Goal: Task Accomplishment & Management: Use online tool/utility

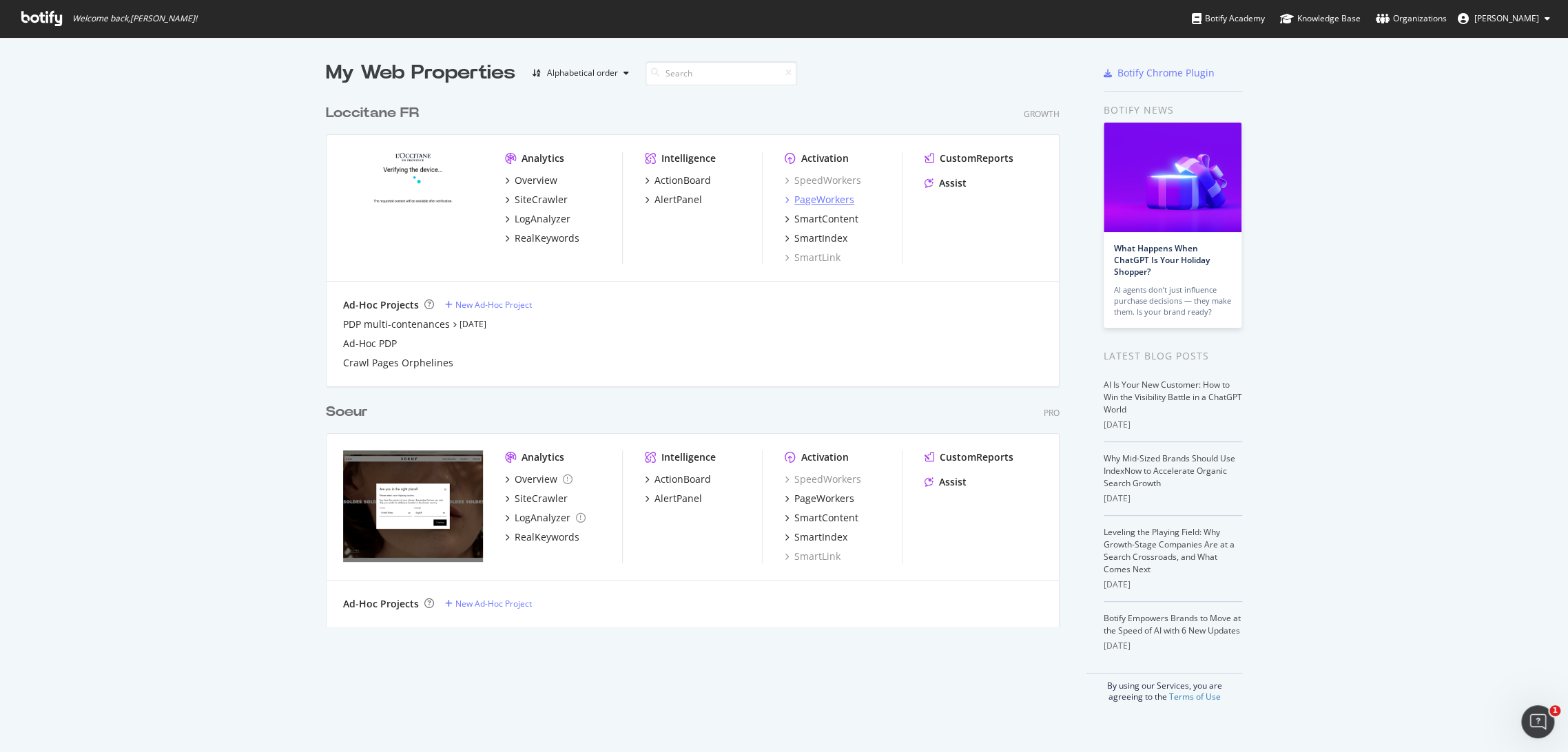
click at [820, 203] on div "PageWorkers" at bounding box center [824, 200] width 60 height 14
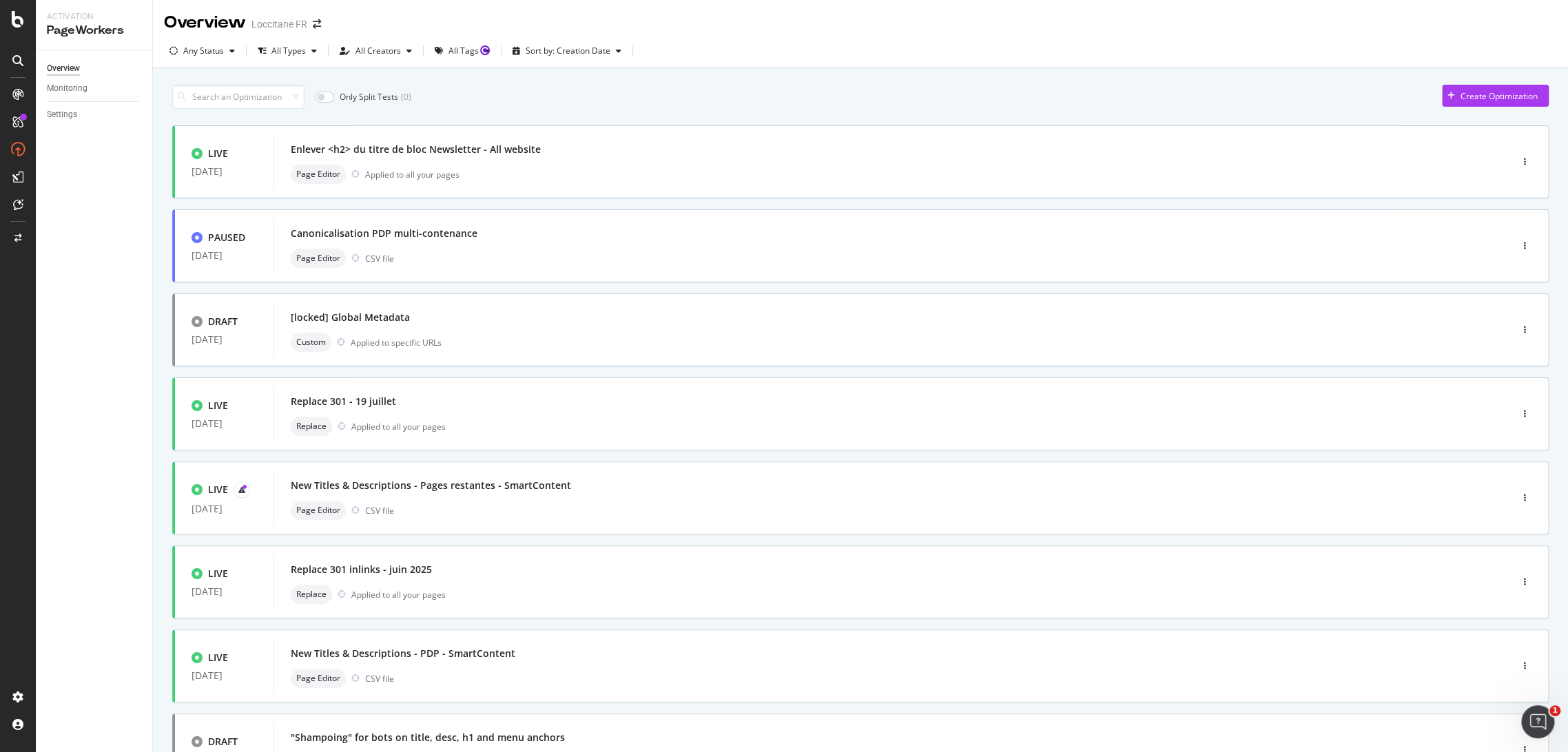
scroll to position [291, 0]
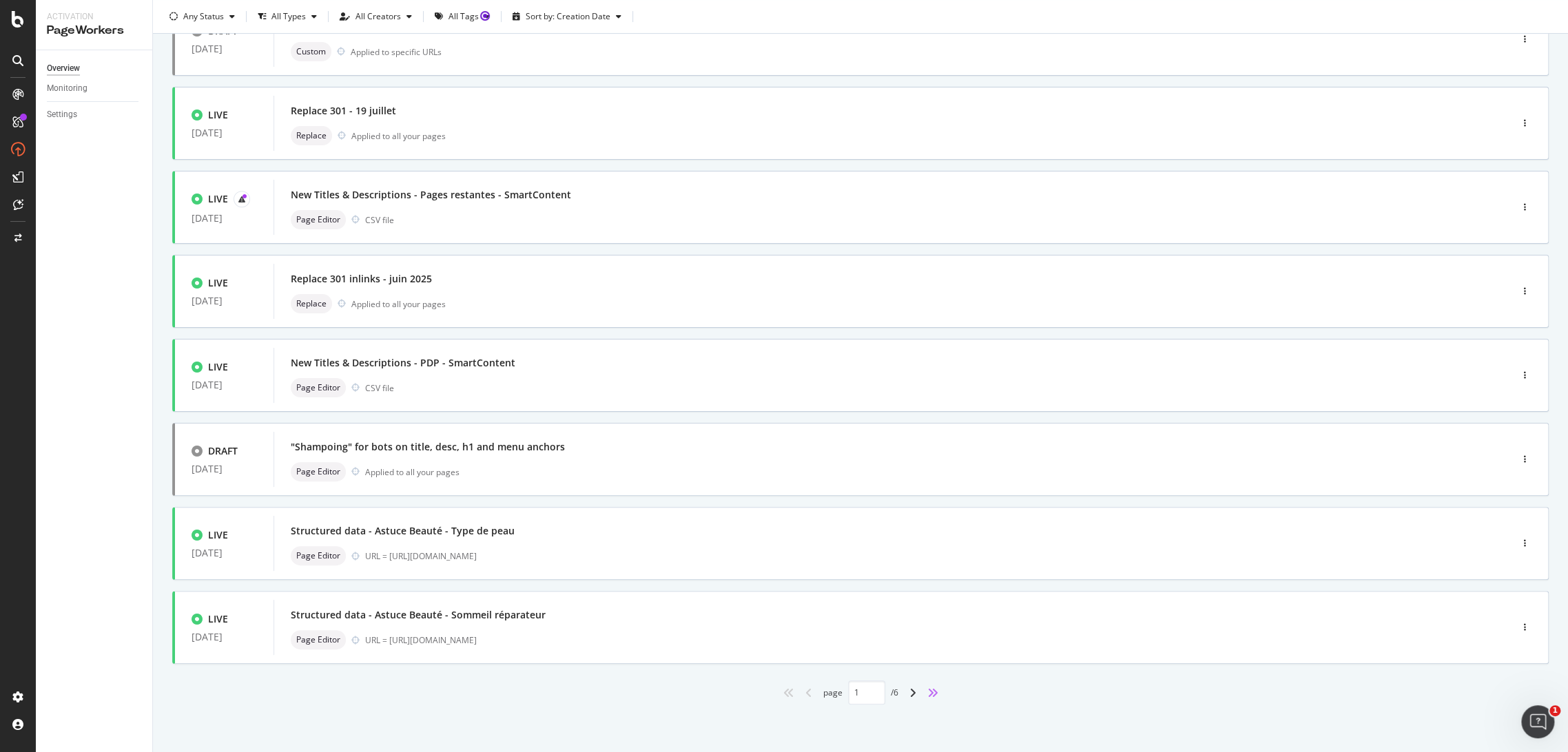
click at [929, 695] on icon "angles-right" at bounding box center [933, 693] width 11 height 11
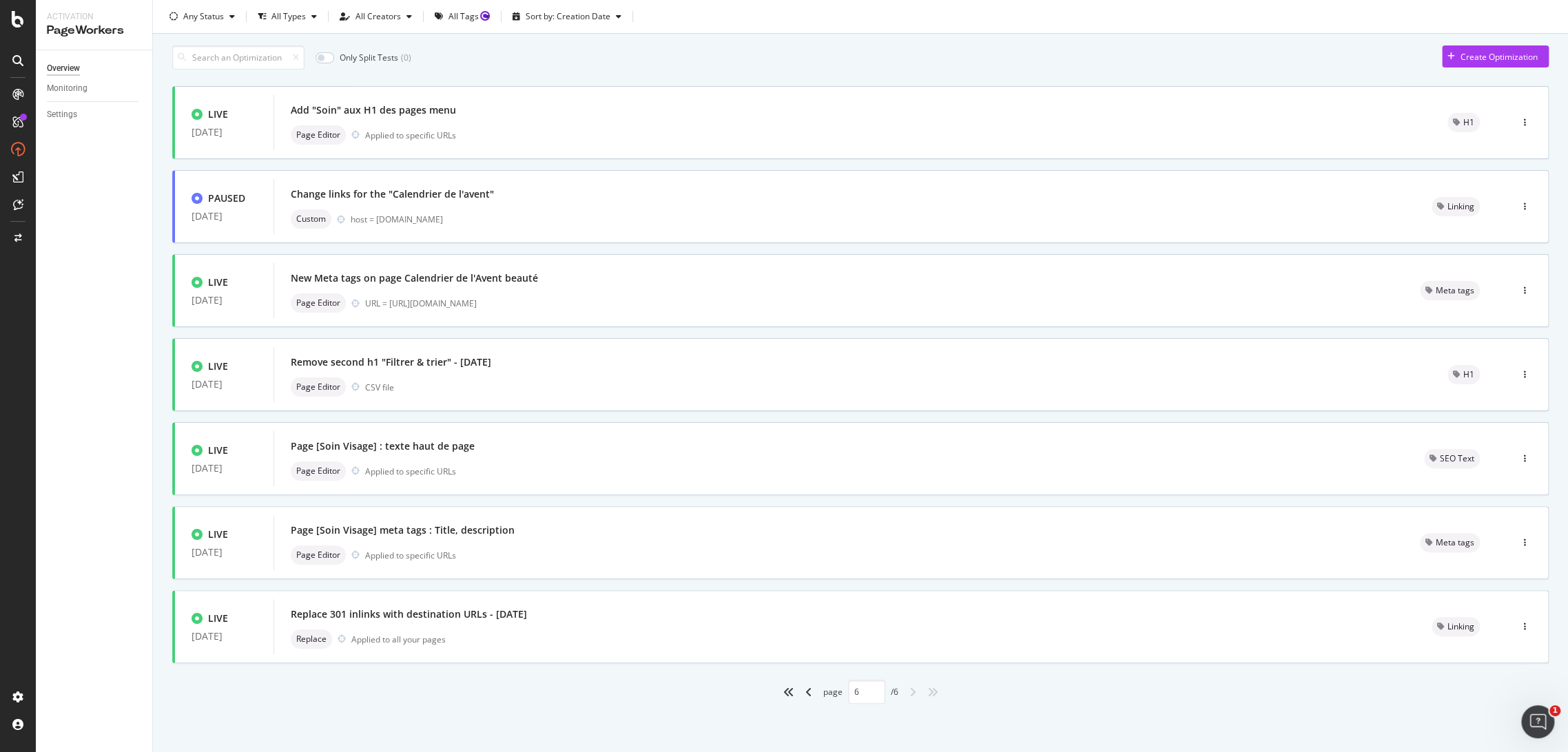
type input "6"
click at [706, 295] on div "Page Editor URL = [URL][DOMAIN_NAME]" at bounding box center [839, 303] width 1096 height 19
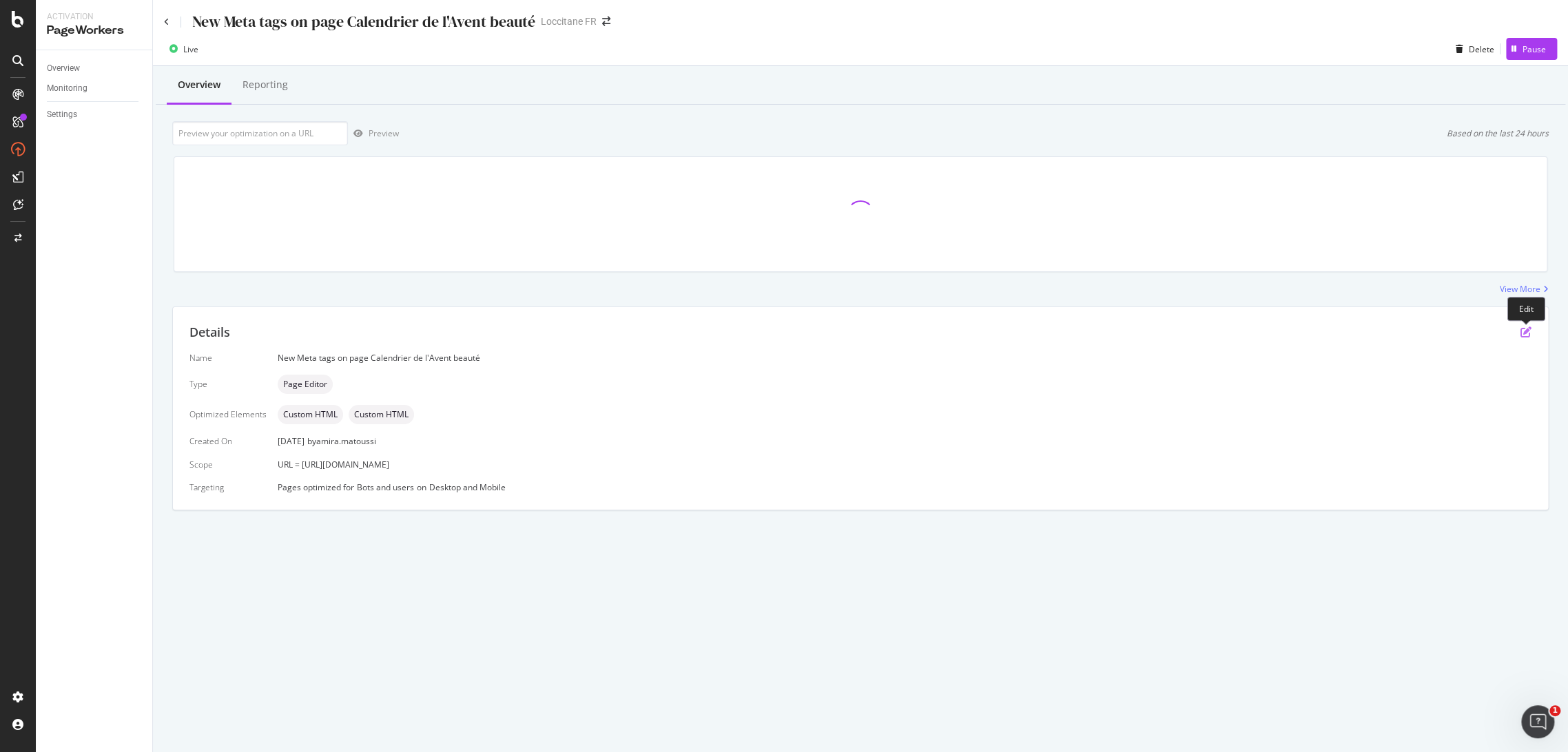
click at [1523, 335] on icon "pen-to-square" at bounding box center [1526, 332] width 11 height 11
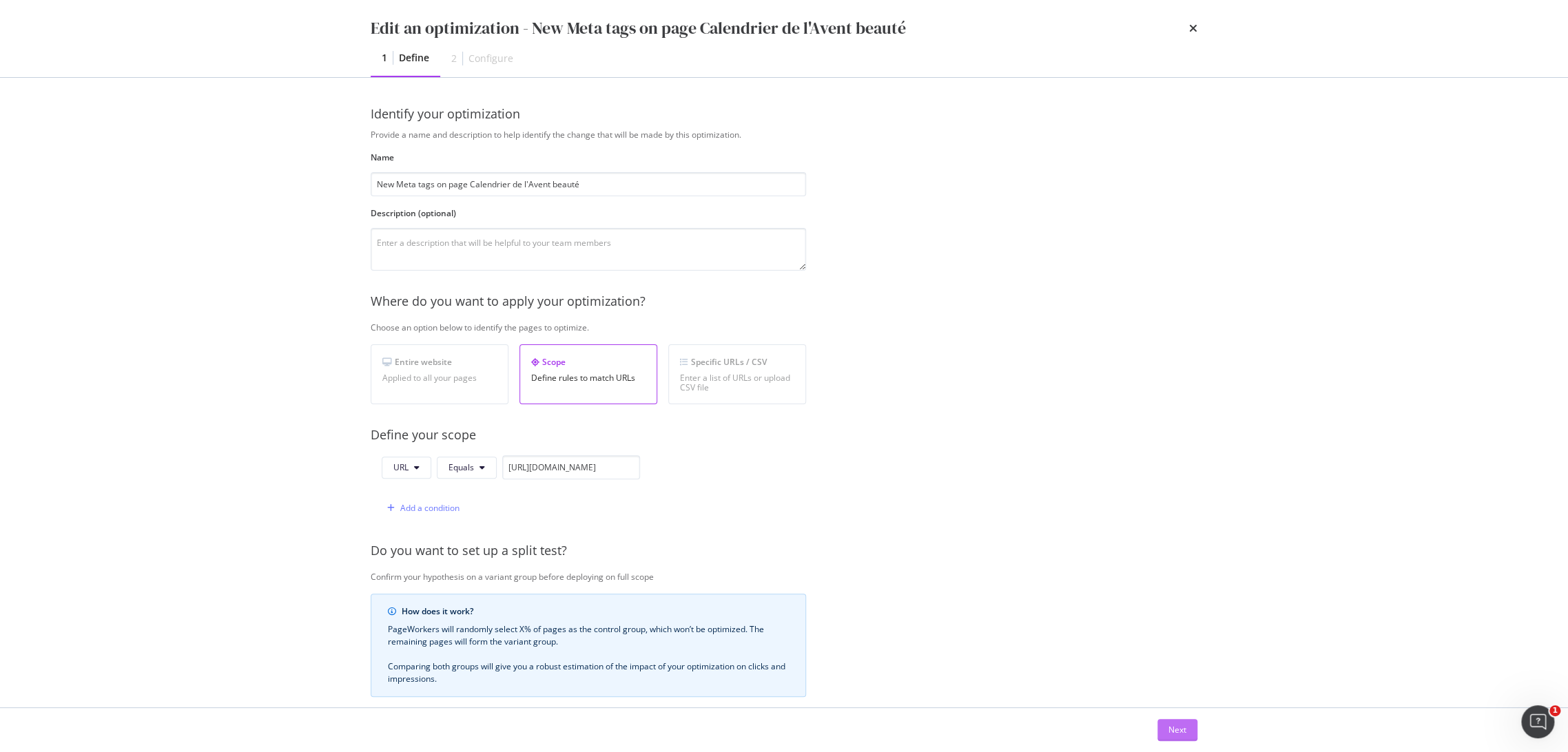
click at [1180, 731] on div "Next" at bounding box center [1177, 729] width 18 height 12
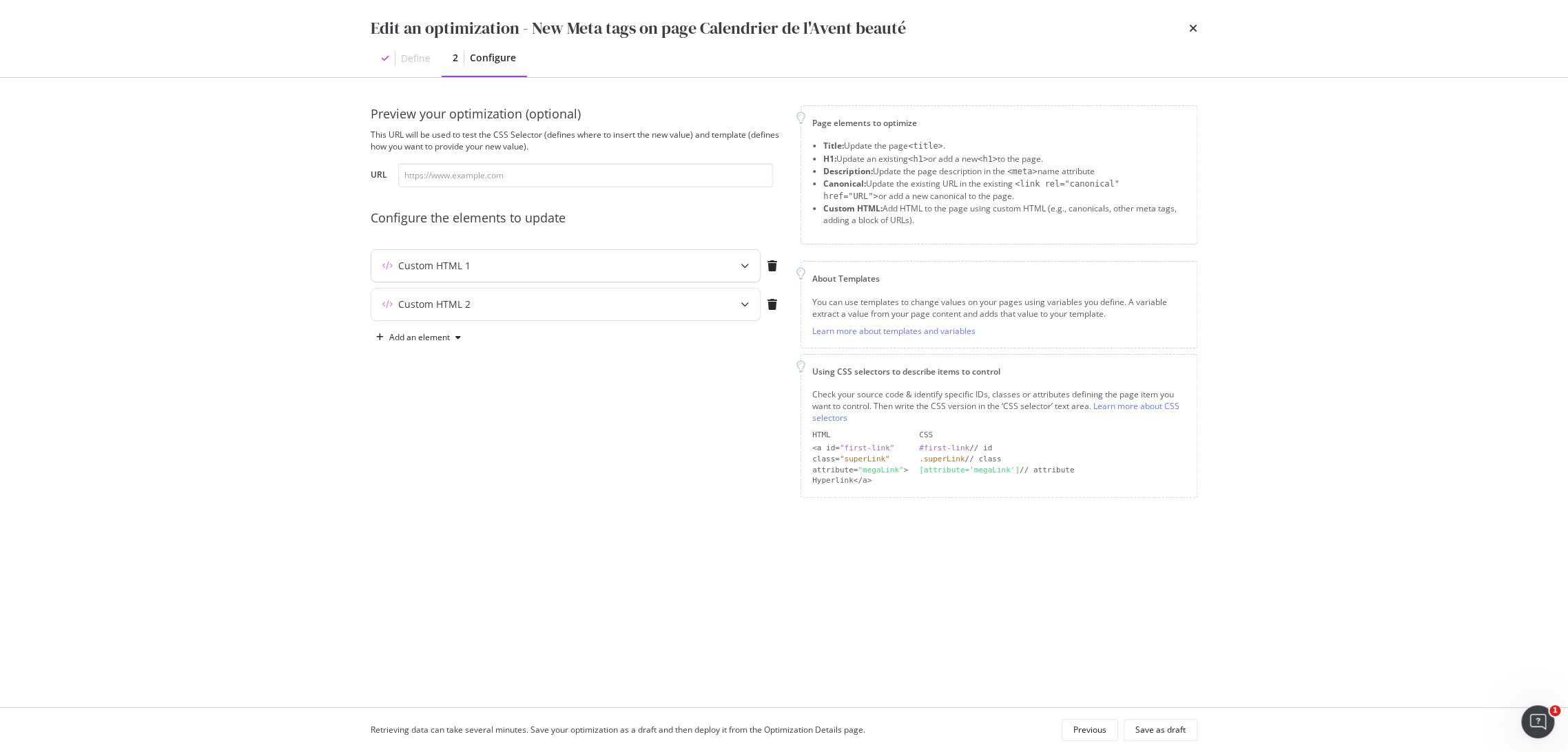
click at [744, 272] on div "modal" at bounding box center [744, 265] width 30 height 32
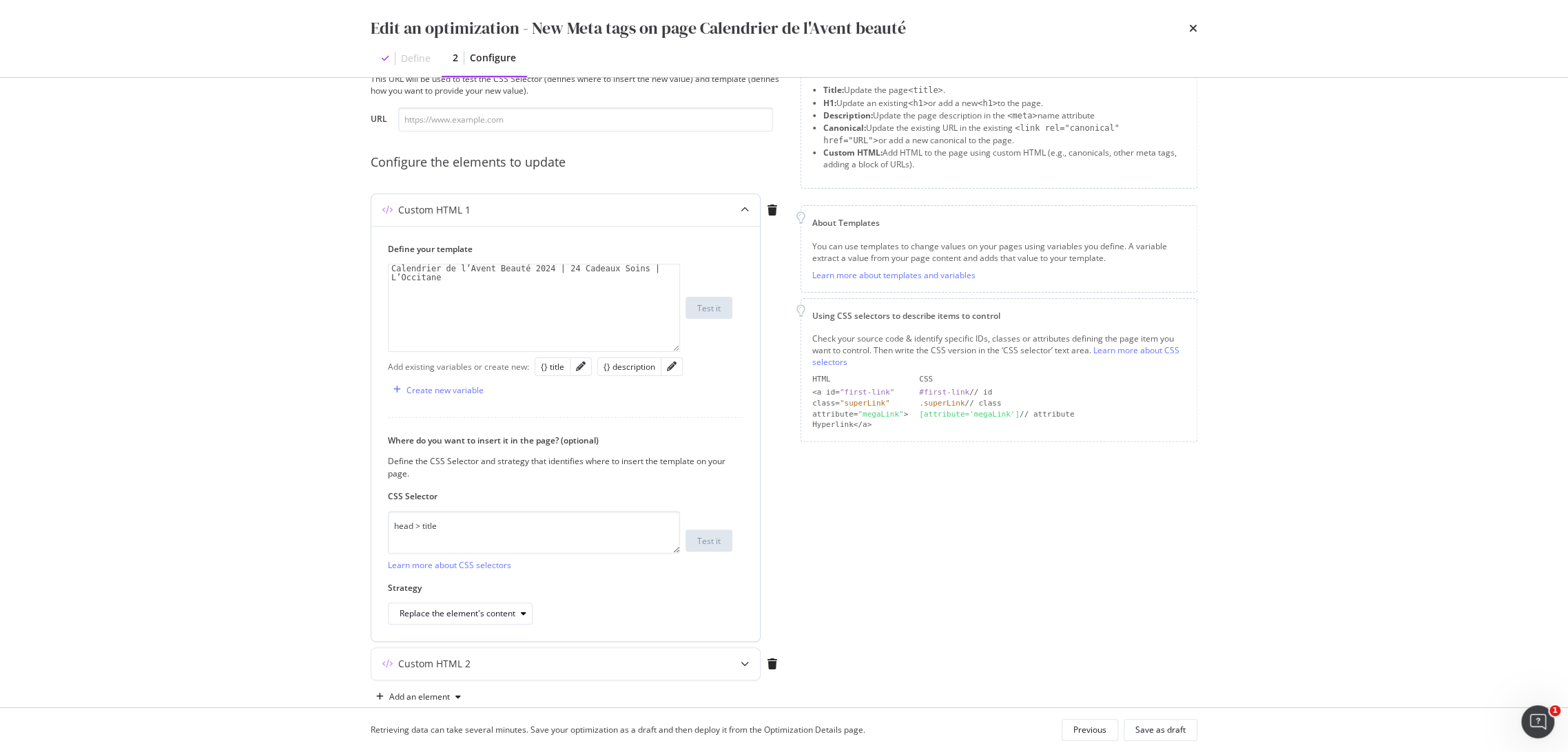
scroll to position [83, 0]
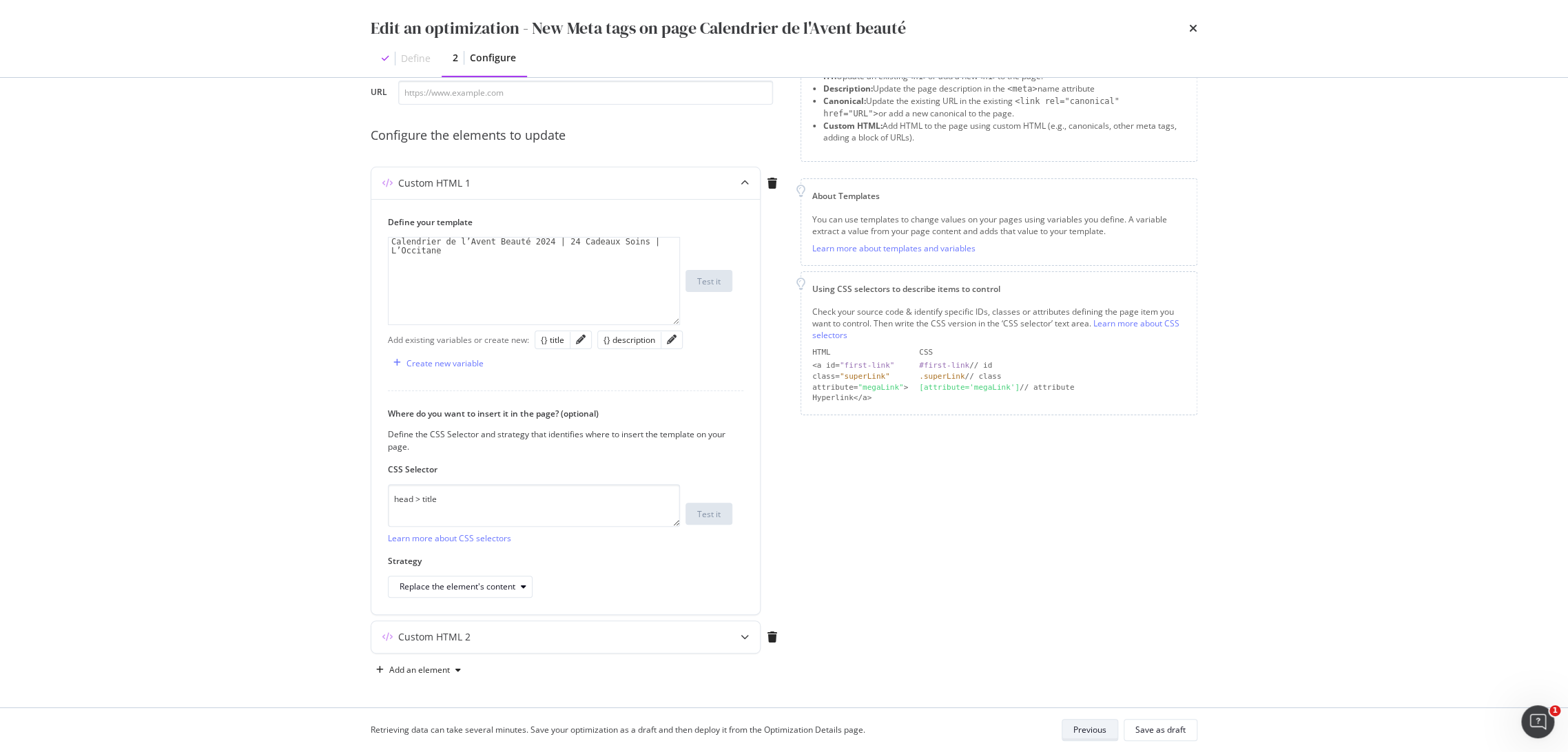
click at [1081, 725] on div "Previous" at bounding box center [1090, 729] width 33 height 12
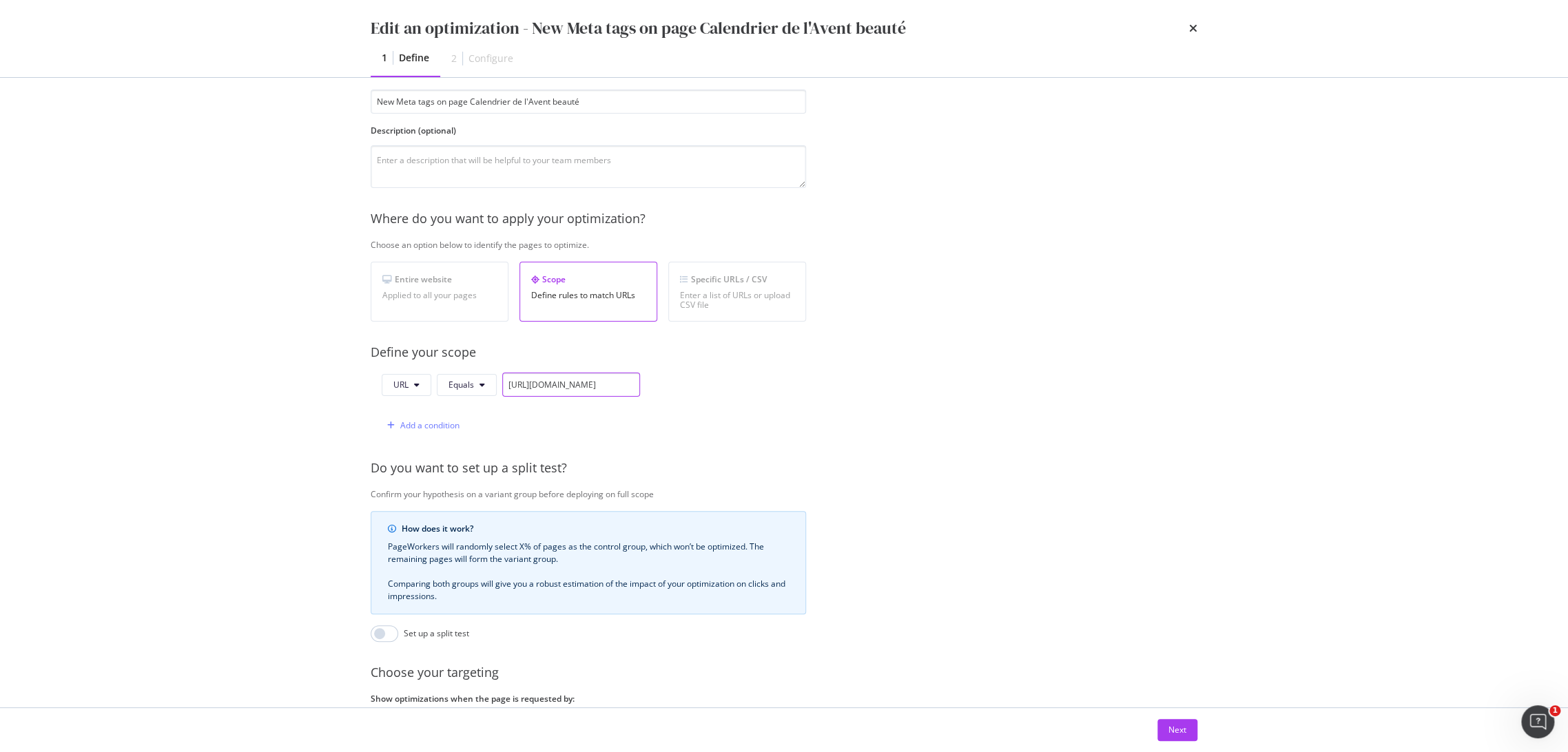
scroll to position [0, 77]
drag, startPoint x: 601, startPoint y: 386, endPoint x: 665, endPoint y: 390, distance: 64.1
click at [665, 390] on div "URL Equals [URL][DOMAIN_NAME] Add a condition" at bounding box center [588, 405] width 435 height 65
click at [745, 396] on div "URL Equals [URL][DOMAIN_NAME] Add a condition" at bounding box center [588, 405] width 435 height 65
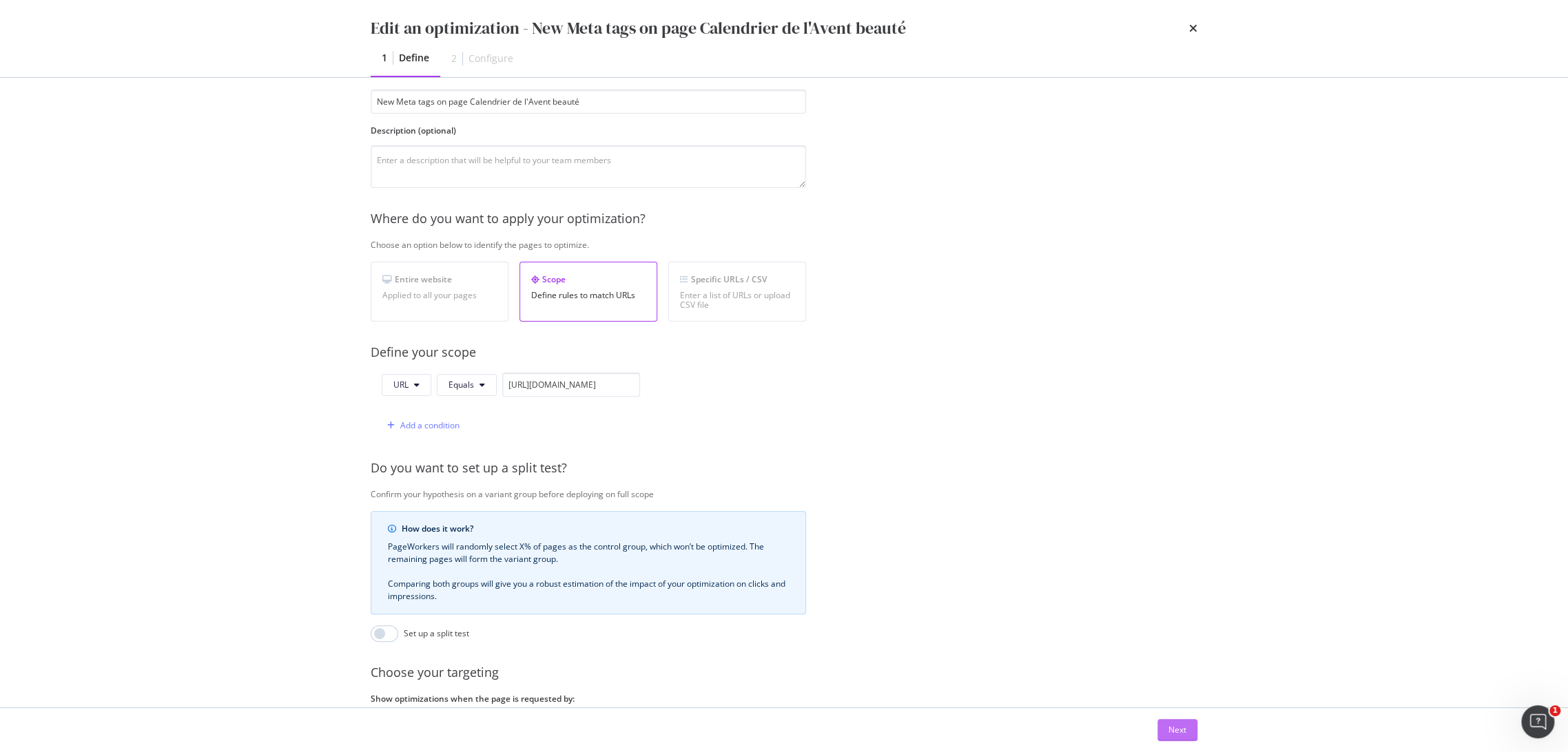
click at [1171, 733] on div "Next" at bounding box center [1177, 729] width 18 height 12
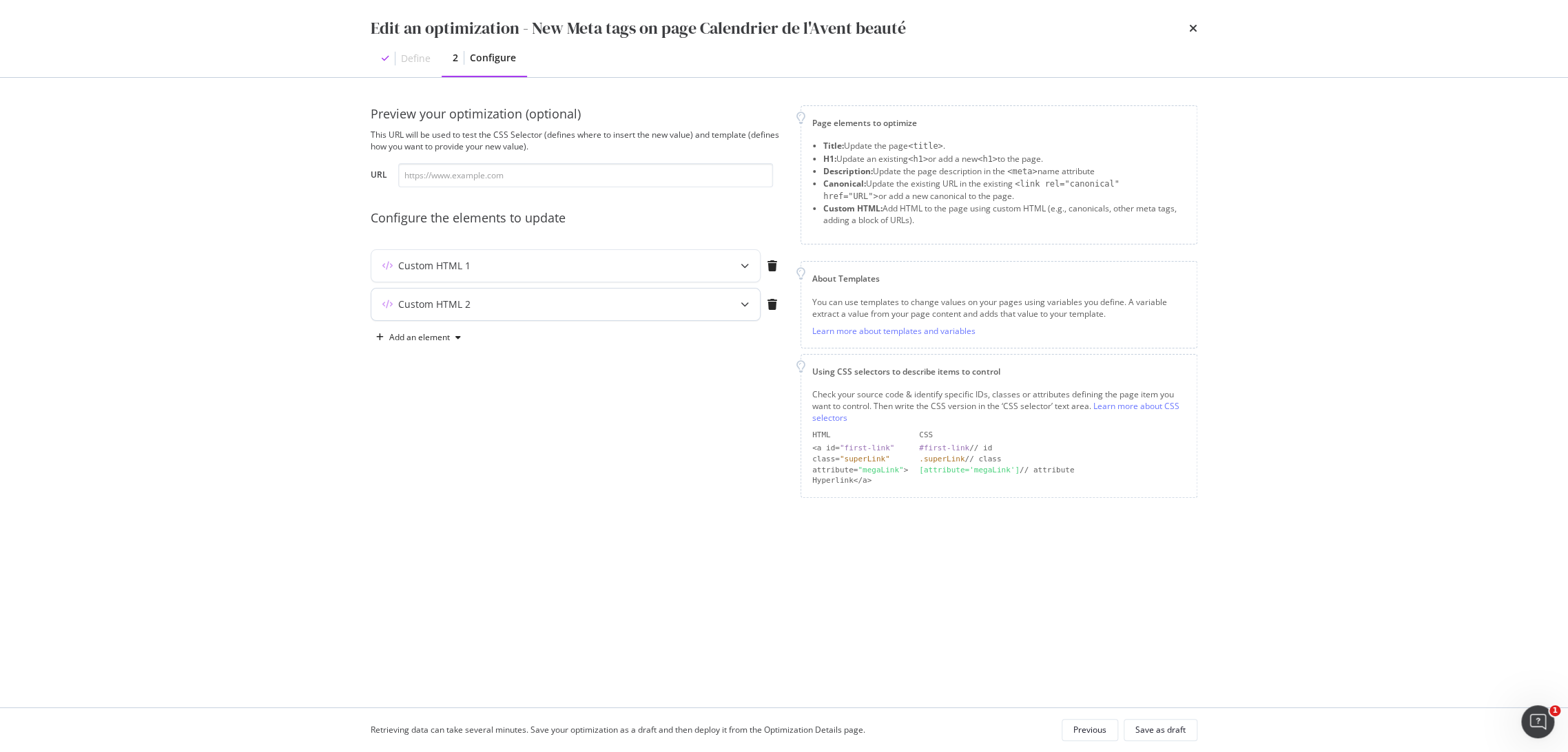
click at [744, 306] on icon "modal" at bounding box center [745, 305] width 8 height 8
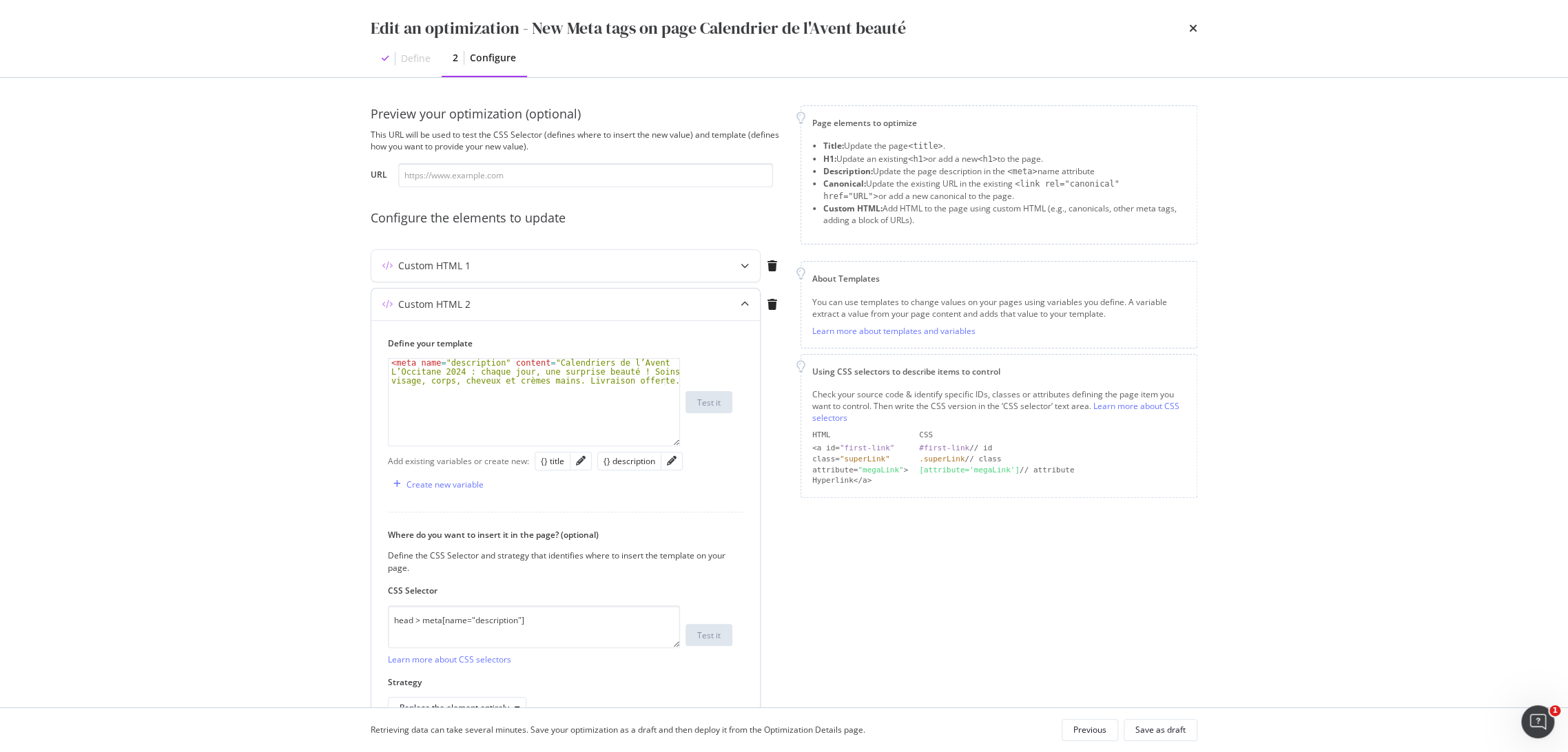
click at [744, 305] on icon "modal" at bounding box center [745, 305] width 8 height 8
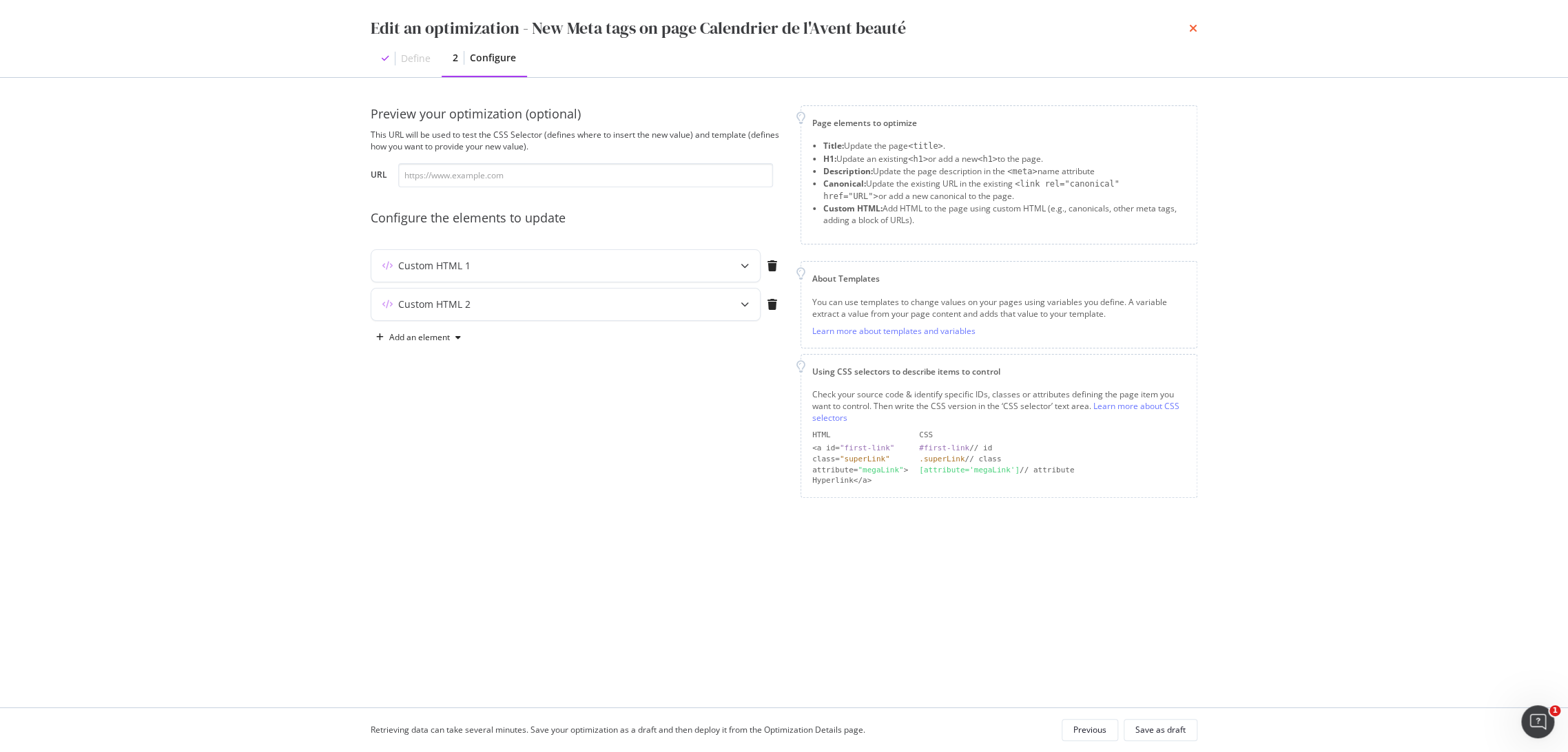
click at [1191, 25] on icon "times" at bounding box center [1193, 28] width 8 height 11
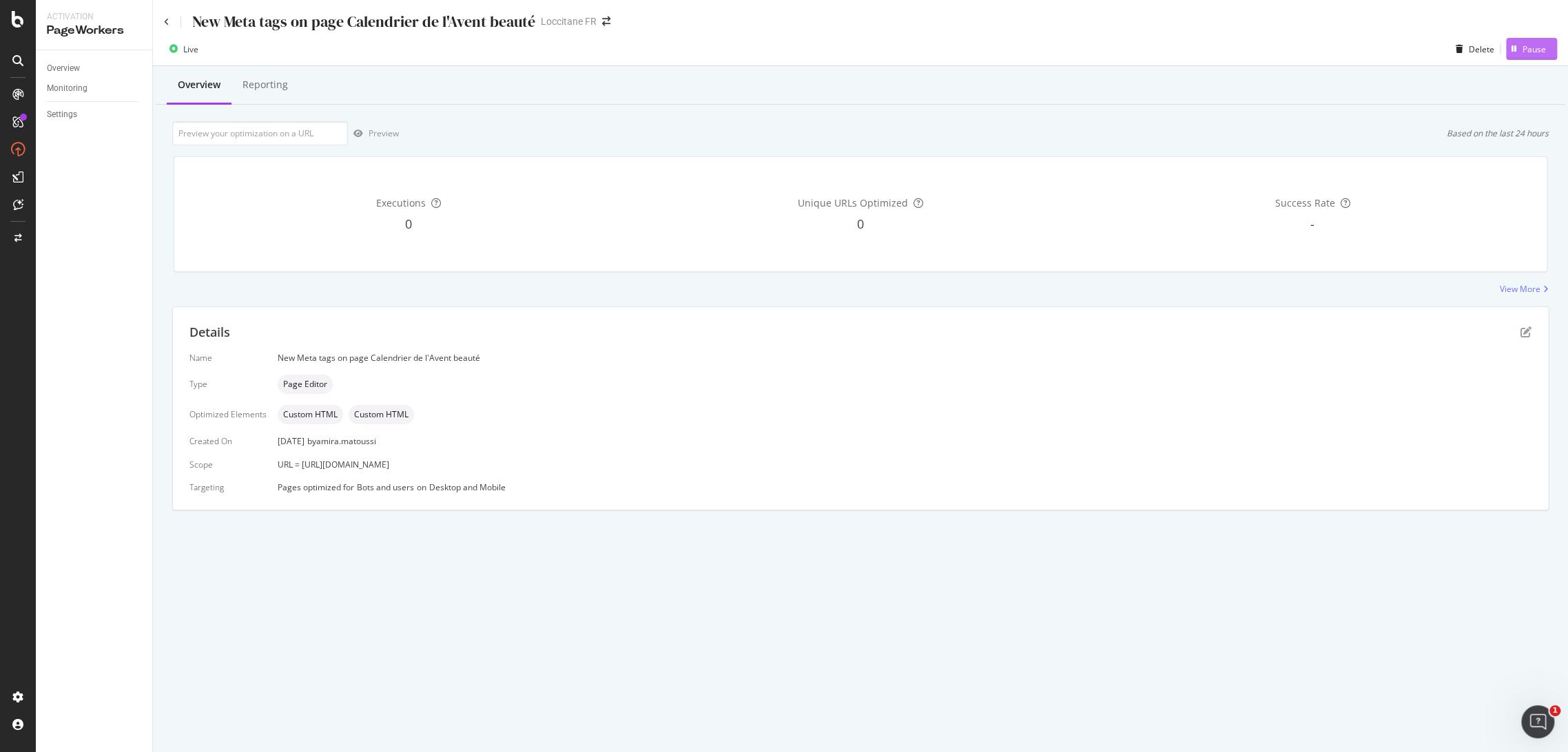
click at [1532, 51] on div "Pause" at bounding box center [1534, 49] width 23 height 12
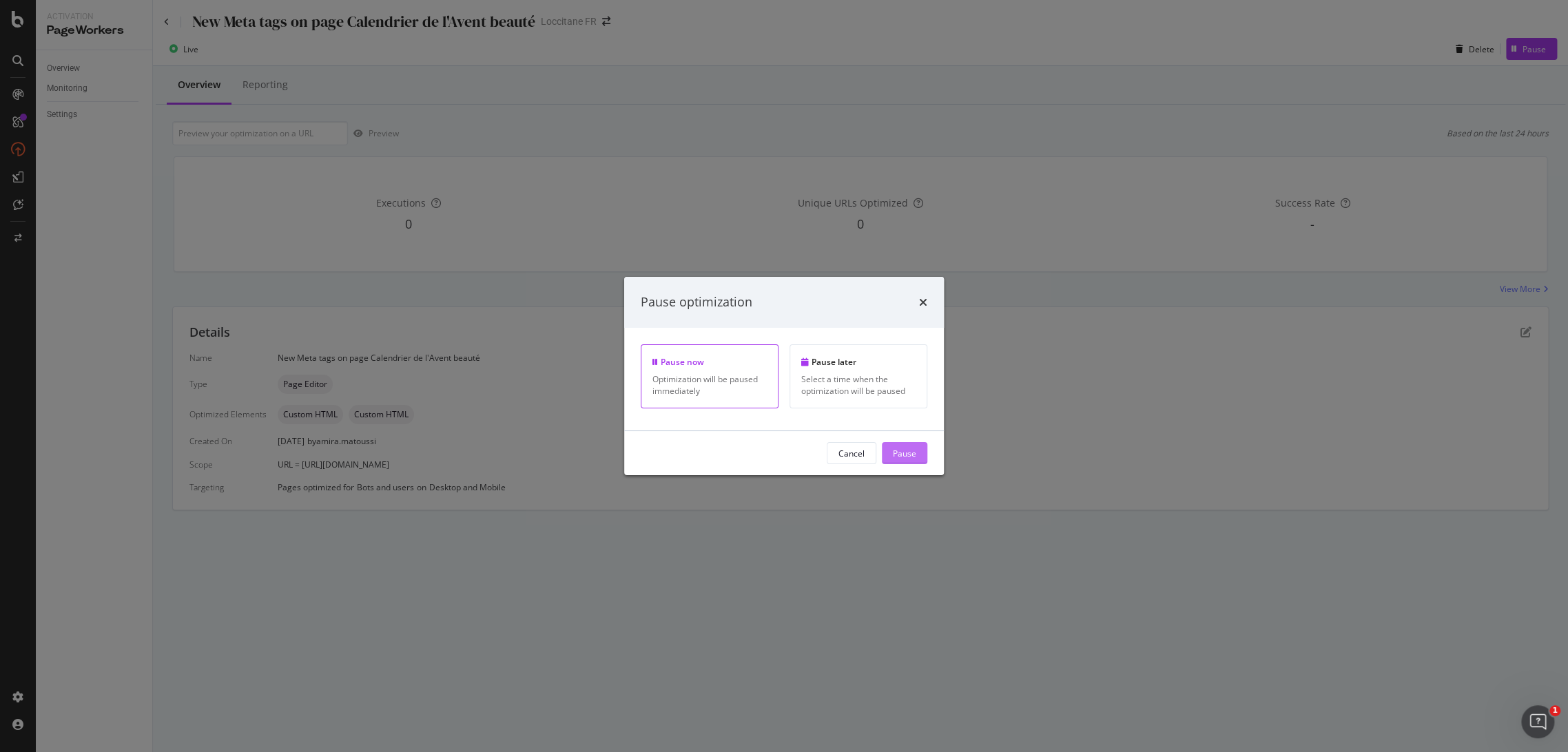
click at [904, 456] on div "Pause" at bounding box center [904, 452] width 23 height 12
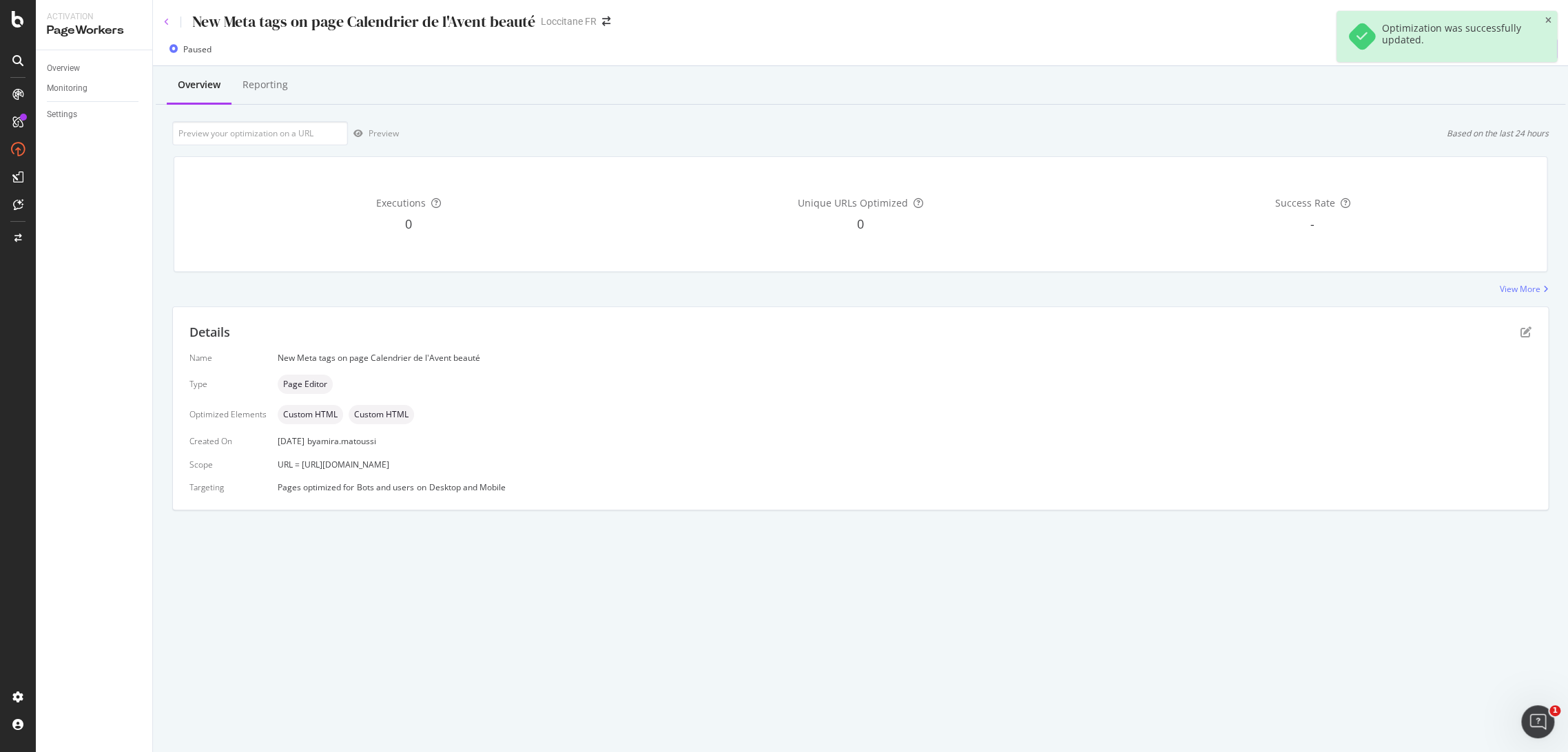
click at [168, 18] on icon at bounding box center [167, 22] width 6 height 8
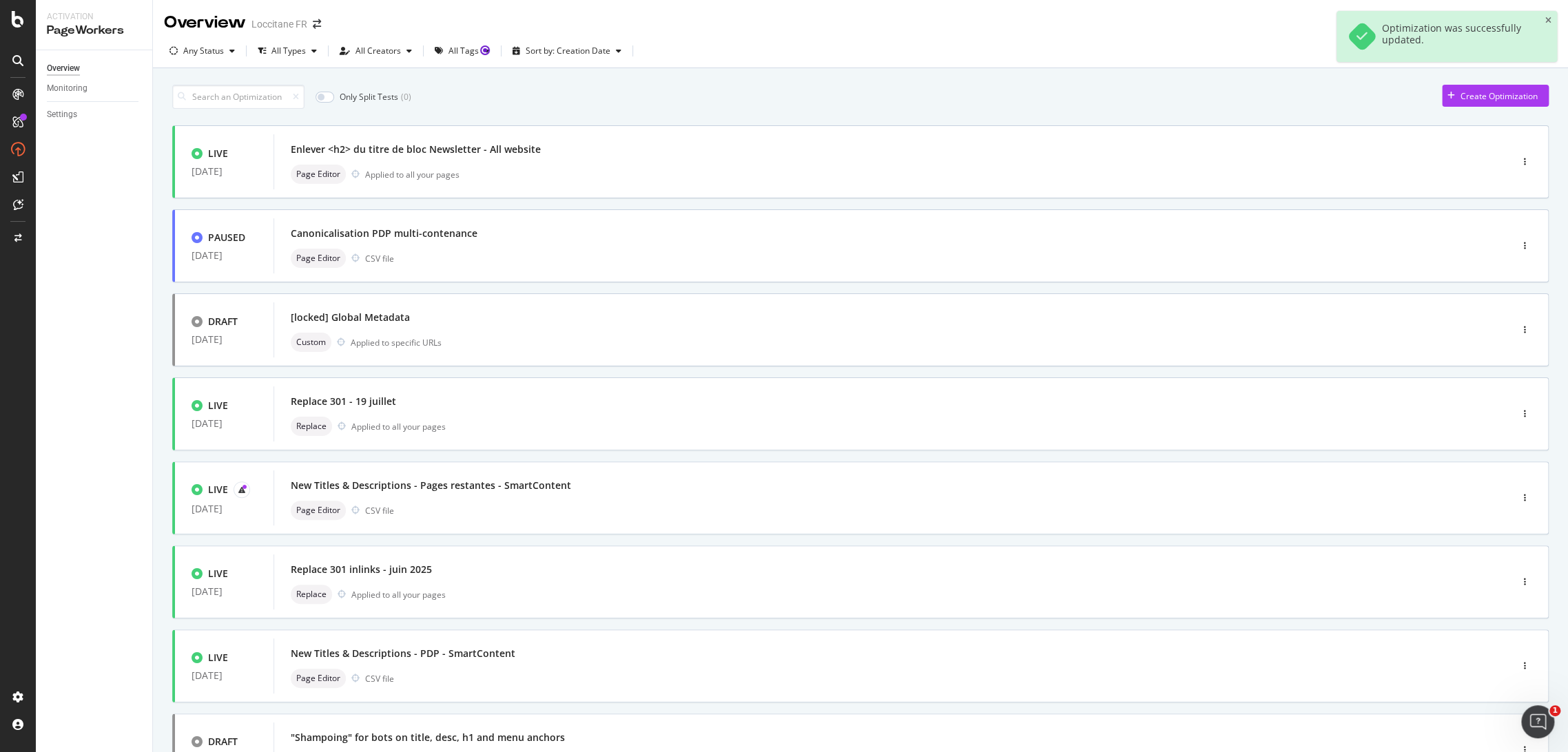
scroll to position [291, 0]
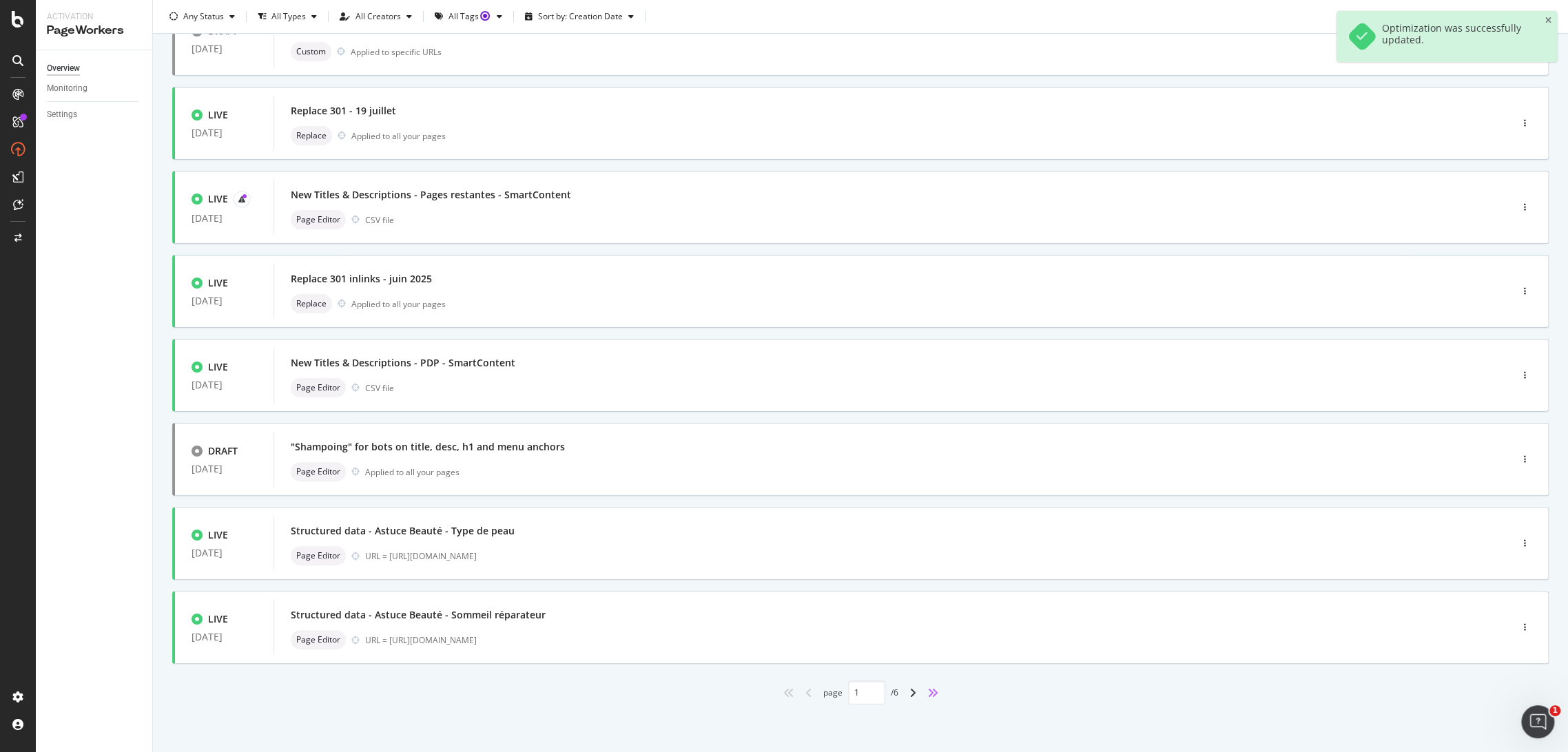
click at [927, 697] on icon "angles-right" at bounding box center [933, 693] width 11 height 11
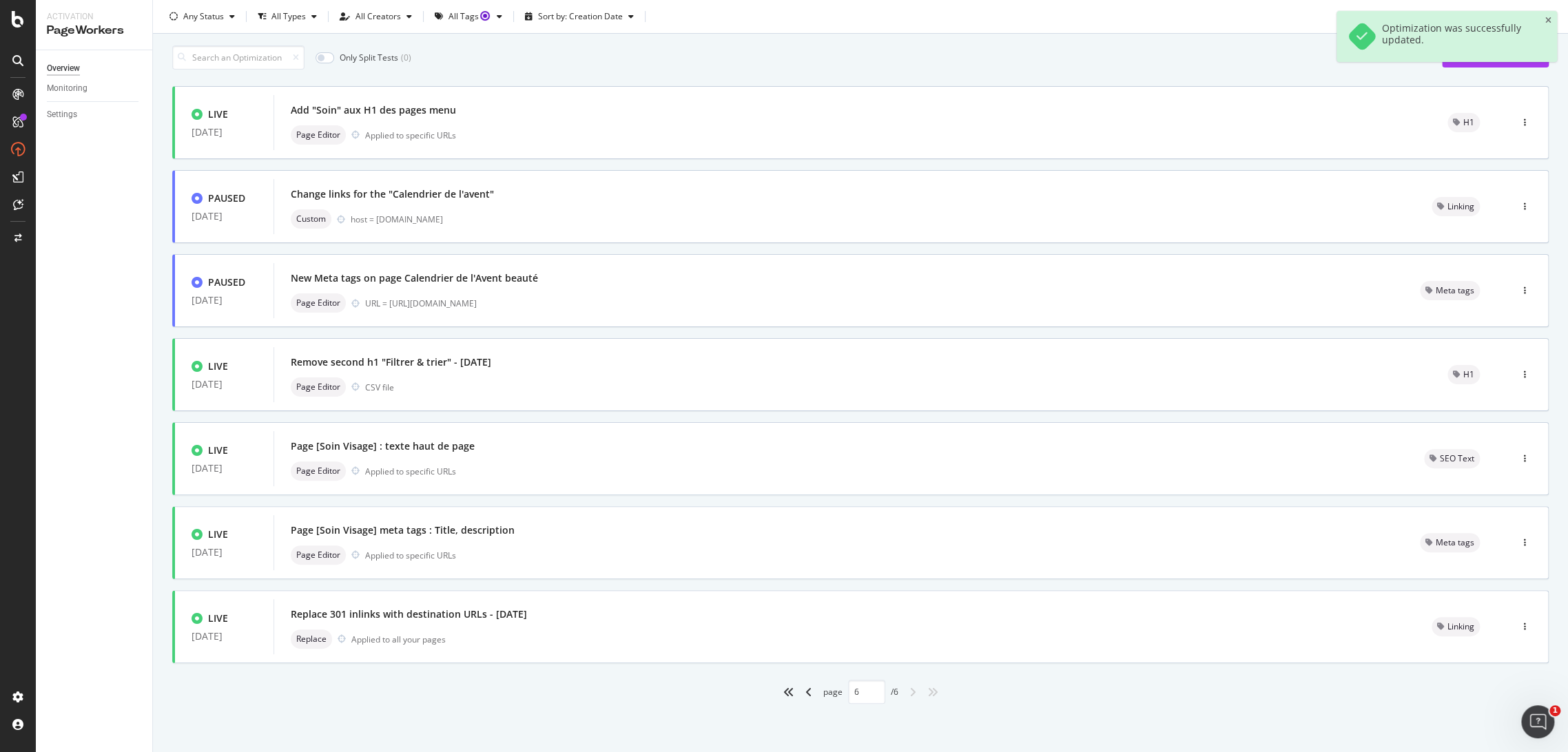
type input "6"
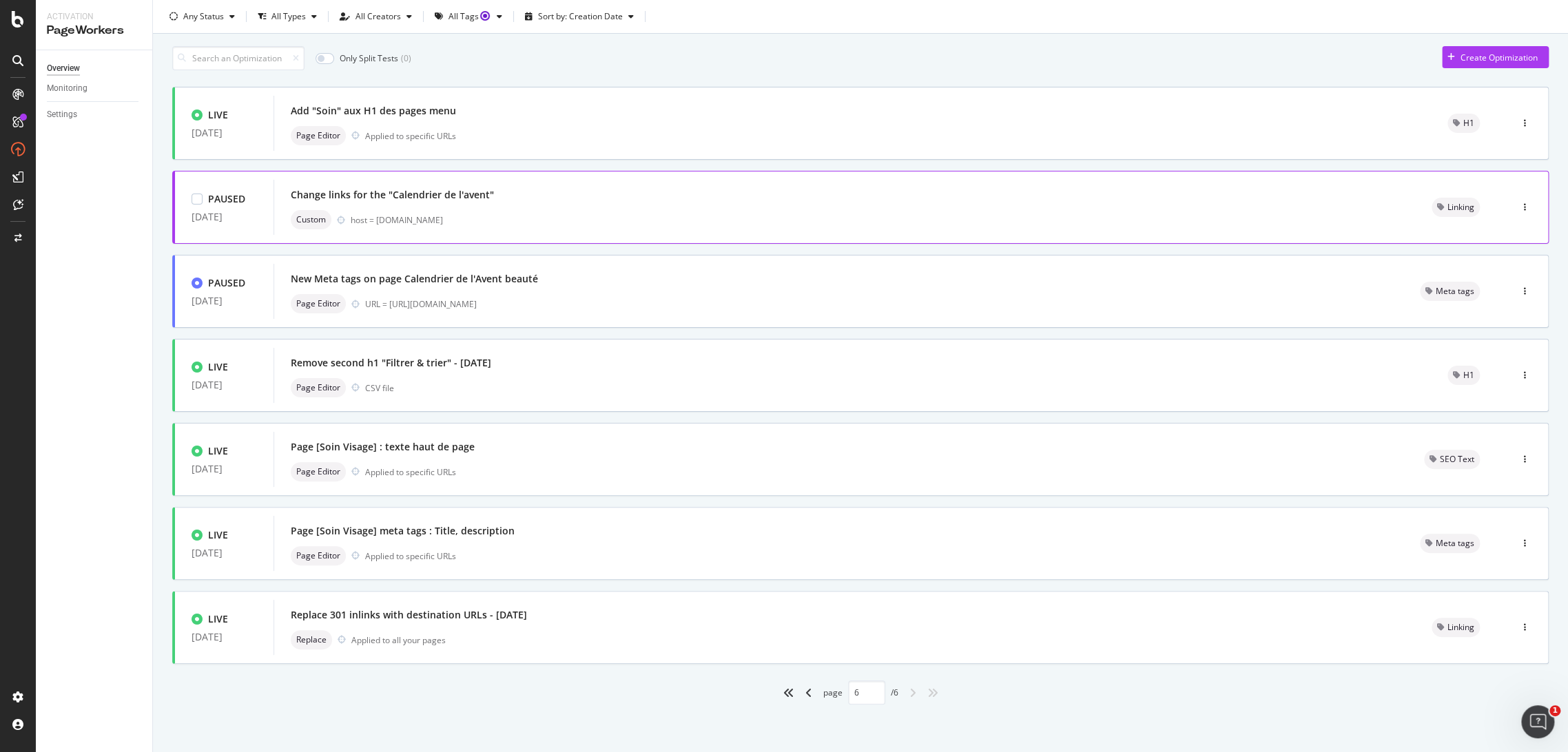
click at [616, 194] on div "Change links for the "Calendrier de l'avent"" at bounding box center [844, 194] width 1108 height 19
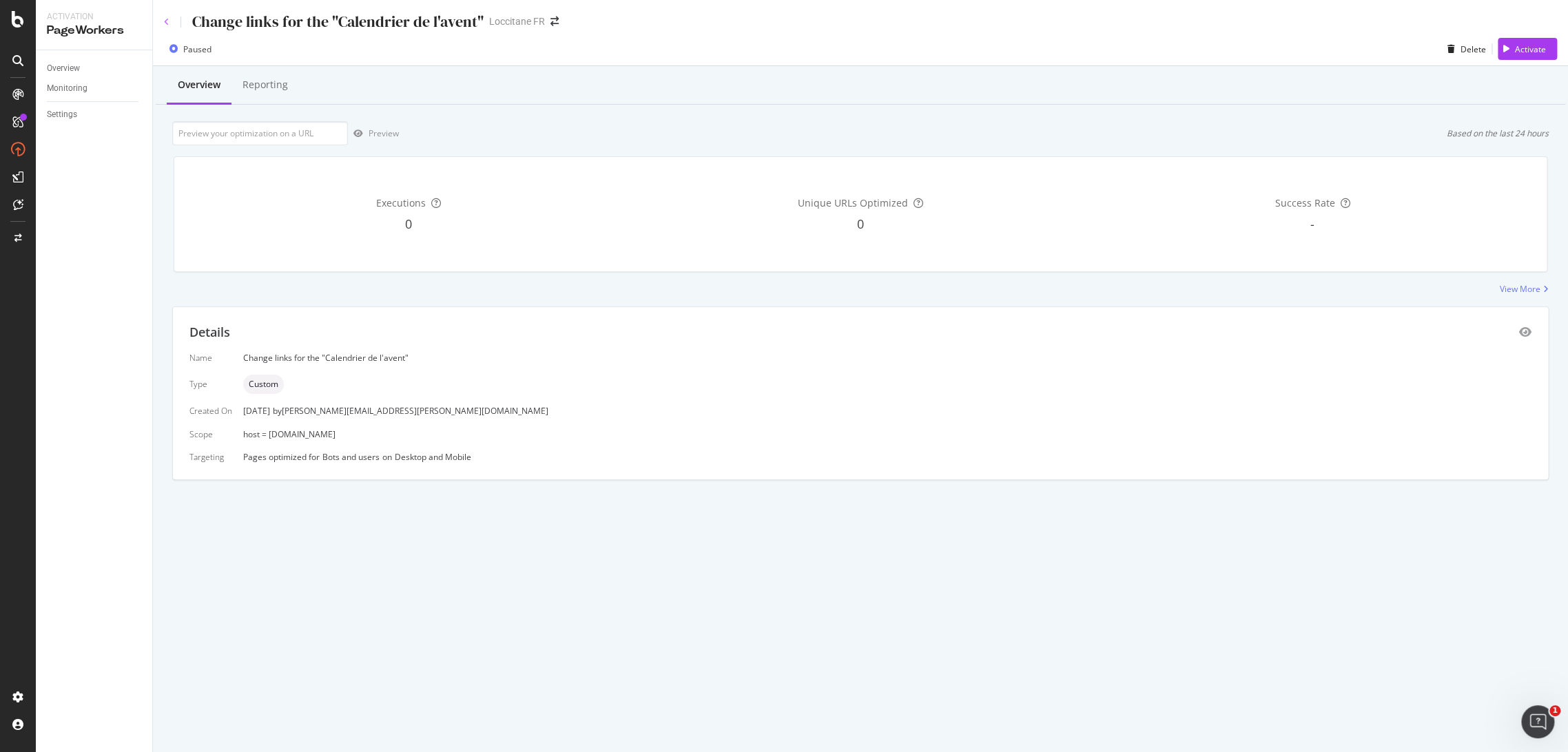
click at [164, 20] on icon at bounding box center [167, 22] width 6 height 8
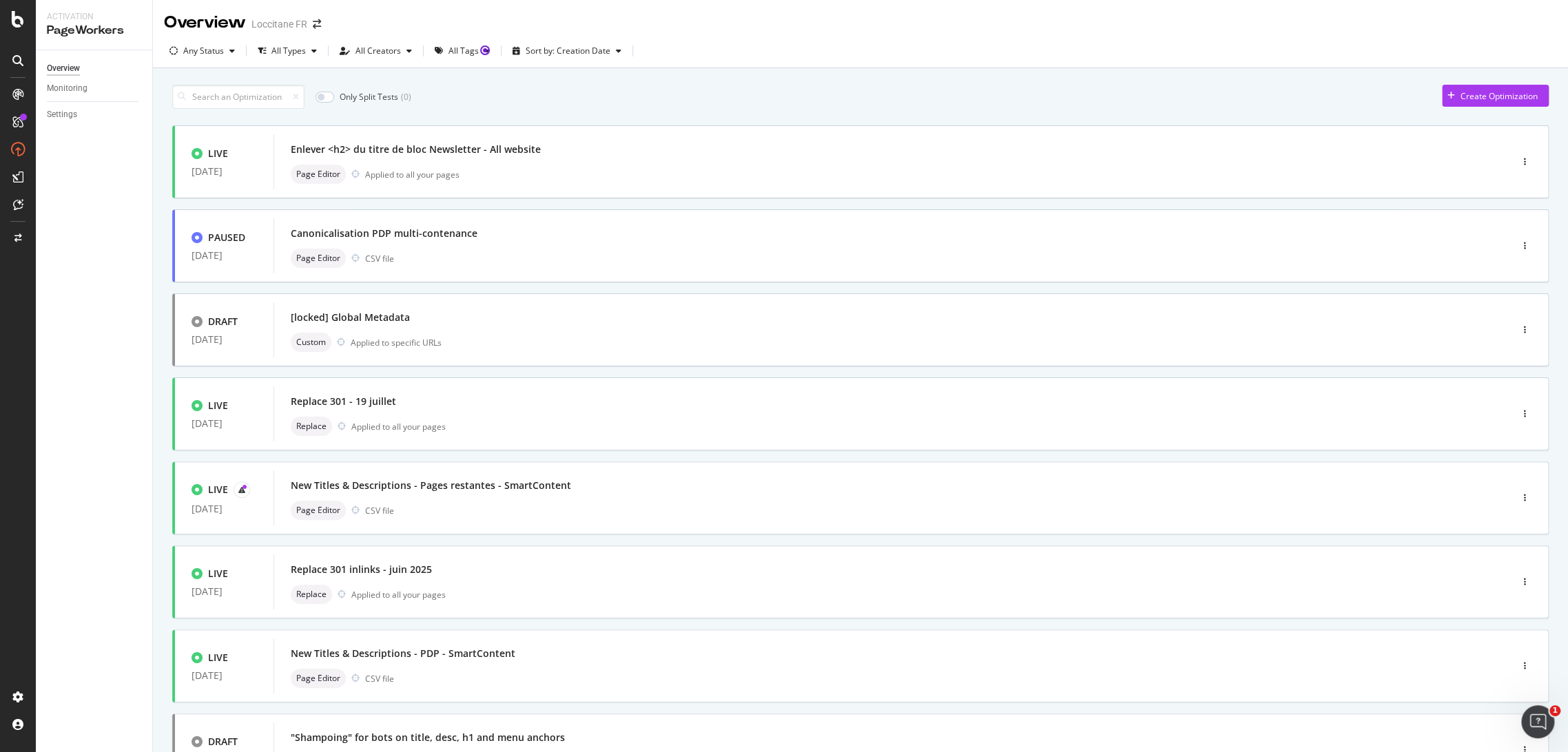
scroll to position [291, 0]
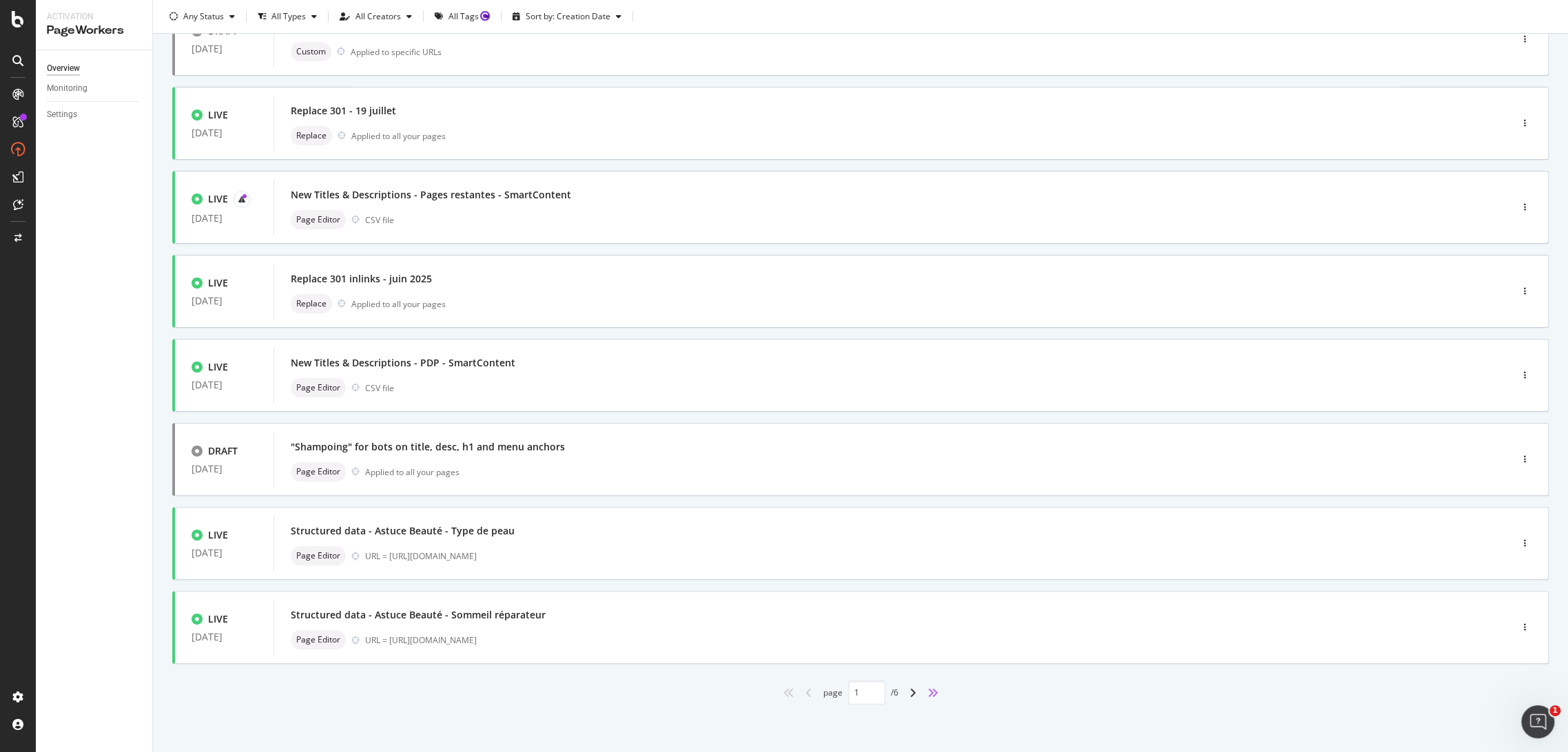
click at [927, 687] on icon "angles-right" at bounding box center [933, 693] width 11 height 11
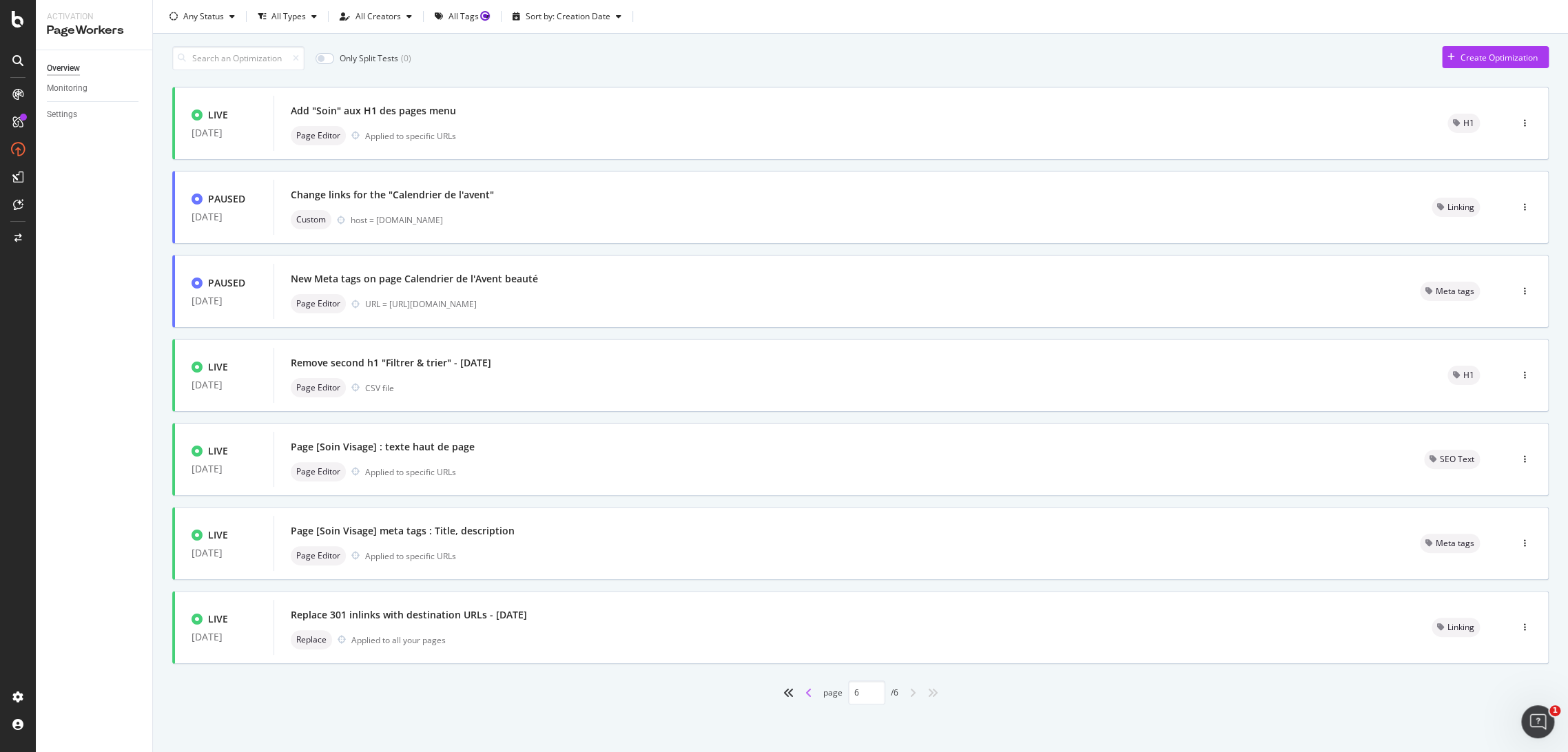
click at [805, 687] on icon "angle-left" at bounding box center [809, 693] width 7 height 11
type input "5"
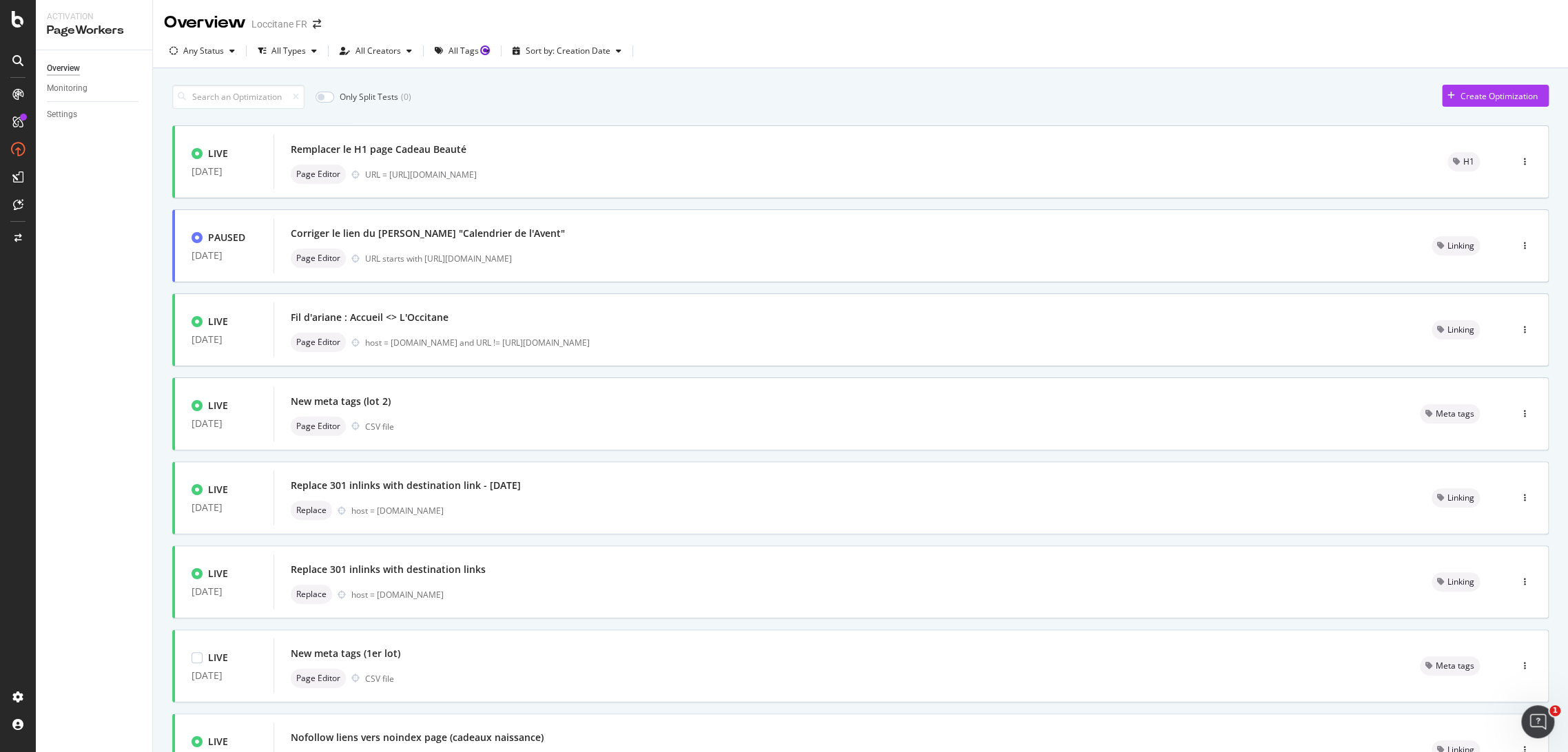
scroll to position [291, 0]
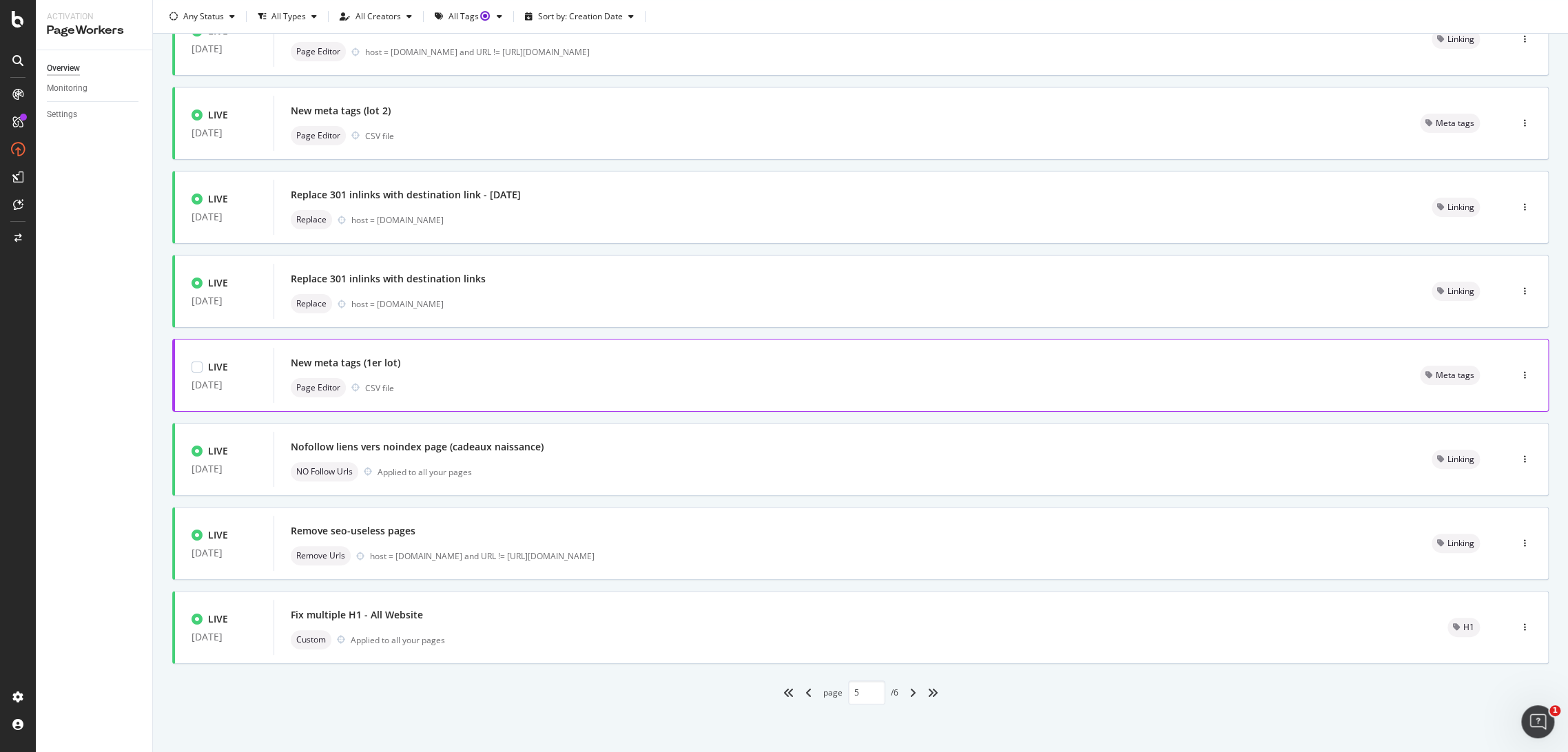
click at [520, 395] on div "Page Editor CSV file" at bounding box center [839, 388] width 1096 height 19
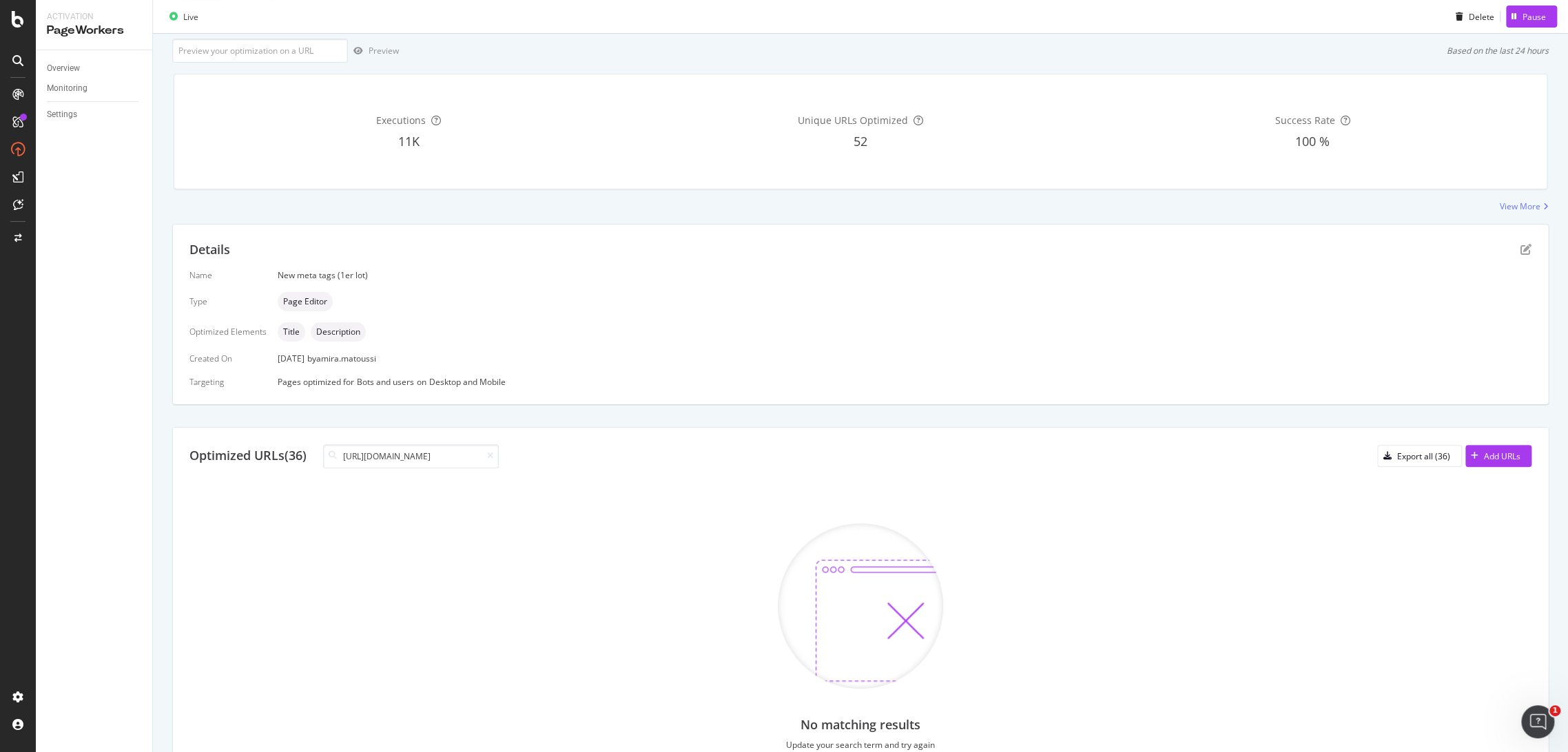
drag, startPoint x: 394, startPoint y: 454, endPoint x: 253, endPoint y: 447, distance: 141.2
click at [253, 447] on div "Optimized URLs (36) [URL][DOMAIN_NAME]" at bounding box center [344, 457] width 310 height 24
click at [352, 459] on input "/calendriers-de-l-avent" at bounding box center [411, 457] width 176 height 24
click at [348, 456] on input "/calendriers-de-l-avent" at bounding box center [411, 457] width 176 height 24
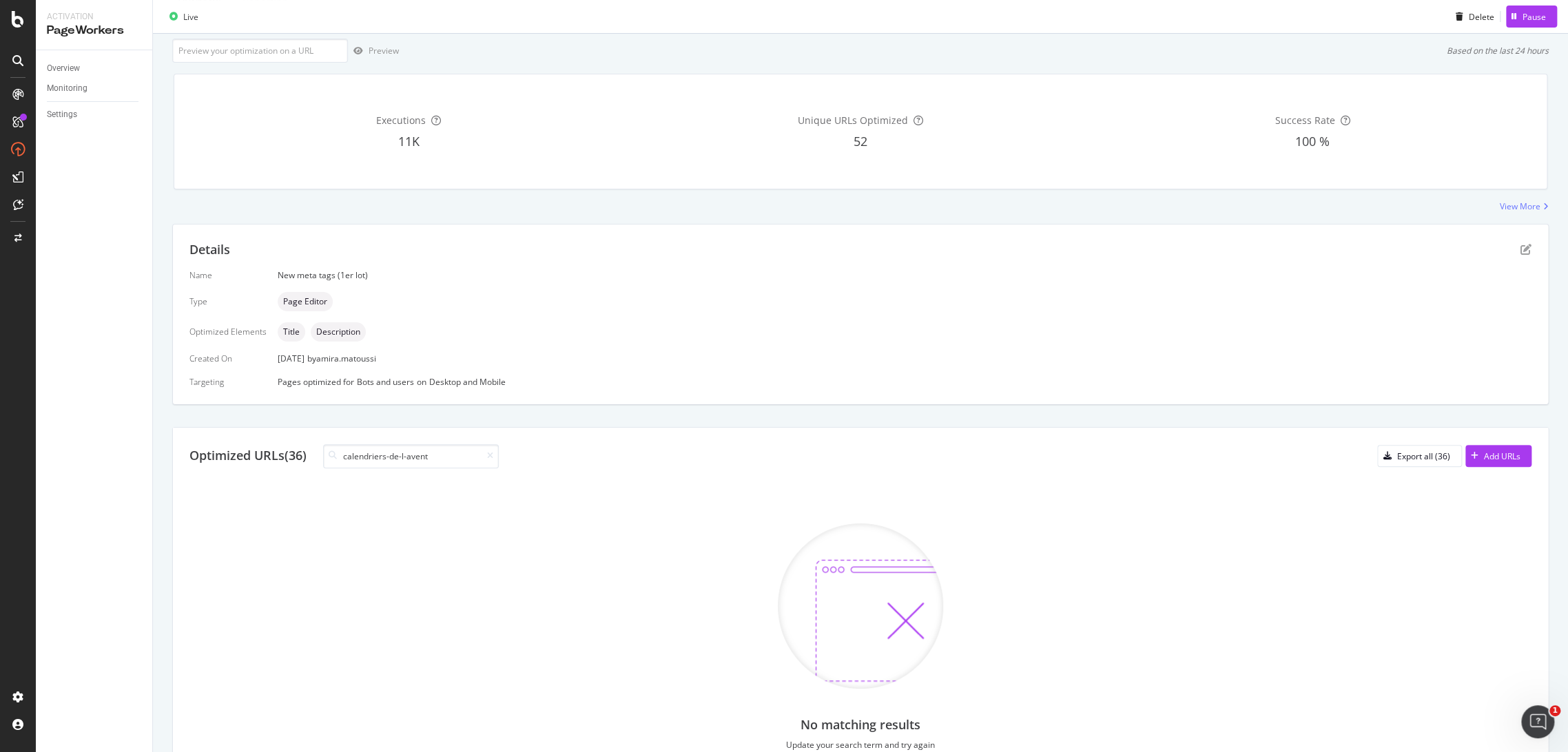
drag, startPoint x: 410, startPoint y: 456, endPoint x: 292, endPoint y: 443, distance: 118.7
click at [292, 443] on div "Optimized URLs (36) calendriers-de-l-avent Export all (36) Add URLs No matching…" at bounding box center [860, 617] width 1375 height 379
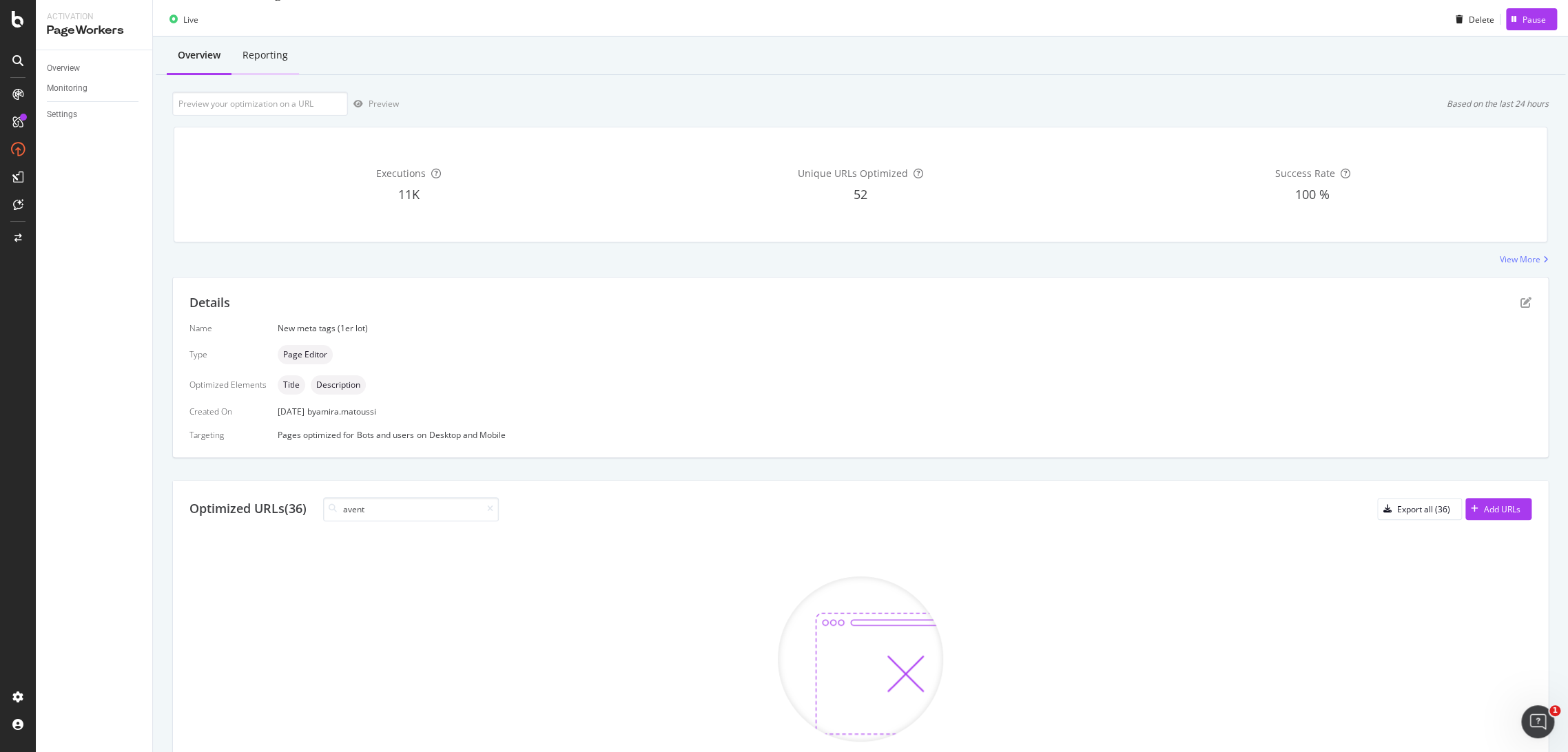
scroll to position [0, 0]
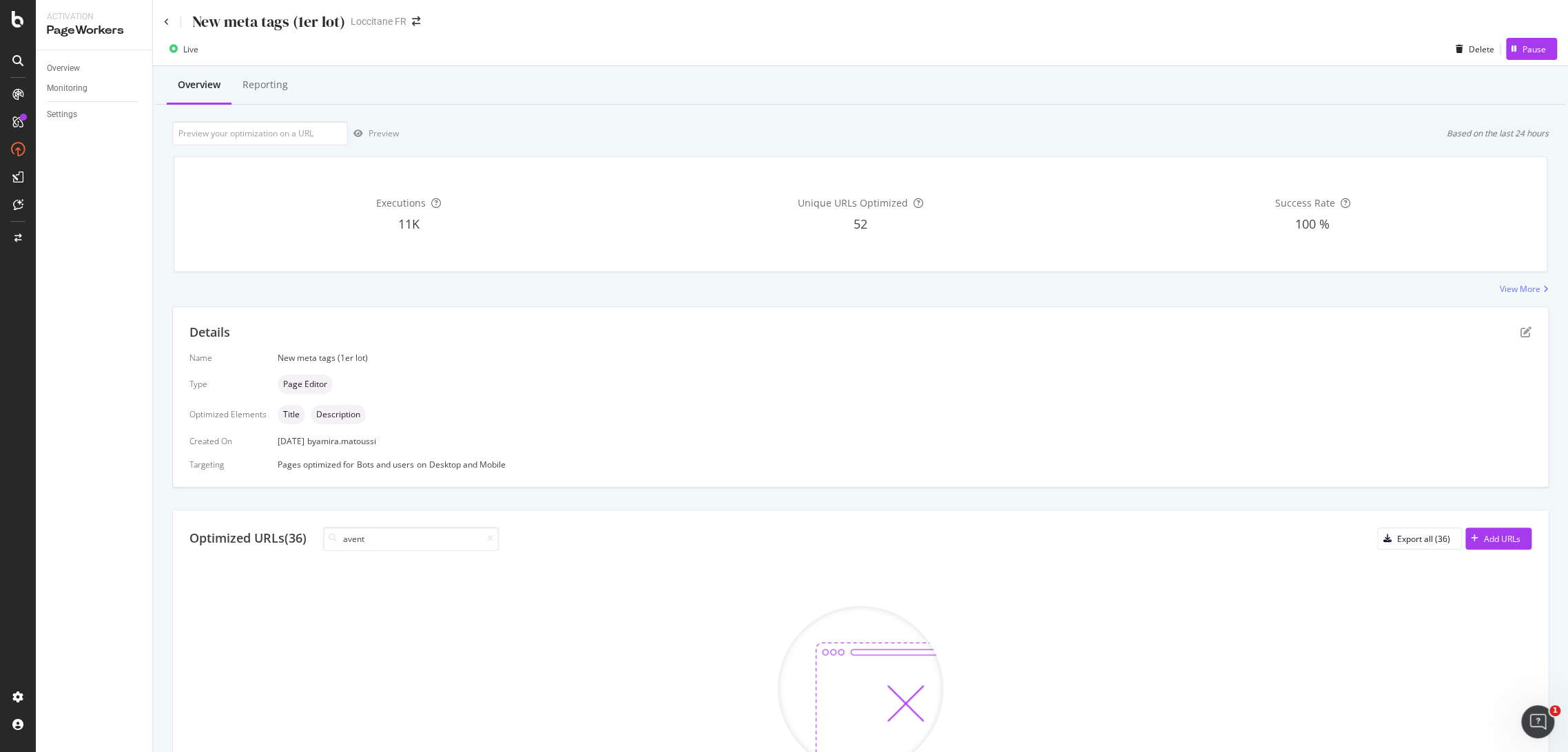
type input "avent"
click at [170, 25] on div "New meta tags (1er lot)" at bounding box center [255, 22] width 181 height 21
click at [168, 22] on icon at bounding box center [167, 22] width 6 height 8
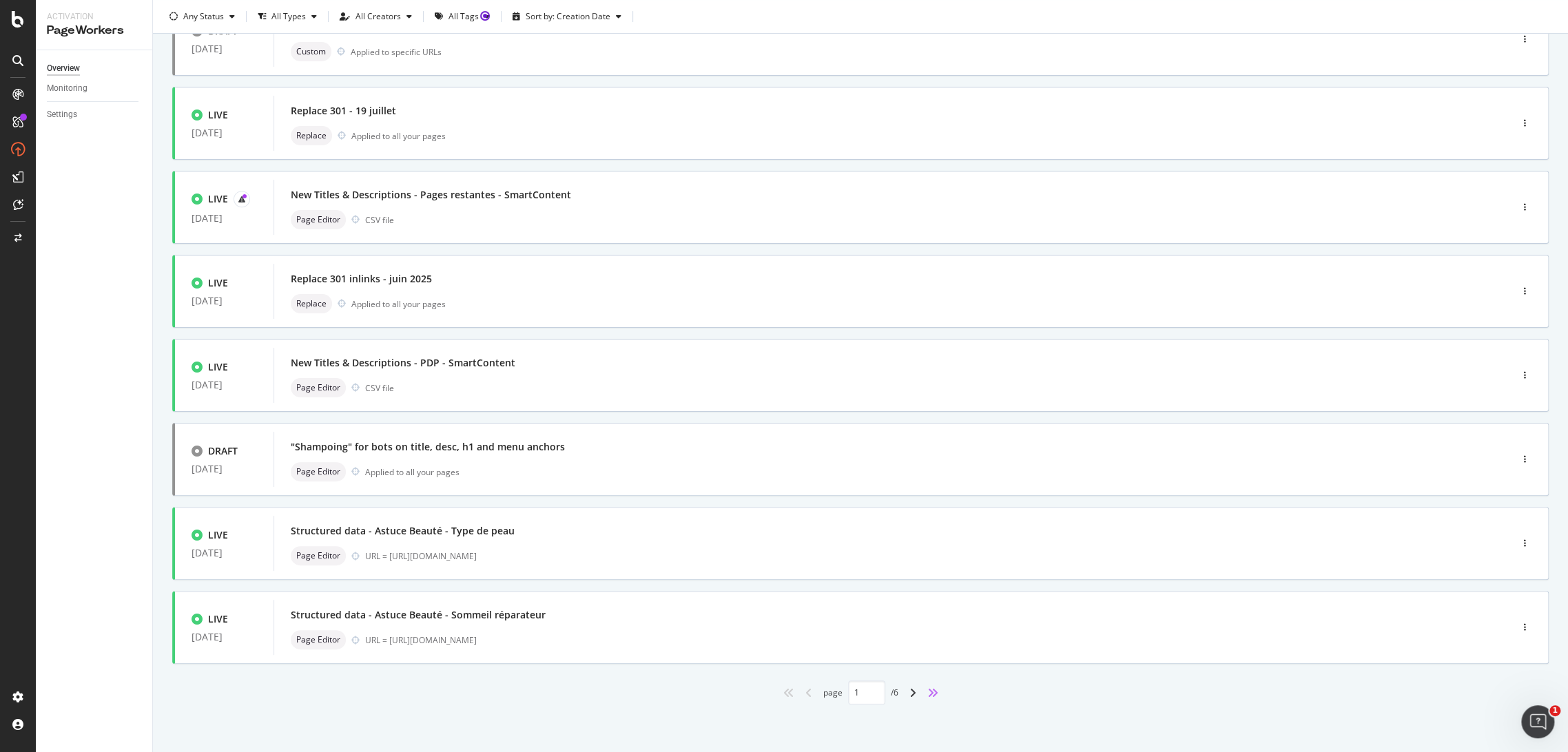
click at [927, 692] on icon "angles-right" at bounding box center [933, 693] width 11 height 11
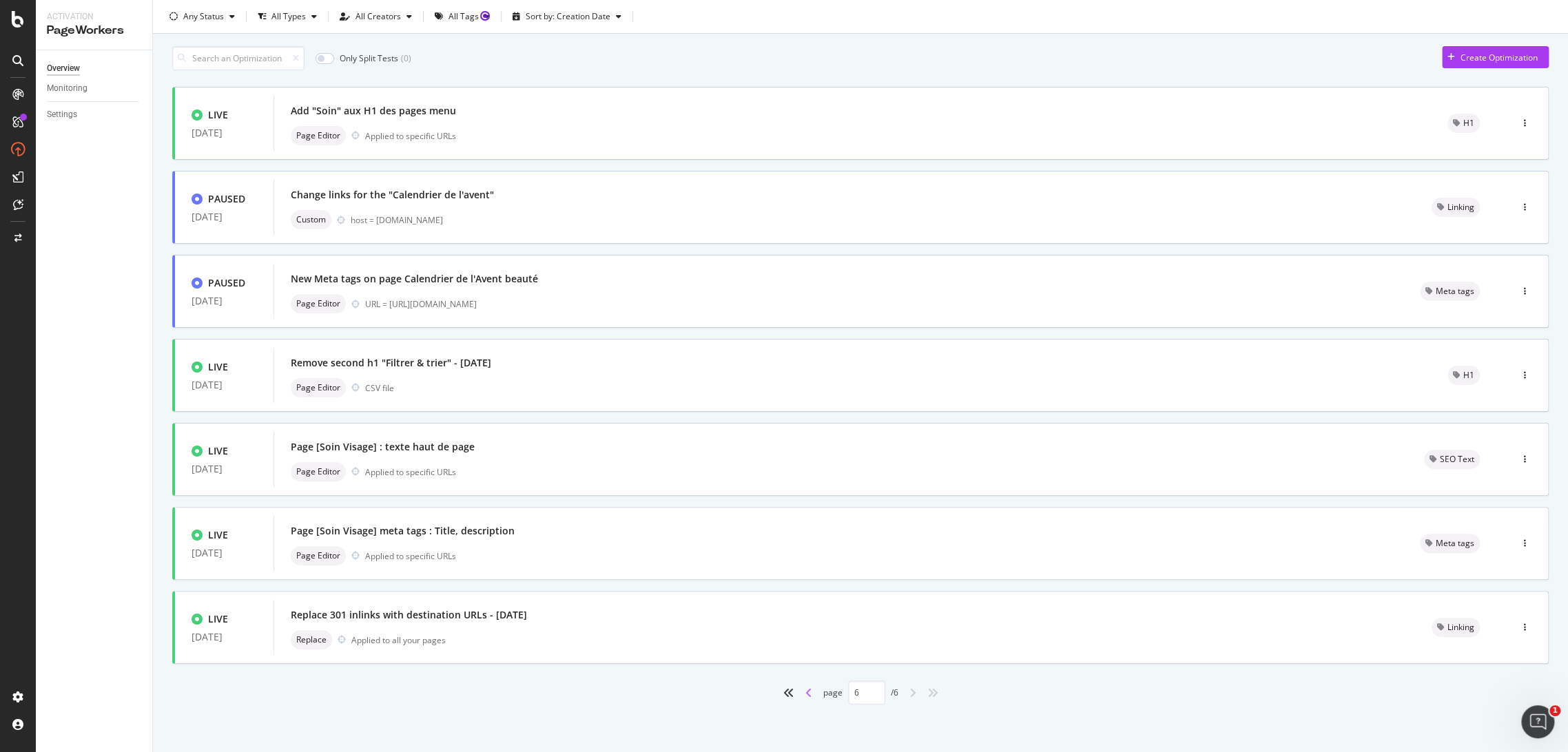
click at [805, 689] on icon "angle-left" at bounding box center [809, 693] width 7 height 11
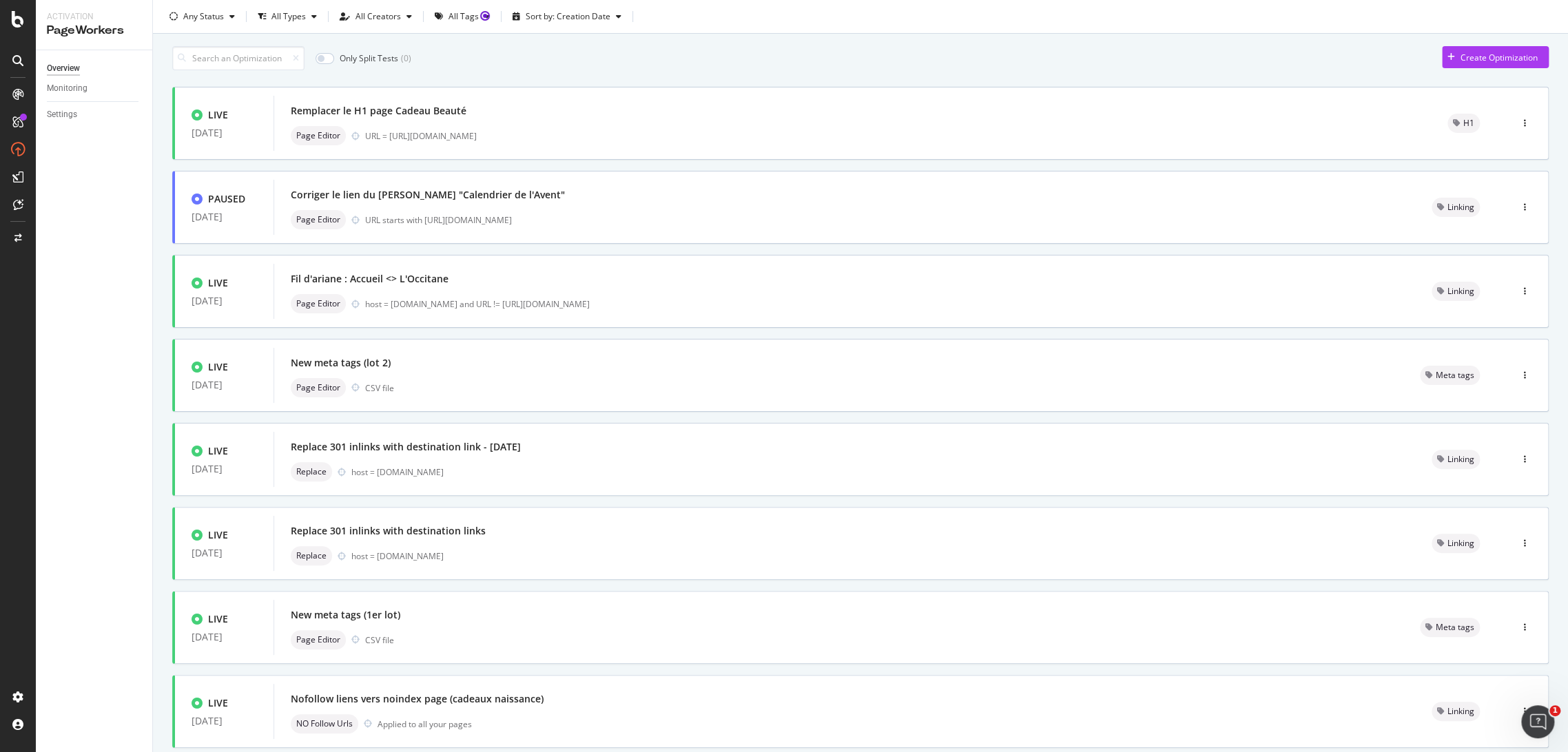
type input "5"
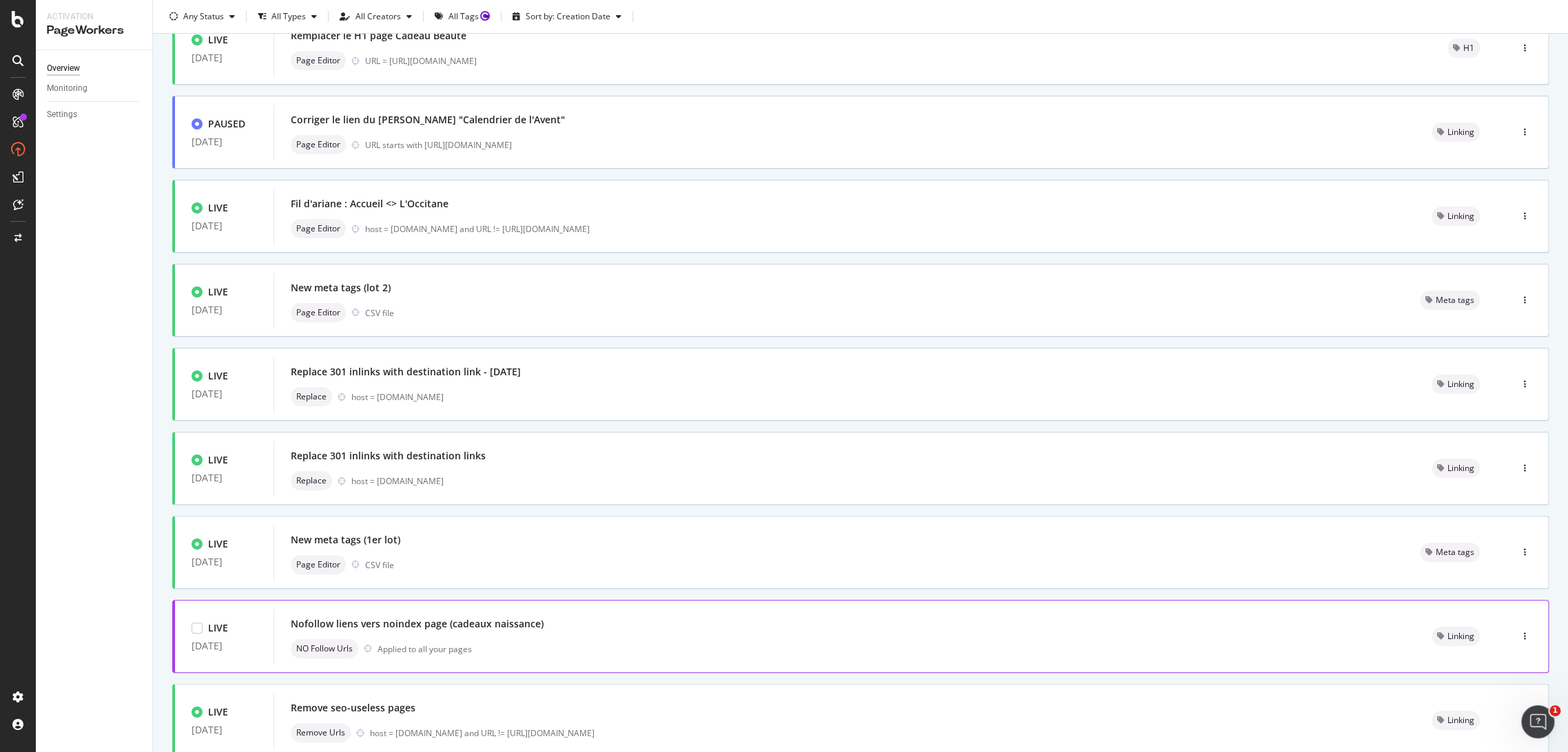
scroll to position [87, 0]
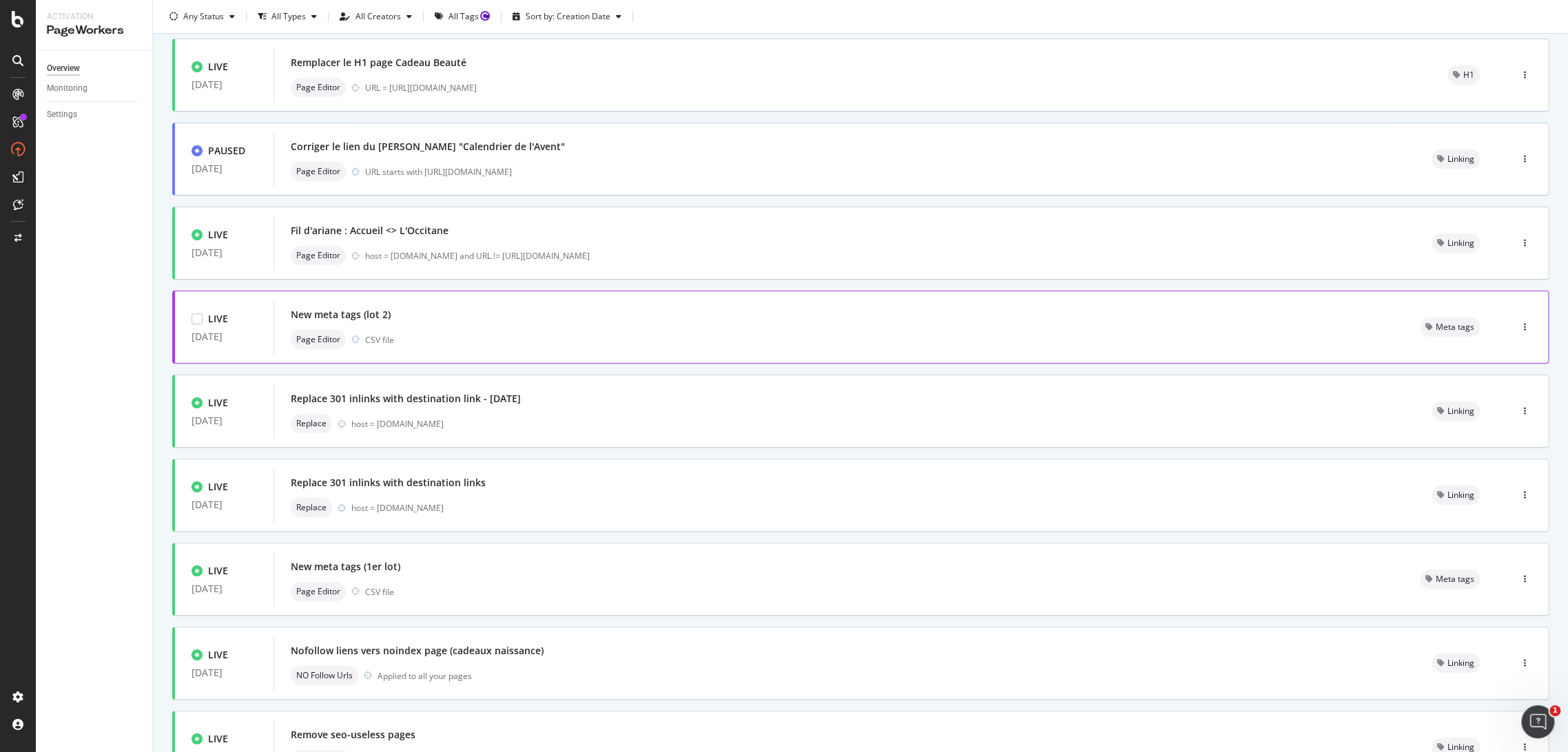
click at [511, 348] on div "Page Editor CSV file" at bounding box center [839, 339] width 1096 height 19
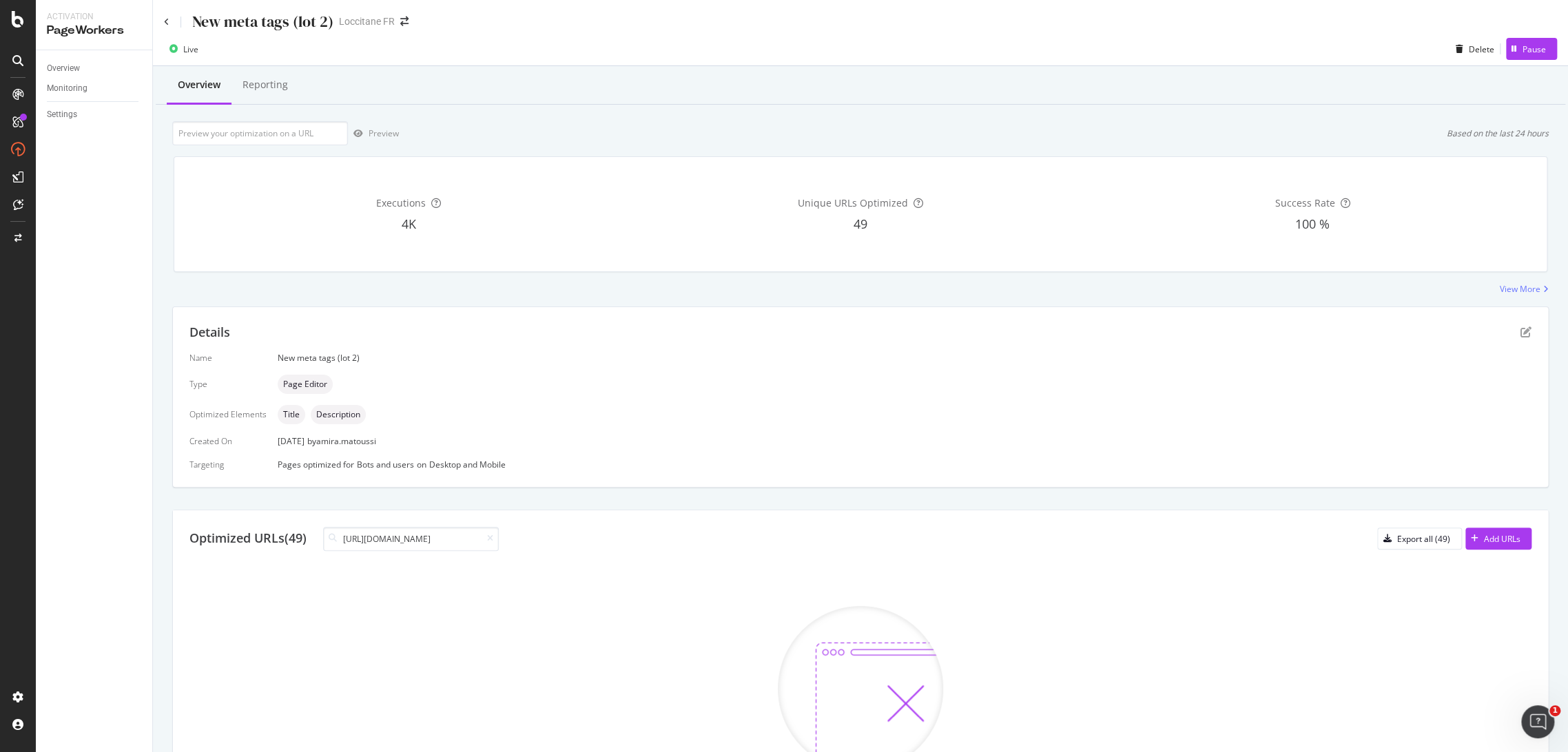
drag, startPoint x: 397, startPoint y: 536, endPoint x: 275, endPoint y: 528, distance: 122.3
click at [275, 528] on div "Optimized URLs (49) [URL][DOMAIN_NAME]" at bounding box center [344, 539] width 310 height 24
type input "calendriers-de-l-avent"
click at [161, 21] on div "New meta tags (lot 2) Loccitane FR" at bounding box center [860, 16] width 1415 height 32
click at [166, 18] on icon at bounding box center [167, 22] width 6 height 8
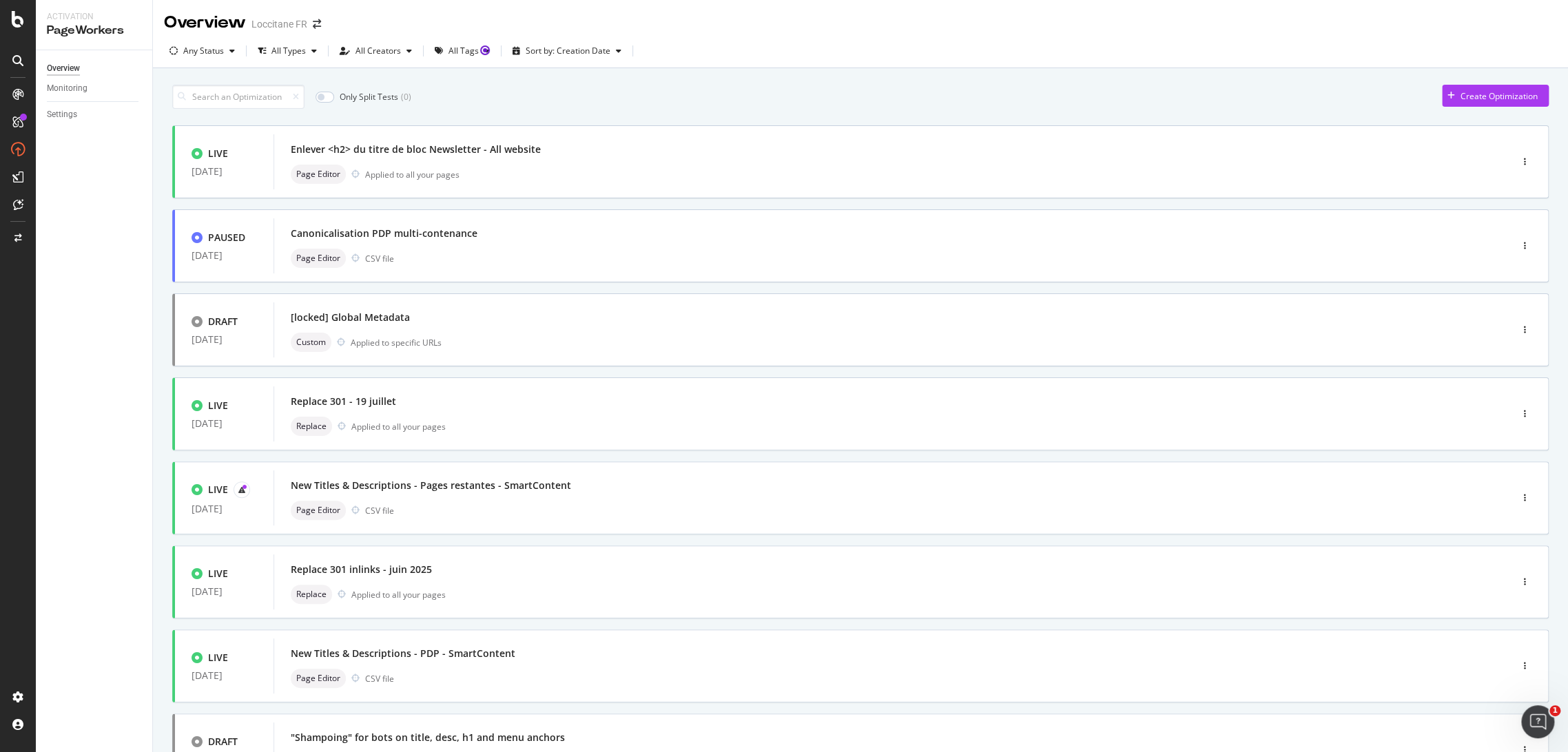
scroll to position [291, 0]
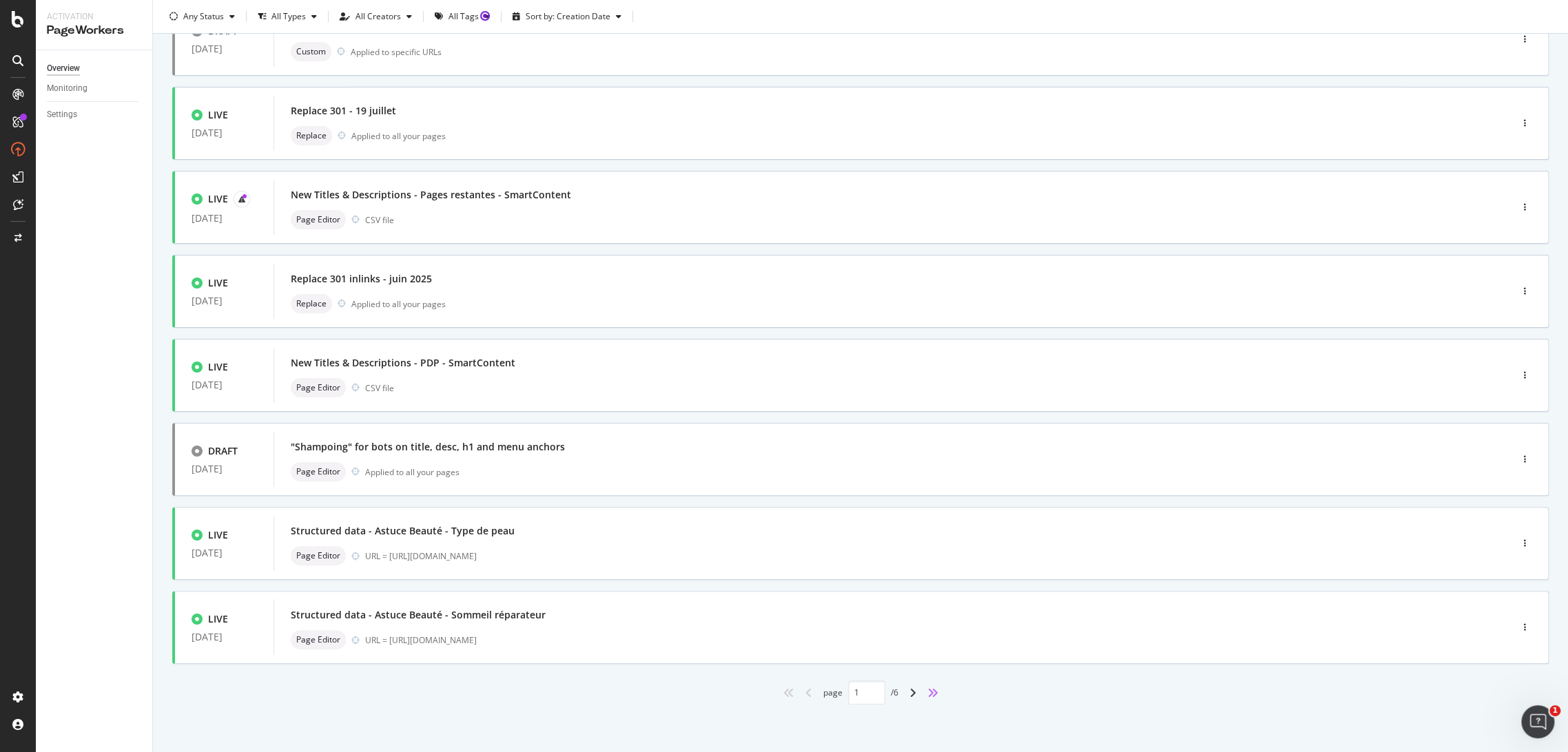
click at [927, 693] on icon "angles-right" at bounding box center [933, 693] width 11 height 11
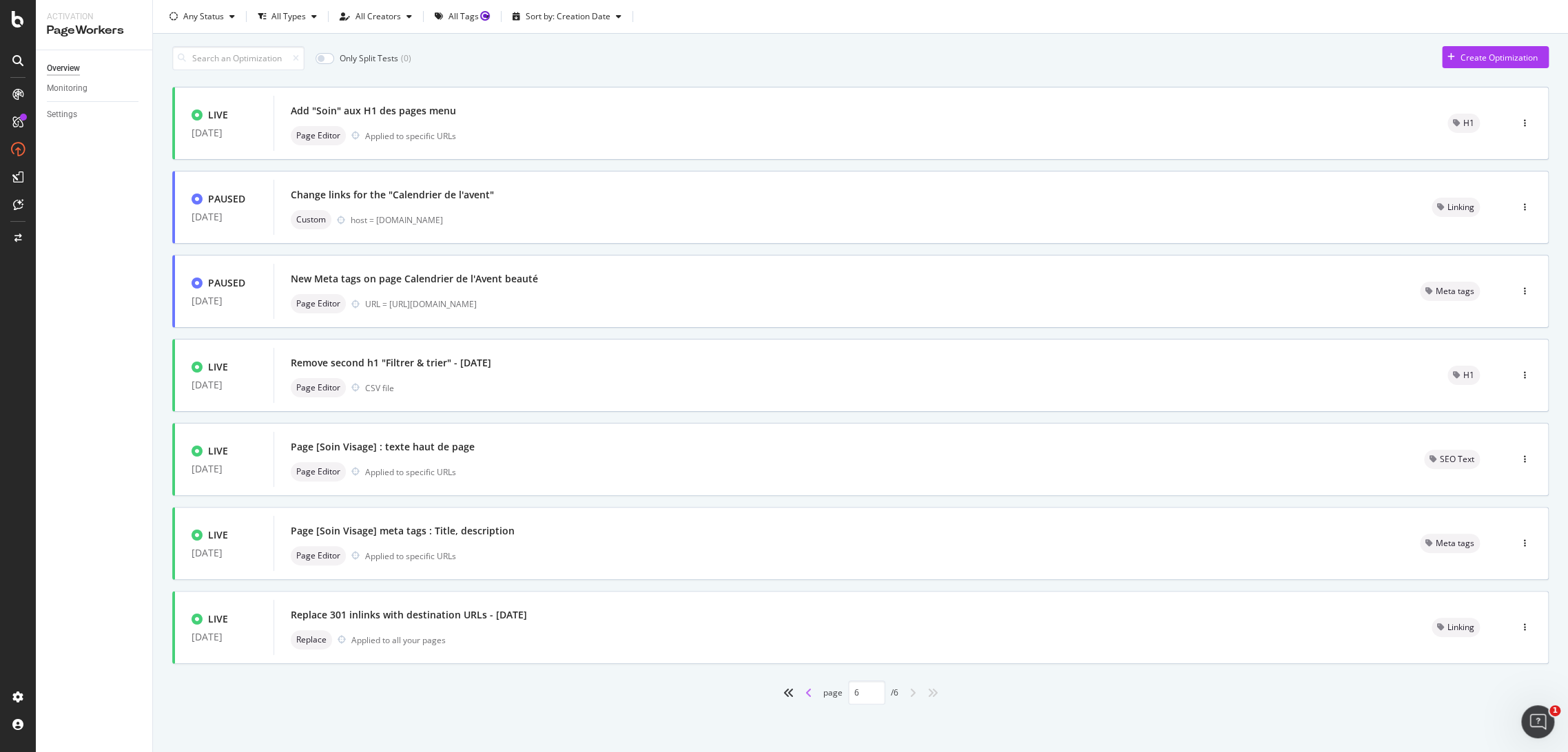
click at [805, 690] on icon "angle-left" at bounding box center [809, 693] width 7 height 11
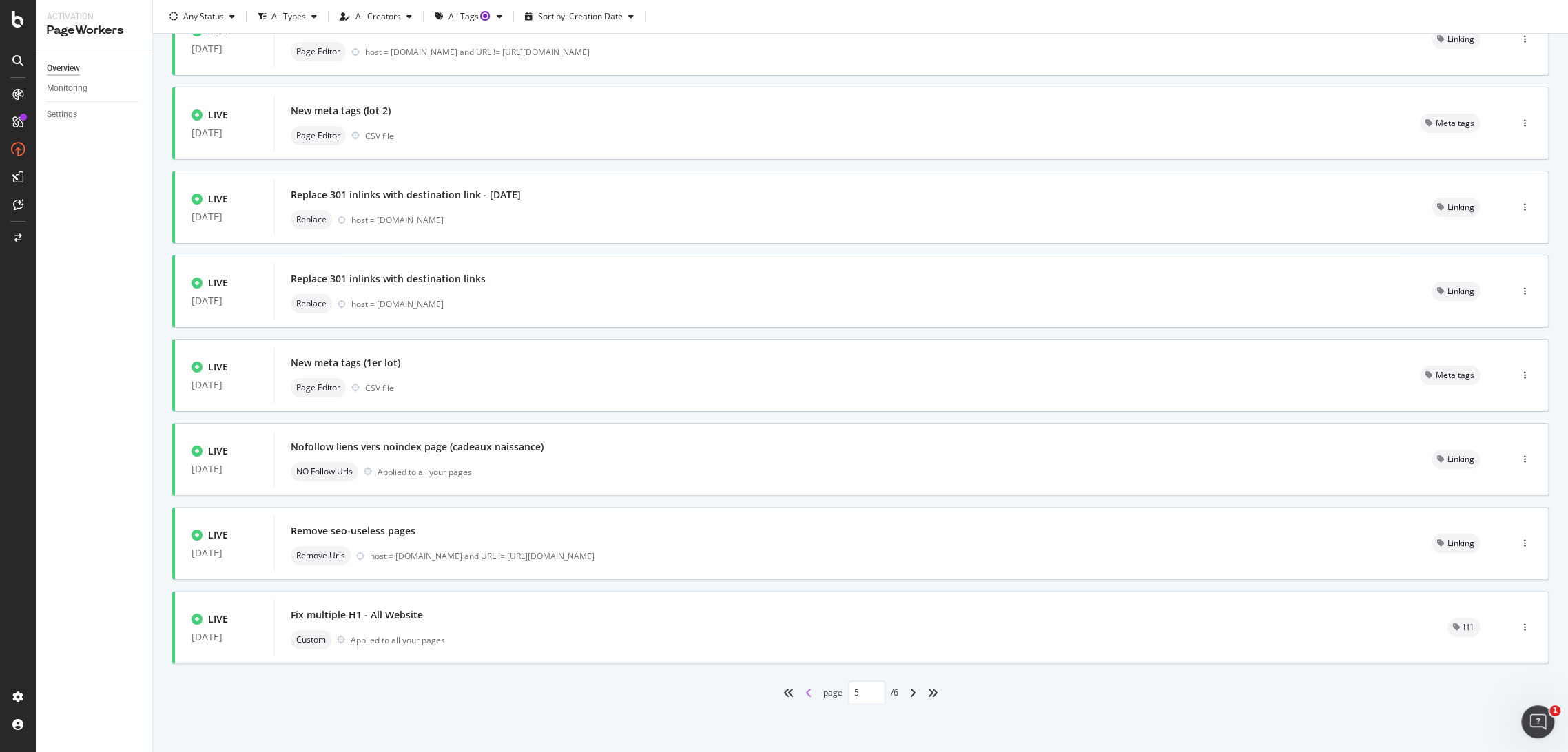
click at [805, 687] on icon "angle-left" at bounding box center [809, 693] width 7 height 11
type input "4"
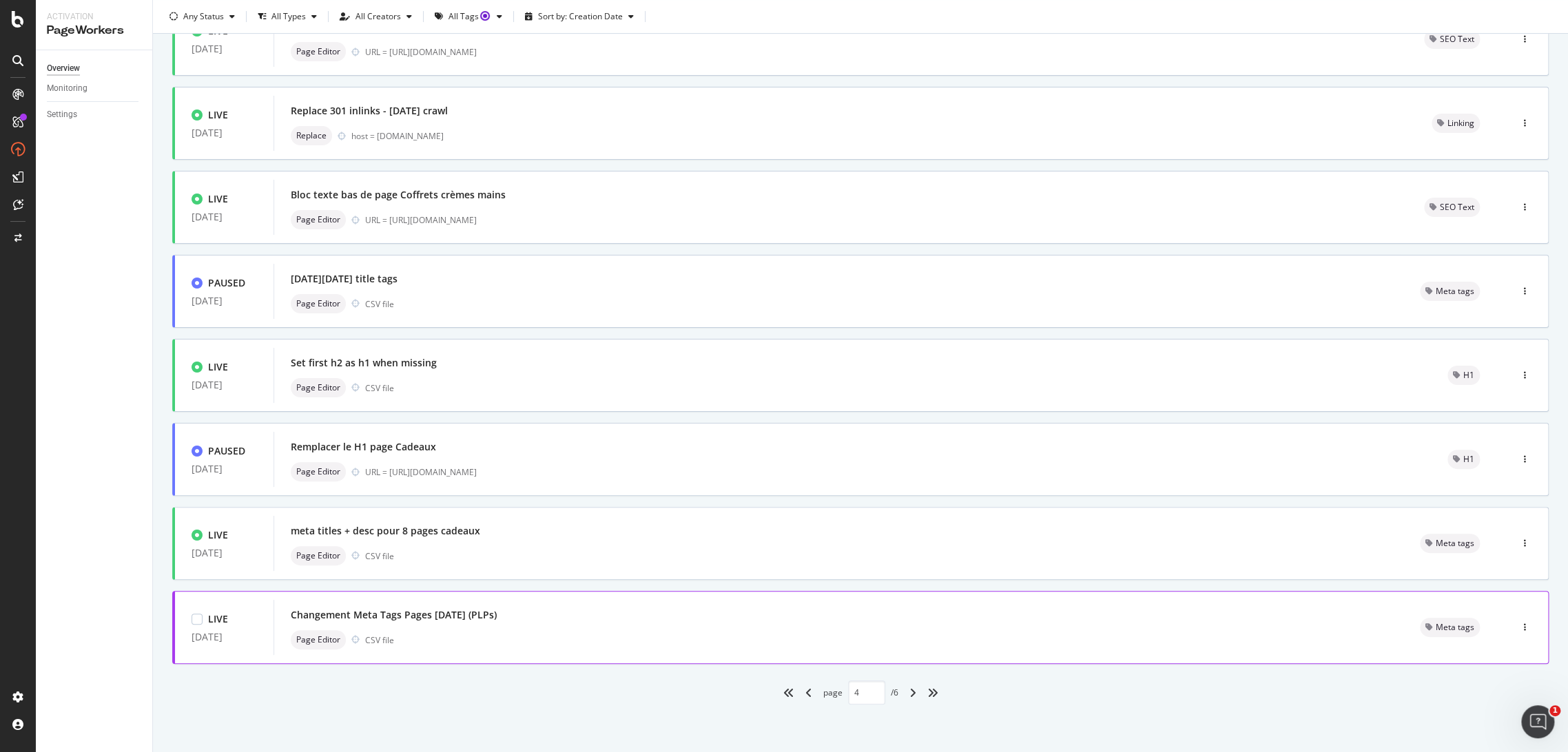
click at [657, 626] on div "Changement Meta Tags Pages [DATE] (PLPs) Page Editor CSV file" at bounding box center [839, 627] width 1096 height 44
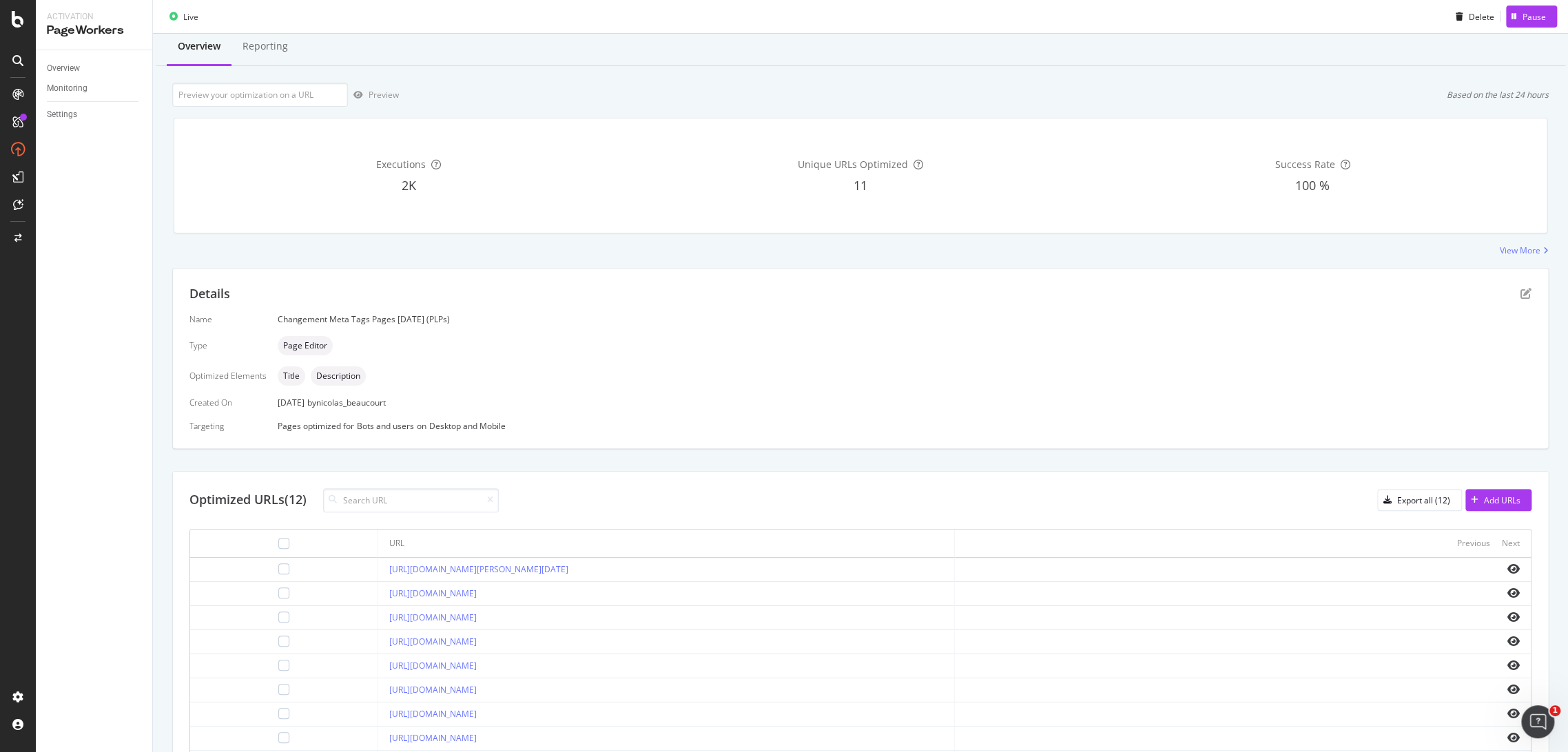
scroll to position [102, 0]
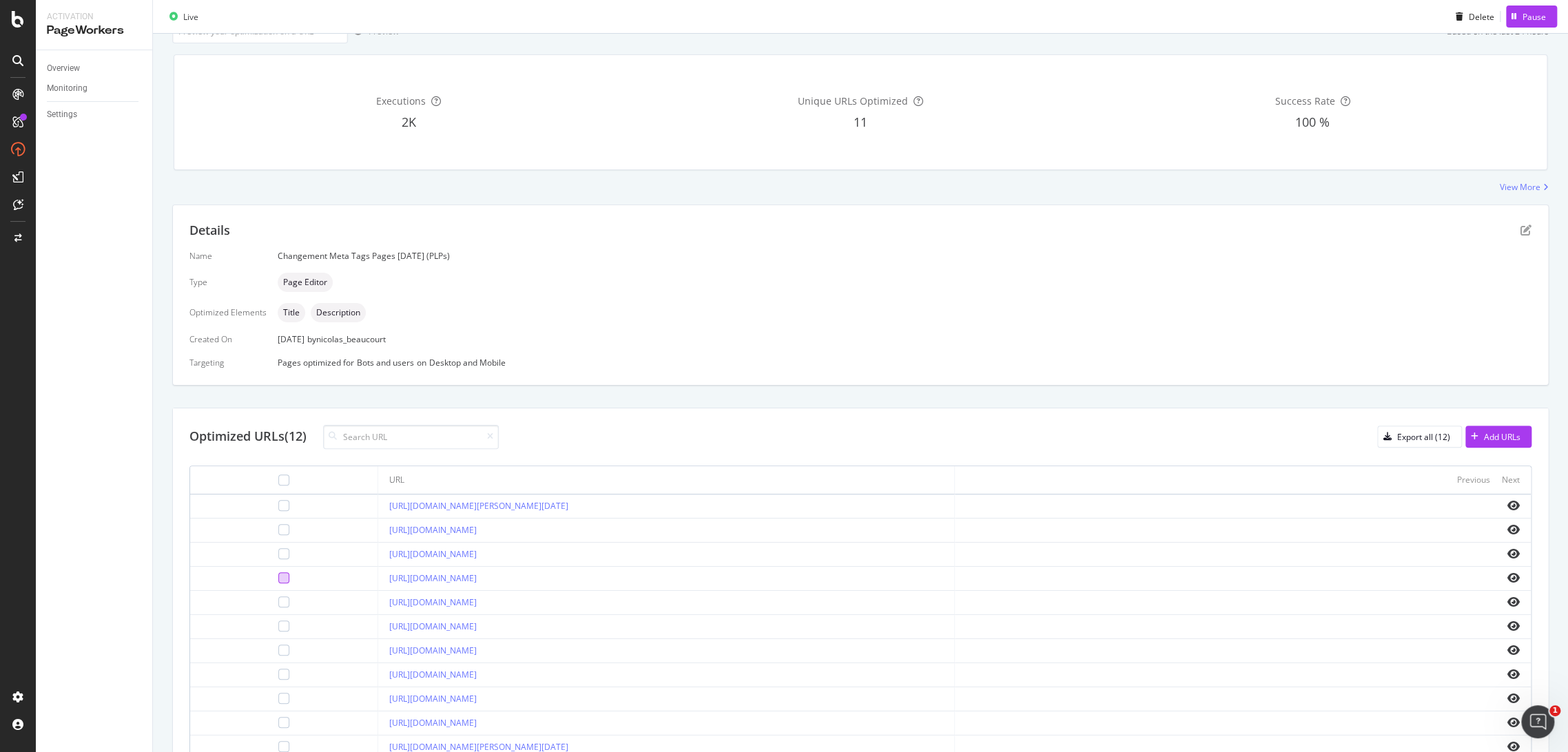
click at [279, 575] on div at bounding box center [284, 578] width 11 height 11
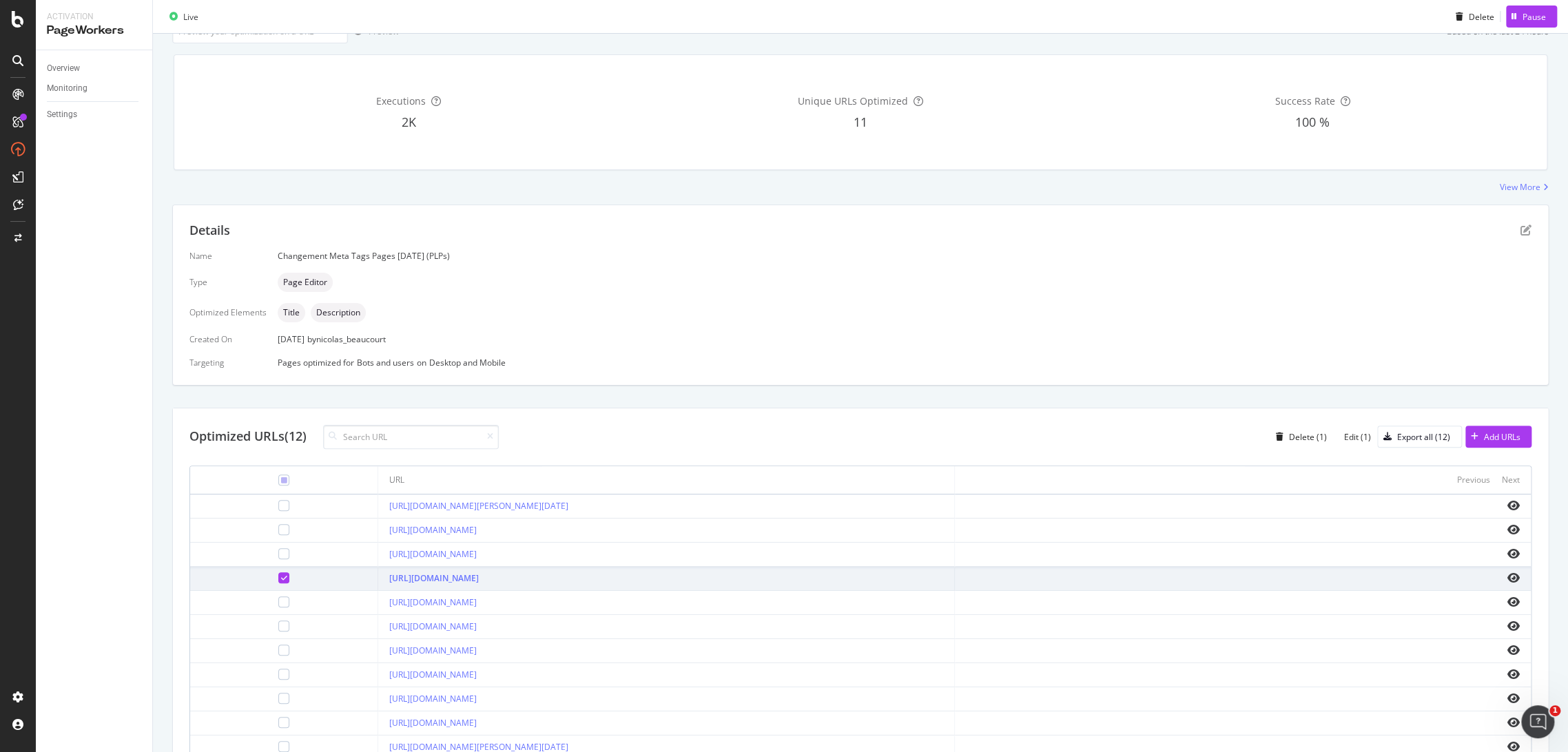
click at [281, 575] on icon at bounding box center [284, 578] width 6 height 7
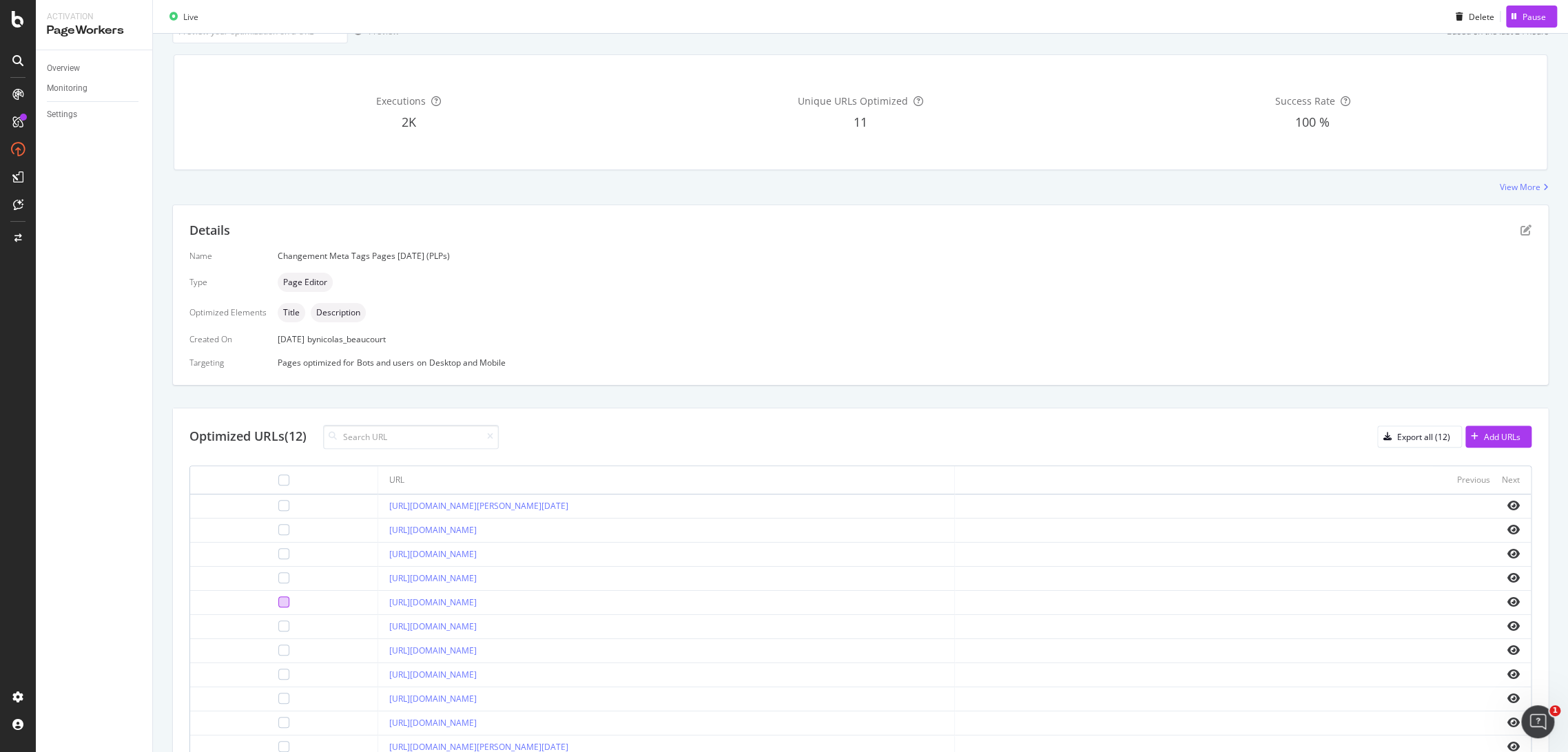
click at [279, 599] on div at bounding box center [284, 602] width 11 height 11
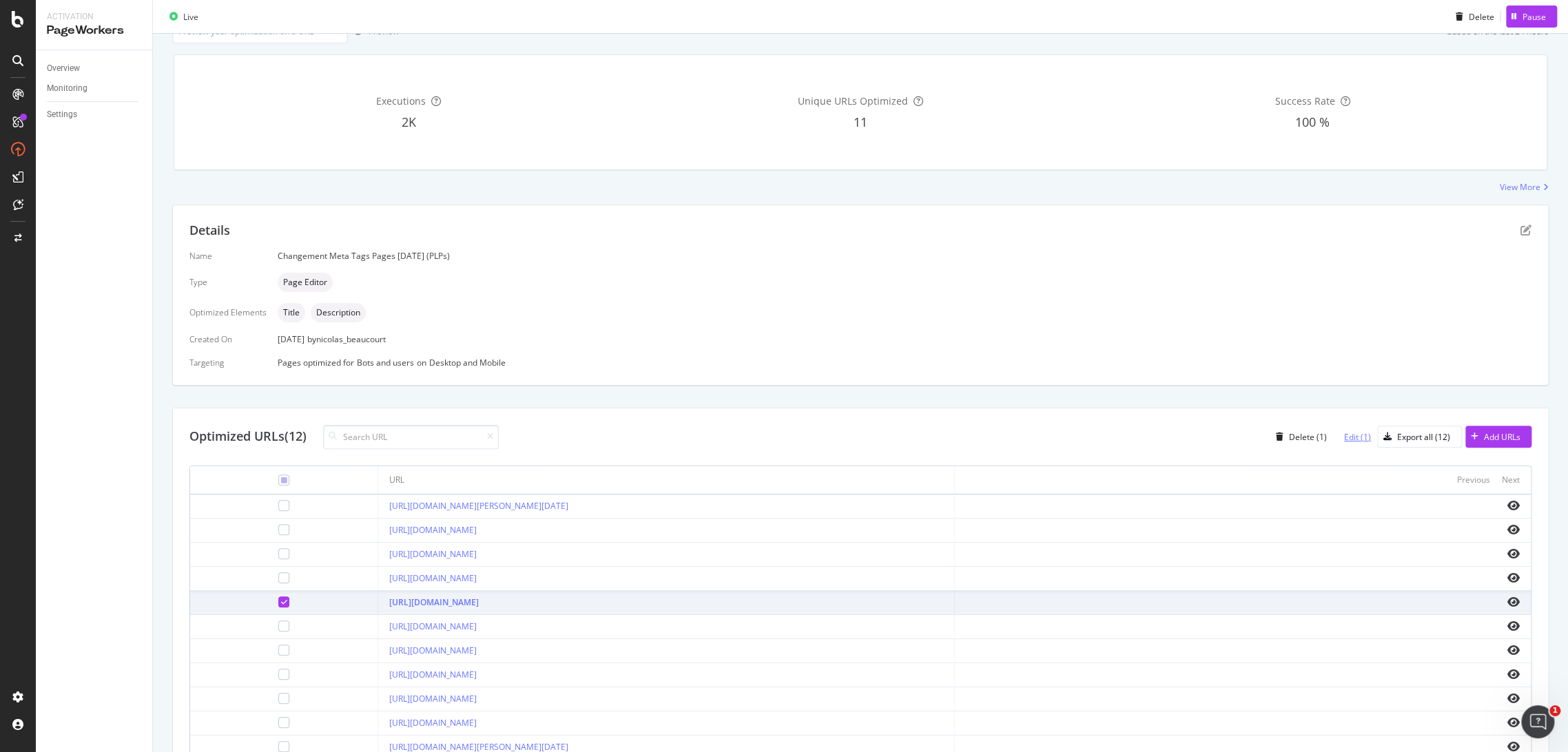
click at [1351, 438] on div "Edit (1)" at bounding box center [1357, 437] width 27 height 12
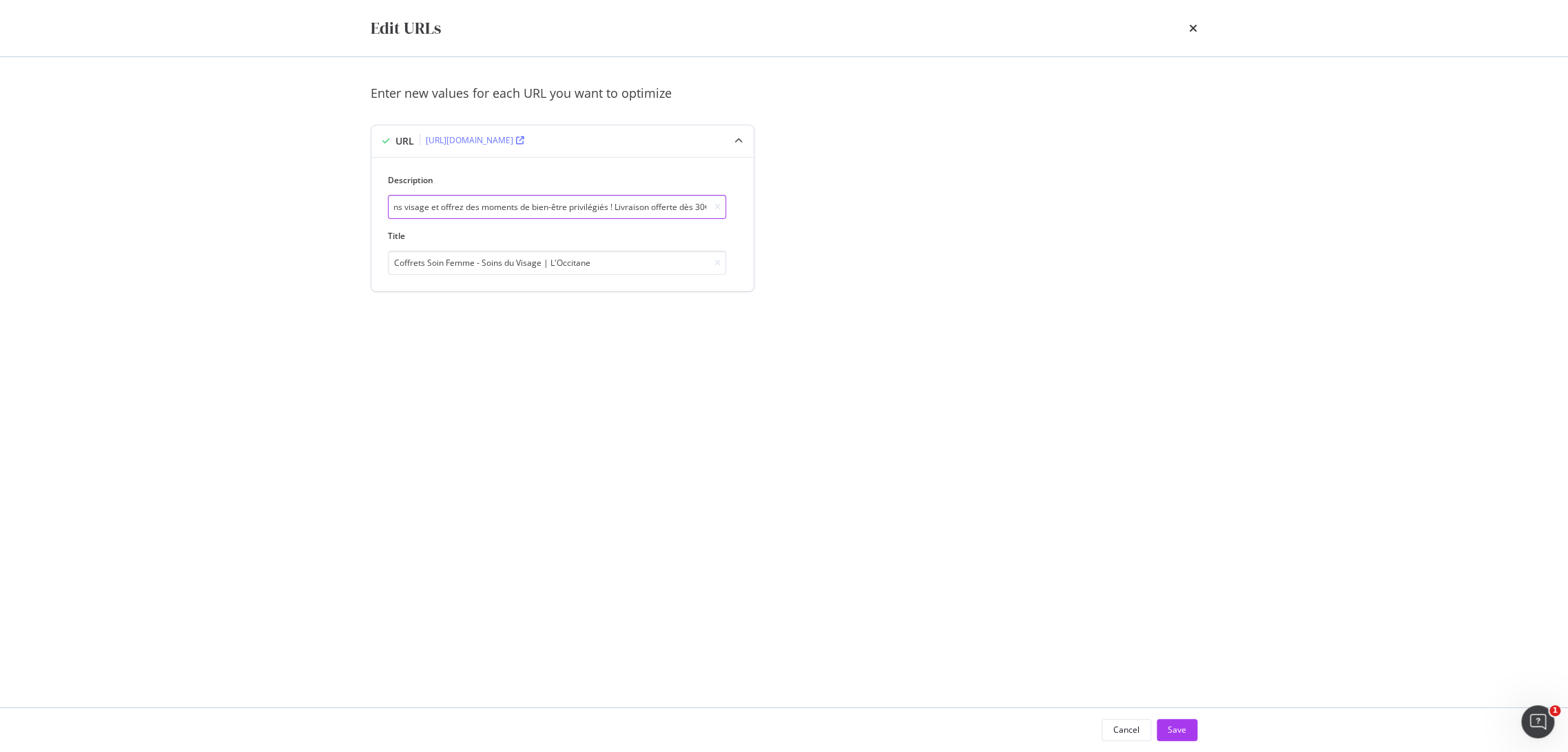
drag, startPoint x: 626, startPoint y: 208, endPoint x: 711, endPoint y: 210, distance: 85.0
click at [711, 210] on div "Découvrez nos coffrets cadeaux composés de nos meilleurs soins visage et offrez…" at bounding box center [556, 207] width 338 height 24
click at [1195, 27] on icon "times" at bounding box center [1193, 28] width 8 height 11
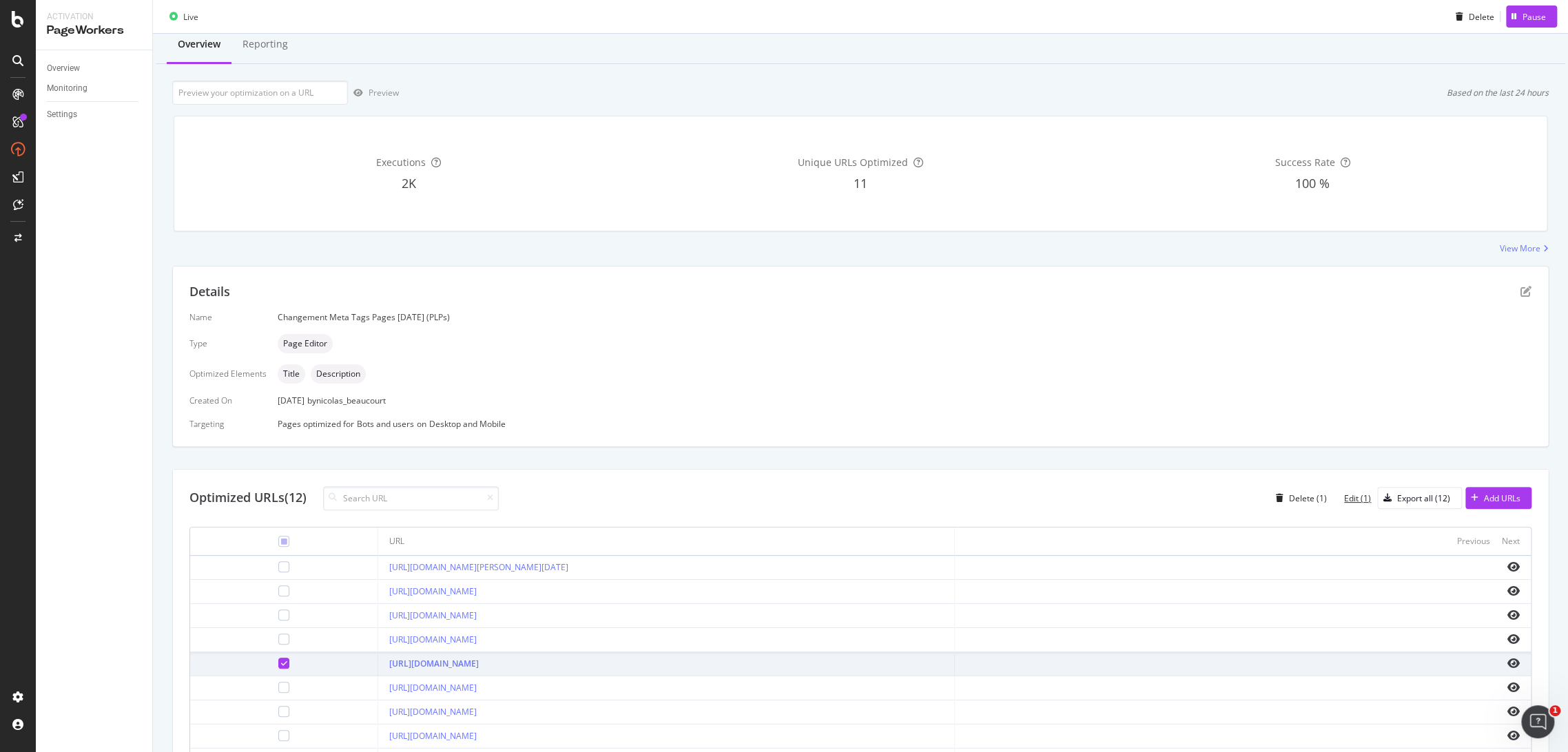
scroll to position [0, 0]
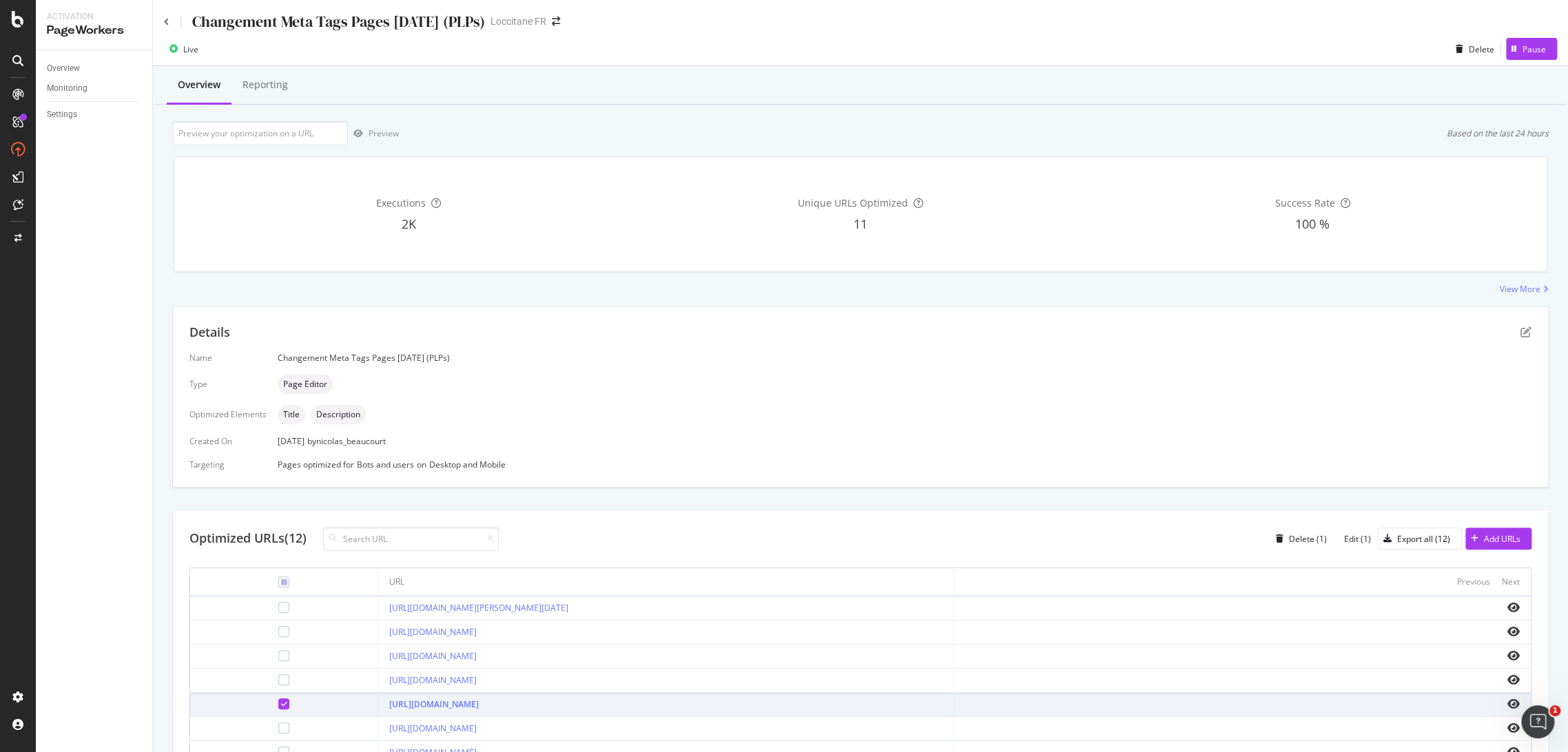
click at [171, 20] on div "Changement Meta Tags Pages [DATE] (PLPs)" at bounding box center [324, 22] width 321 height 21
click at [166, 19] on icon at bounding box center [167, 22] width 6 height 8
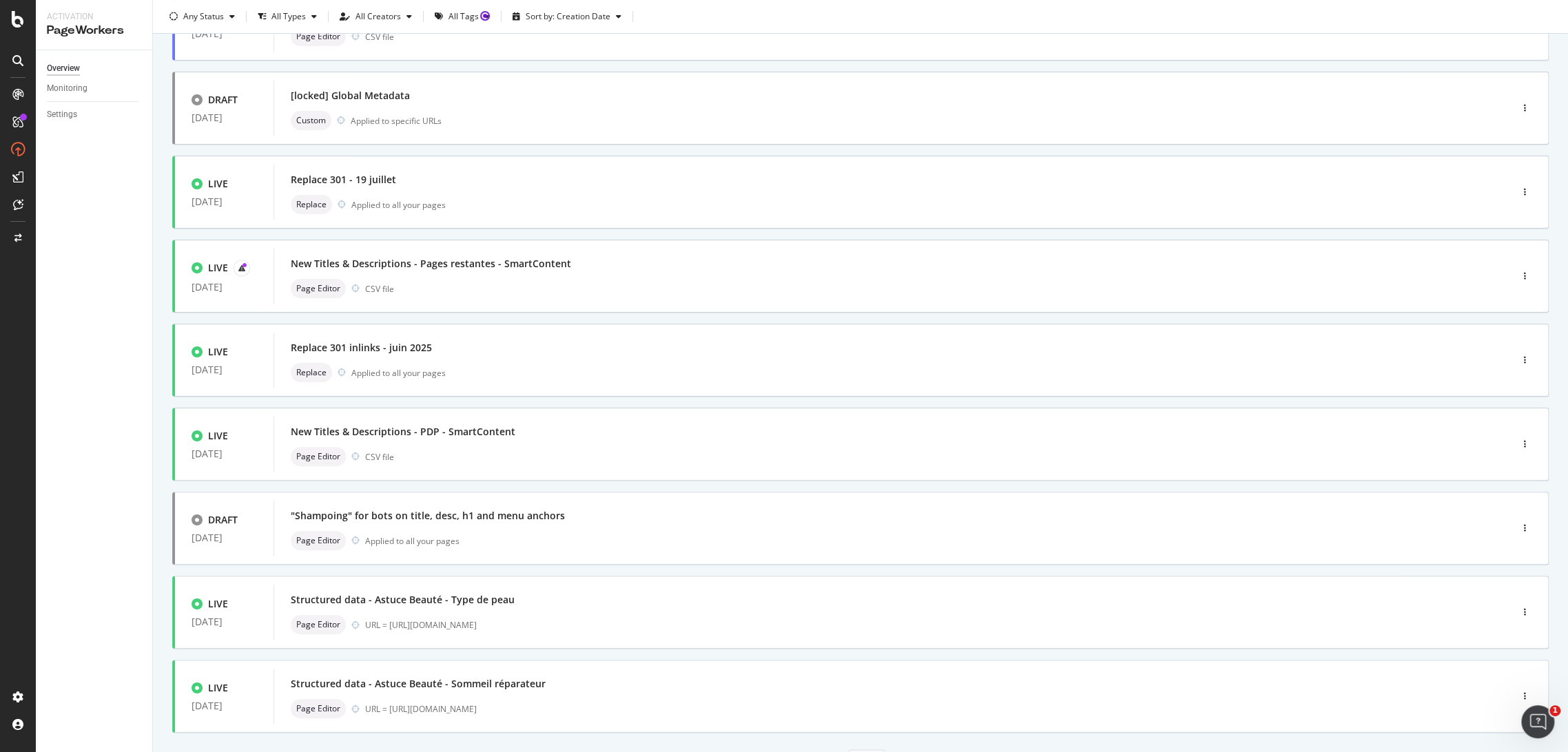
scroll to position [291, 0]
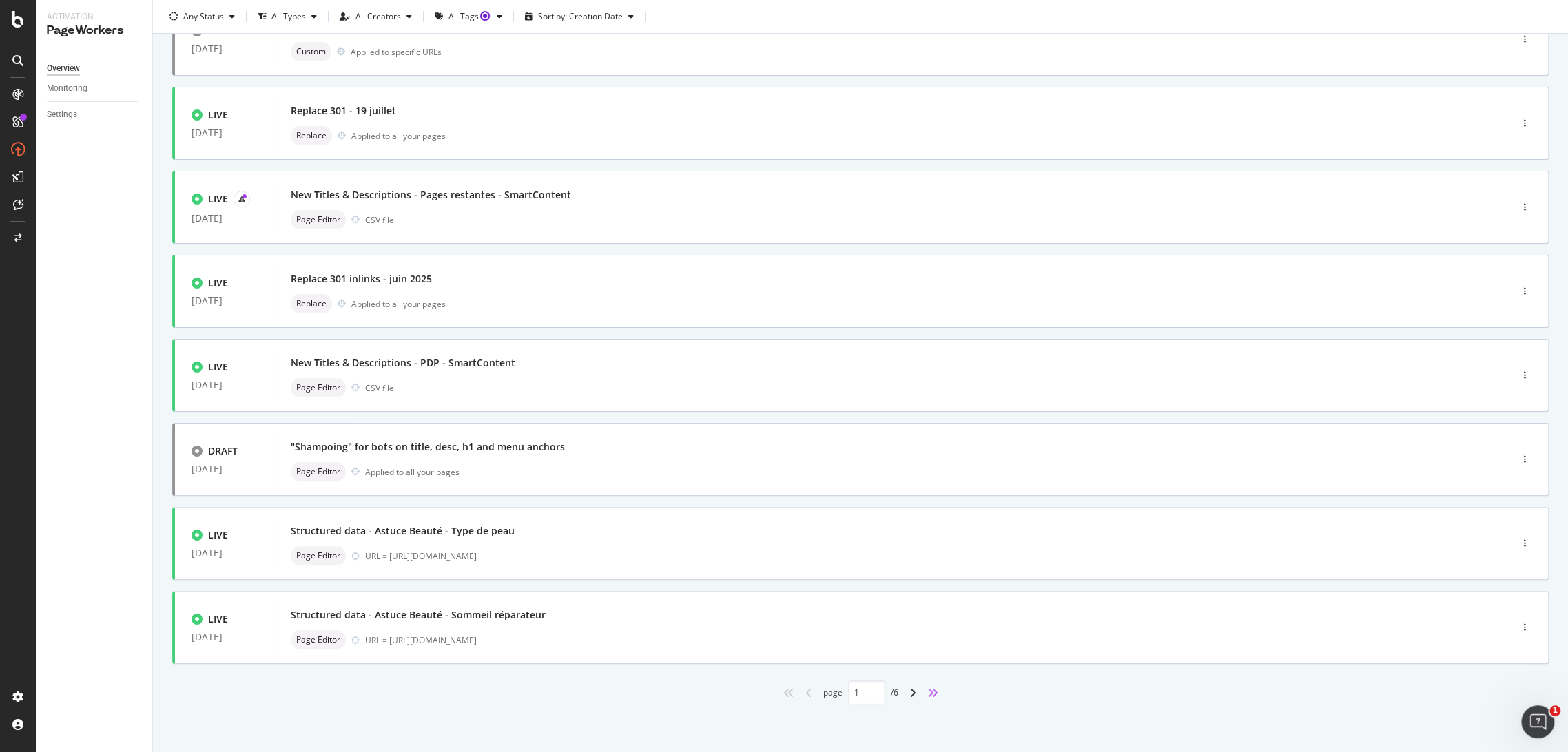
click at [931, 692] on icon "angles-right" at bounding box center [933, 693] width 11 height 11
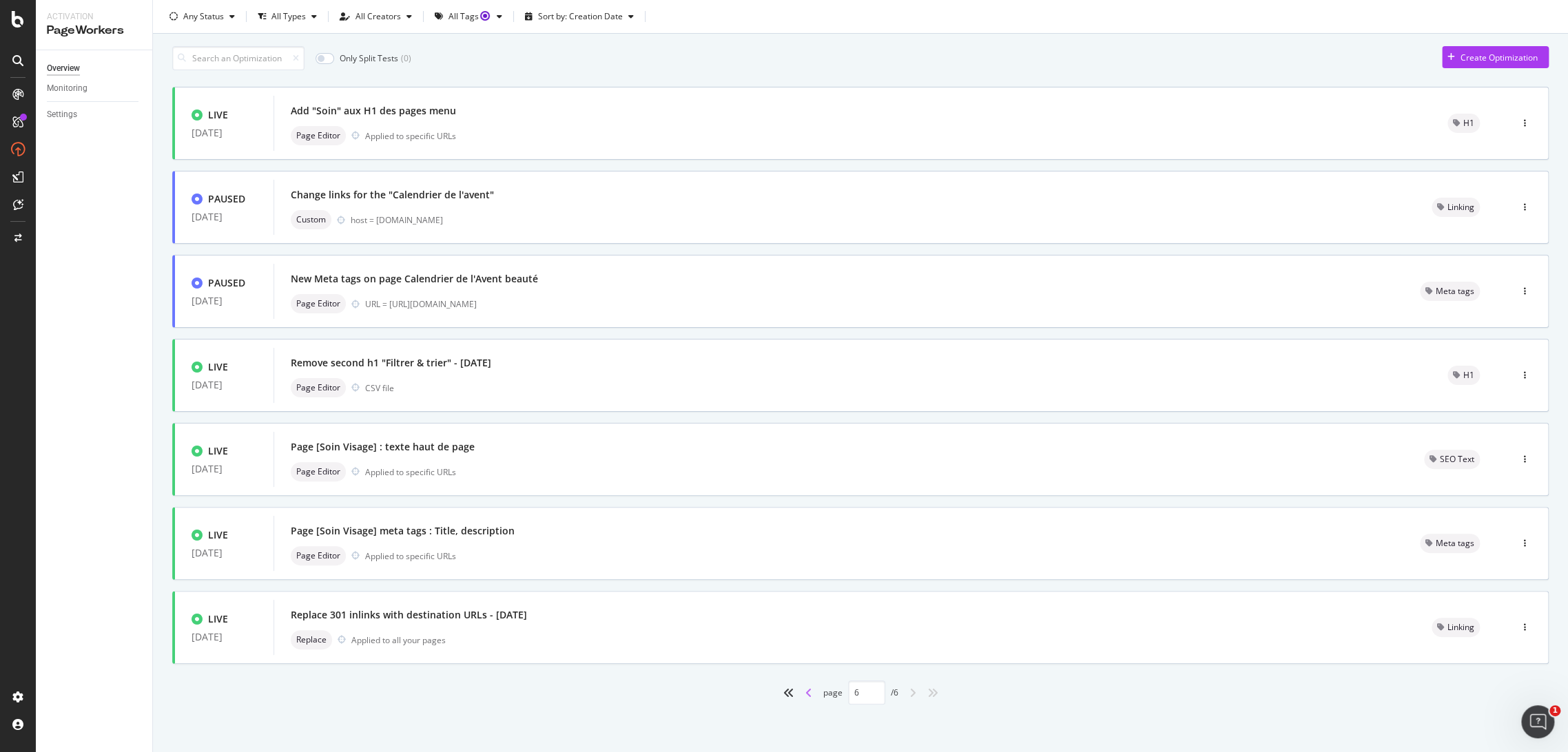
click at [805, 694] on icon "angle-left" at bounding box center [809, 693] width 7 height 11
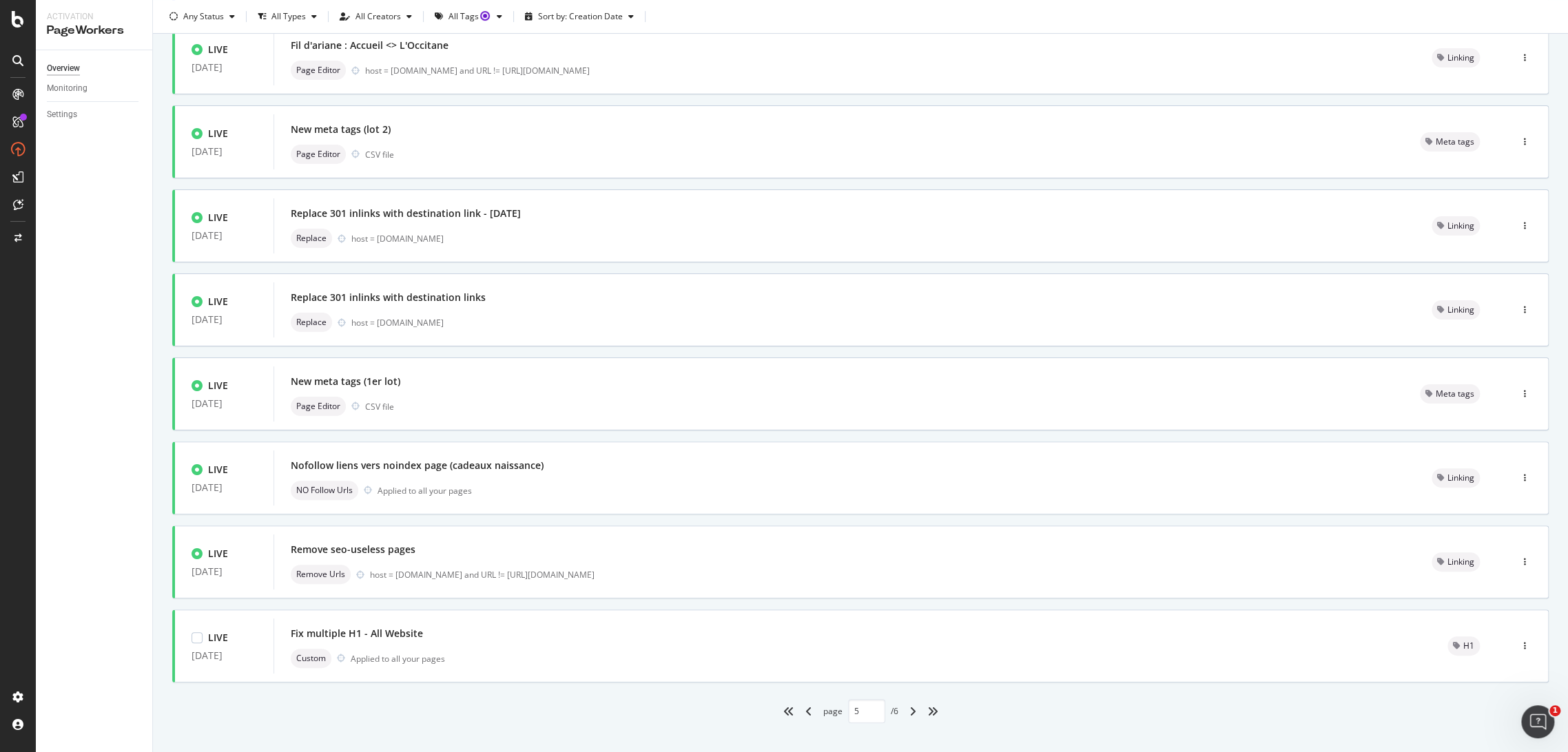
scroll to position [291, 0]
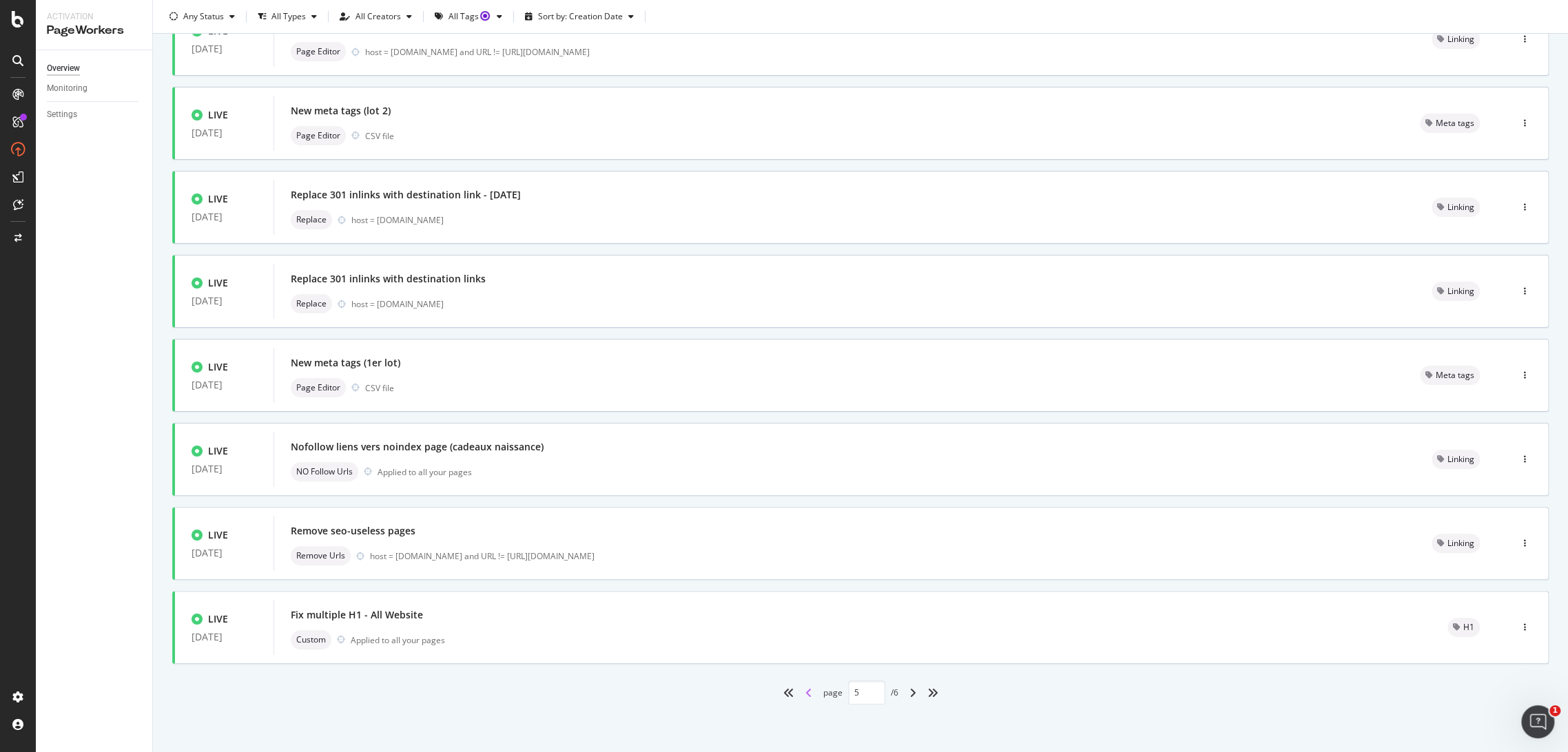
click at [805, 688] on icon "angle-left" at bounding box center [809, 693] width 7 height 11
type input "4"
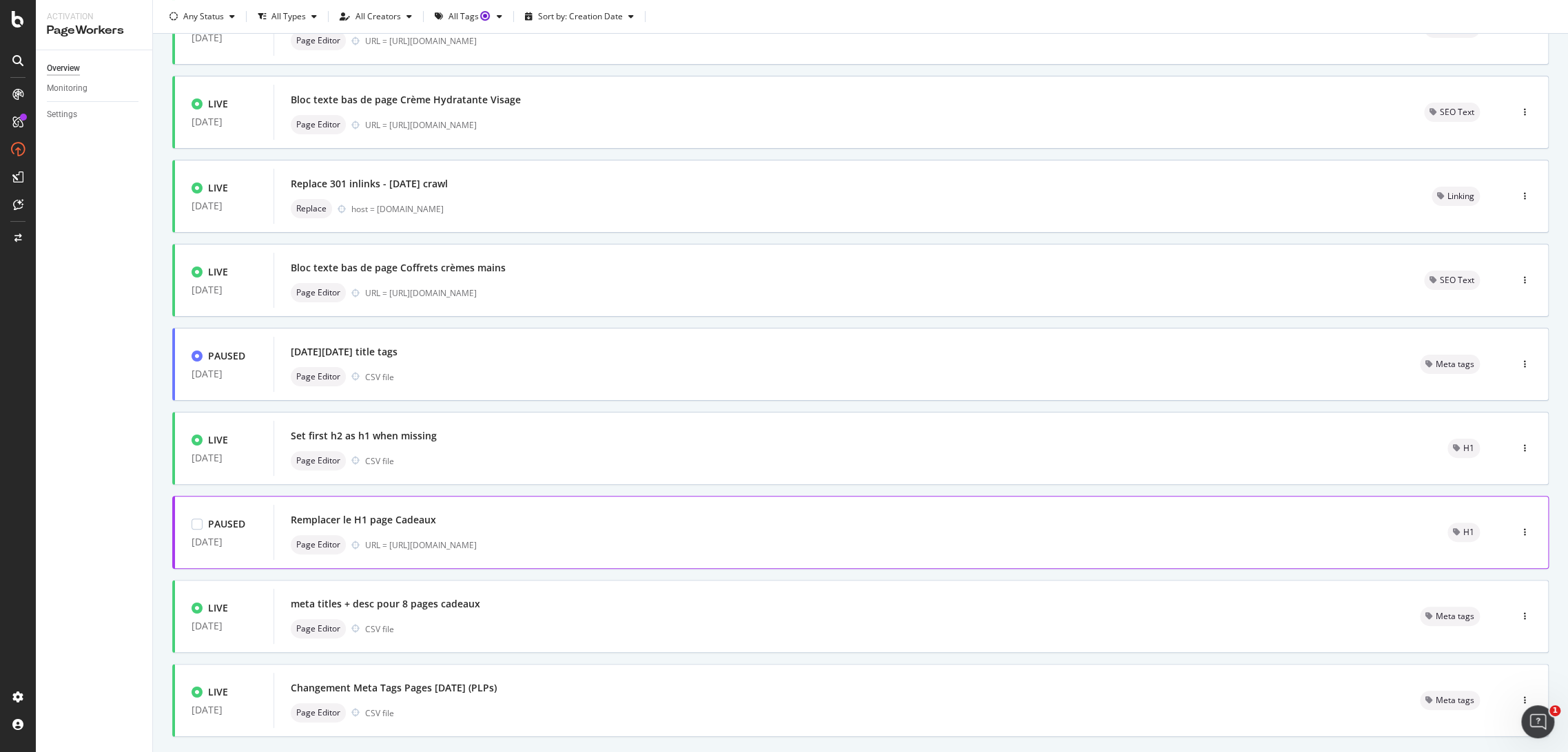
scroll to position [188, 0]
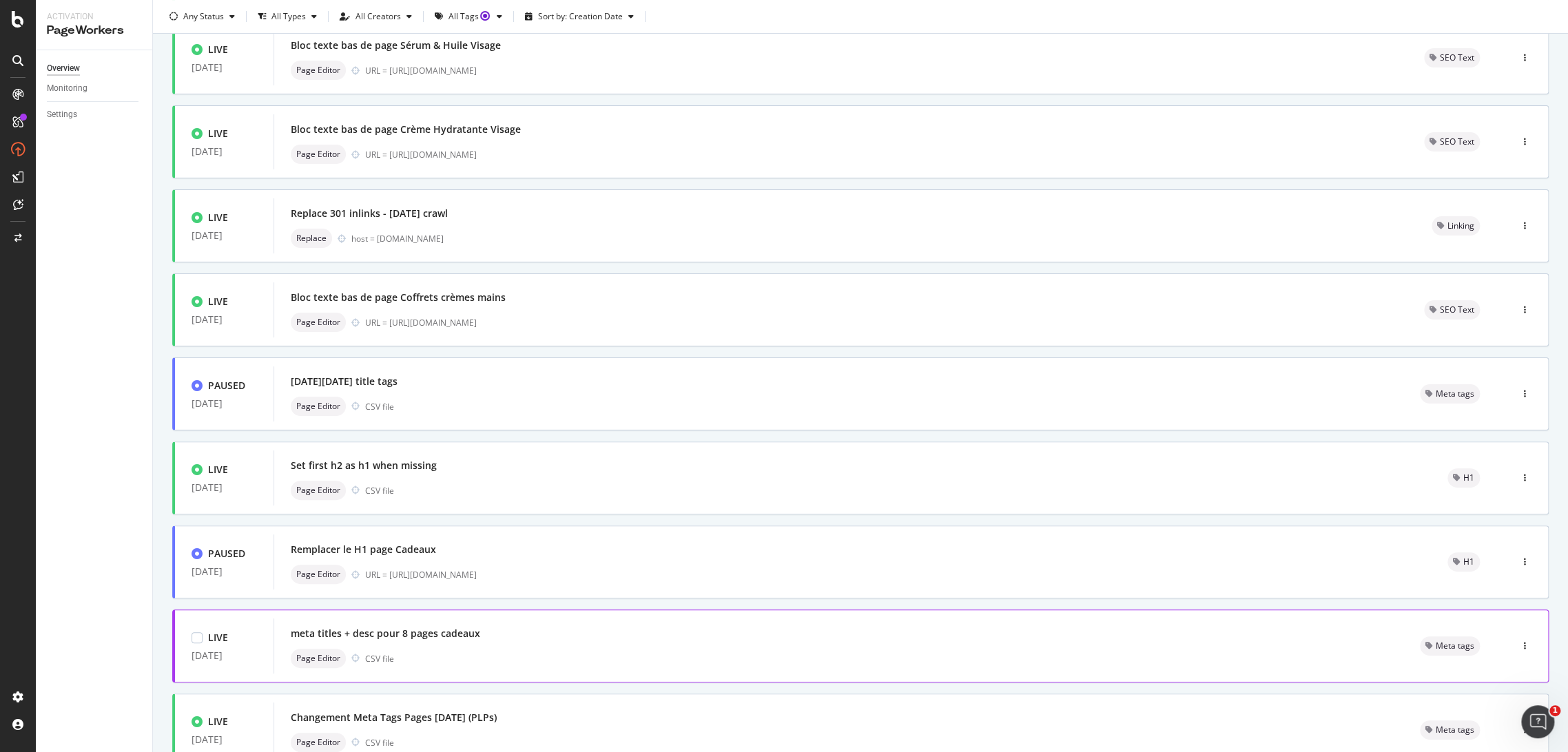
click at [554, 635] on div "meta titles + desc pour 8 pages cadeaux" at bounding box center [839, 633] width 1096 height 19
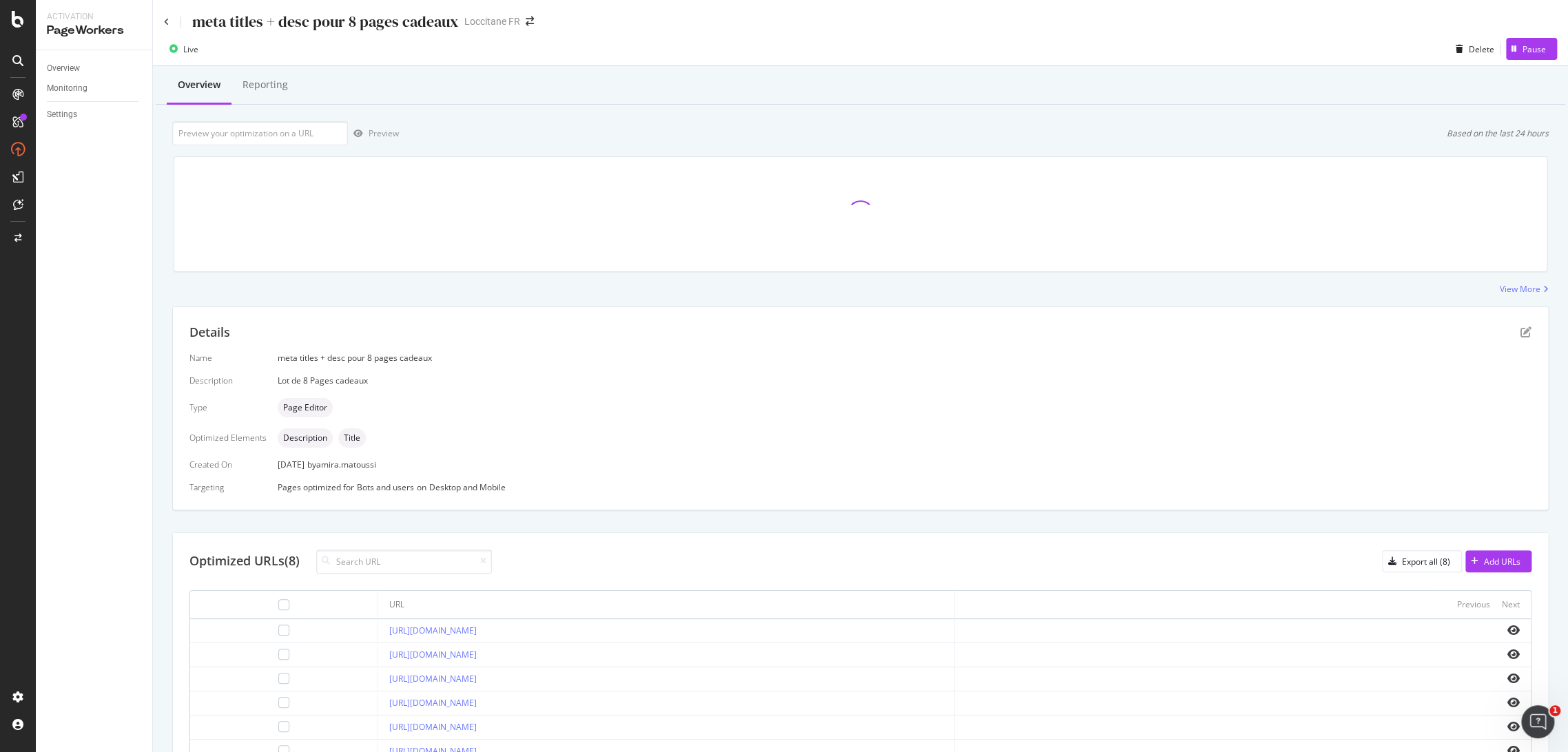
scroll to position [102, 0]
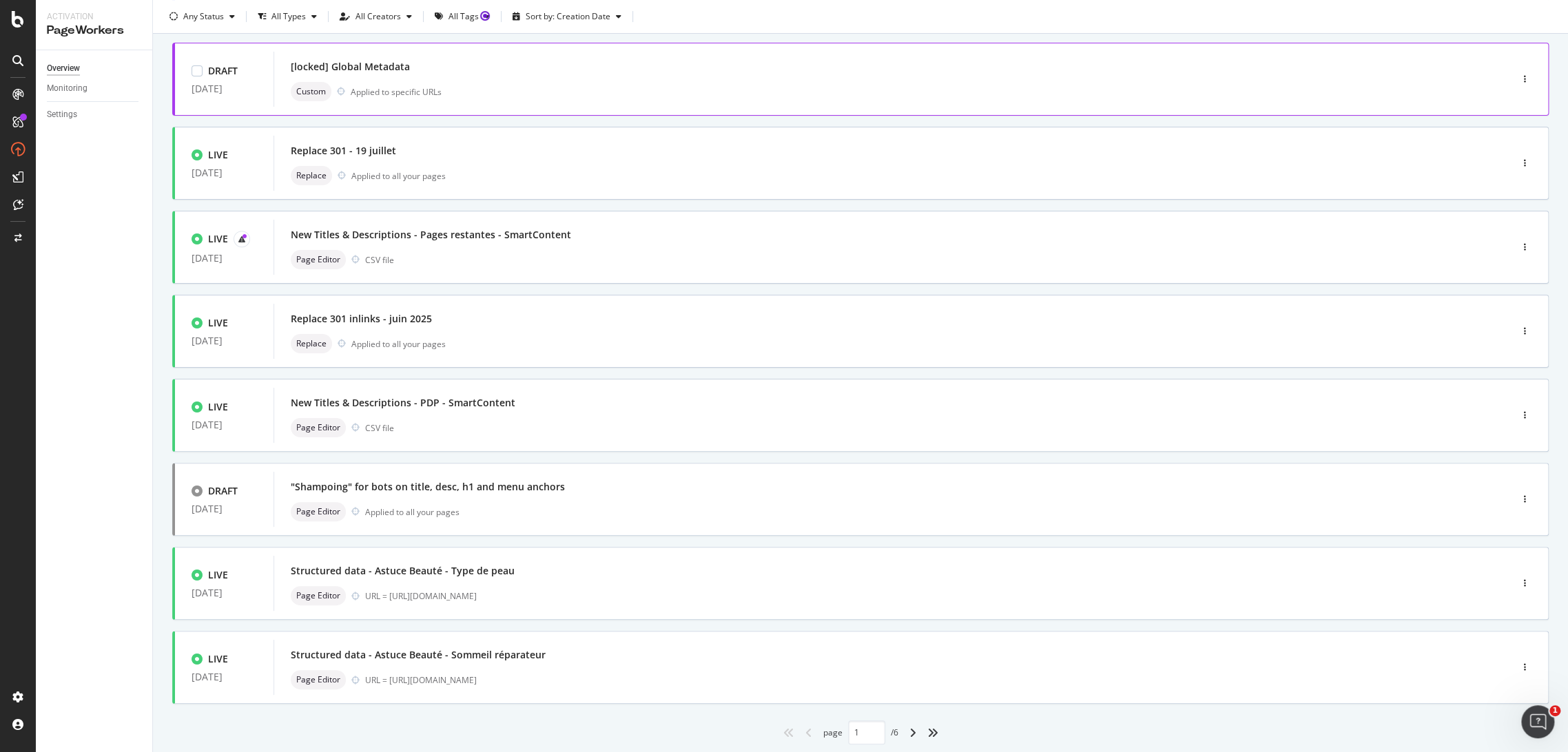
scroll to position [291, 0]
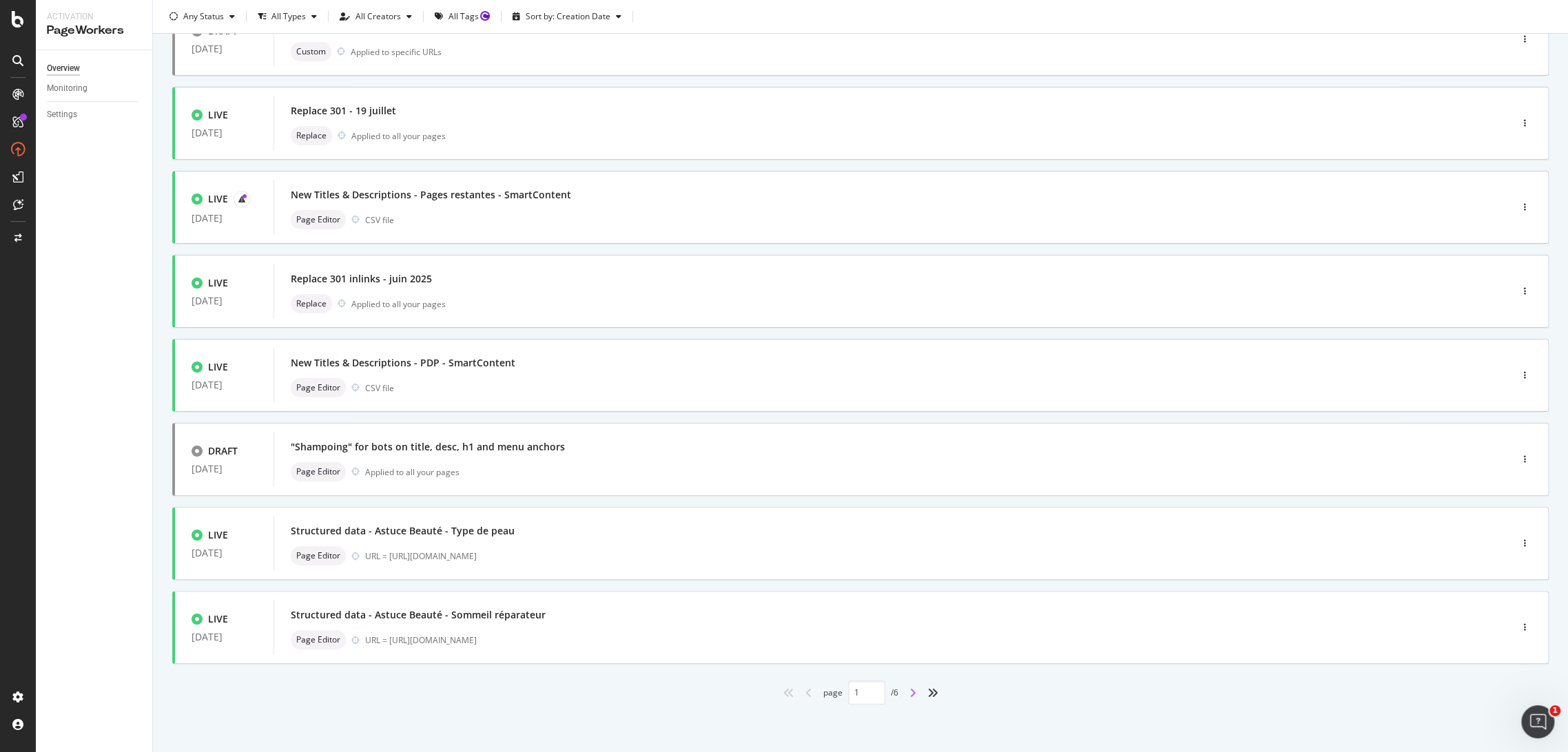
click at [910, 695] on icon "angle-right" at bounding box center [913, 693] width 7 height 11
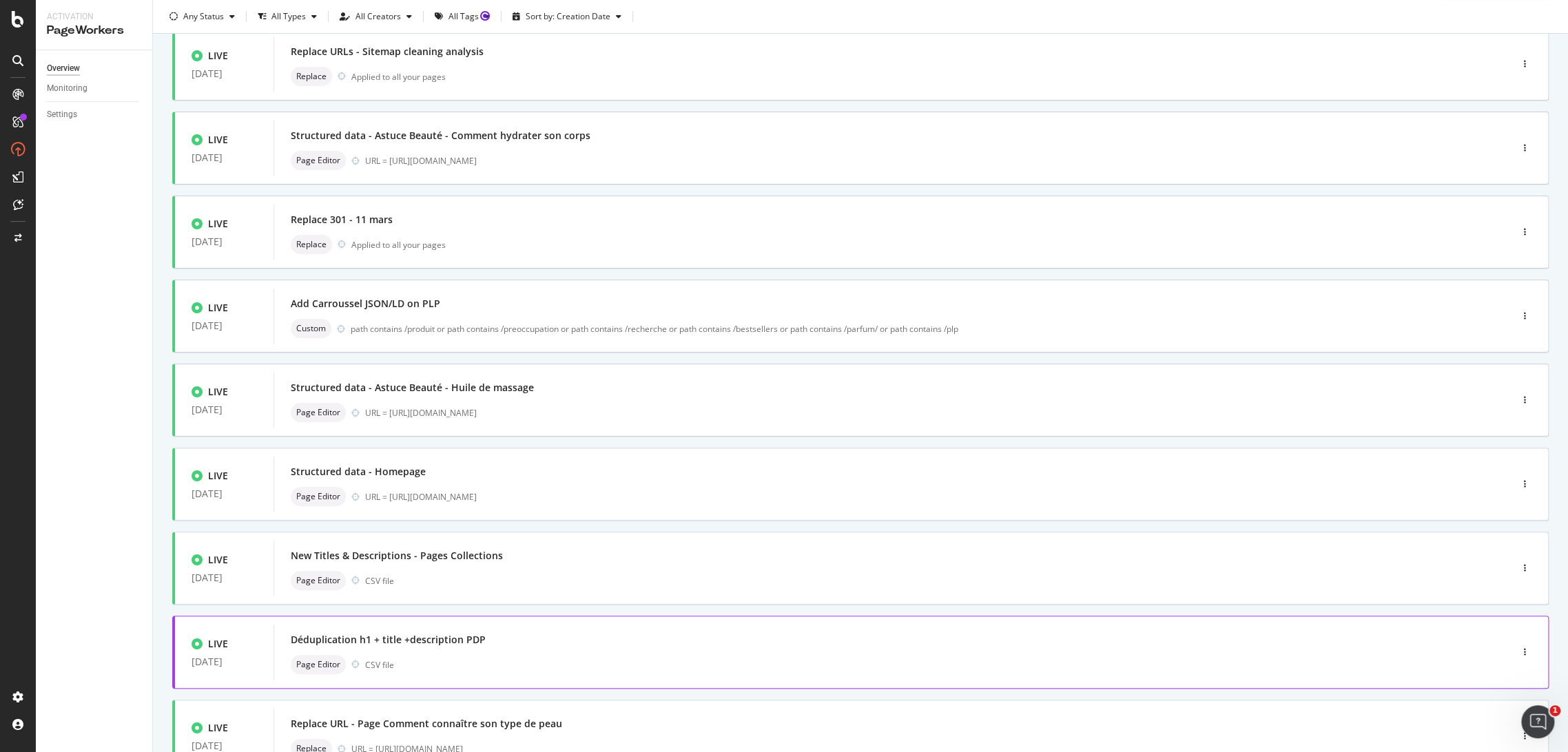
scroll to position [0, 0]
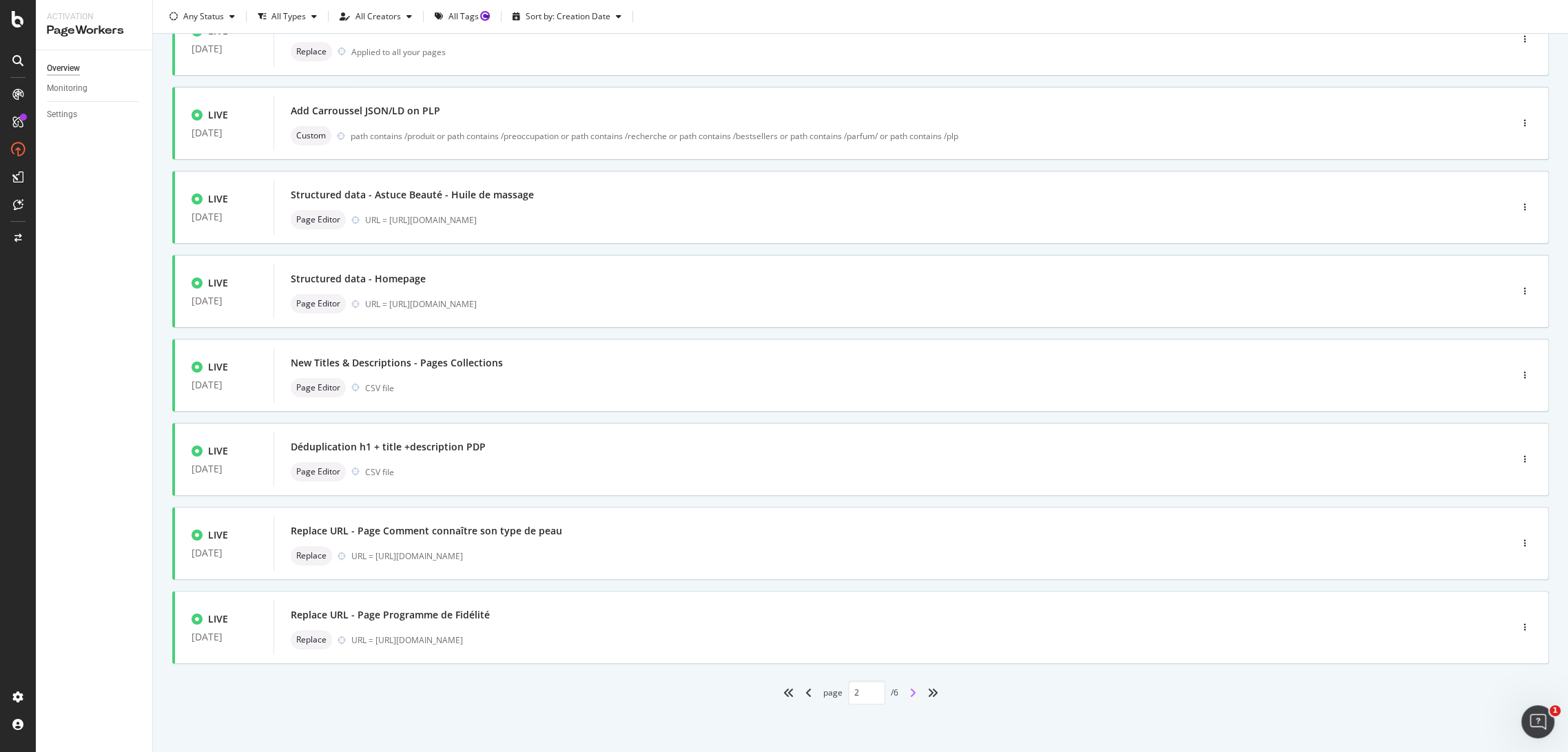
click at [910, 687] on icon "angle-right" at bounding box center [913, 693] width 7 height 11
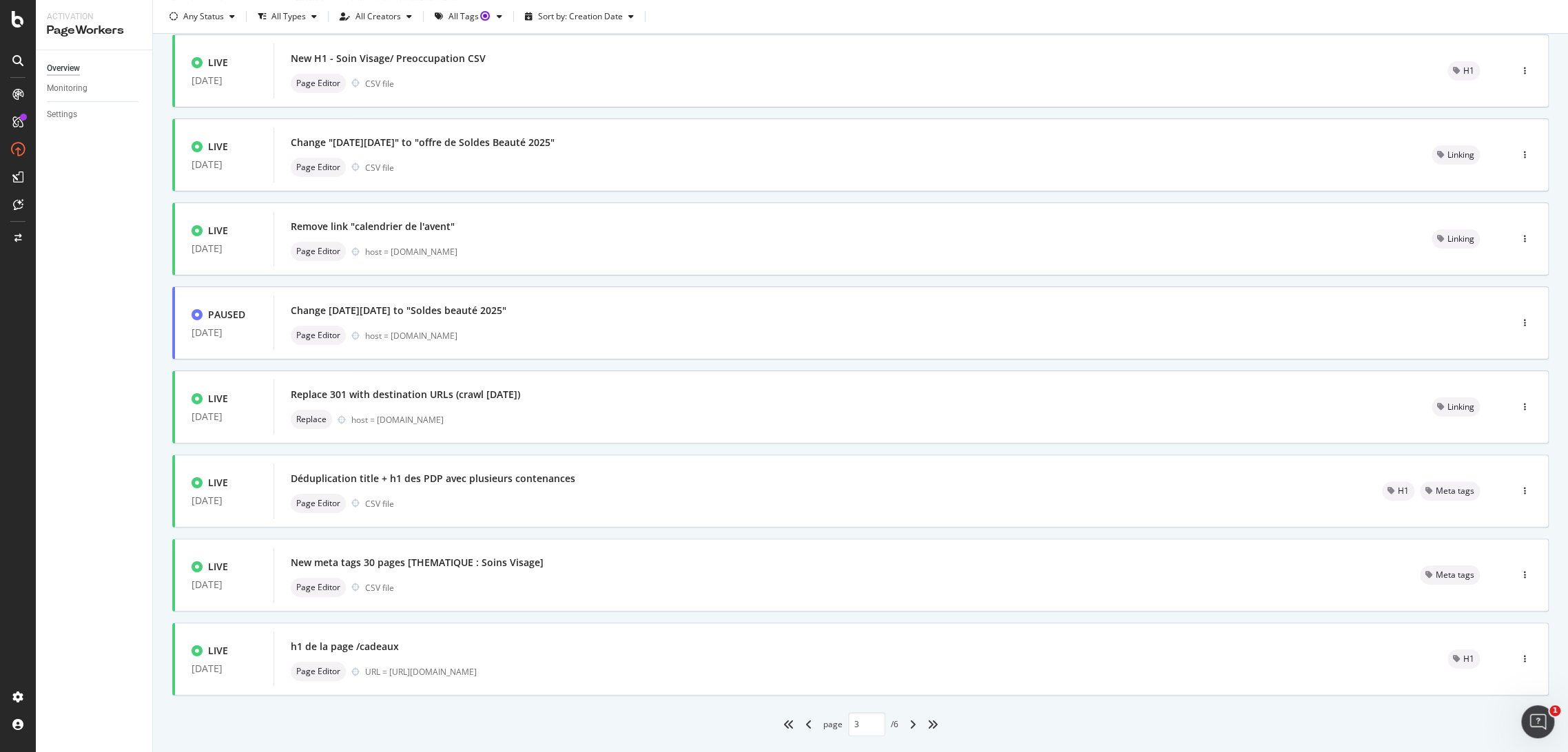
scroll to position [291, 0]
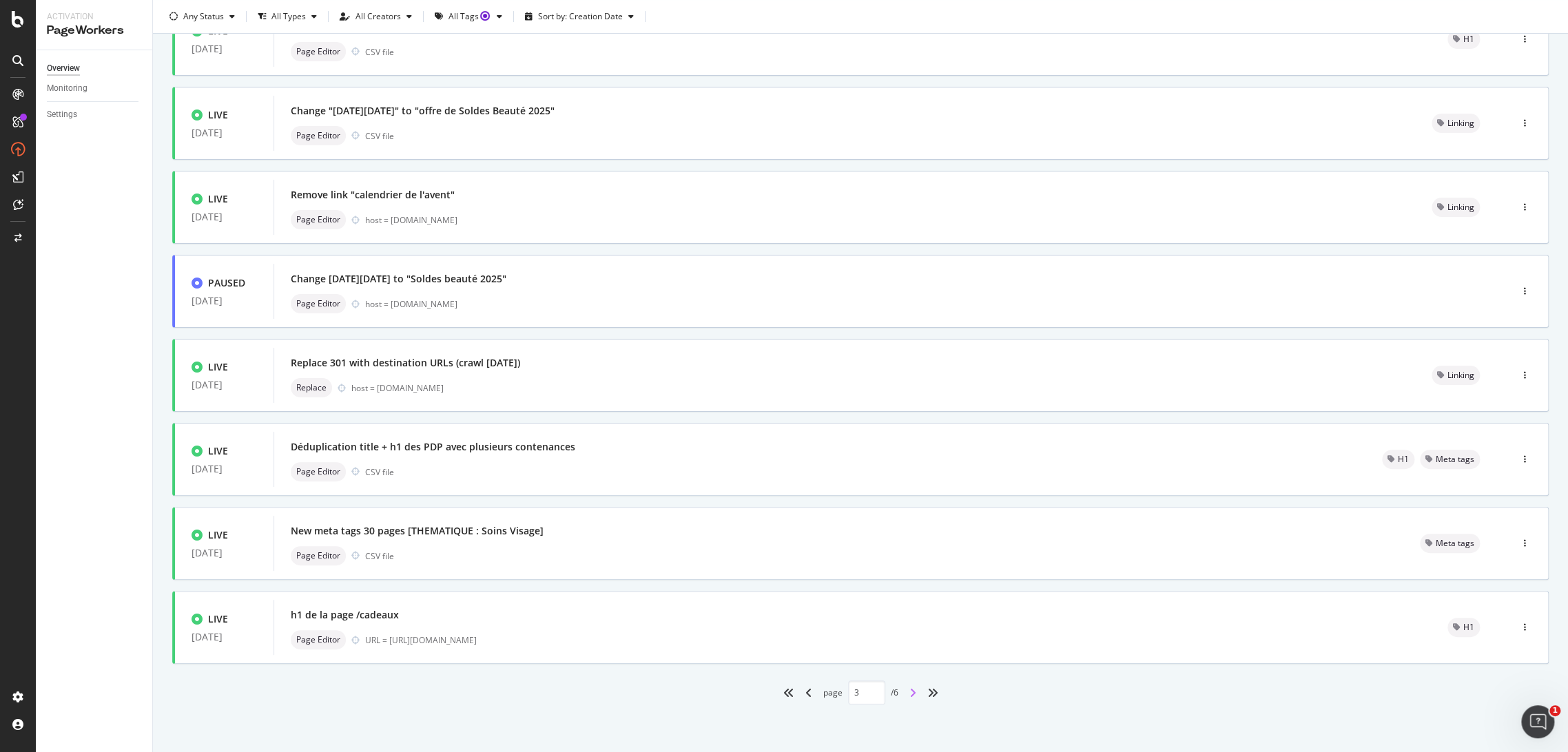
click at [910, 692] on icon "angle-right" at bounding box center [913, 693] width 7 height 11
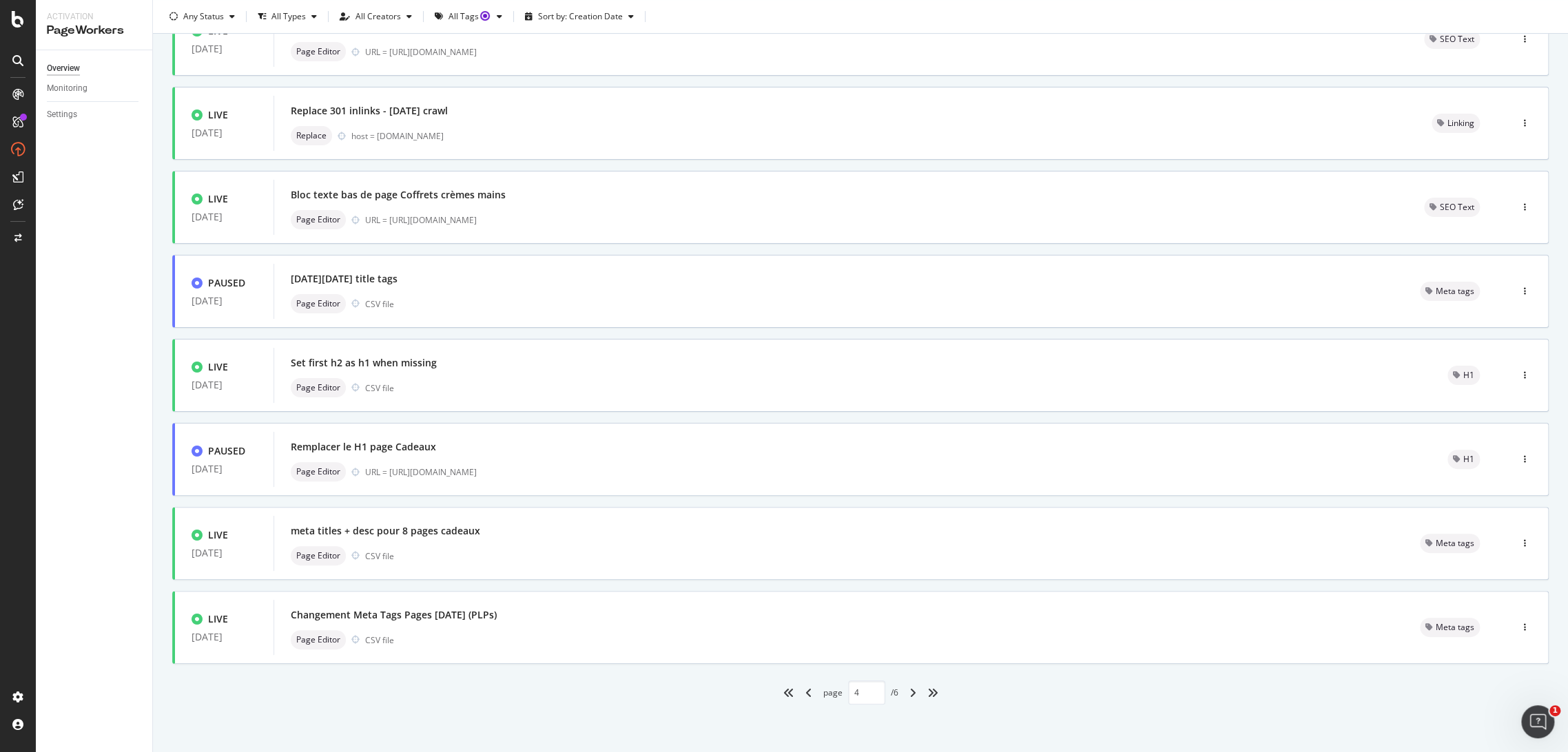
click at [787, 693] on div "angles-left" at bounding box center [788, 692] width 22 height 22
type input "1"
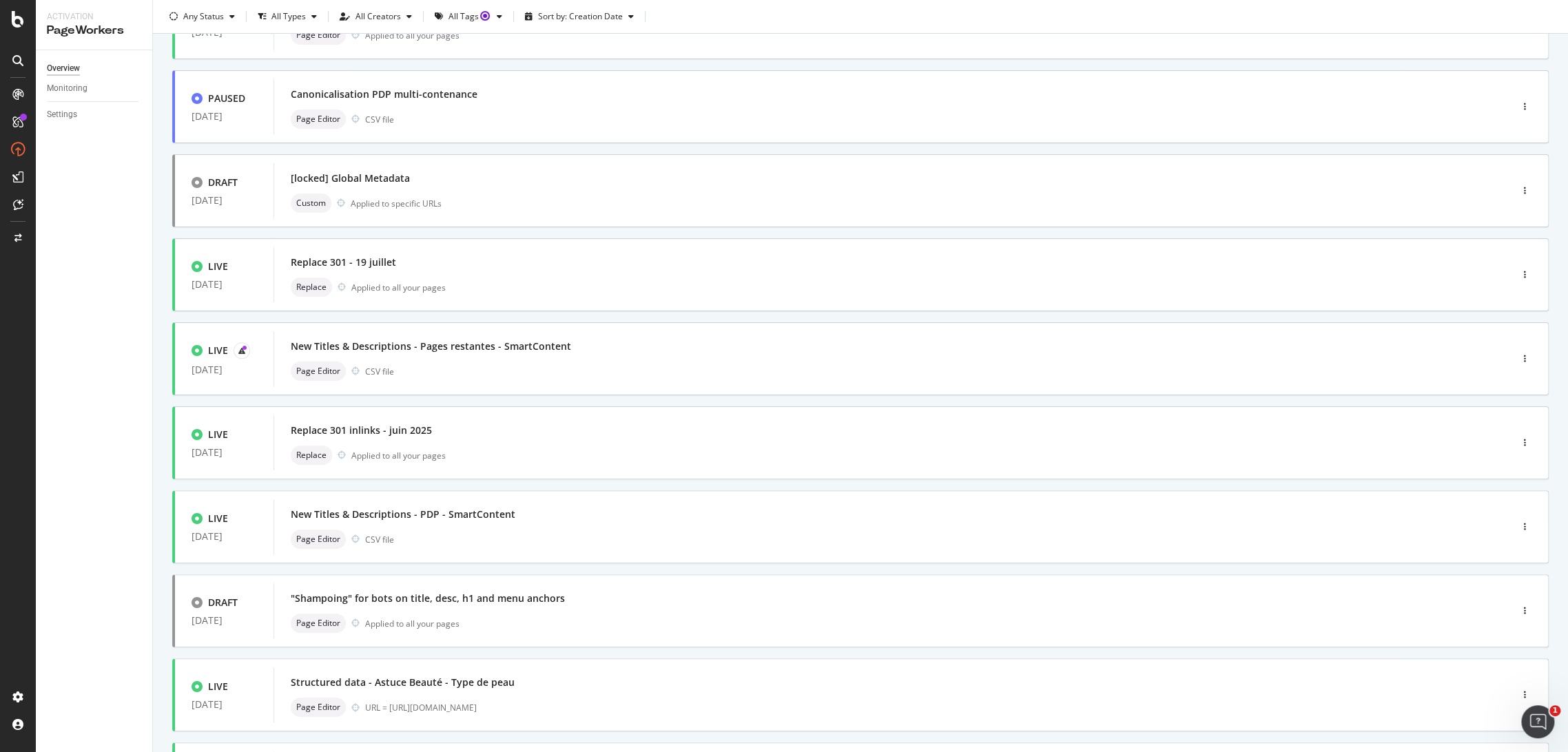
scroll to position [155, 0]
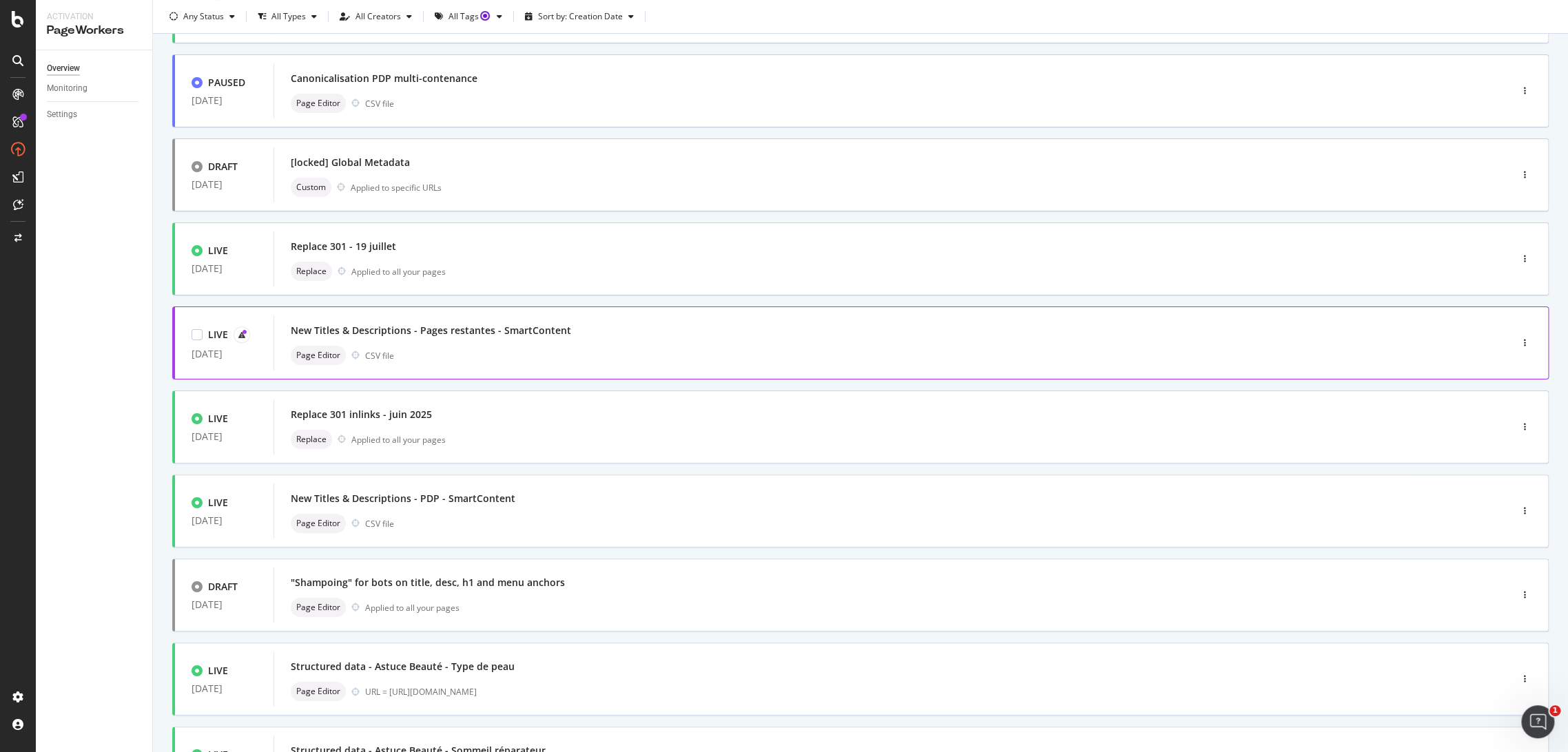
click at [871, 331] on div "New Titles & Descriptions - Pages restantes - SmartContent" at bounding box center [871, 330] width 1161 height 19
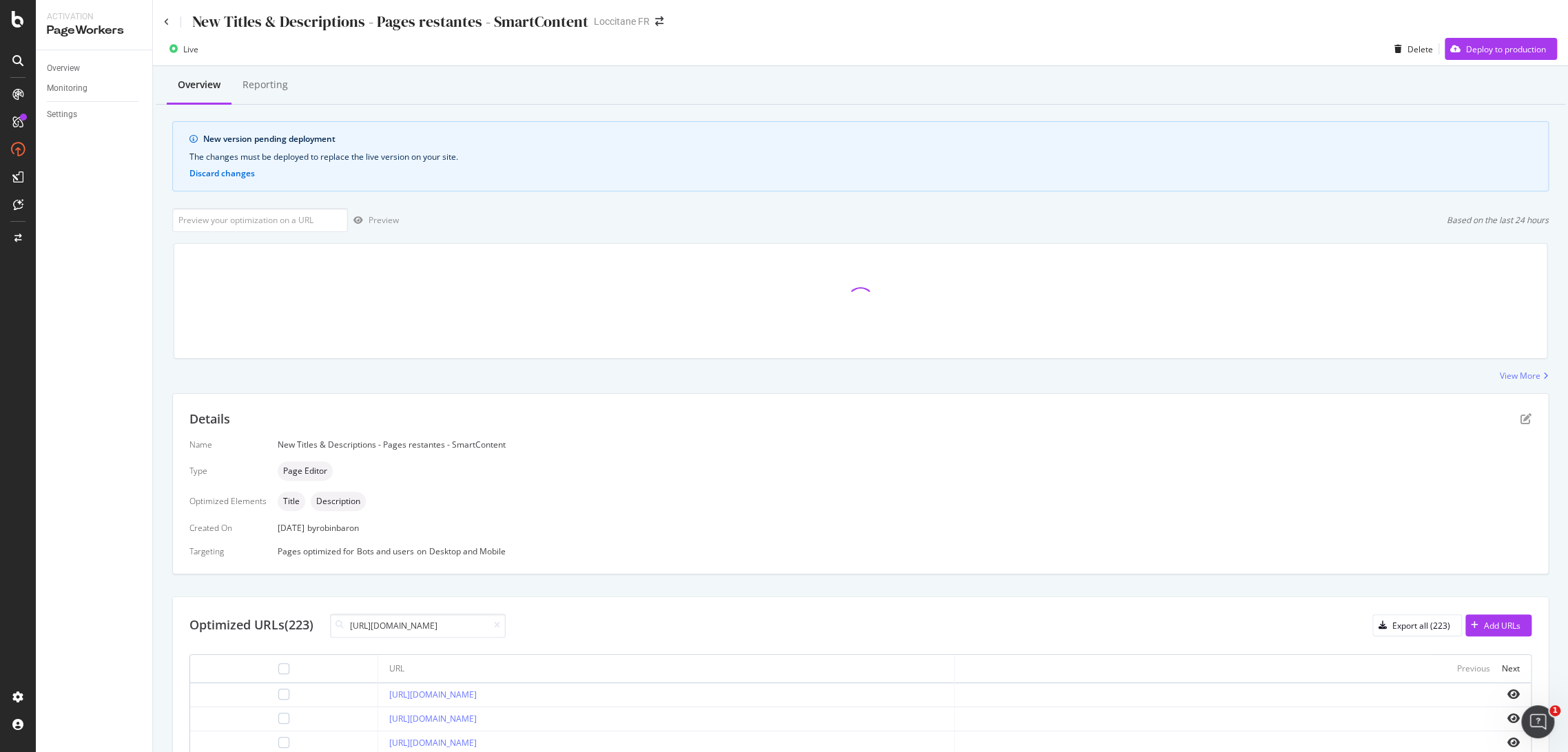
scroll to position [0, 117]
type input "[URL][DOMAIN_NAME]"
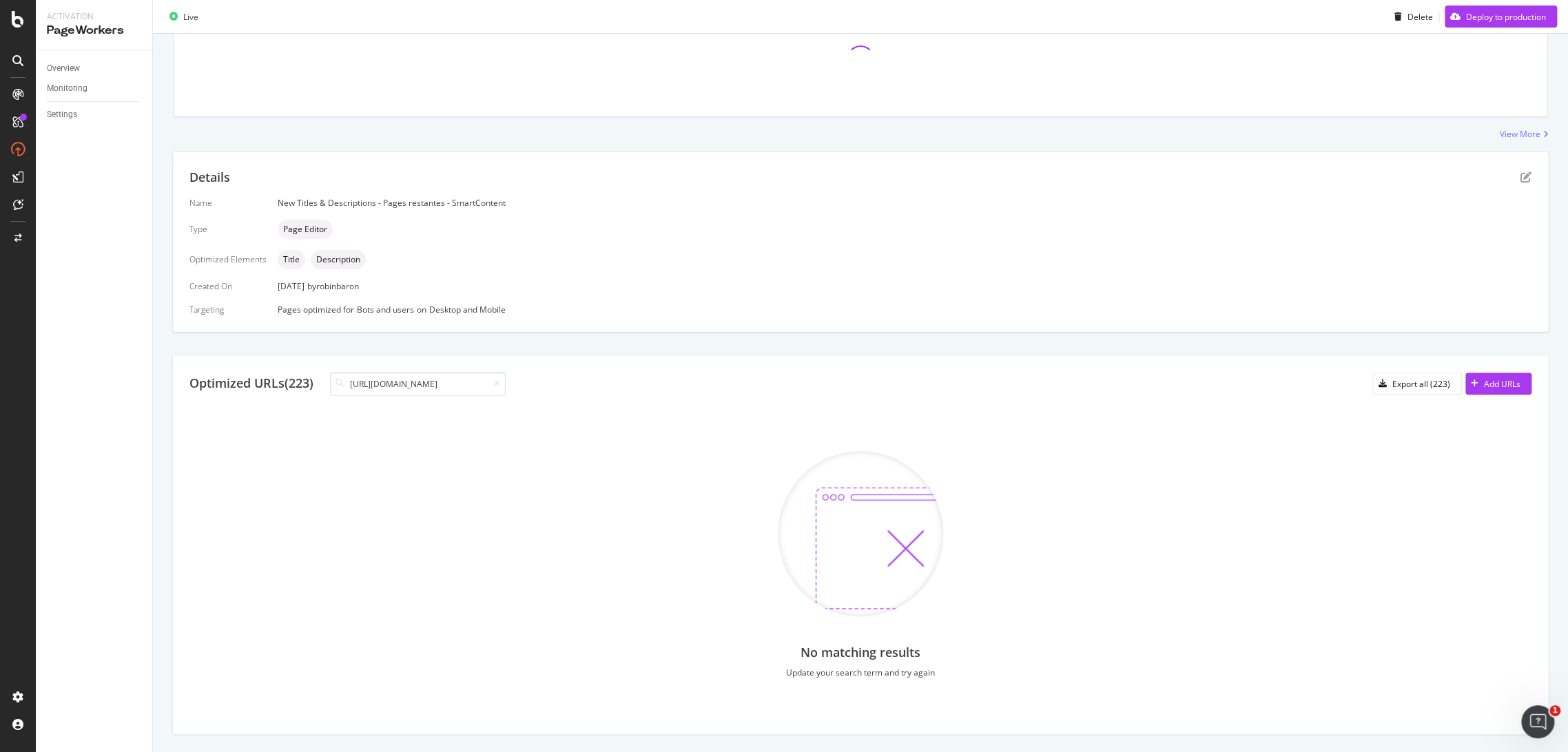
scroll to position [271, 0]
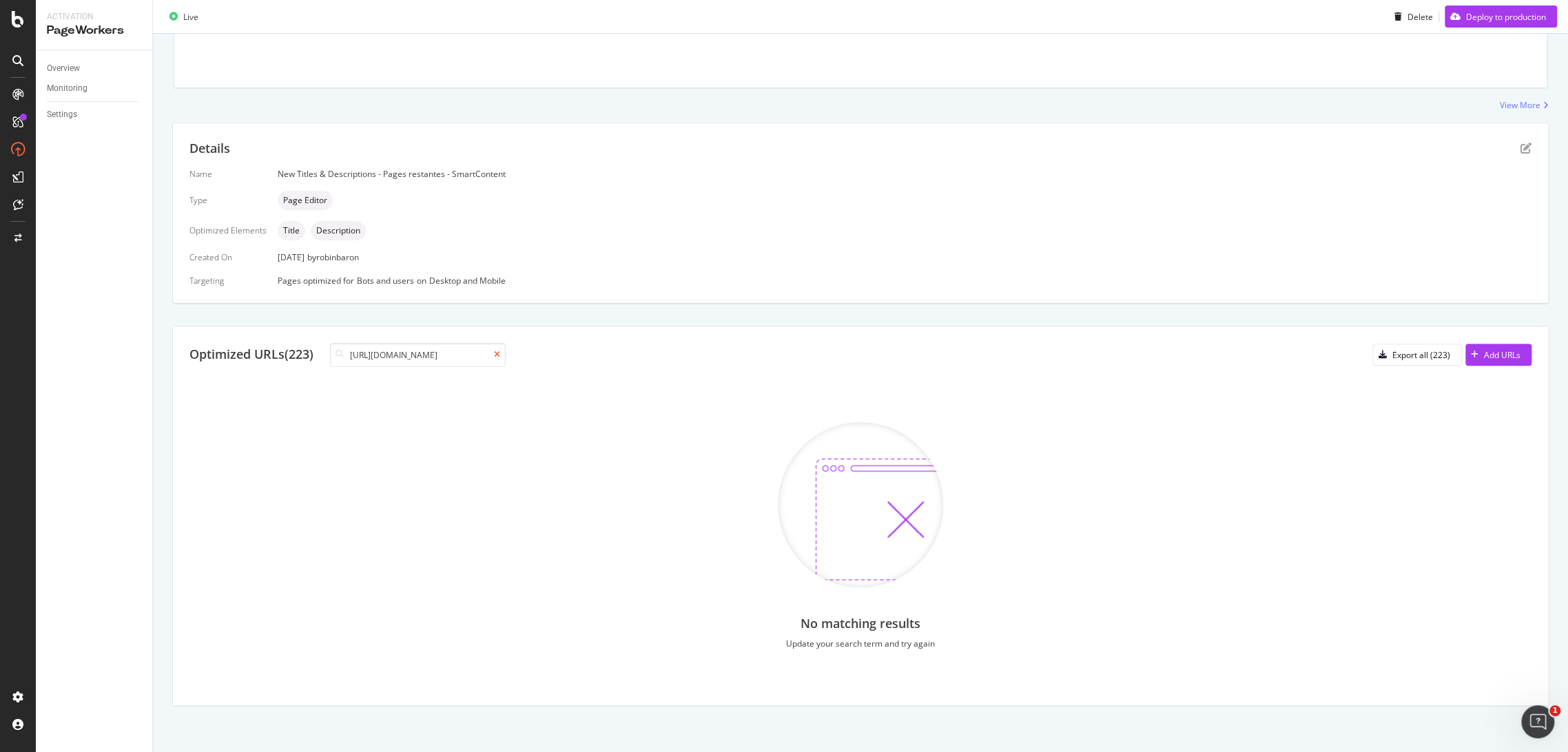
click at [498, 356] on icon at bounding box center [497, 355] width 6 height 8
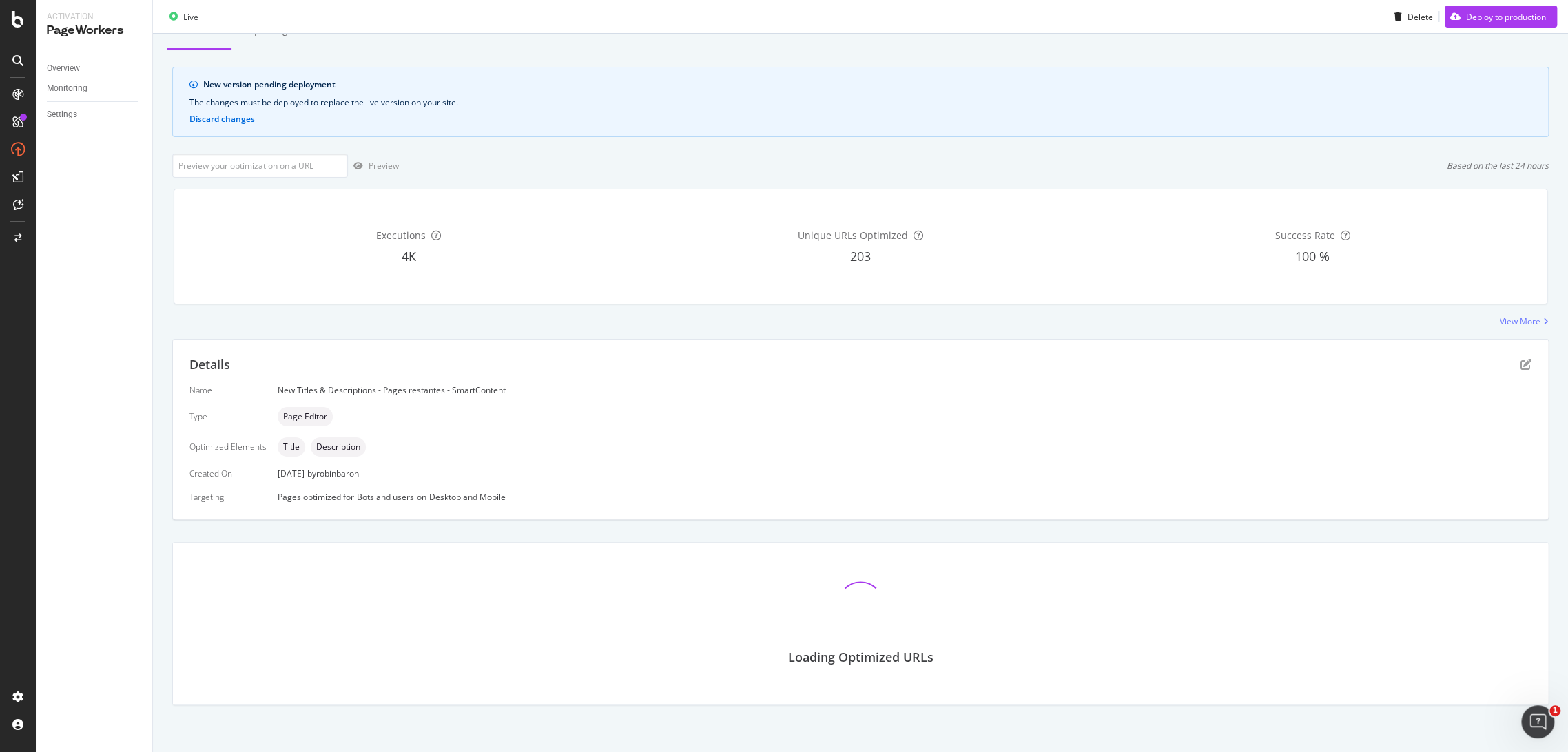
scroll to position [0, 0]
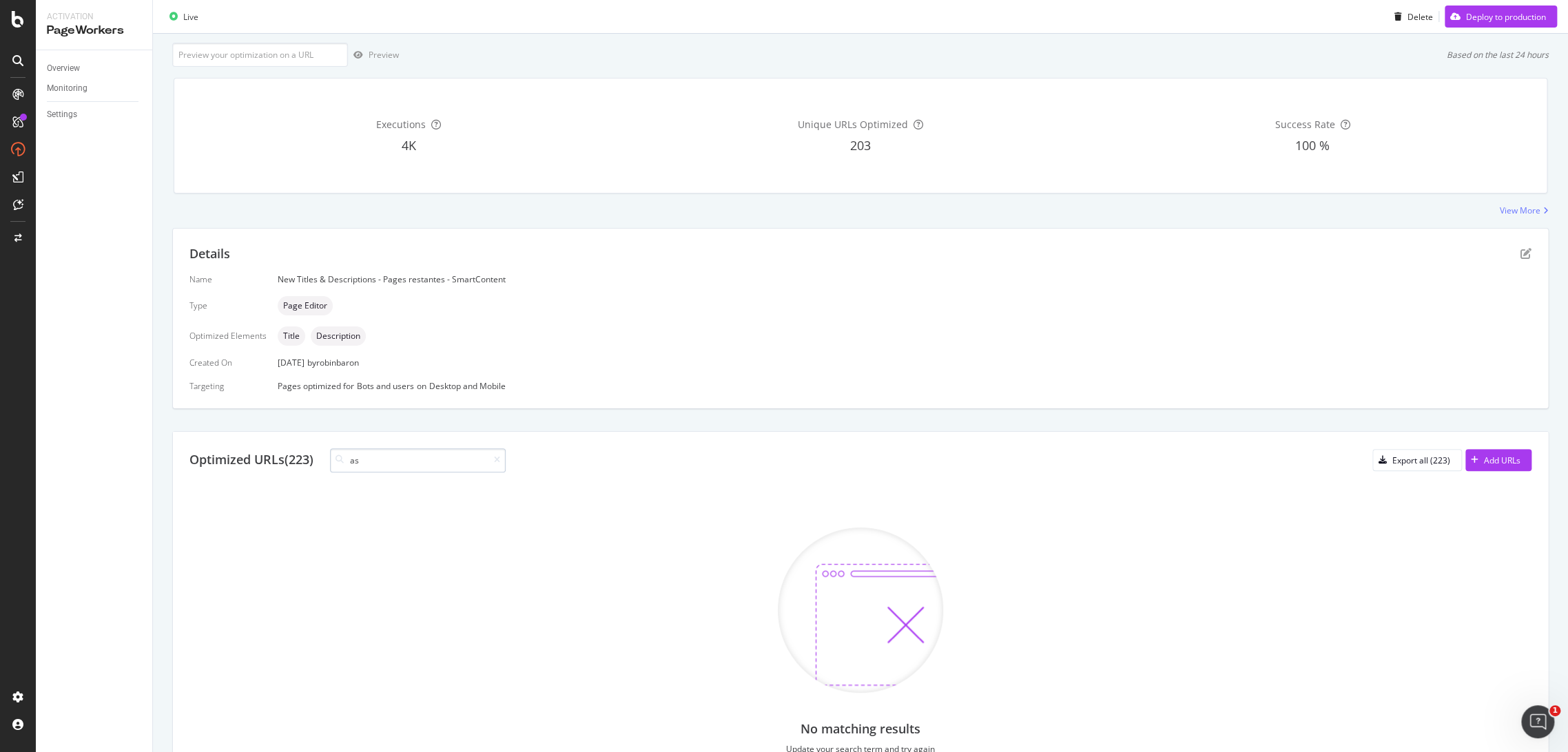
type input "ast"
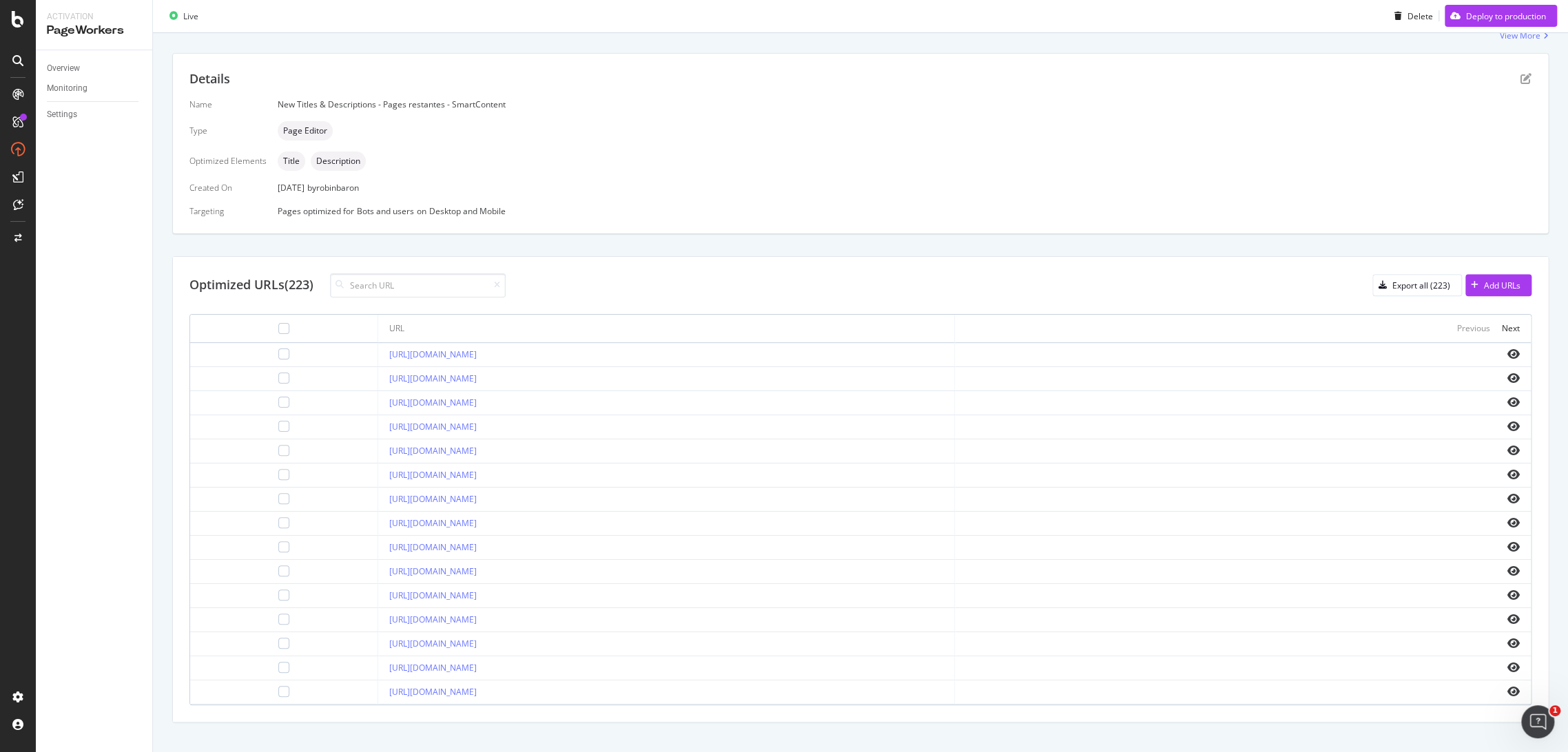
scroll to position [355, 0]
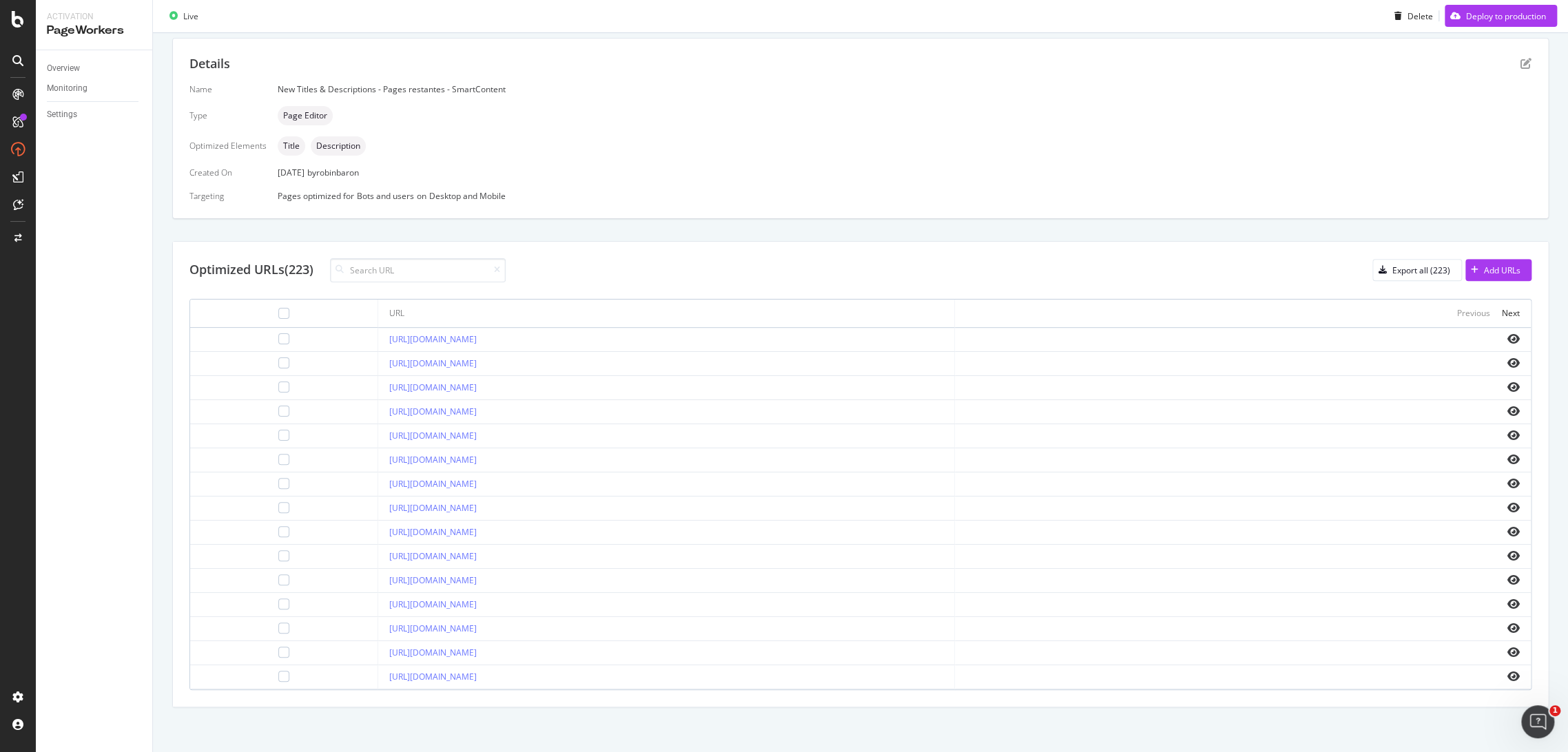
click at [1410, 253] on div "Optimized URLs (223) Export all (223) Add URLs URL Previous Next [URL][DOMAIN_N…" at bounding box center [860, 474] width 1375 height 465
click at [1412, 265] on div "Export all (223)" at bounding box center [1421, 270] width 58 height 12
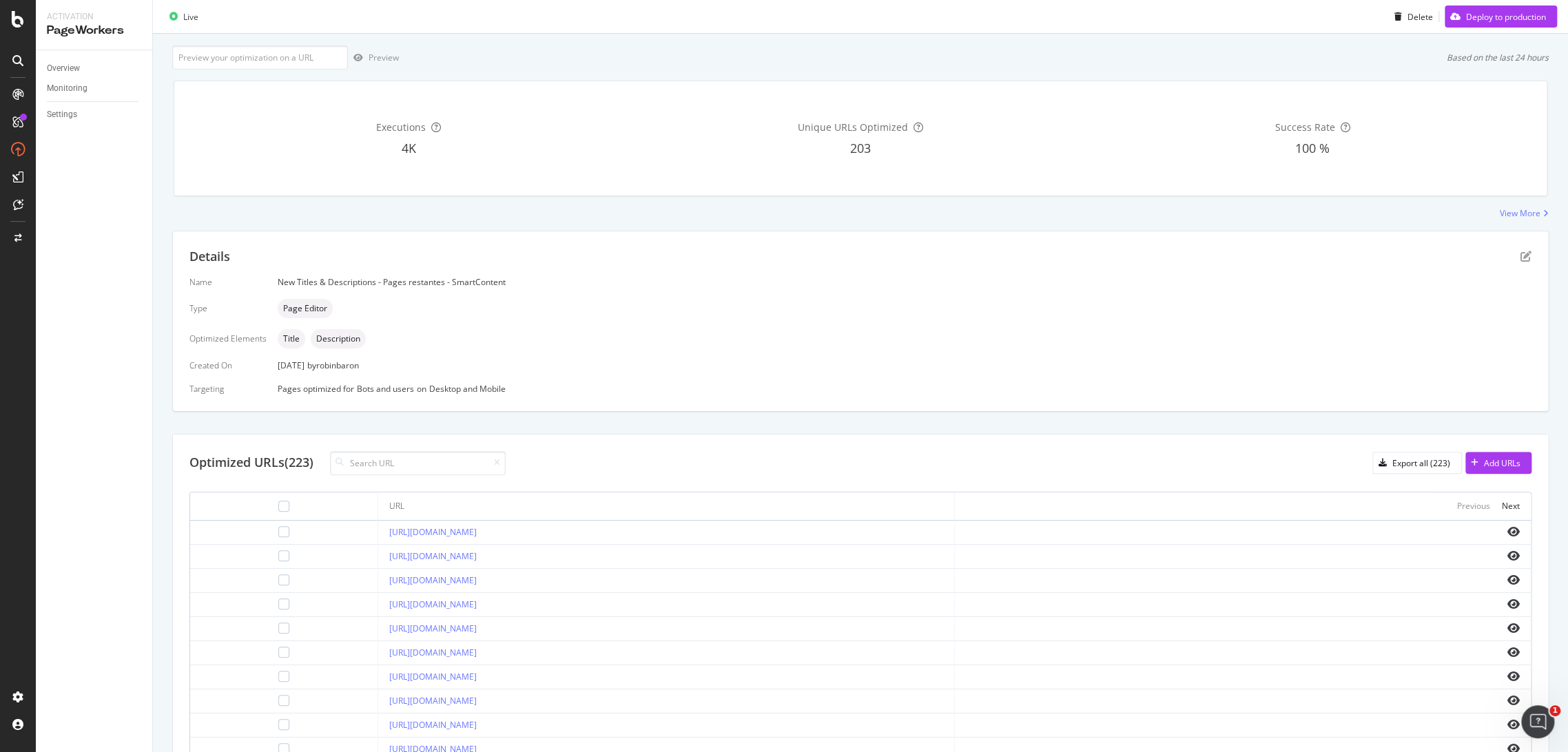
scroll to position [0, 0]
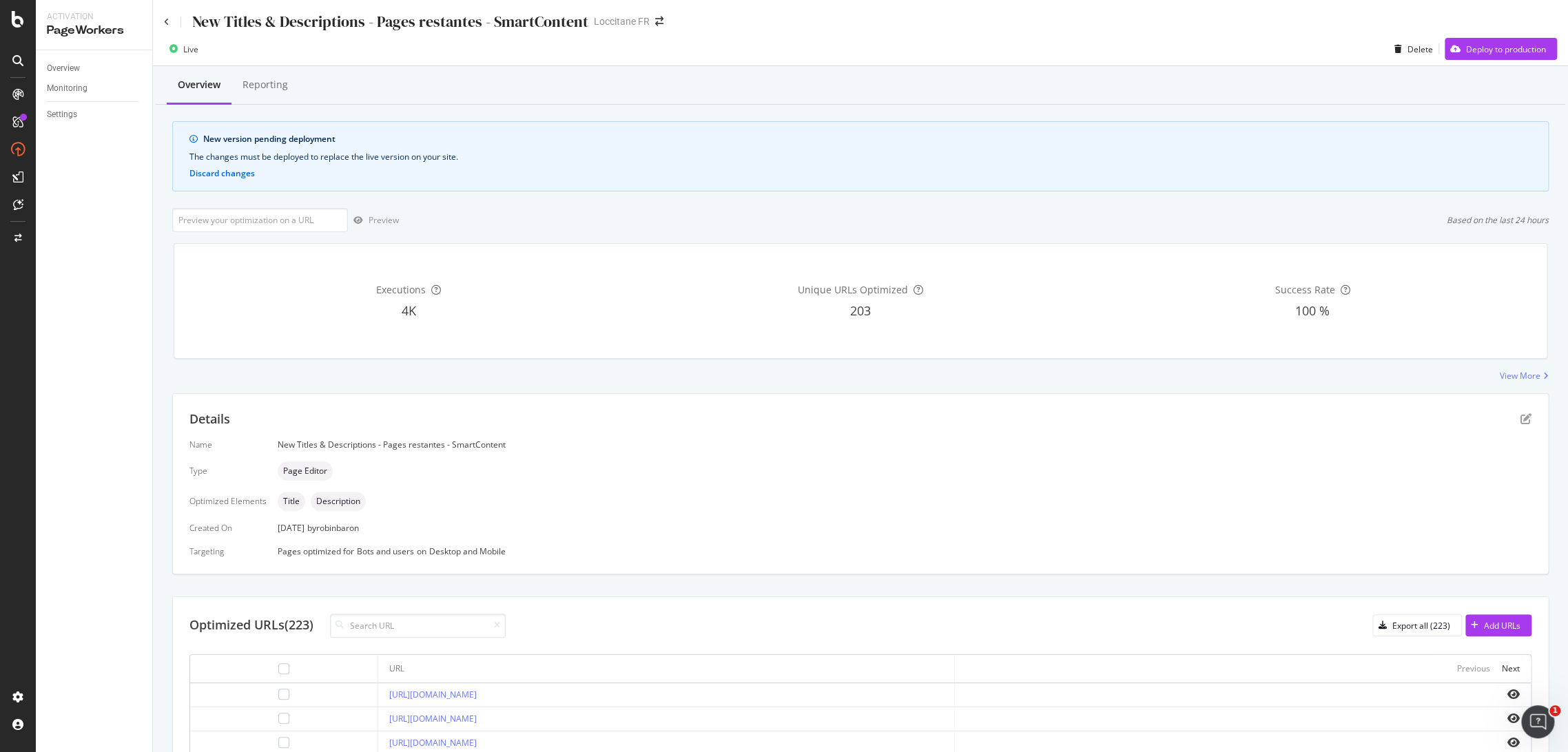
click at [165, 16] on div "New Titles & Descriptions - Pages restantes - SmartContent" at bounding box center [376, 22] width 424 height 21
click at [169, 21] on icon at bounding box center [167, 22] width 6 height 8
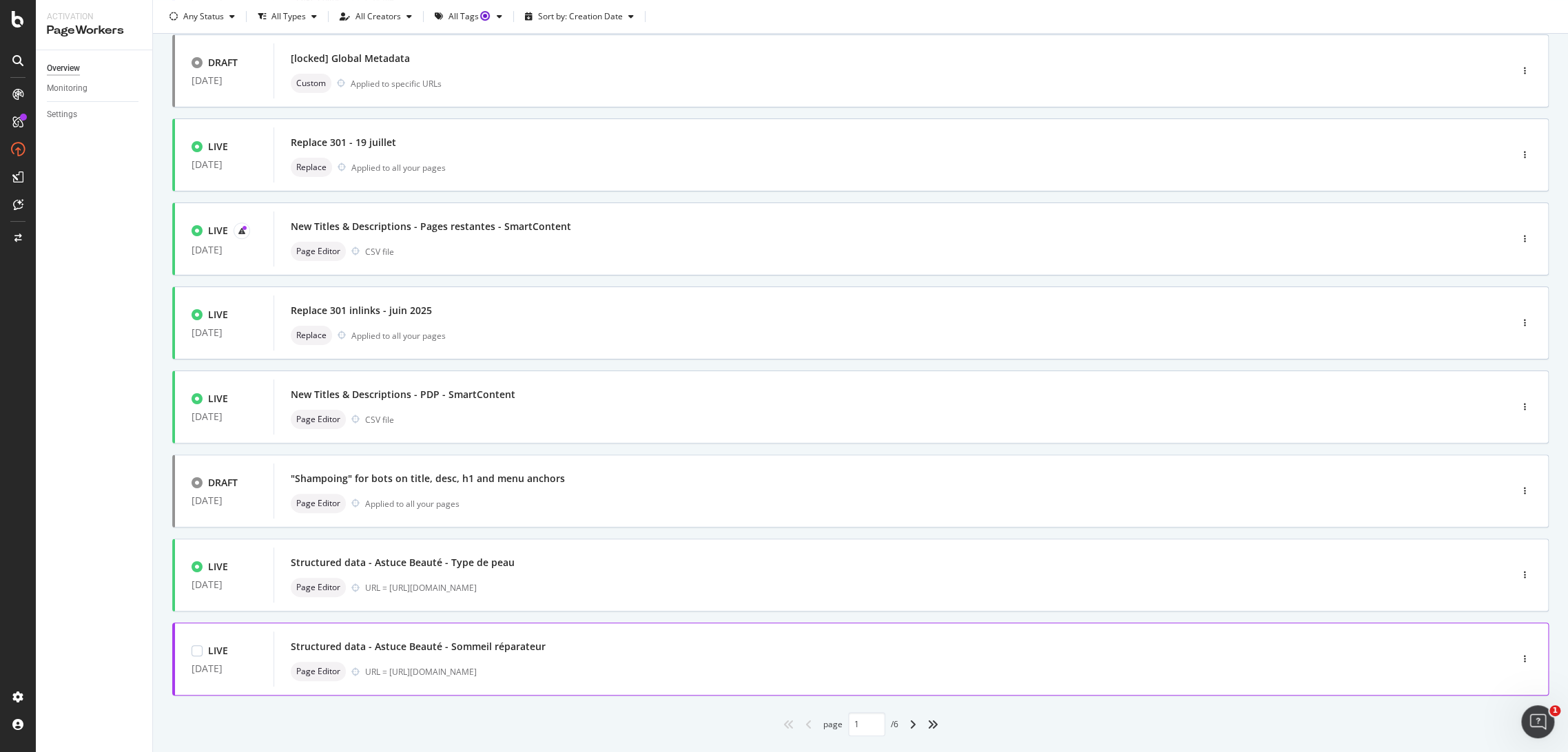
scroll to position [291, 0]
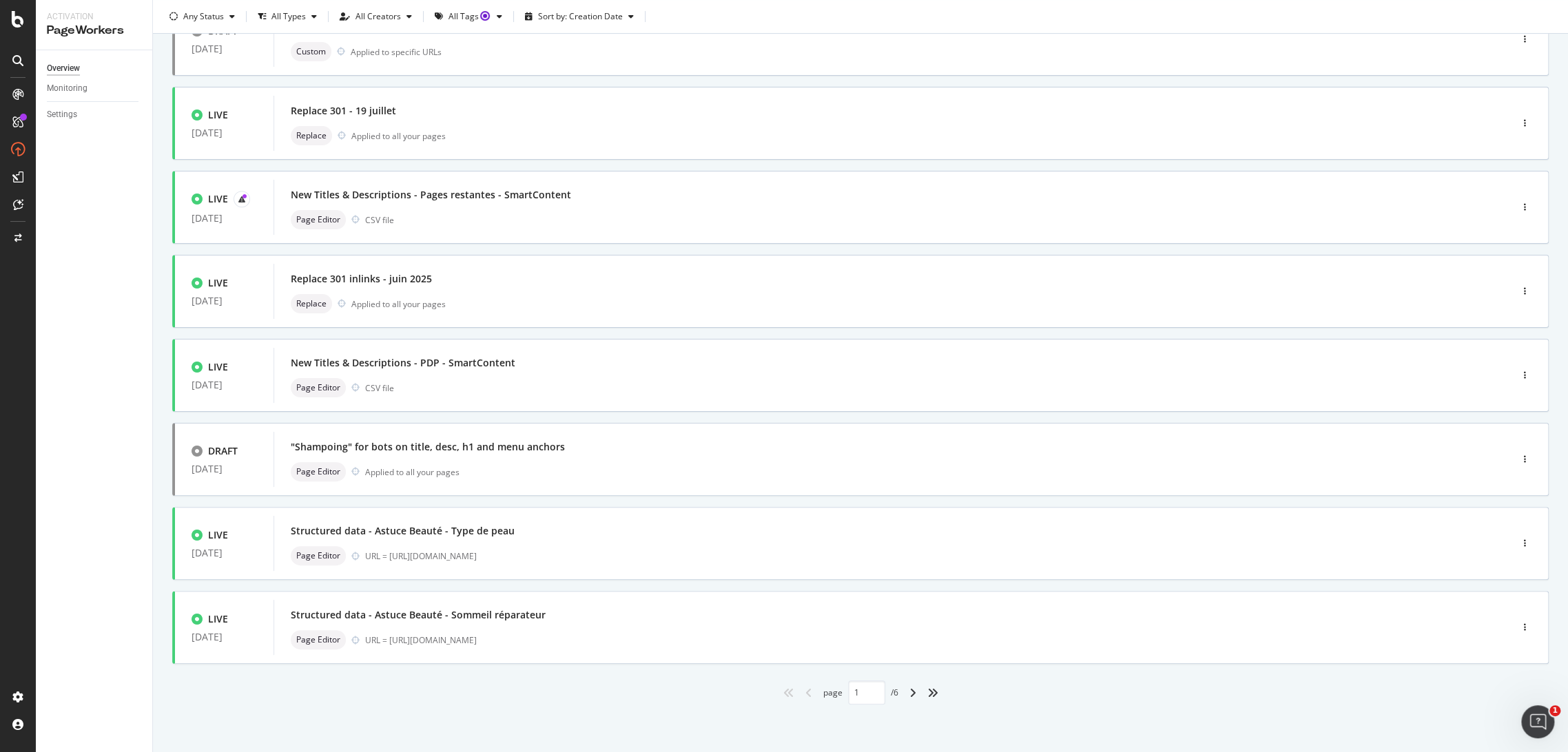
click at [910, 694] on div "angle-right" at bounding box center [912, 692] width 18 height 22
type input "2"
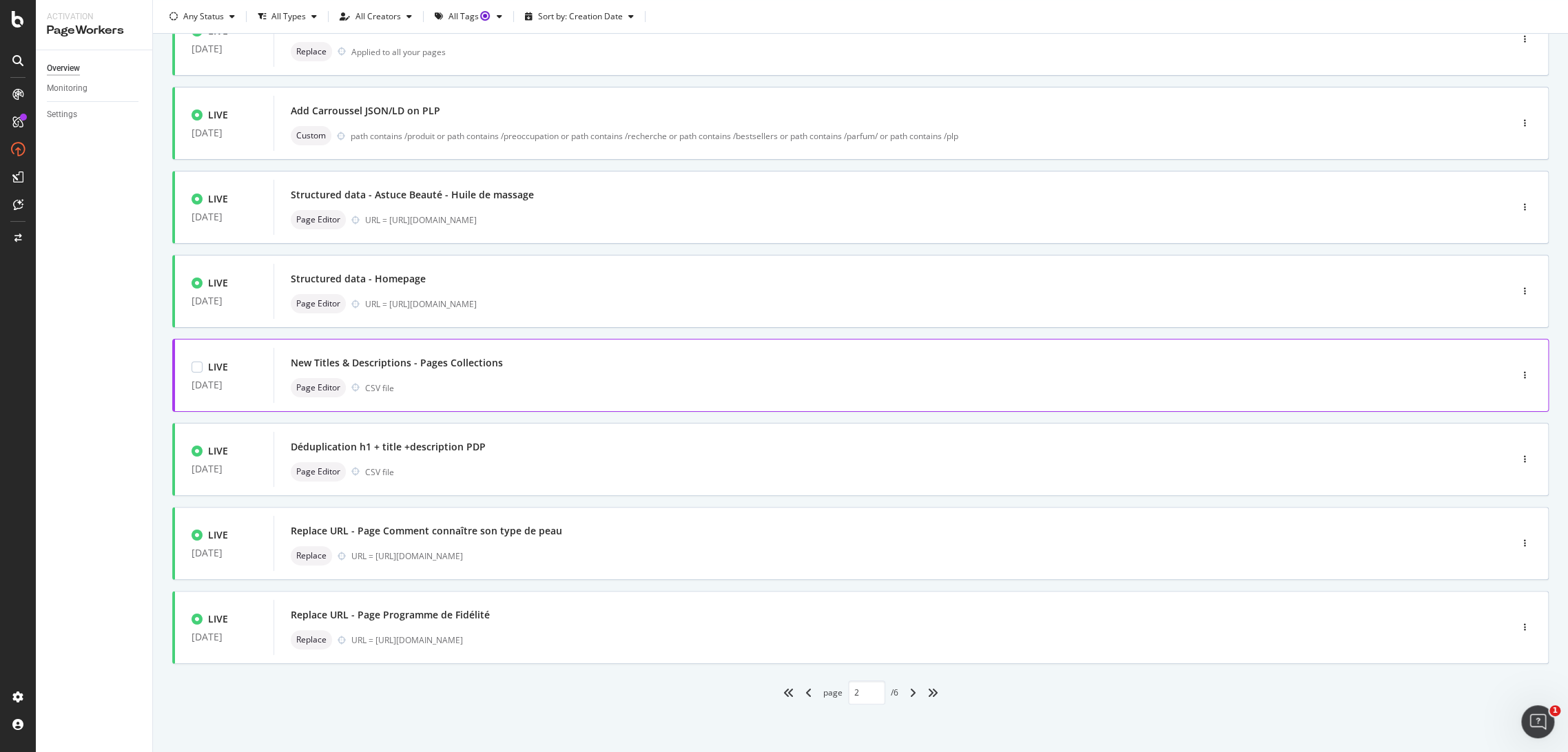
click at [527, 371] on div "New Titles & Descriptions - Pages Collections" at bounding box center [871, 362] width 1161 height 19
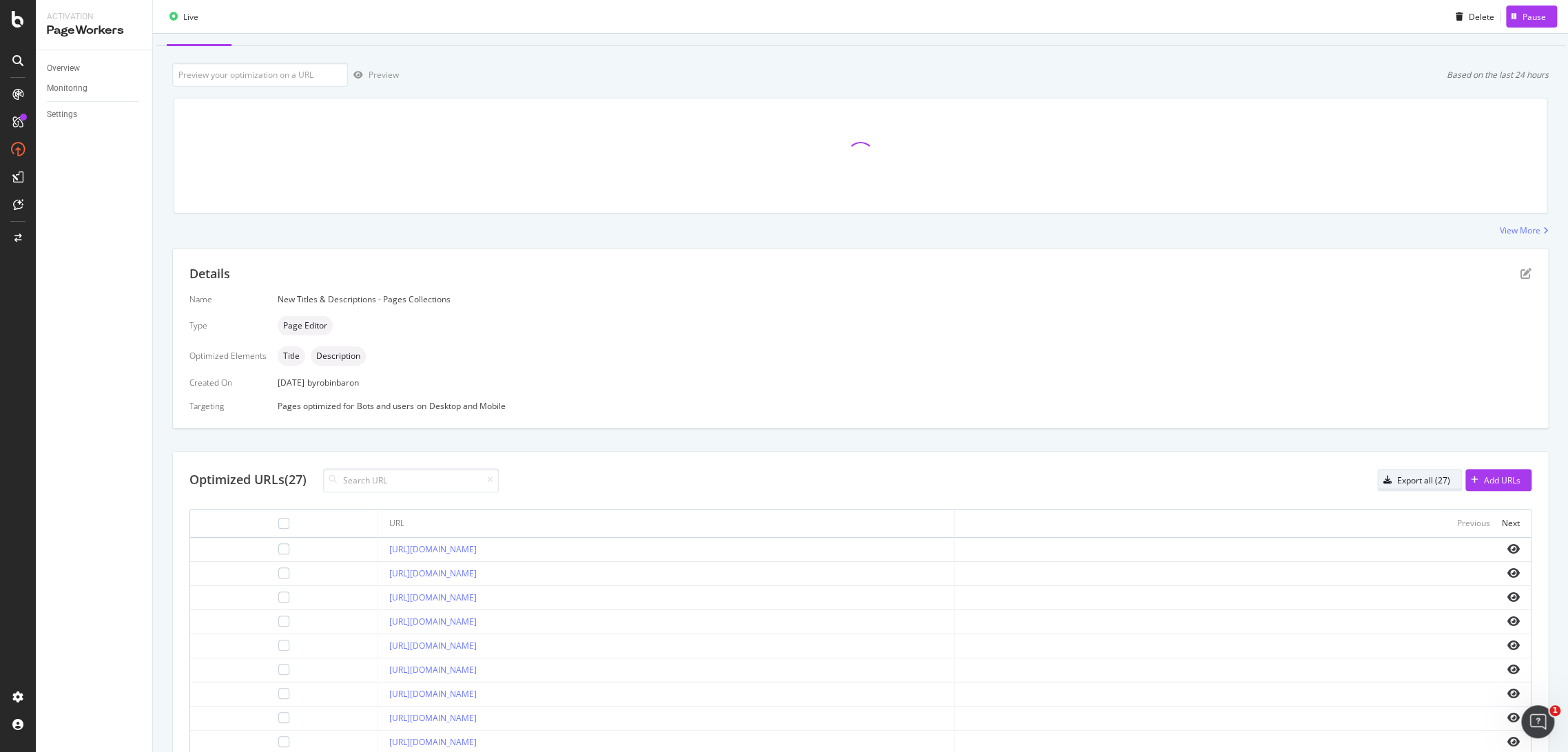
scroll to position [60, 0]
click at [1403, 469] on div "Export all (27)" at bounding box center [1413, 478] width 72 height 19
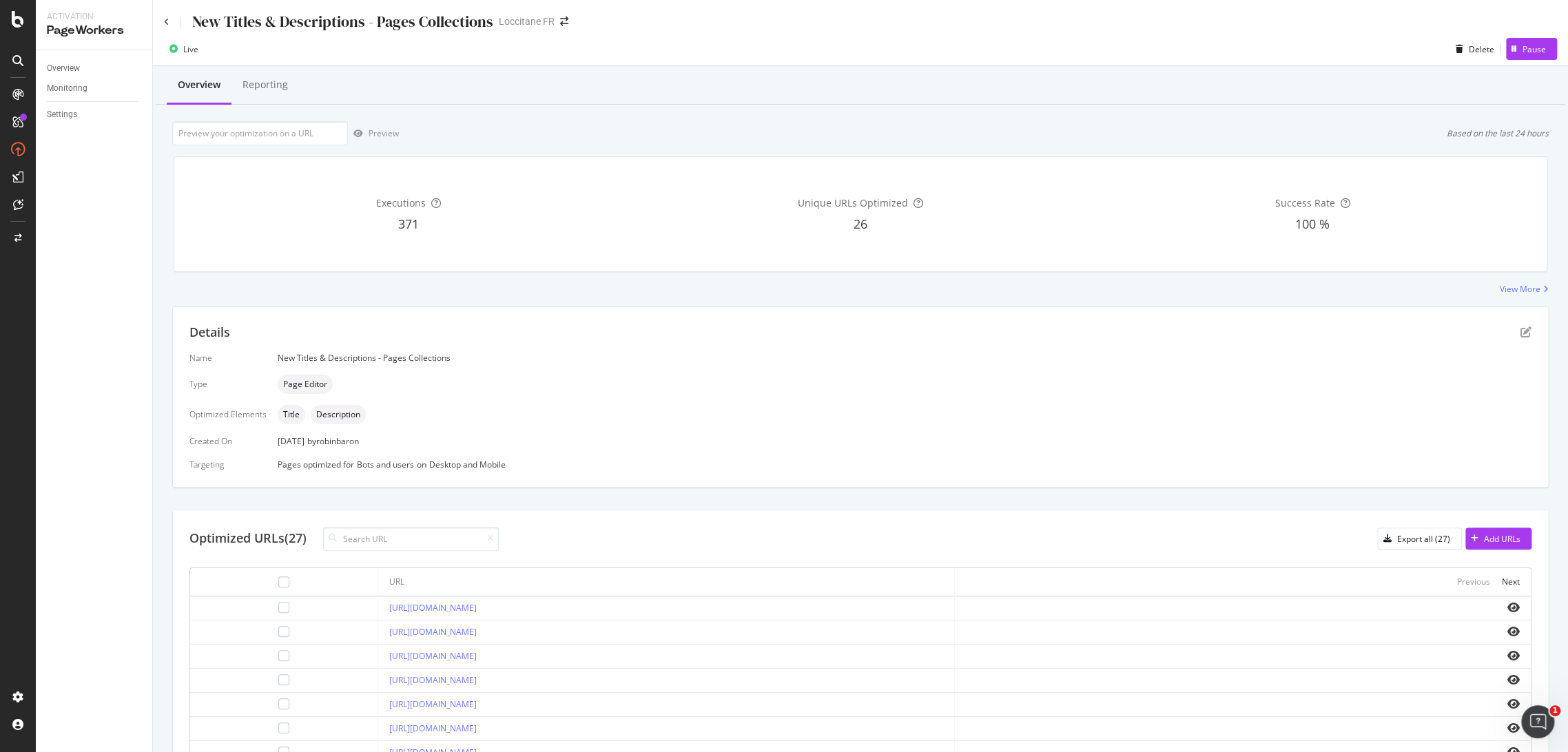
click at [170, 23] on div "New Titles & Descriptions - Pages Collections" at bounding box center [329, 22] width 329 height 21
click at [165, 21] on icon at bounding box center [167, 22] width 6 height 8
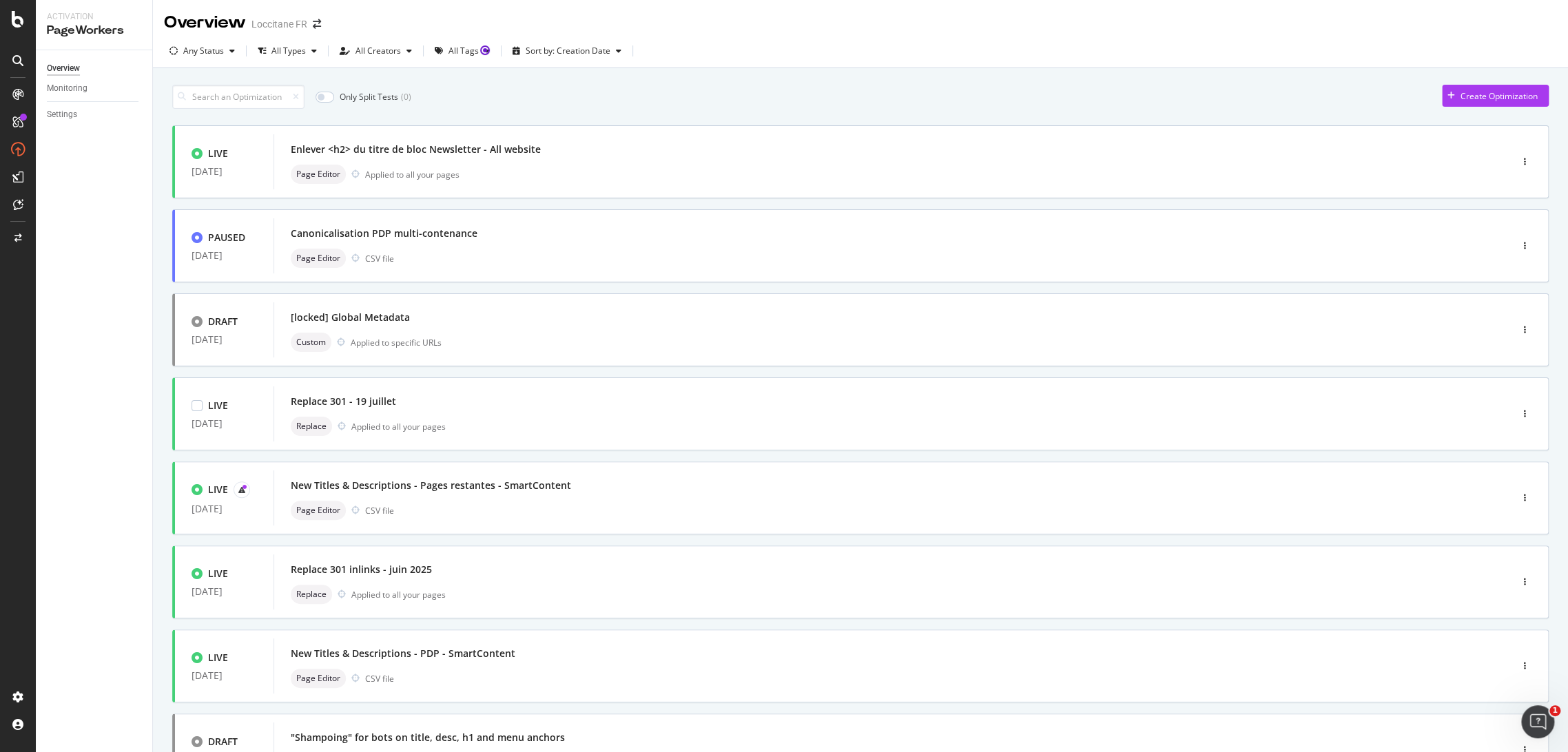
scroll to position [291, 0]
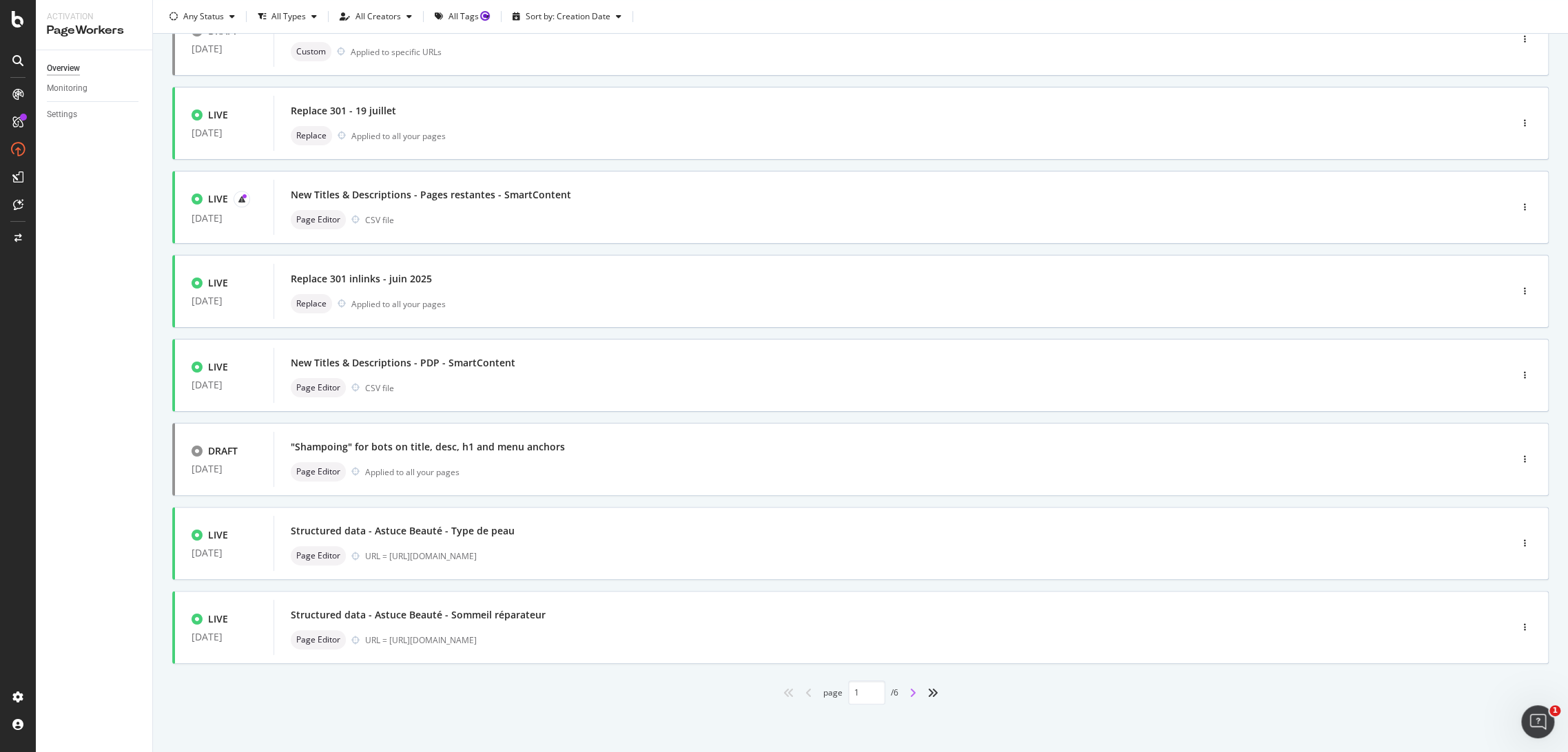
click at [910, 693] on icon "angle-right" at bounding box center [913, 693] width 7 height 11
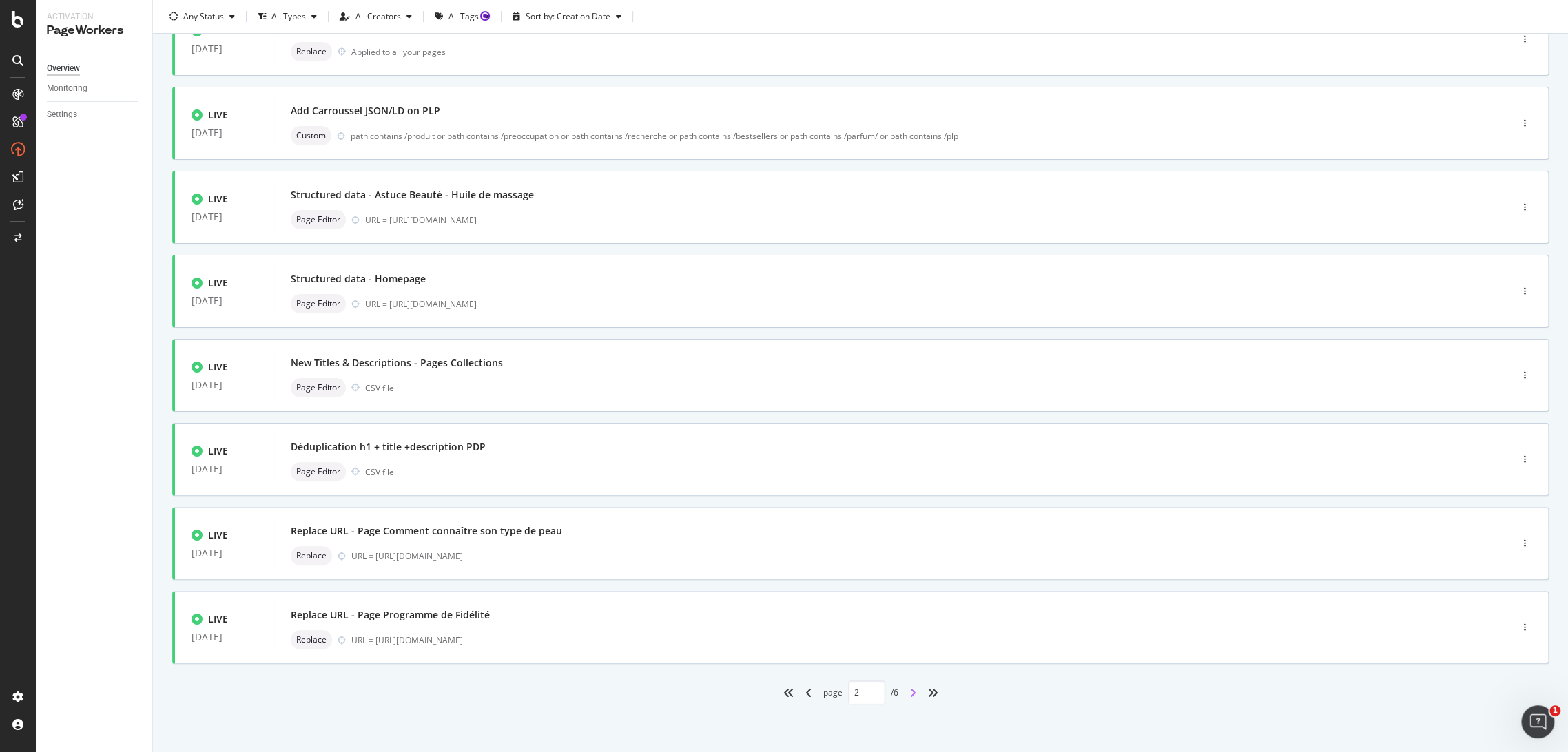
click at [910, 694] on icon "angle-right" at bounding box center [913, 693] width 7 height 11
type input "3"
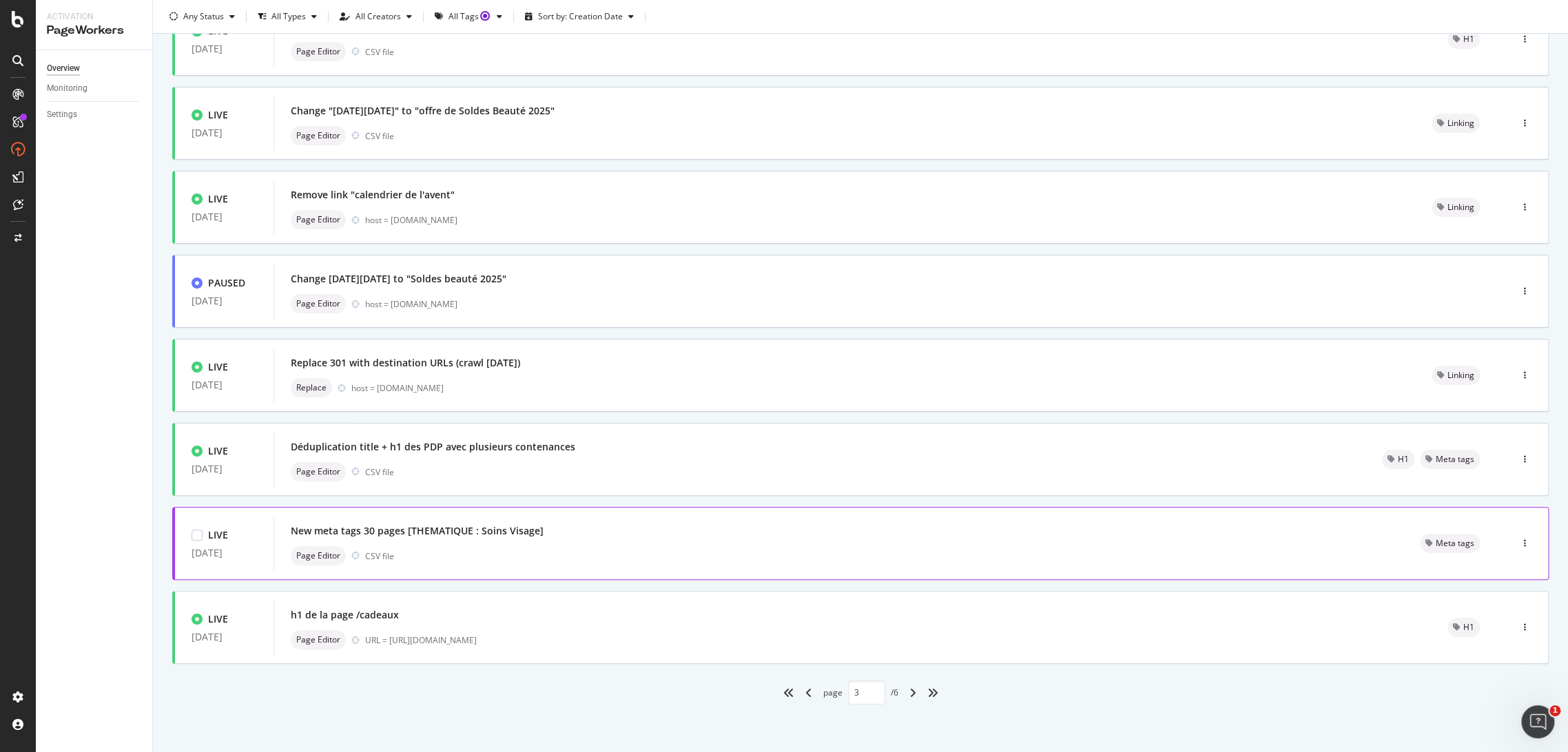
click at [660, 547] on div "Page Editor CSV file" at bounding box center [839, 555] width 1096 height 19
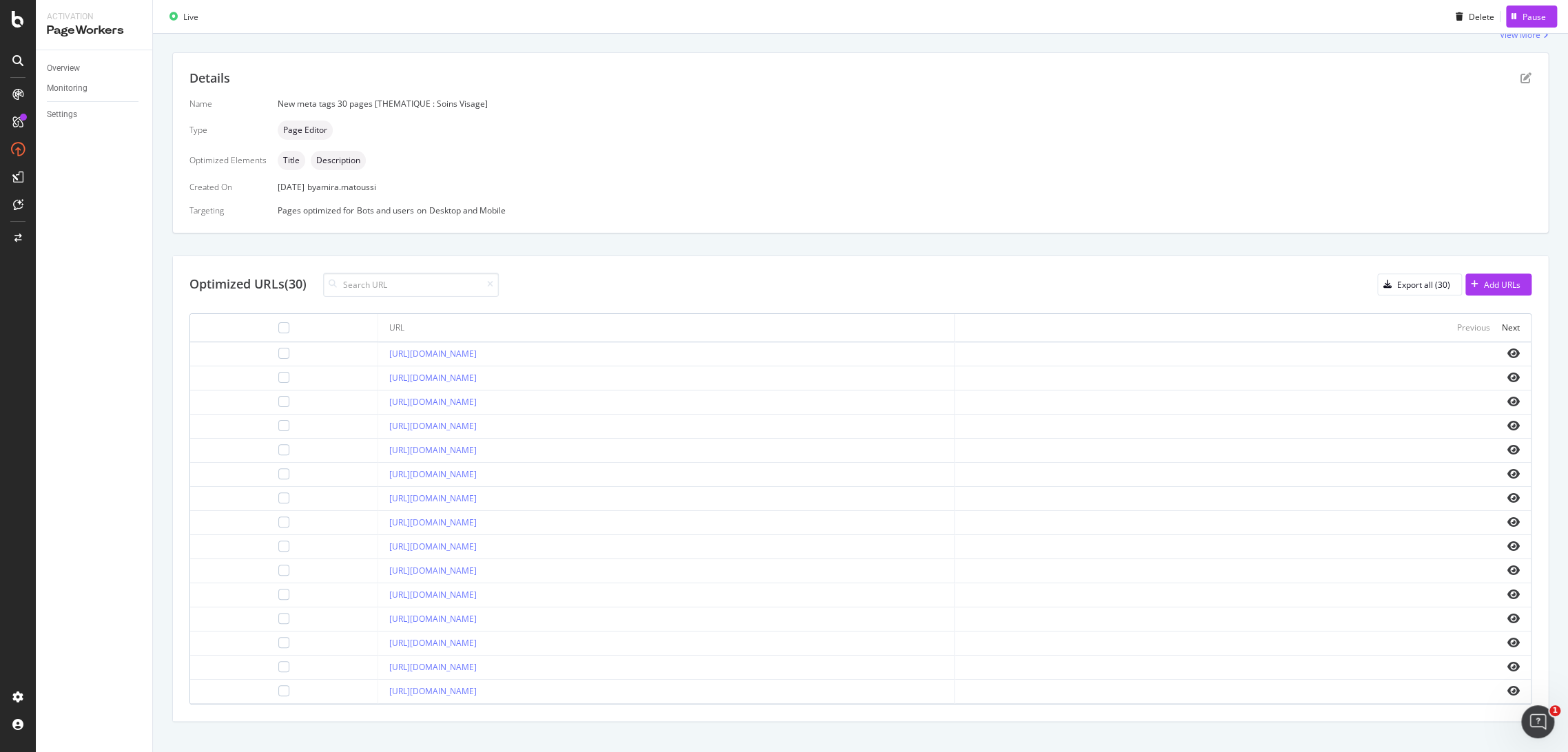
scroll to position [255, 0]
click at [1505, 324] on div "Next" at bounding box center [1510, 326] width 18 height 12
click at [1462, 330] on div "Previous" at bounding box center [1473, 326] width 33 height 12
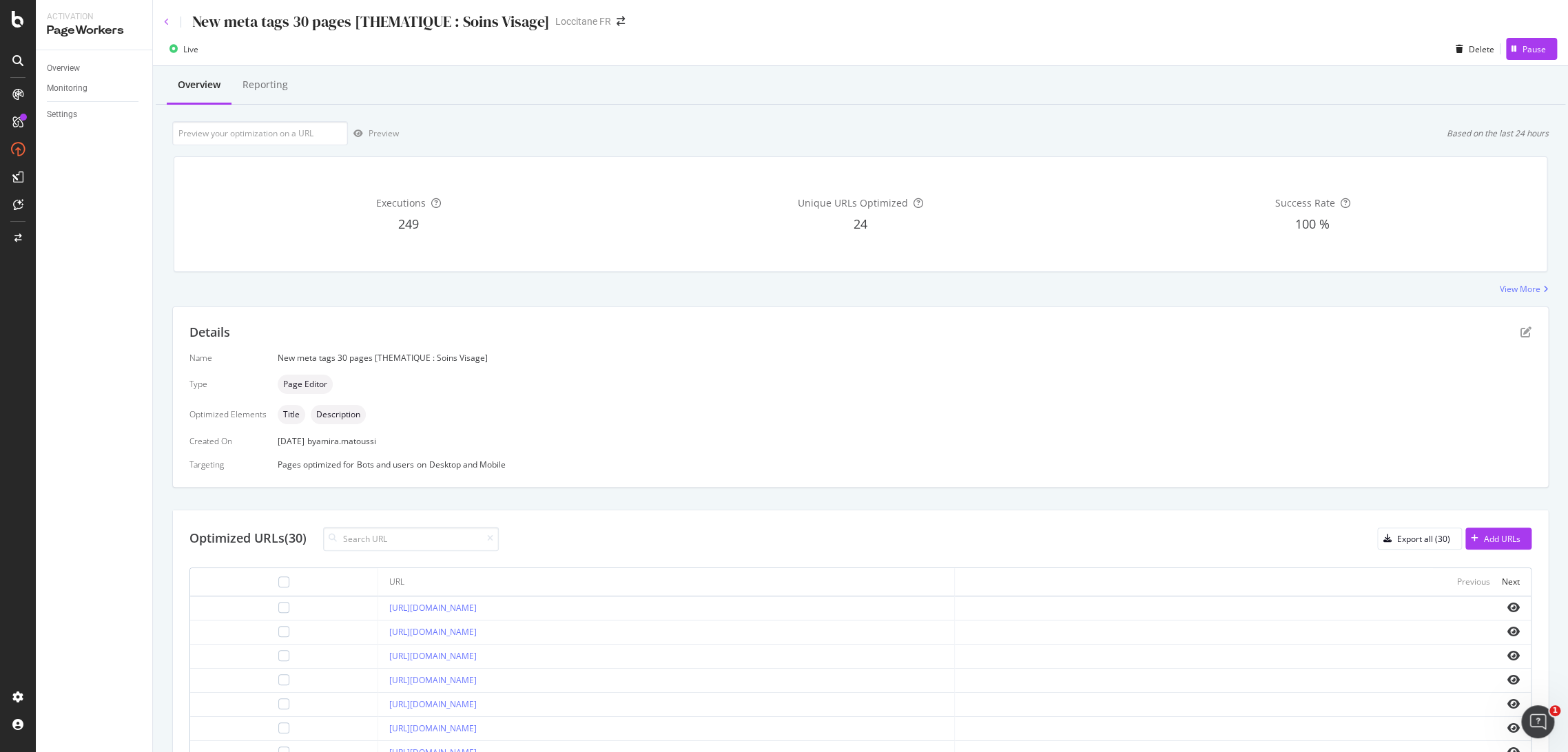
click at [167, 23] on icon at bounding box center [167, 22] width 6 height 8
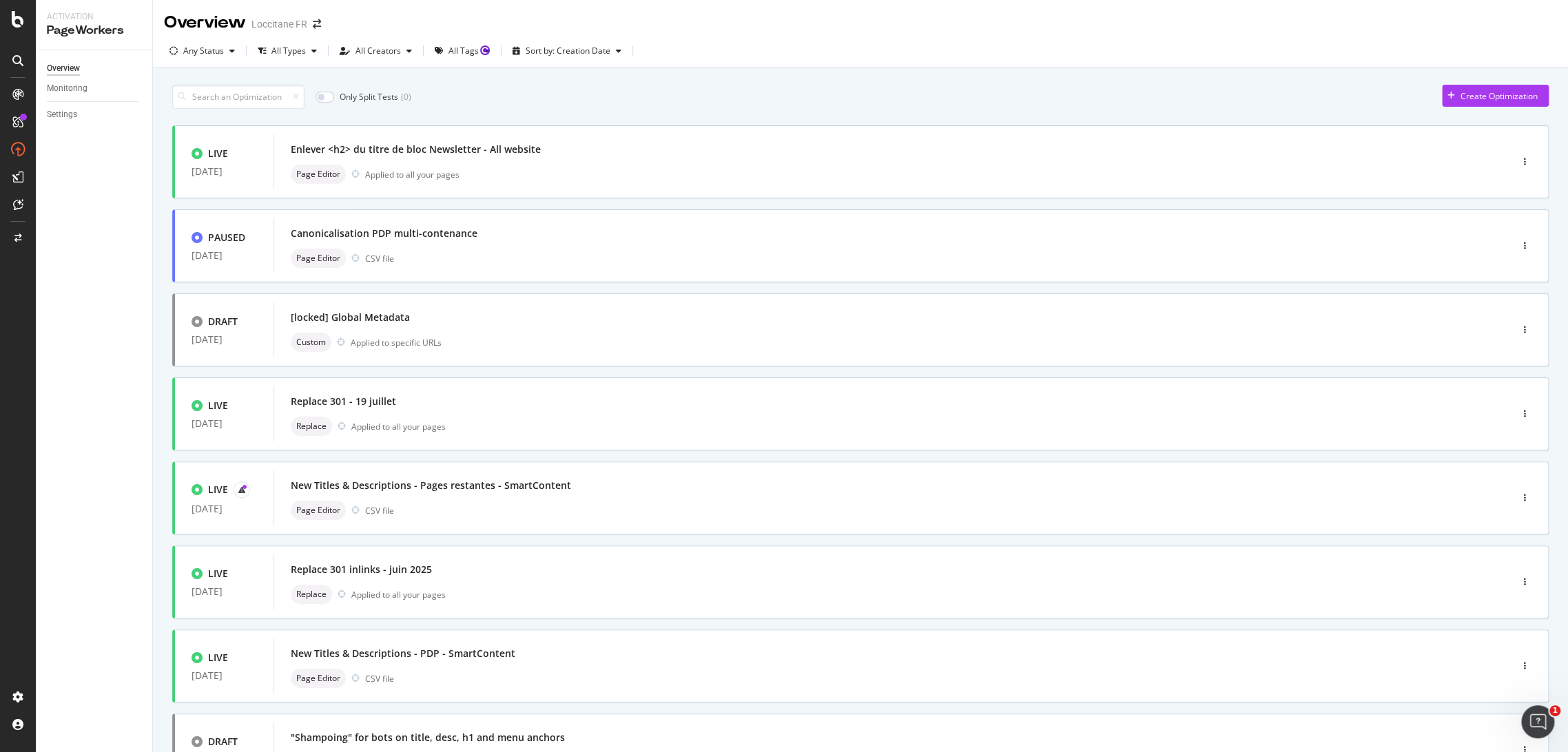
scroll to position [291, 0]
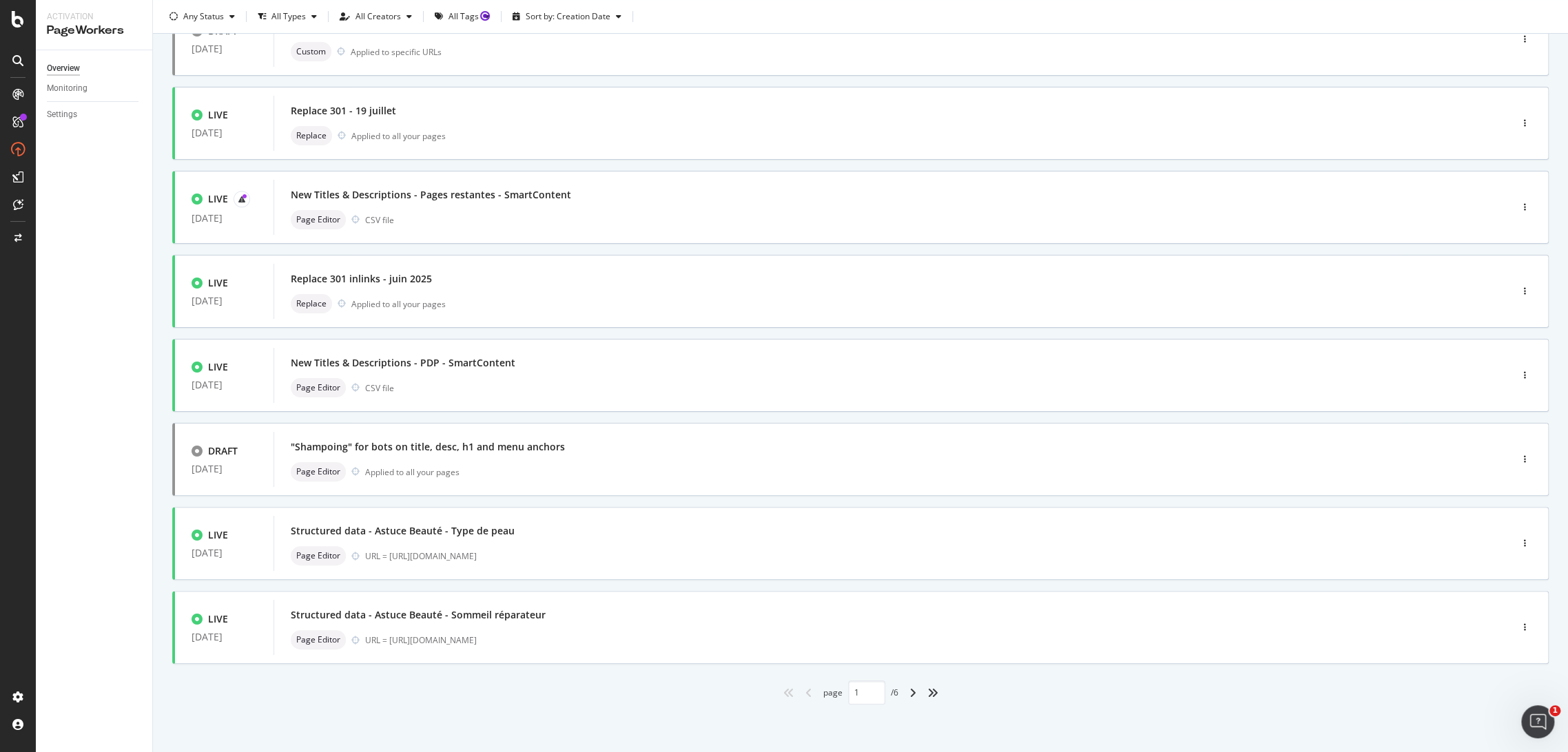
click at [904, 690] on div "angle-right" at bounding box center [912, 692] width 18 height 22
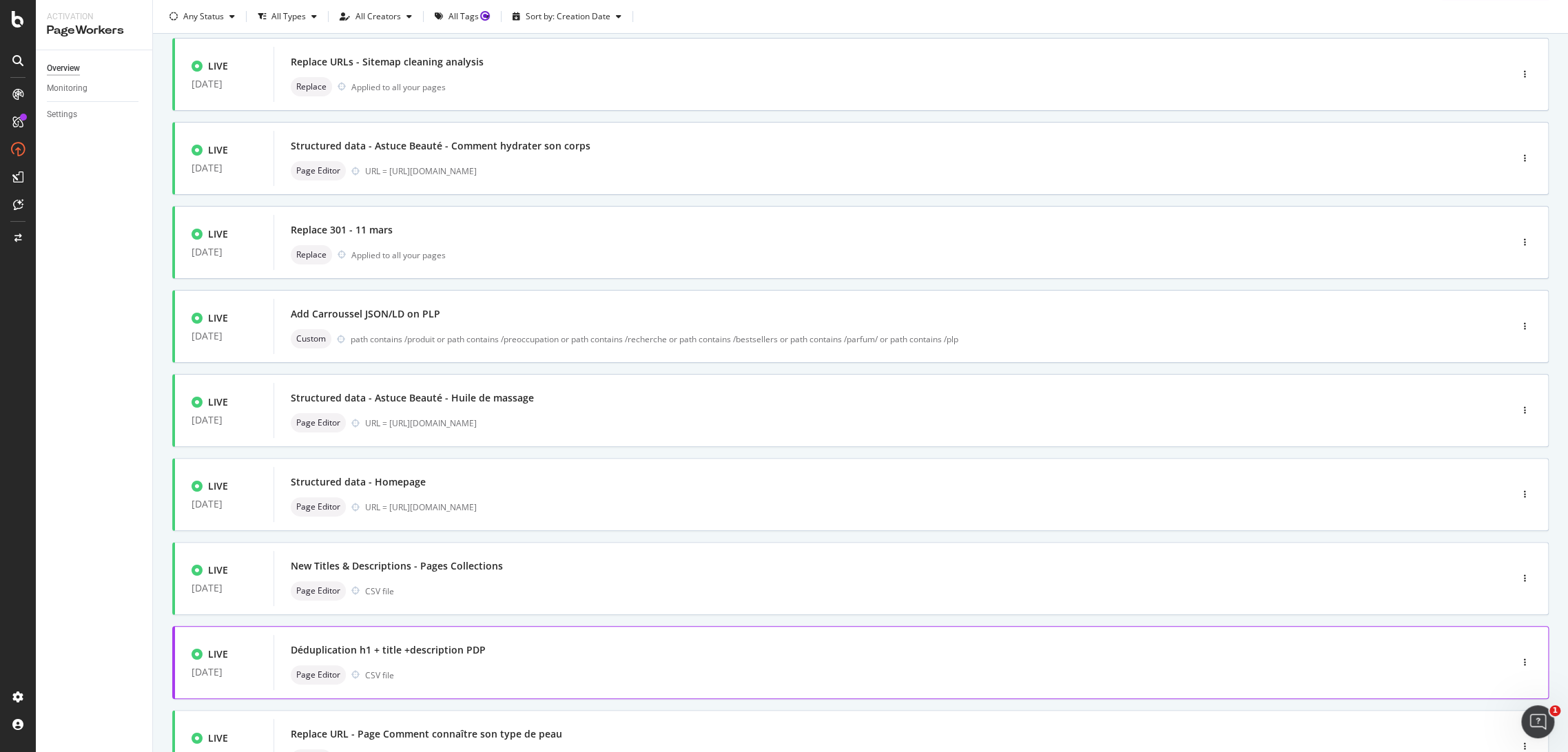
scroll to position [0, 0]
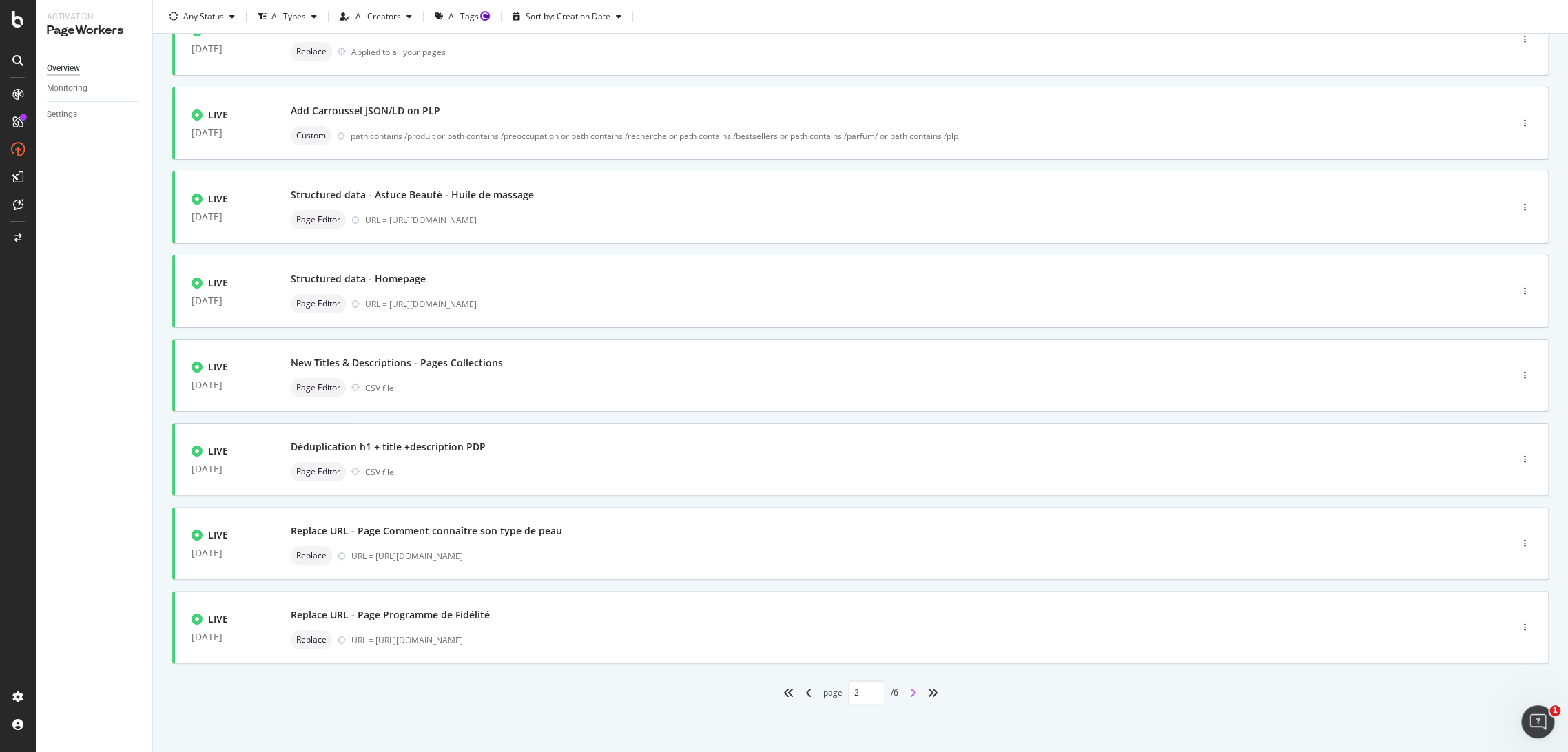
click at [910, 697] on icon "angle-right" at bounding box center [913, 693] width 7 height 11
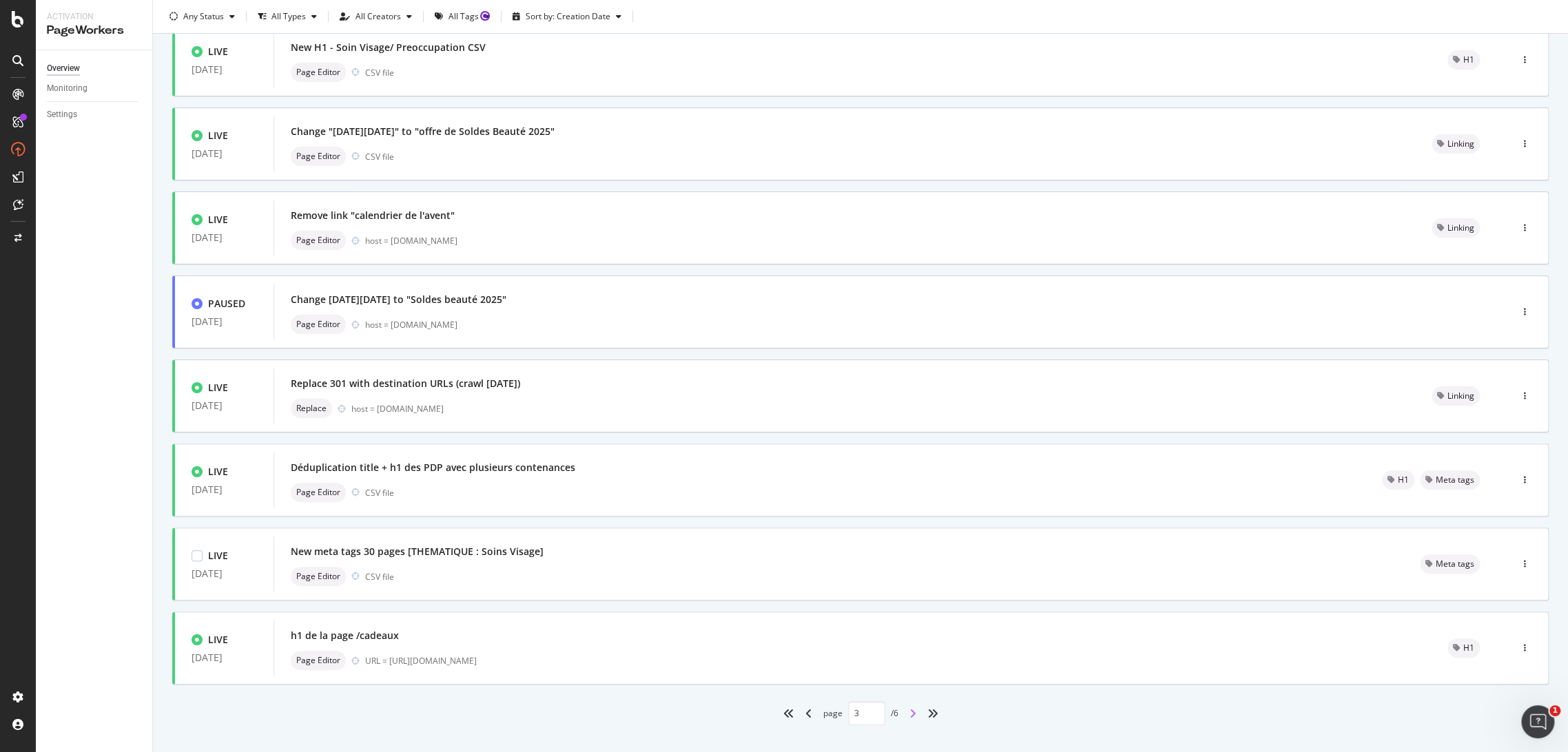
scroll to position [291, 0]
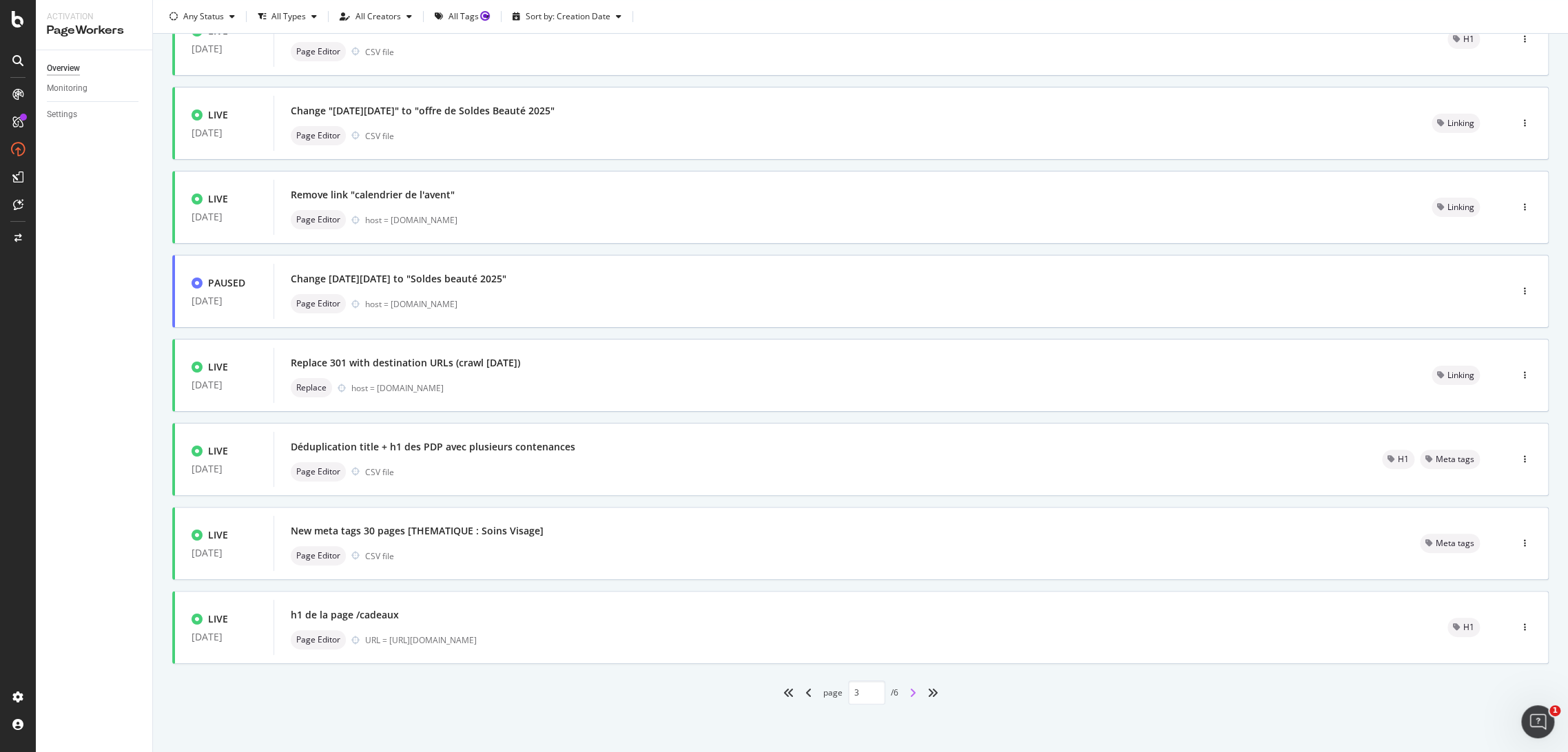
click at [910, 693] on icon "angle-right" at bounding box center [913, 693] width 7 height 11
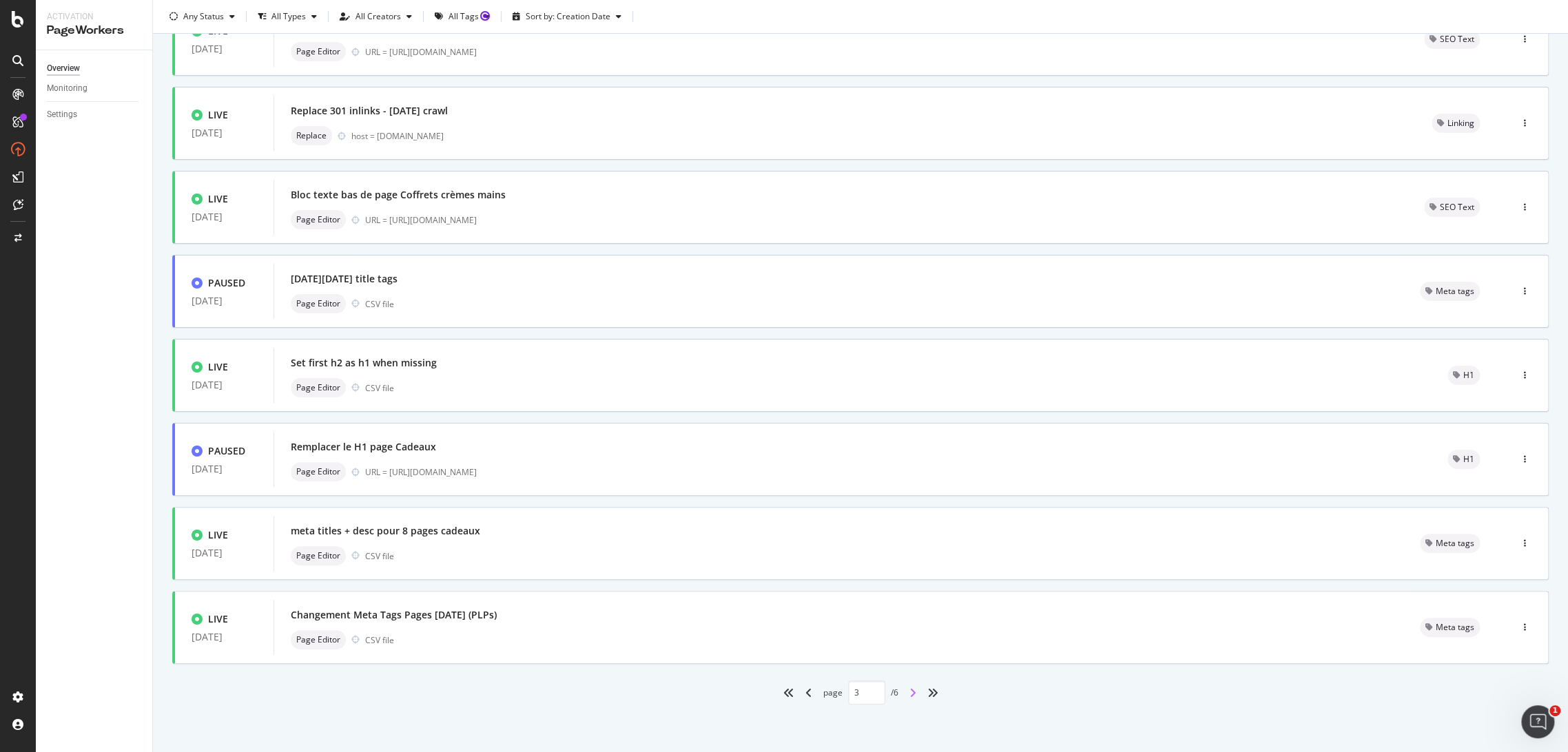
type input "4"
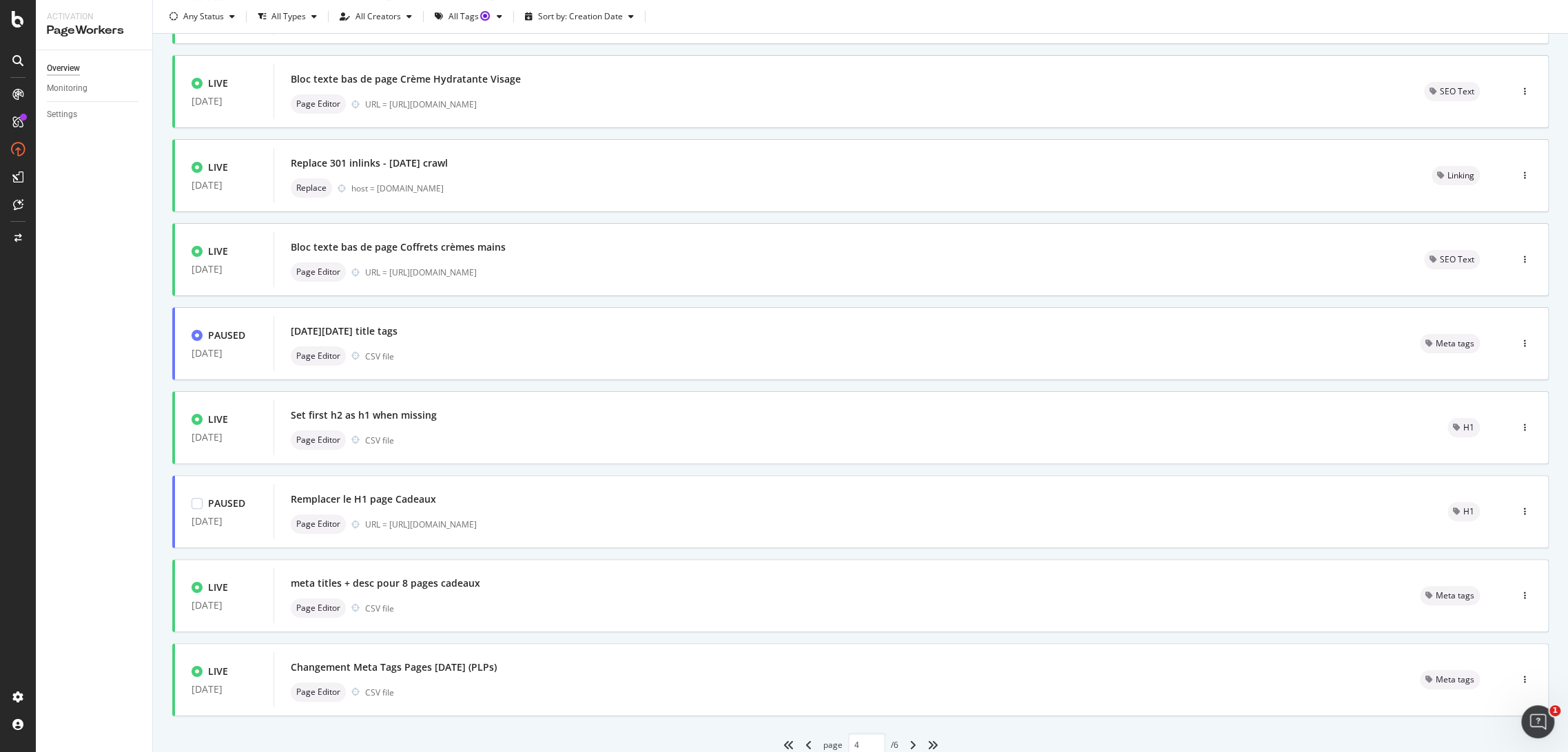
scroll to position [248, 0]
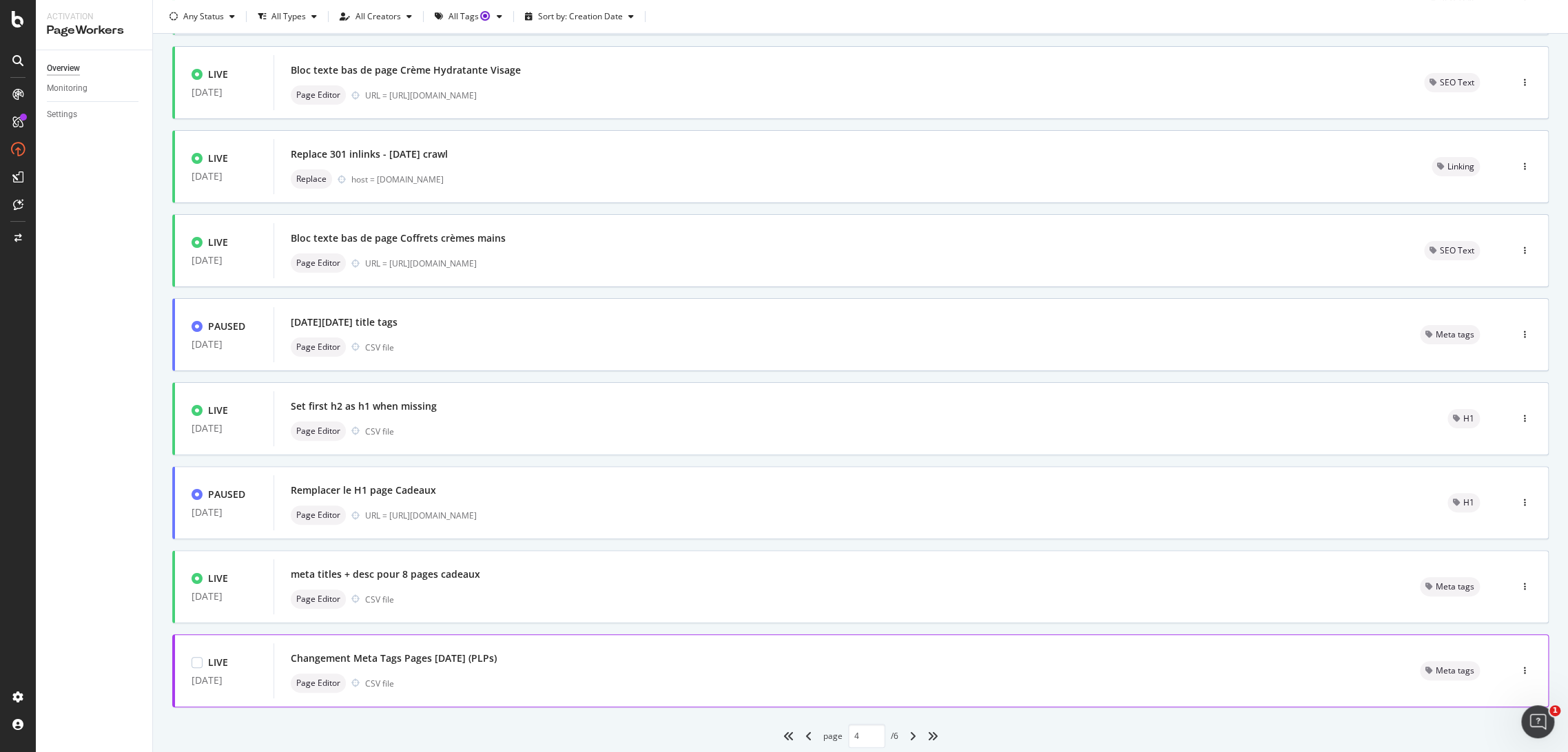
click at [575, 674] on div "Page Editor CSV file" at bounding box center [839, 683] width 1096 height 19
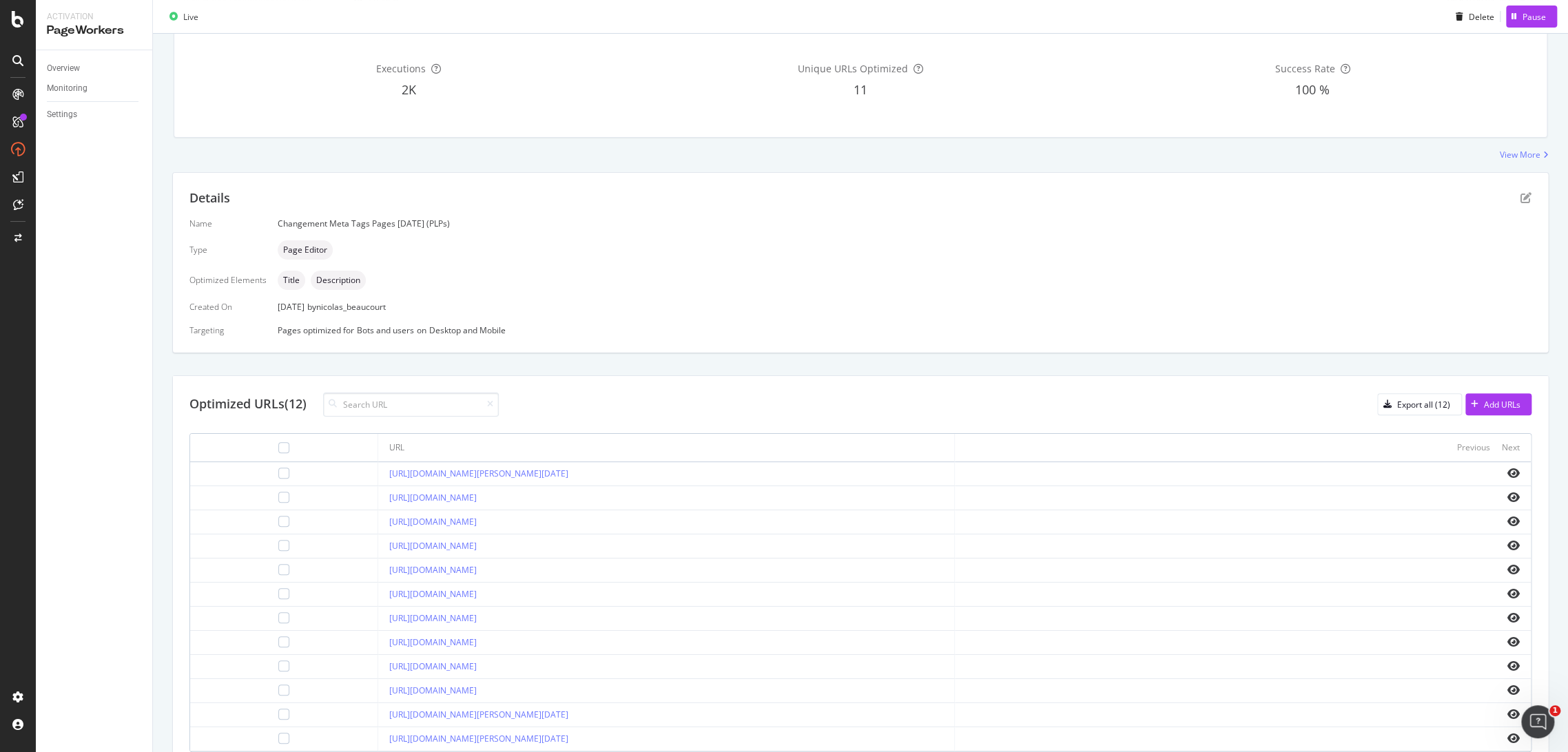
scroll to position [198, 0]
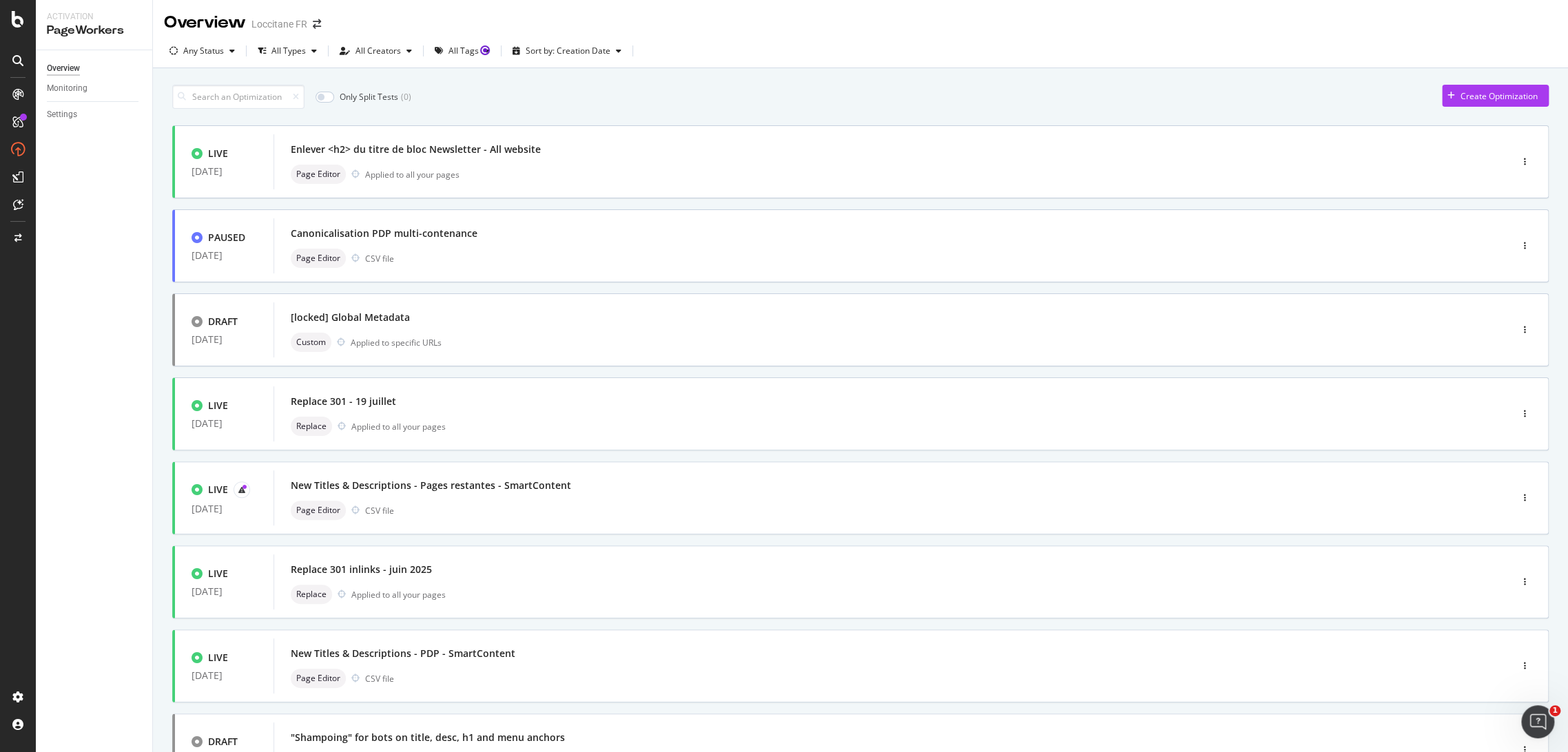
scroll to position [291, 0]
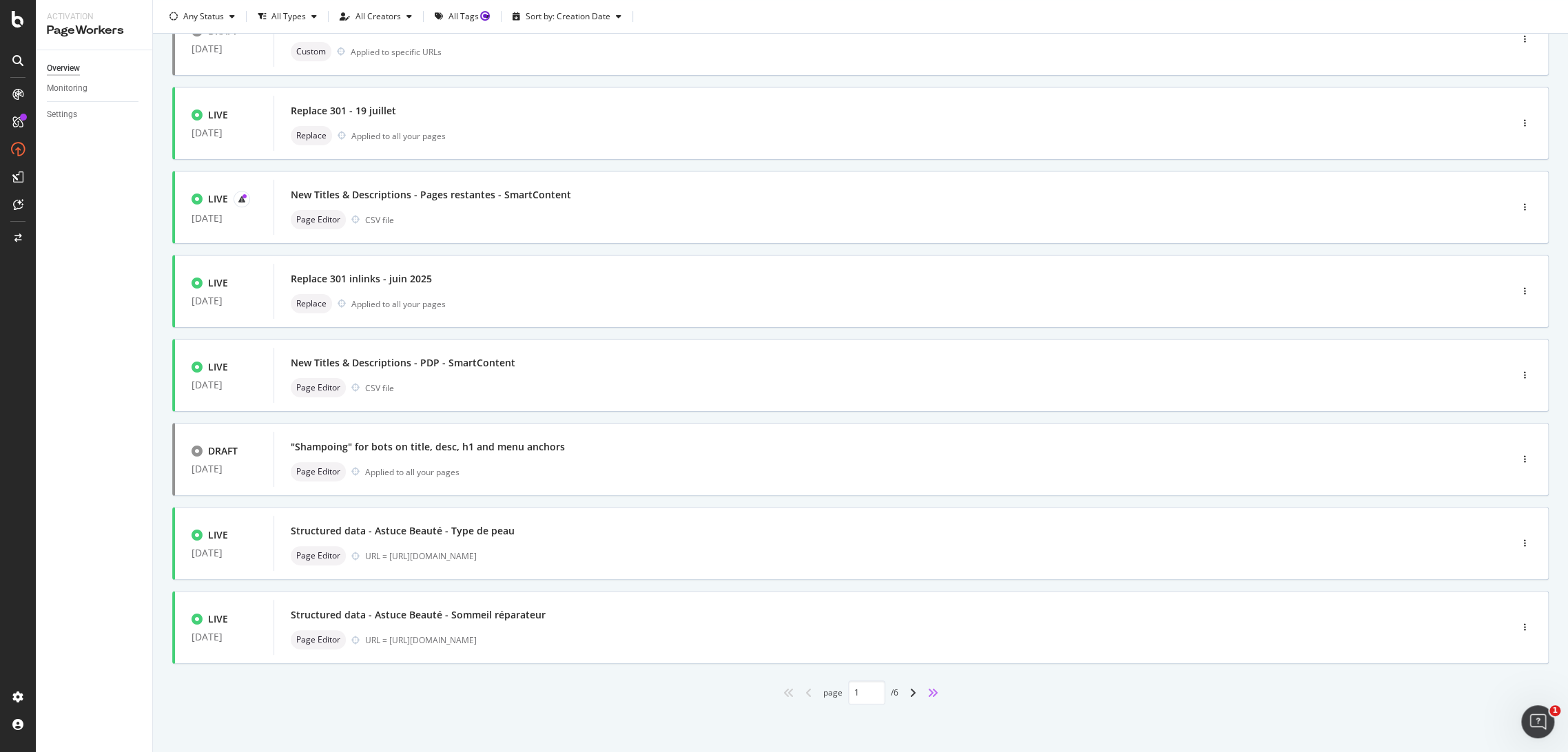
click at [931, 698] on icon "angles-right" at bounding box center [933, 693] width 11 height 11
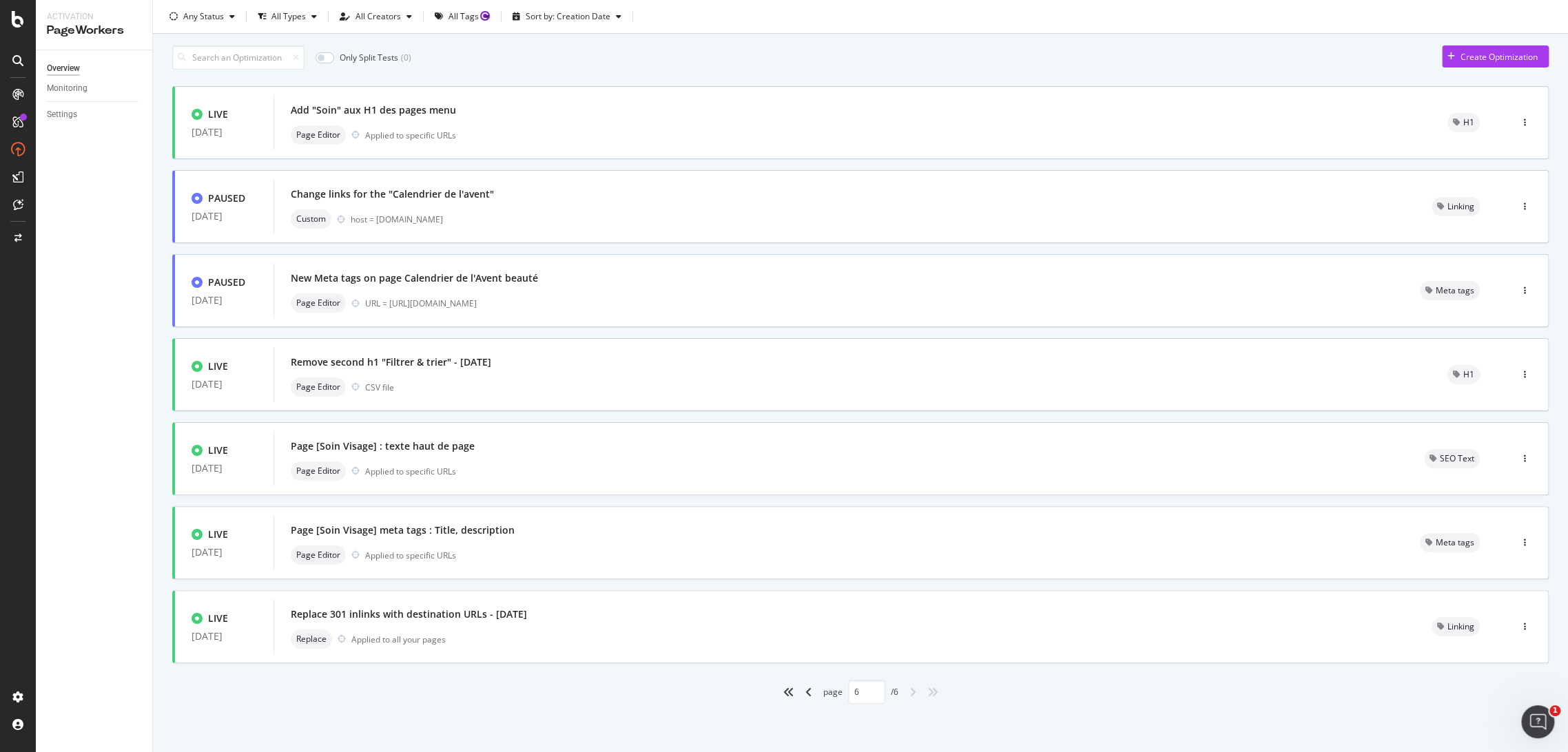
type input "6"
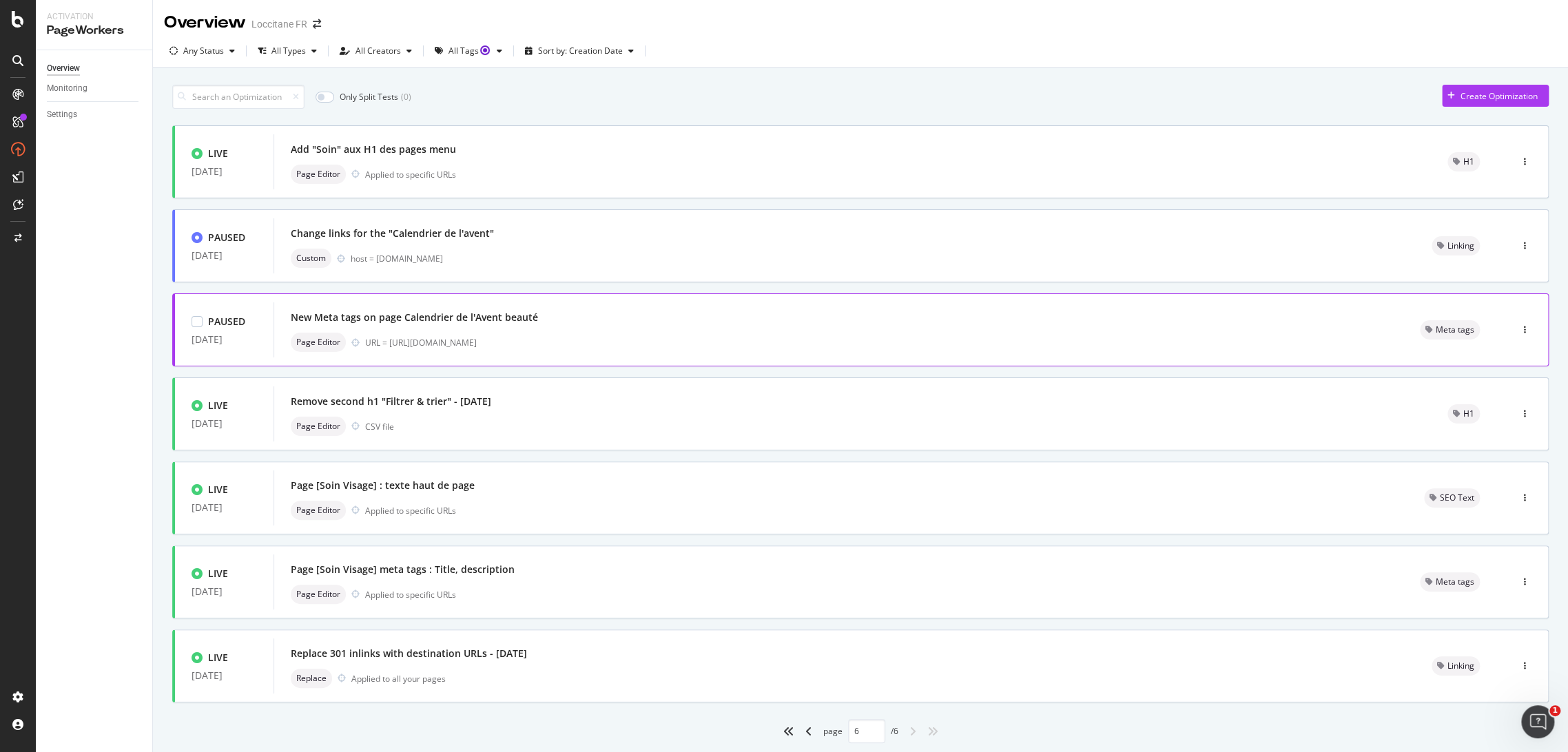
click at [591, 312] on div "New Meta tags on page Calendrier de l'Avent beauté" at bounding box center [839, 317] width 1096 height 19
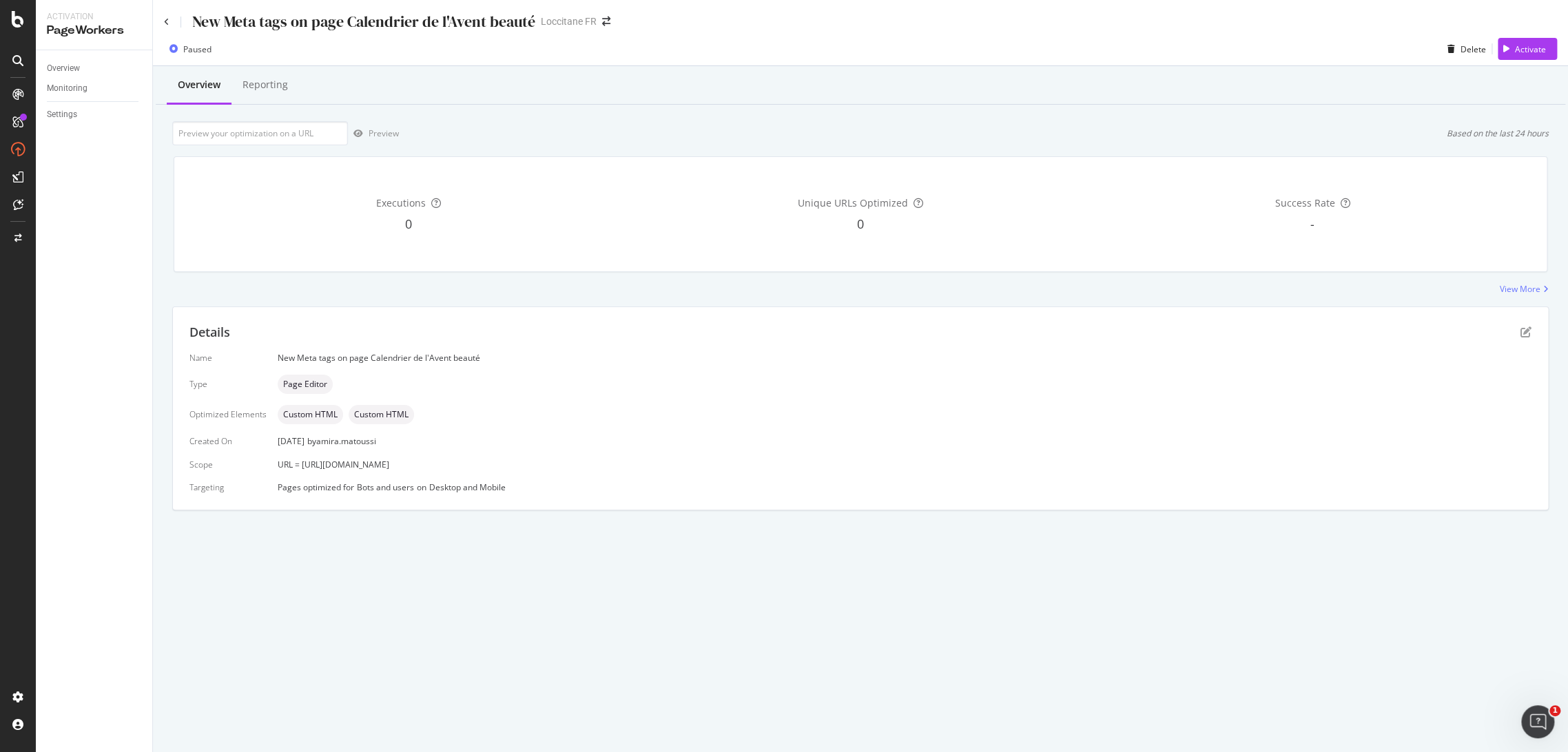
drag, startPoint x: 502, startPoint y: 462, endPoint x: 327, endPoint y: 456, distance: 175.1
click at [327, 456] on div "Name New Meta tags on page Calendrier de l'Avent beauté Type Page Editor Optimi…" at bounding box center [860, 422] width 1341 height 141
click at [433, 450] on div "Name New Meta tags on page Calendrier de l'Avent beauté Type Page Editor Optimi…" at bounding box center [860, 422] width 1341 height 141
click at [171, 18] on div "New Meta tags on page Calendrier de l'Avent beauté" at bounding box center [350, 22] width 371 height 21
click at [166, 18] on icon at bounding box center [167, 22] width 6 height 8
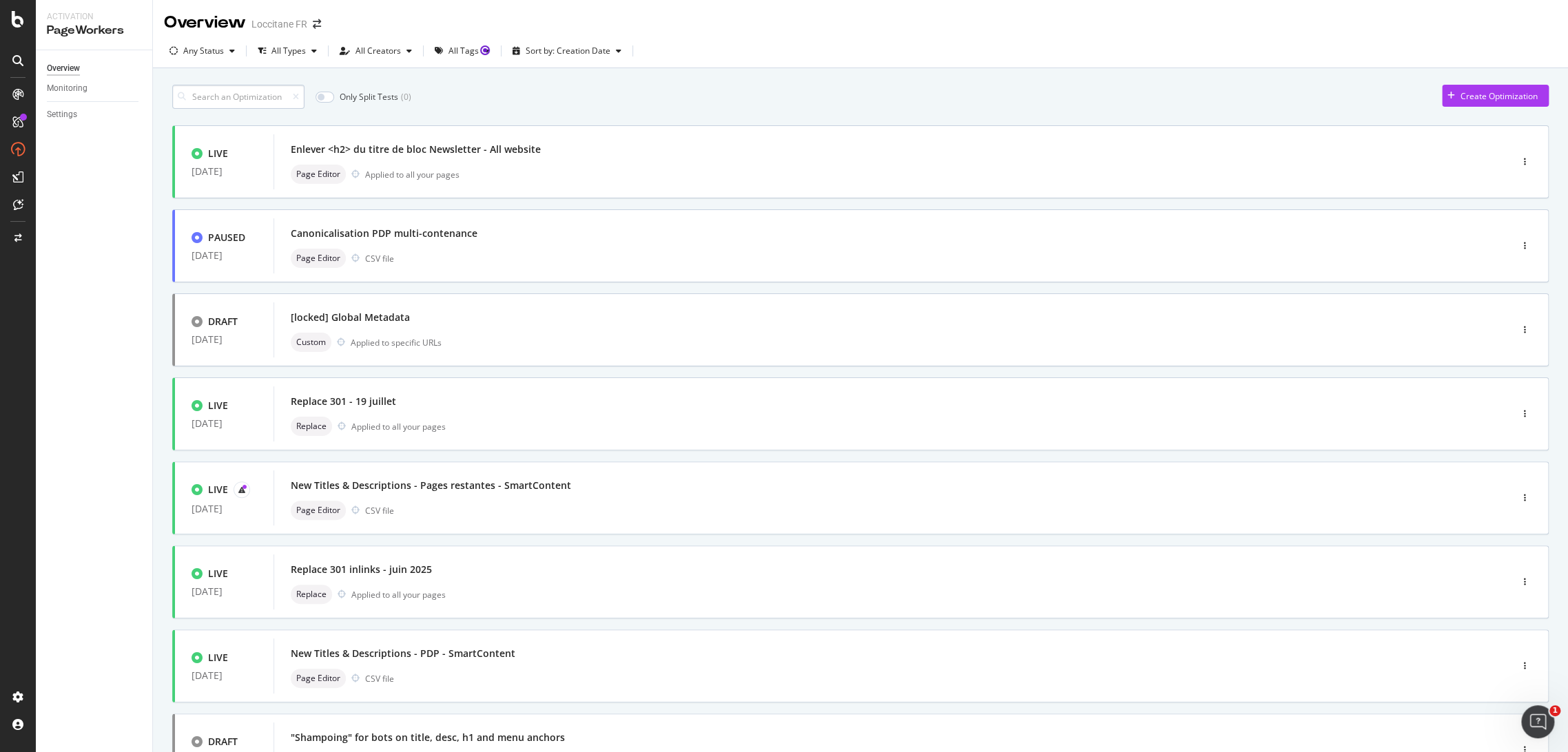
click at [276, 97] on input at bounding box center [238, 96] width 132 height 24
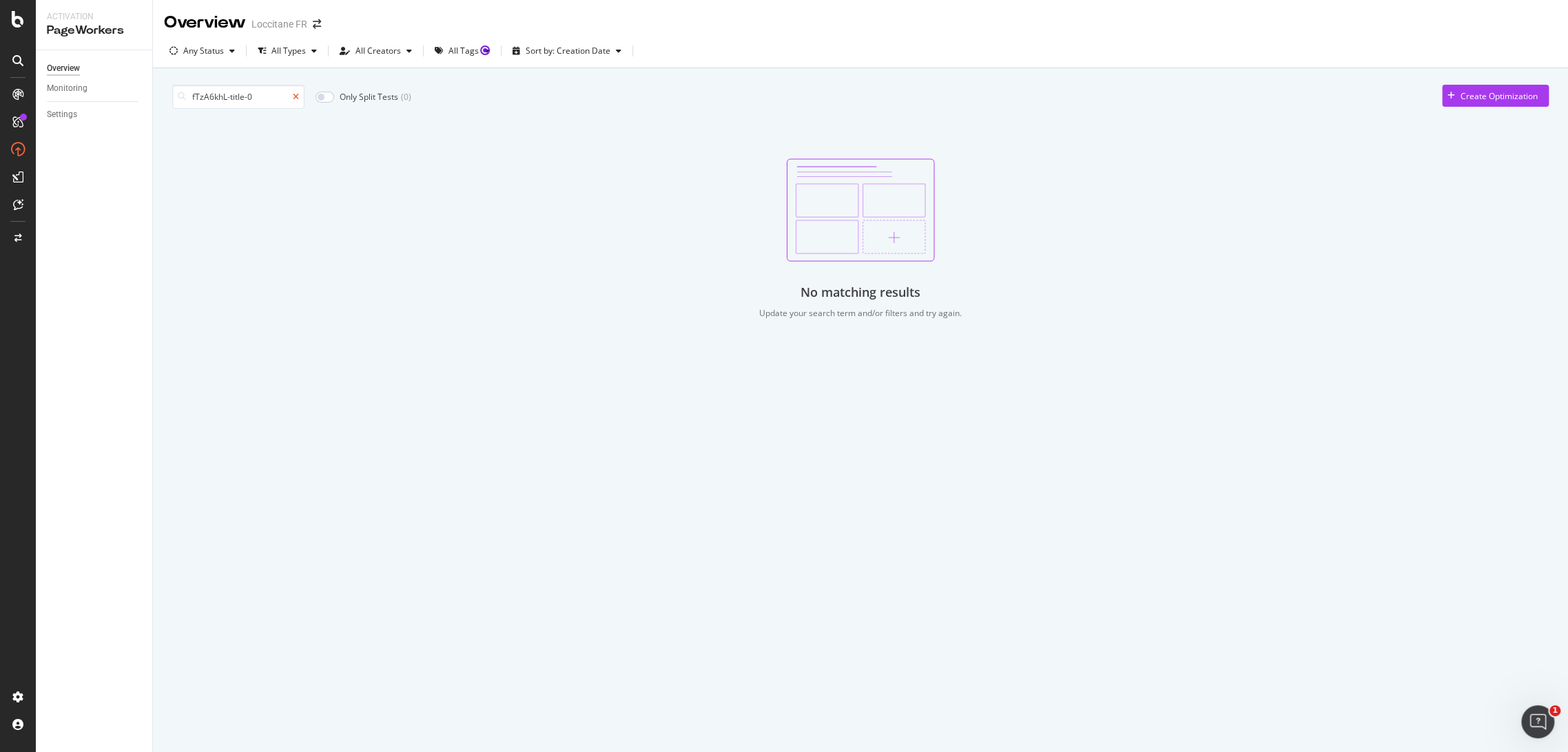
click at [299, 93] on icon at bounding box center [295, 97] width 6 height 8
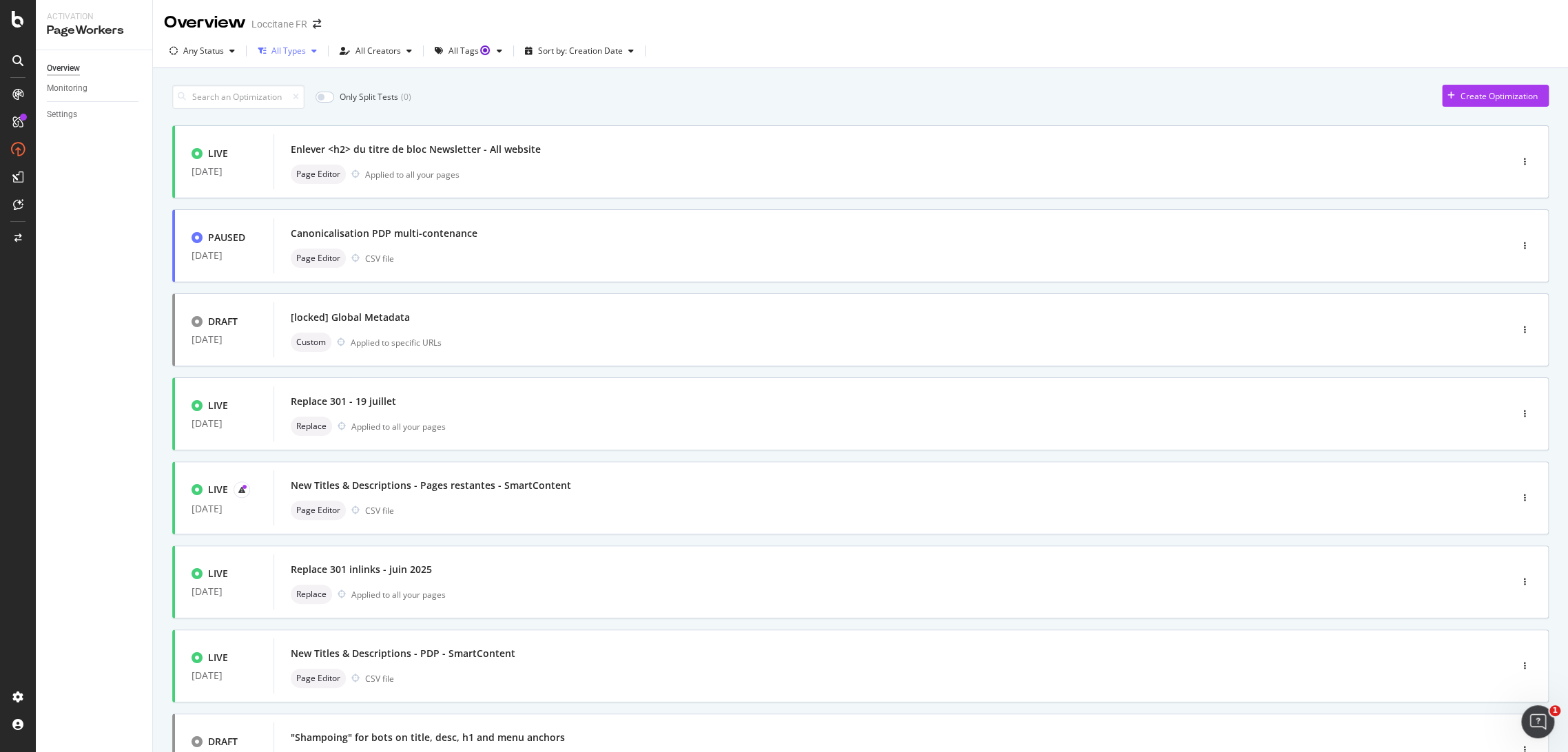
click at [286, 47] on div "All Types" at bounding box center [288, 51] width 34 height 8
click at [219, 53] on div "Any Status" at bounding box center [203, 51] width 41 height 8
click at [319, 53] on div "button" at bounding box center [314, 51] width 17 height 8
click at [457, 87] on div "Only Split Tests ( 0 ) Create Optimization" at bounding box center [860, 96] width 1376 height 24
click at [392, 55] on div "All Creators" at bounding box center [378, 51] width 46 height 8
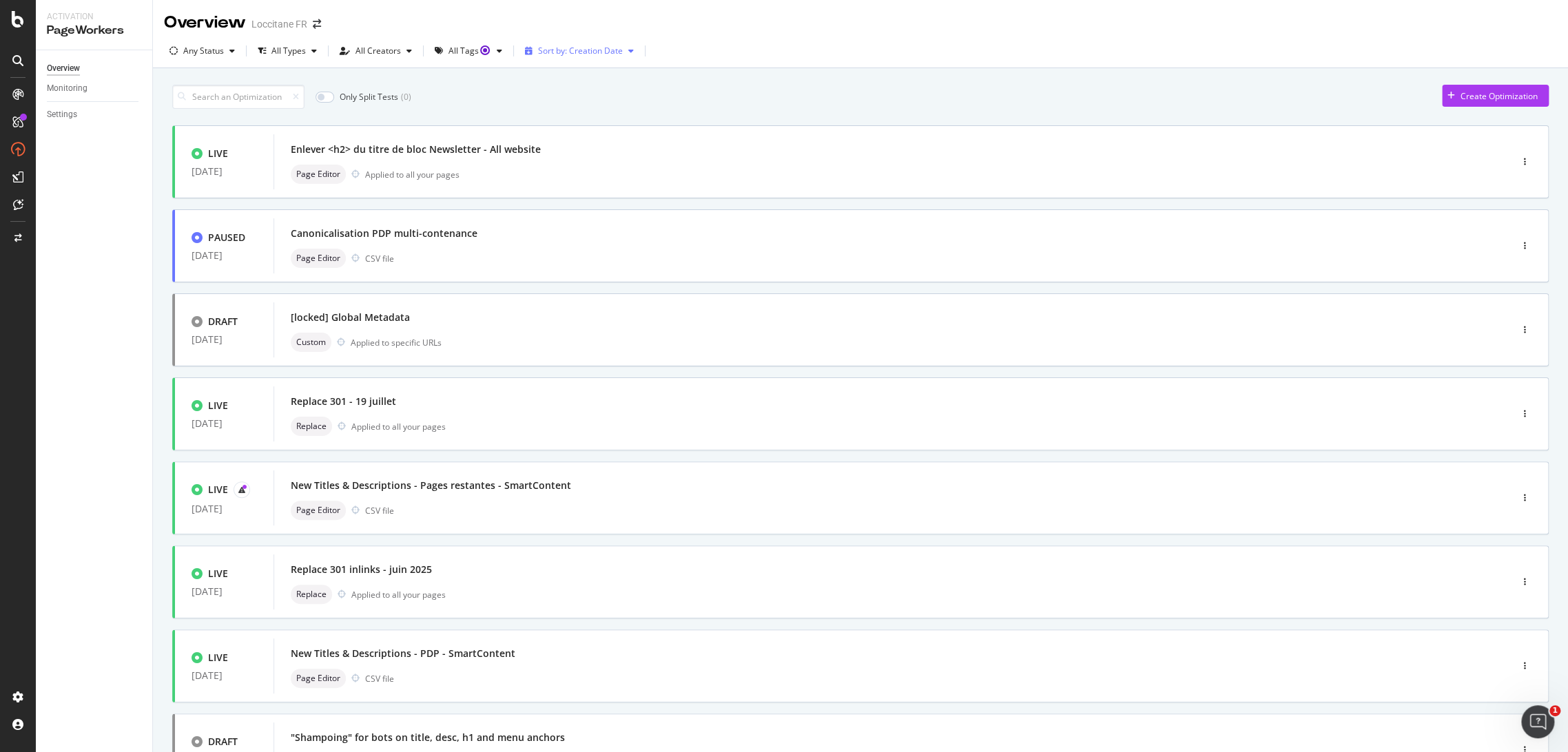
click at [602, 52] on div "Sort by: Creation Date" at bounding box center [580, 51] width 84 height 8
click at [700, 89] on div "Only Split Tests ( 0 ) Create Optimization" at bounding box center [860, 96] width 1376 height 24
click at [237, 54] on div "button" at bounding box center [232, 51] width 17 height 8
click at [206, 103] on div "Live" at bounding box center [200, 103] width 15 height 12
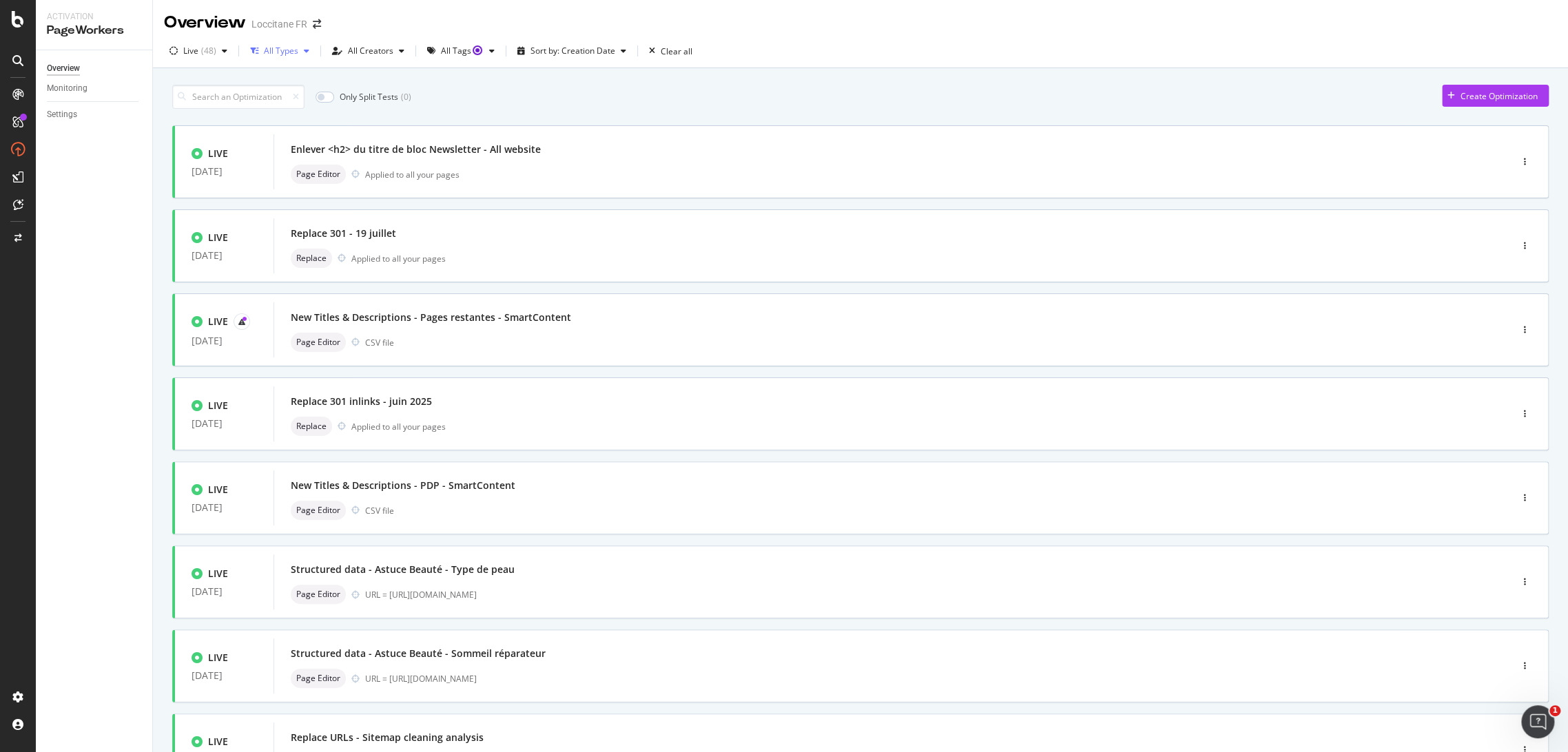
click at [292, 51] on div "All Types" at bounding box center [281, 51] width 34 height 8
click at [287, 127] on div "Page Editor" at bounding box center [293, 125] width 44 height 12
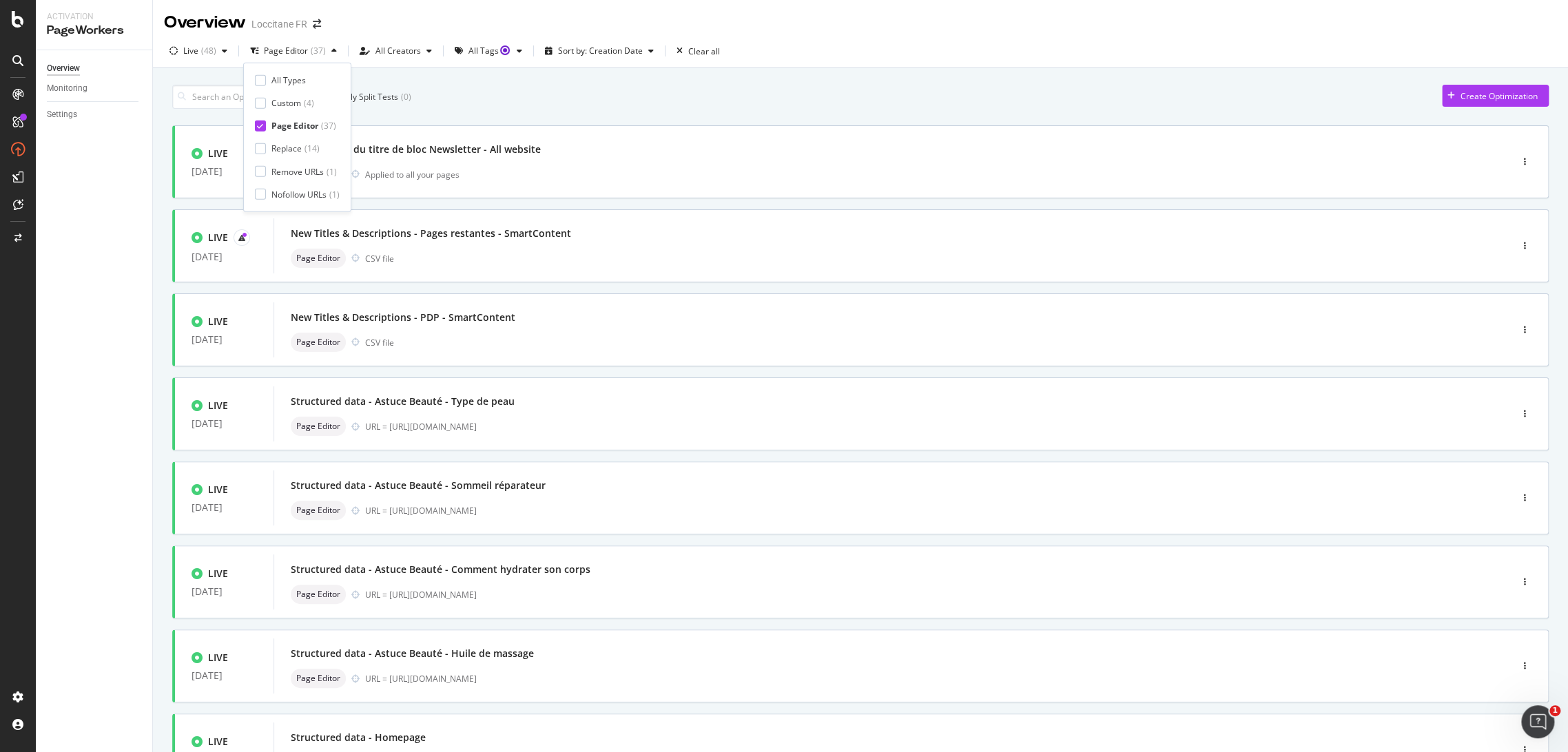
click at [550, 106] on div "Only Split Tests ( 0 ) Create Optimization" at bounding box center [860, 96] width 1376 height 24
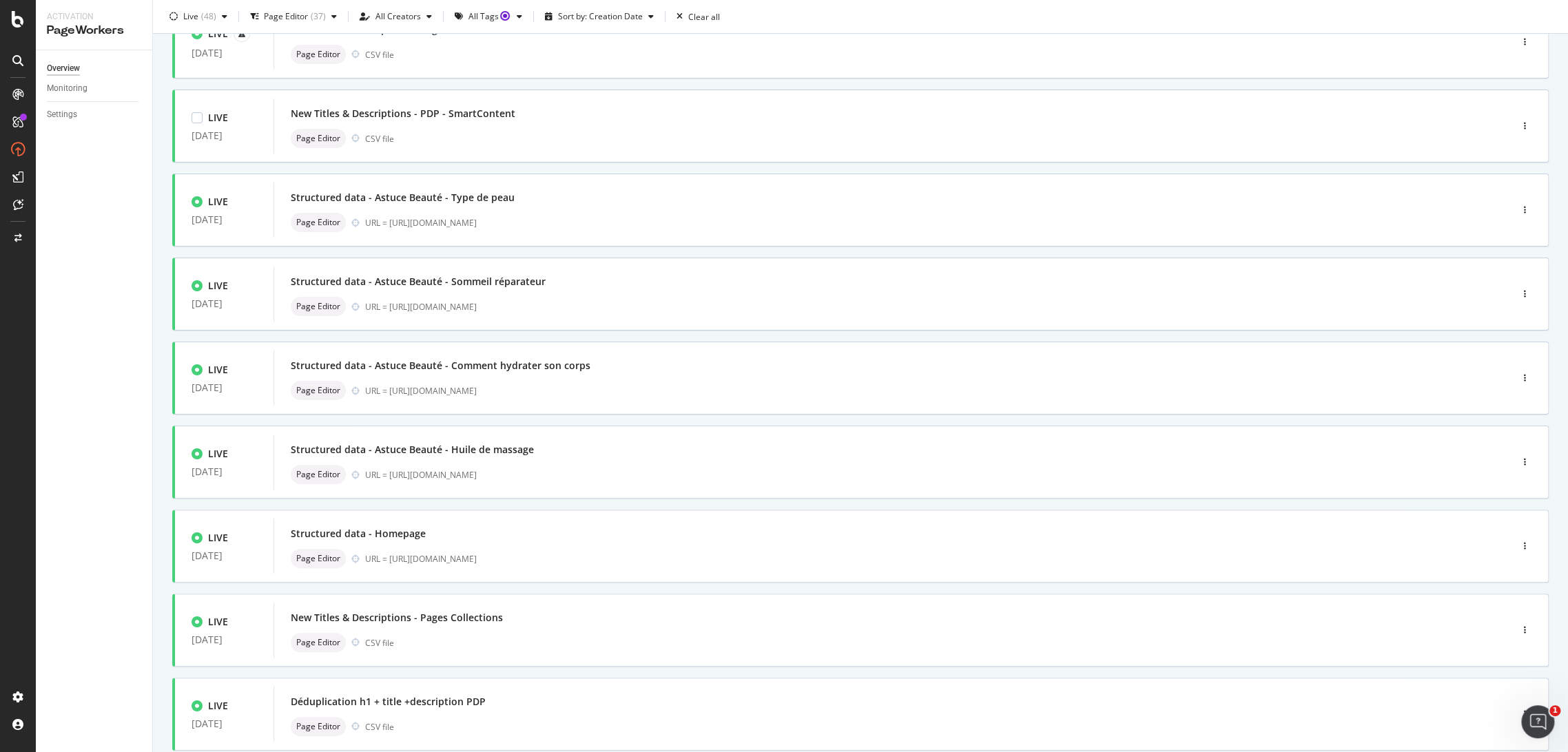
drag, startPoint x: 496, startPoint y: 110, endPoint x: 151, endPoint y: 203, distance: 357.3
click at [151, 203] on div "Overview Monitoring Settings" at bounding box center [94, 401] width 116 height 702
click at [393, 113] on div "New Titles & Descriptions - PDP - SmartContent" at bounding box center [402, 114] width 224 height 14
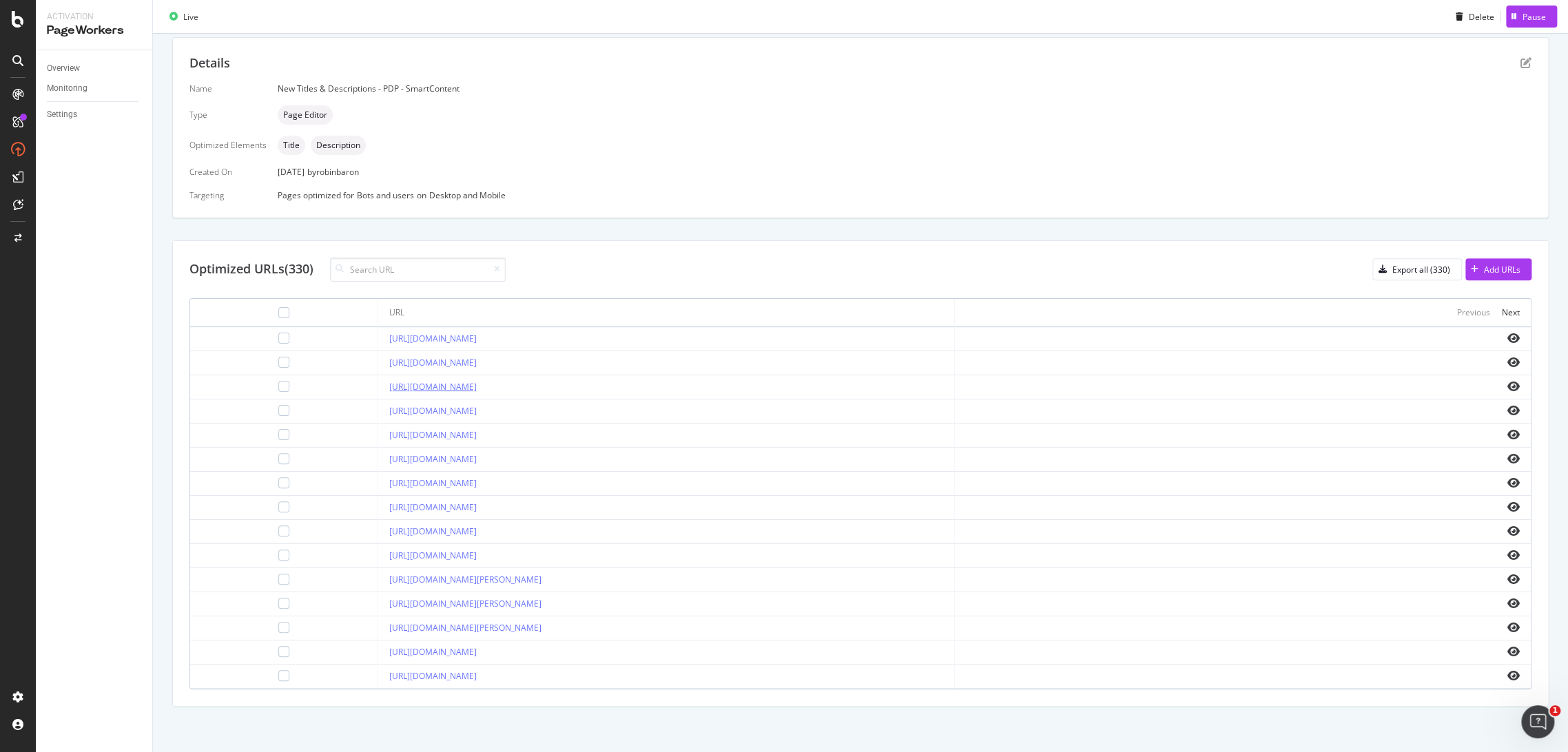
scroll to position [167, 0]
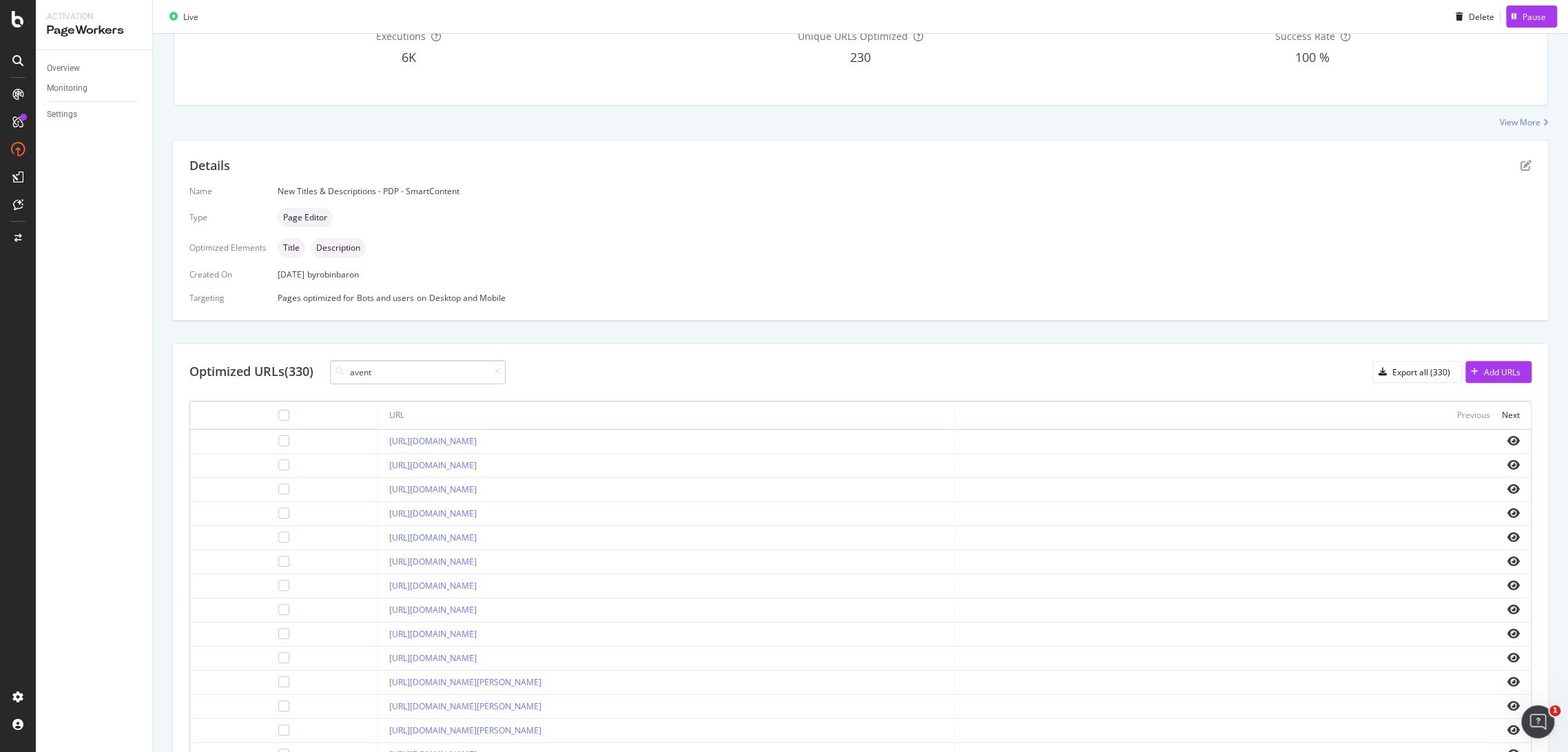
type input "avent"
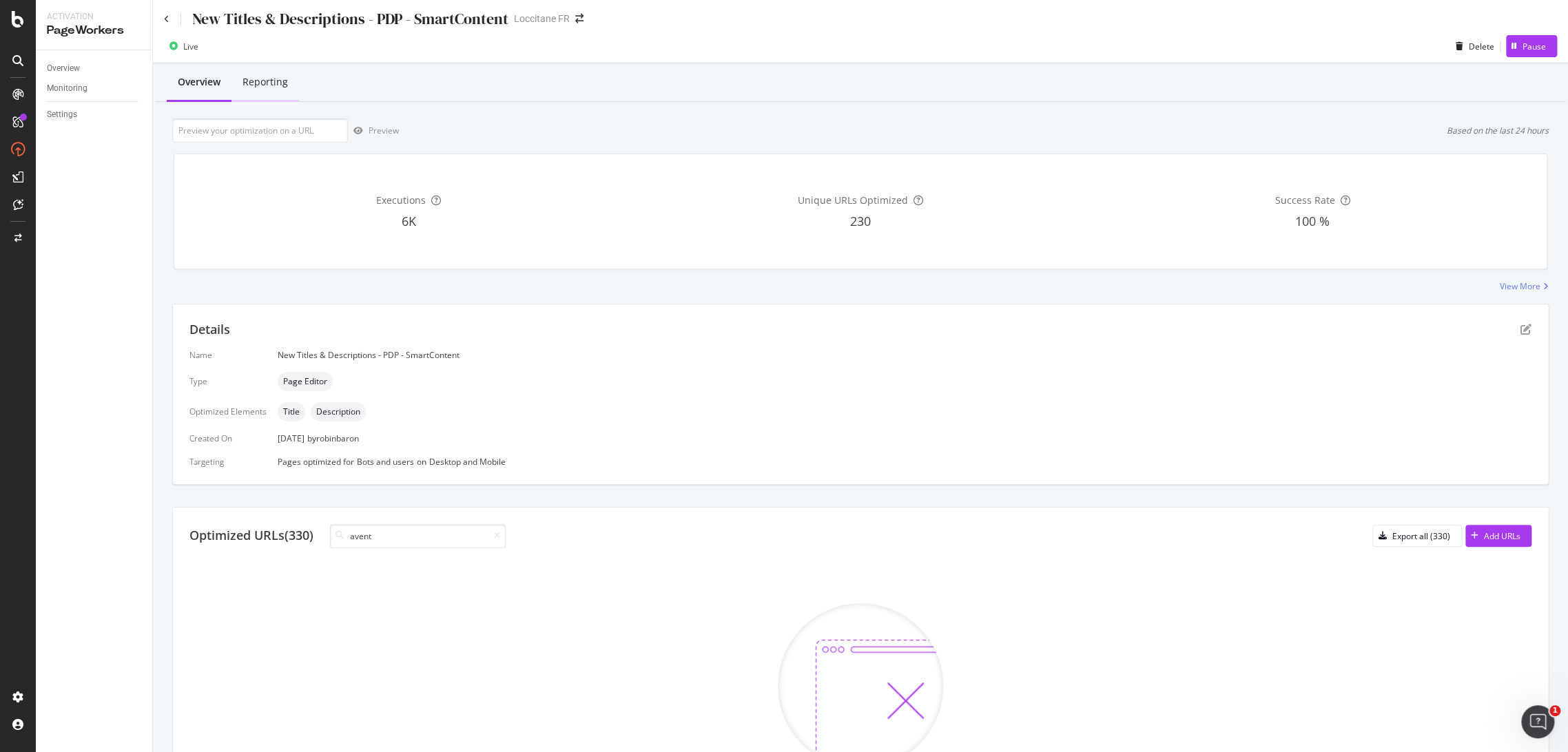
scroll to position [0, 0]
click at [165, 19] on icon at bounding box center [167, 22] width 6 height 8
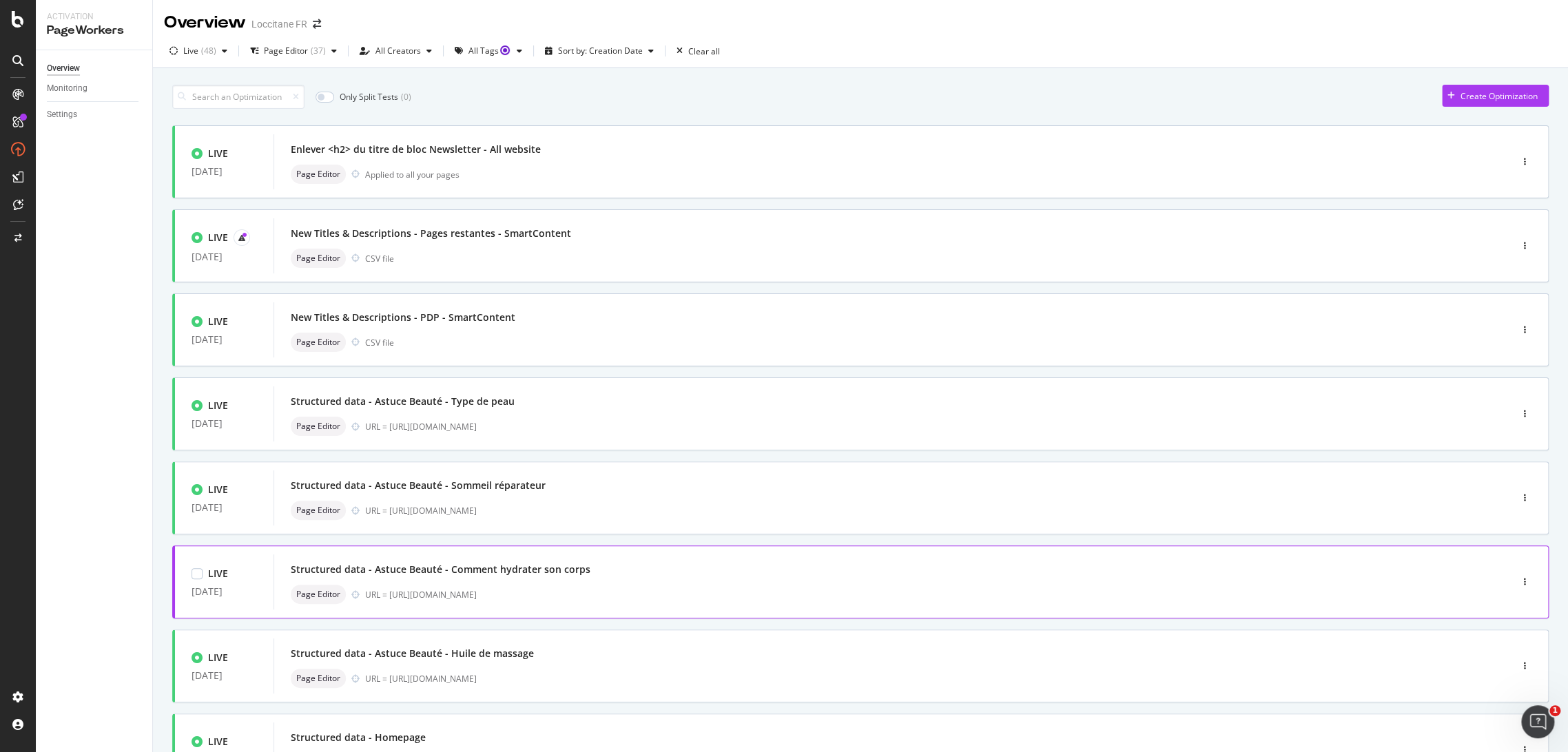
scroll to position [291, 0]
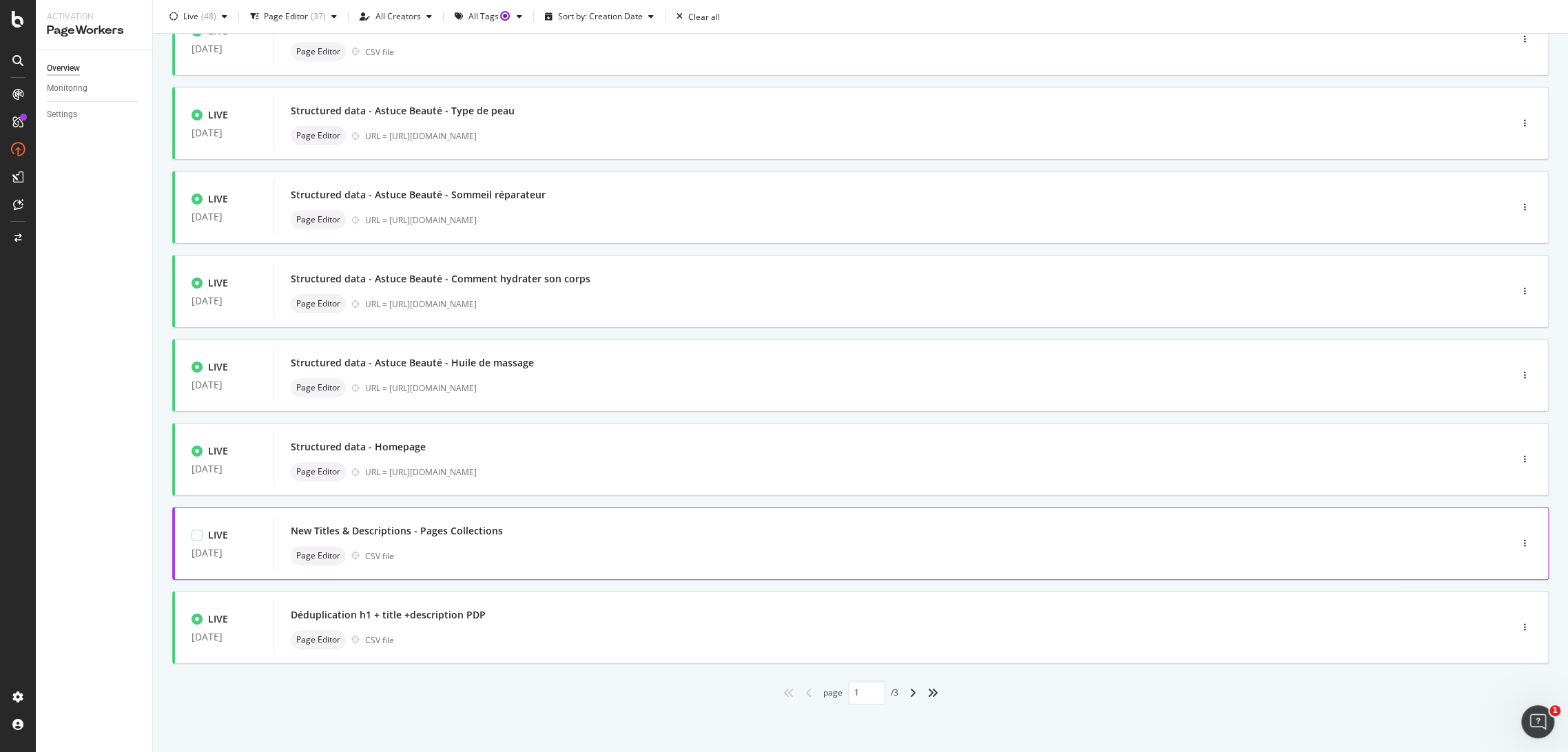
click at [528, 546] on div "Page Editor CSV file" at bounding box center [871, 555] width 1161 height 19
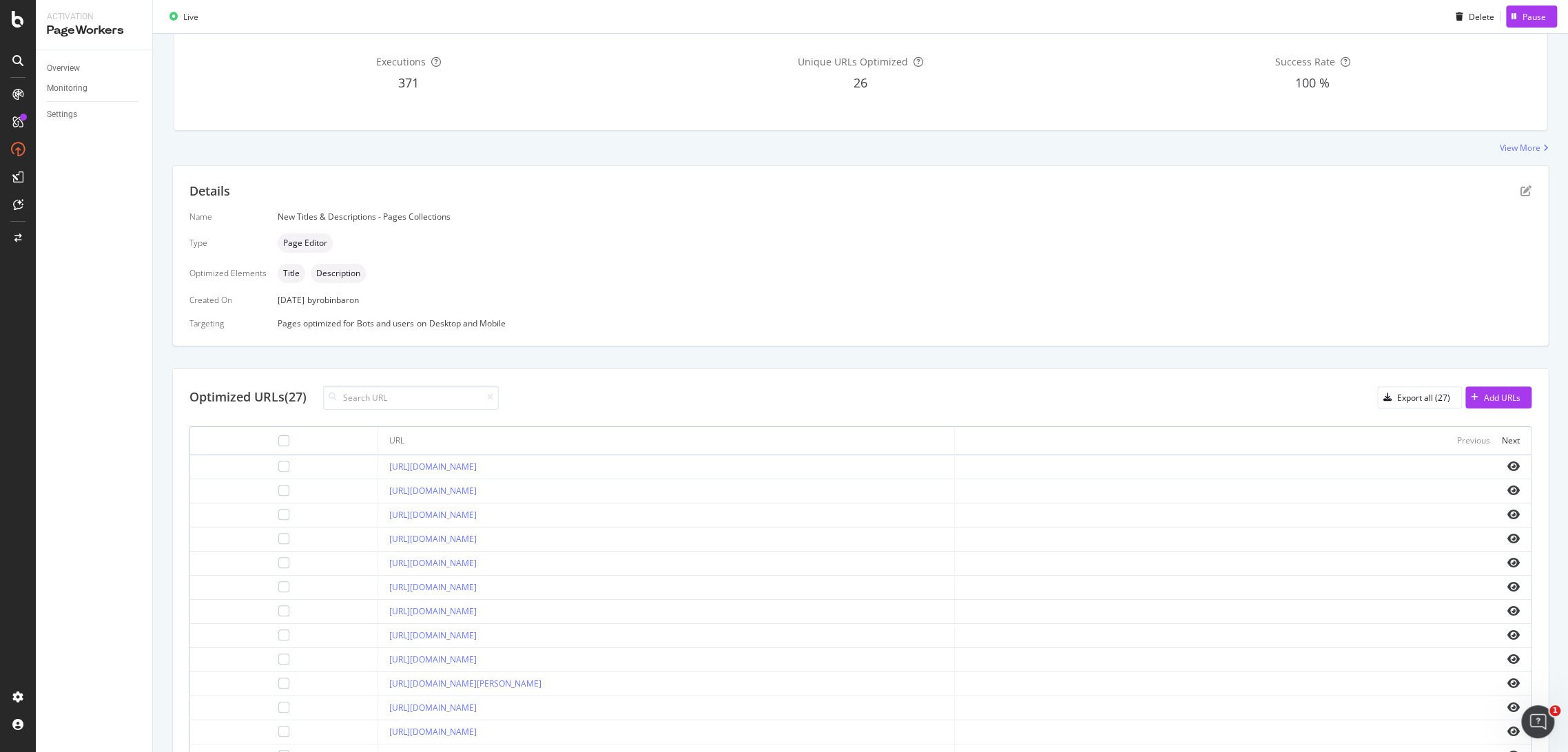
scroll to position [269, 0]
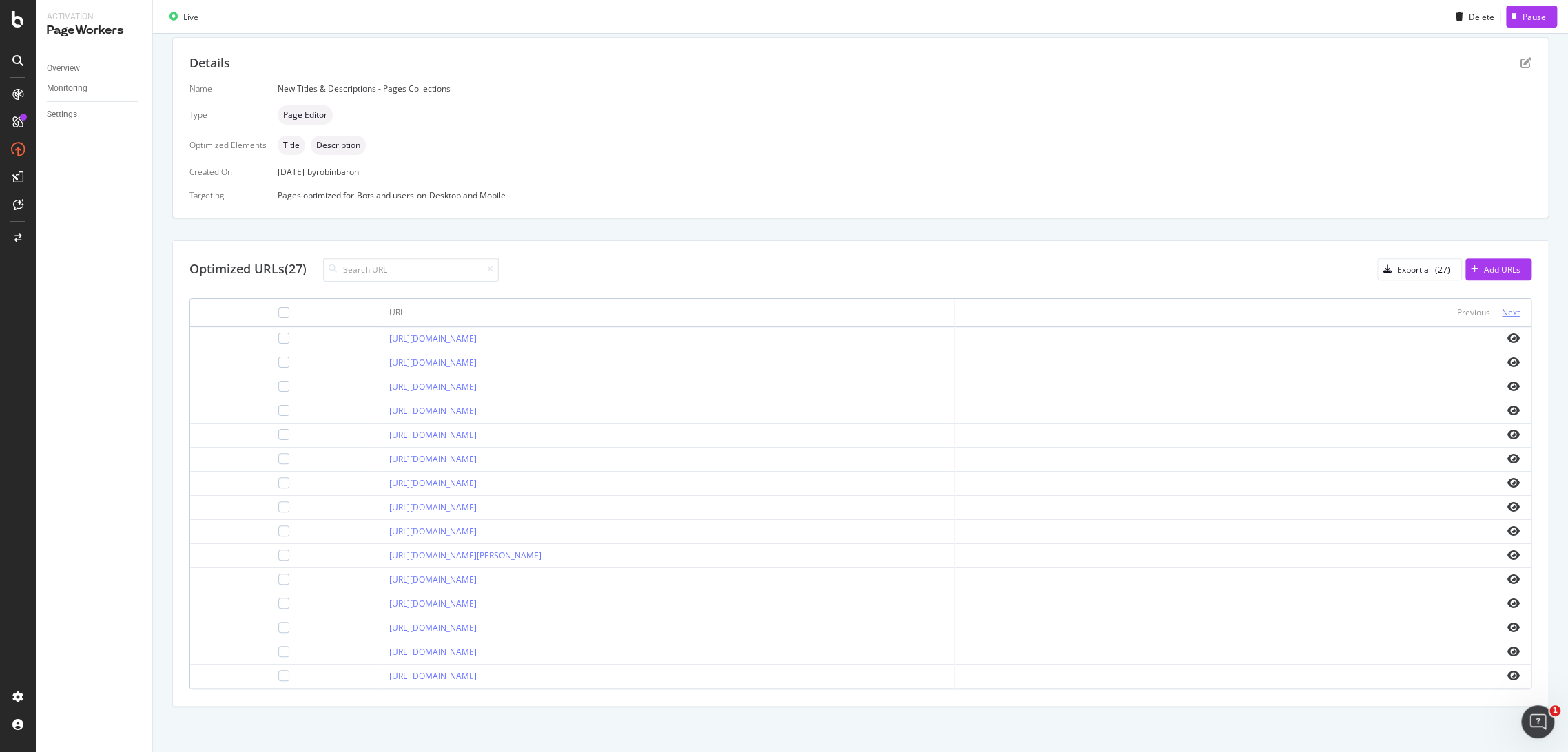
click at [1502, 313] on div "Next" at bounding box center [1510, 312] width 18 height 12
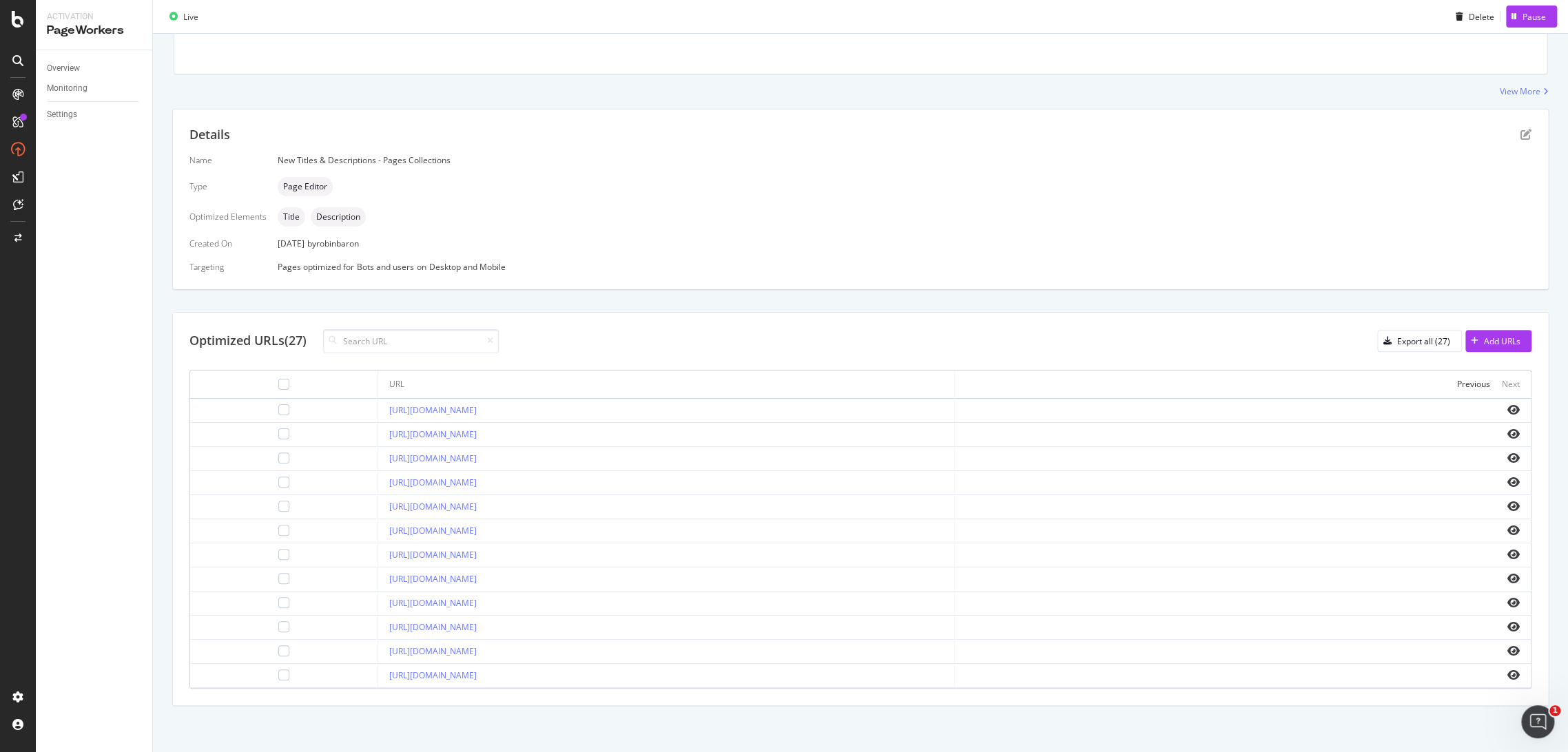
scroll to position [0, 0]
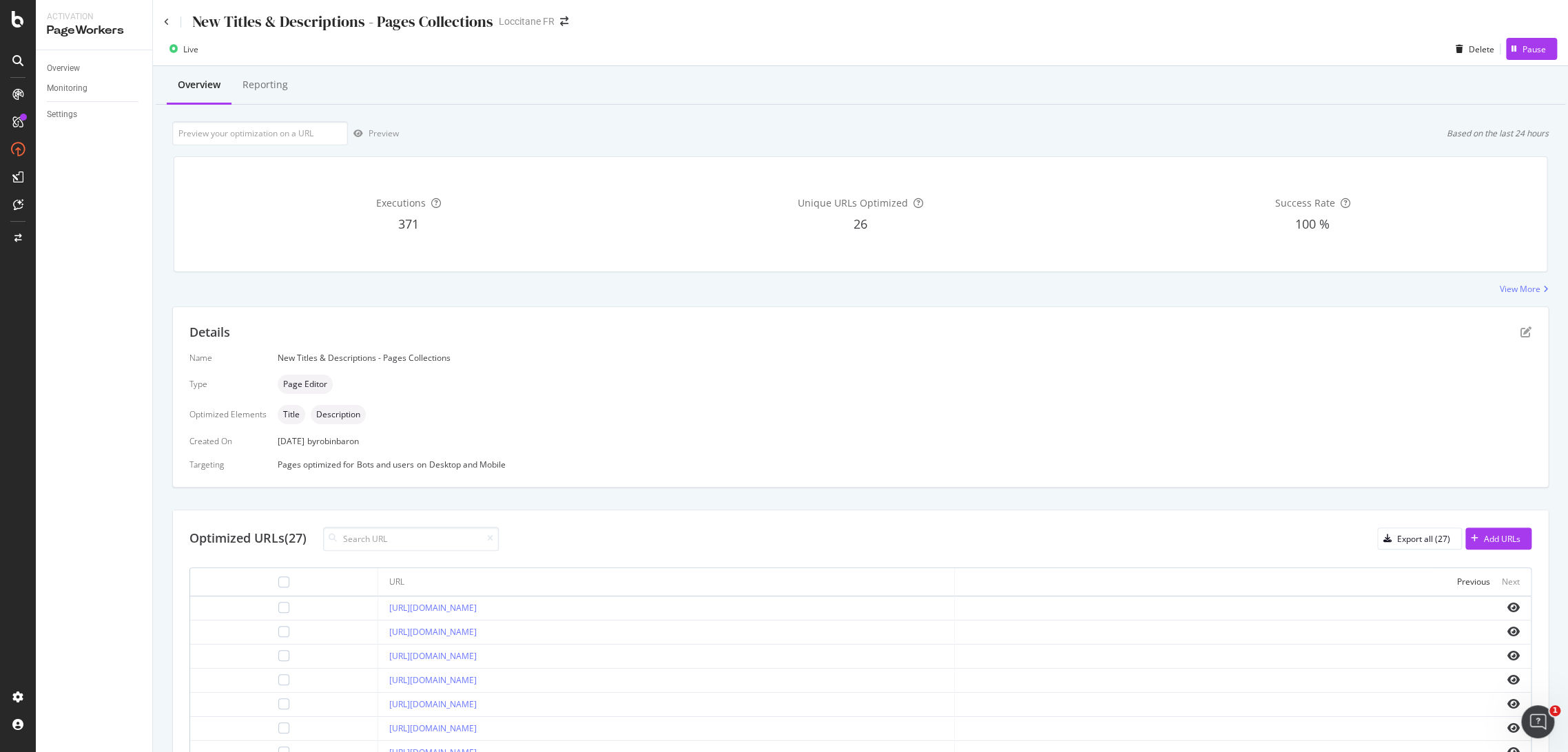
click at [171, 24] on div "New Titles & Descriptions - Pages Collections" at bounding box center [329, 22] width 329 height 21
click at [164, 20] on icon at bounding box center [167, 22] width 6 height 8
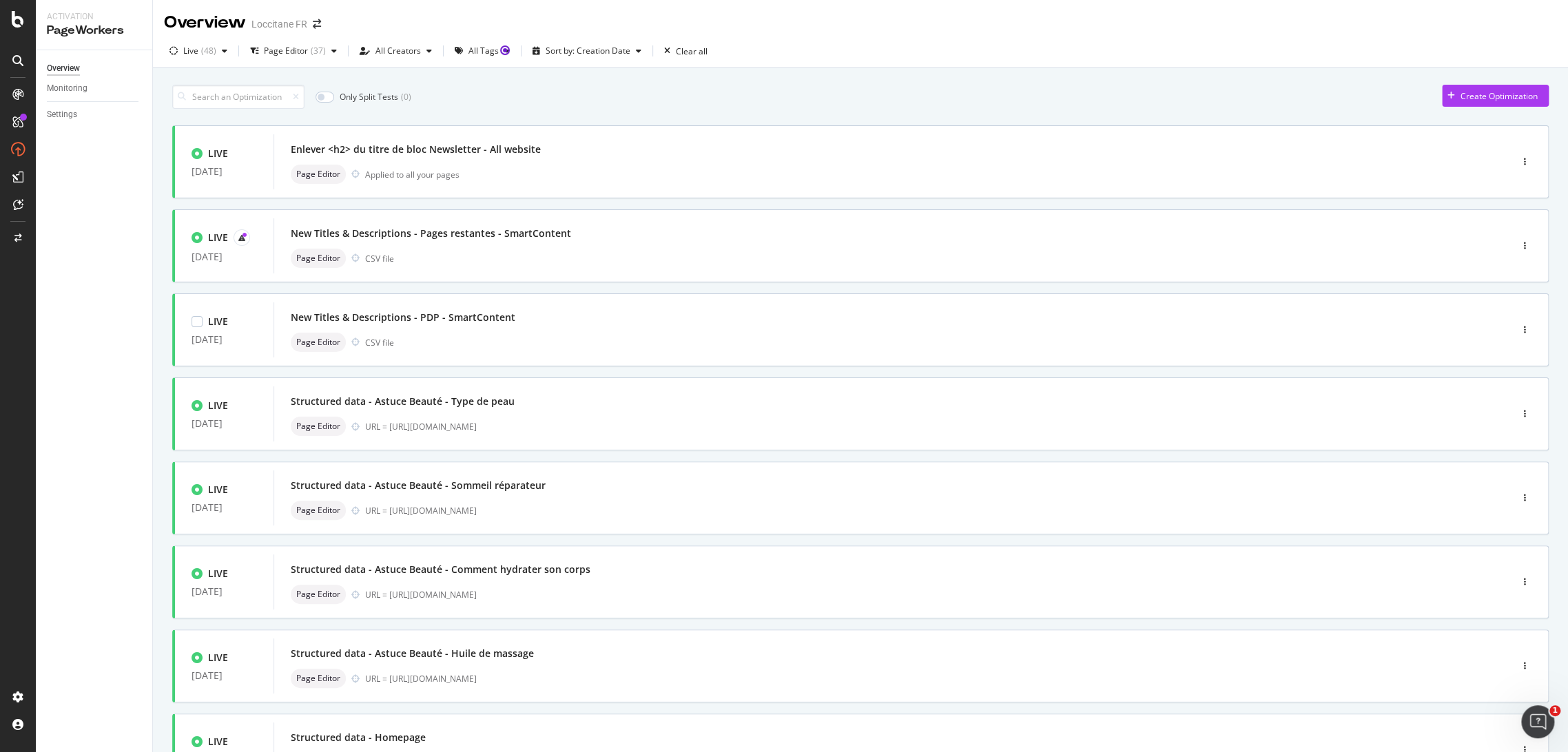
scroll to position [291, 0]
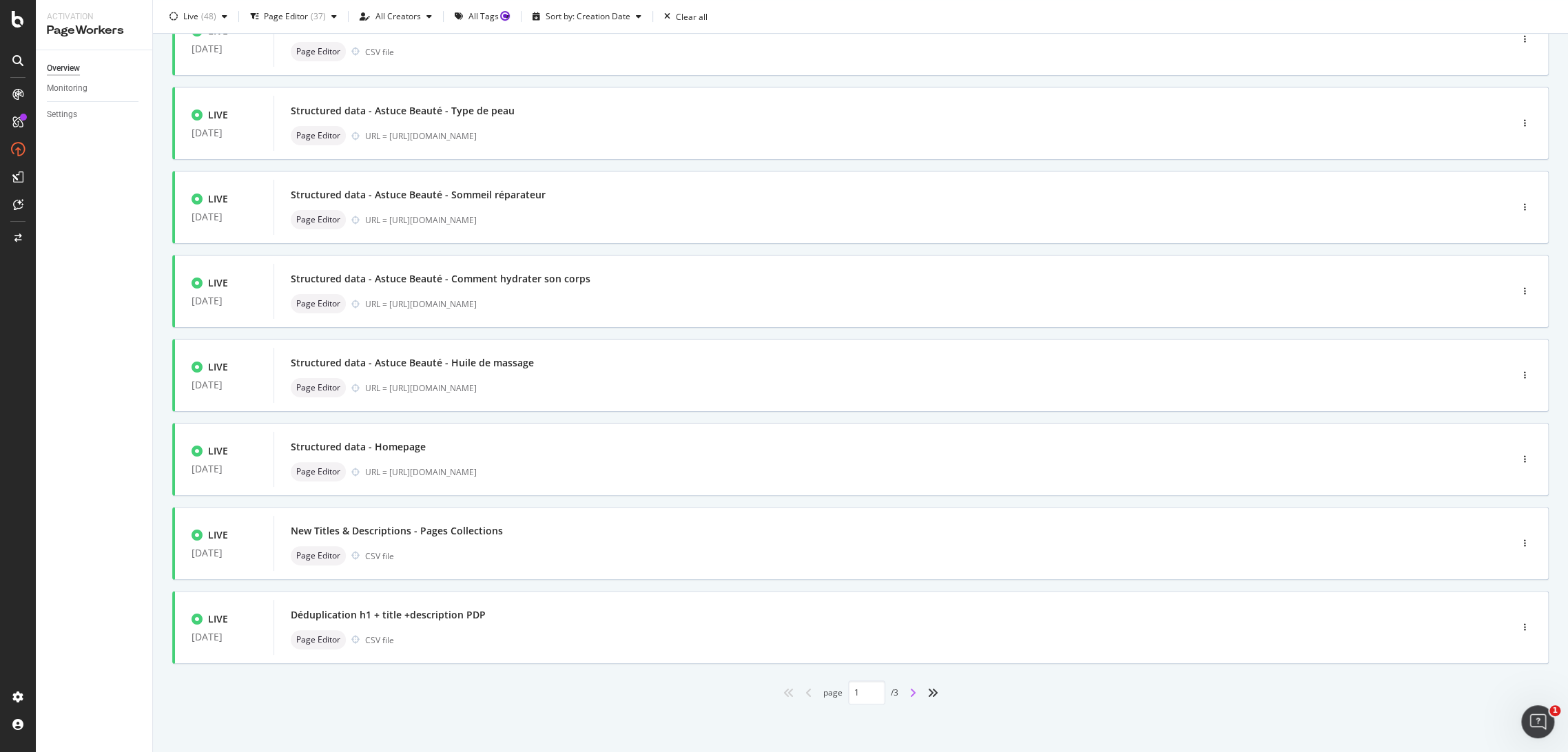
click at [910, 696] on icon "angle-right" at bounding box center [913, 693] width 7 height 11
type input "2"
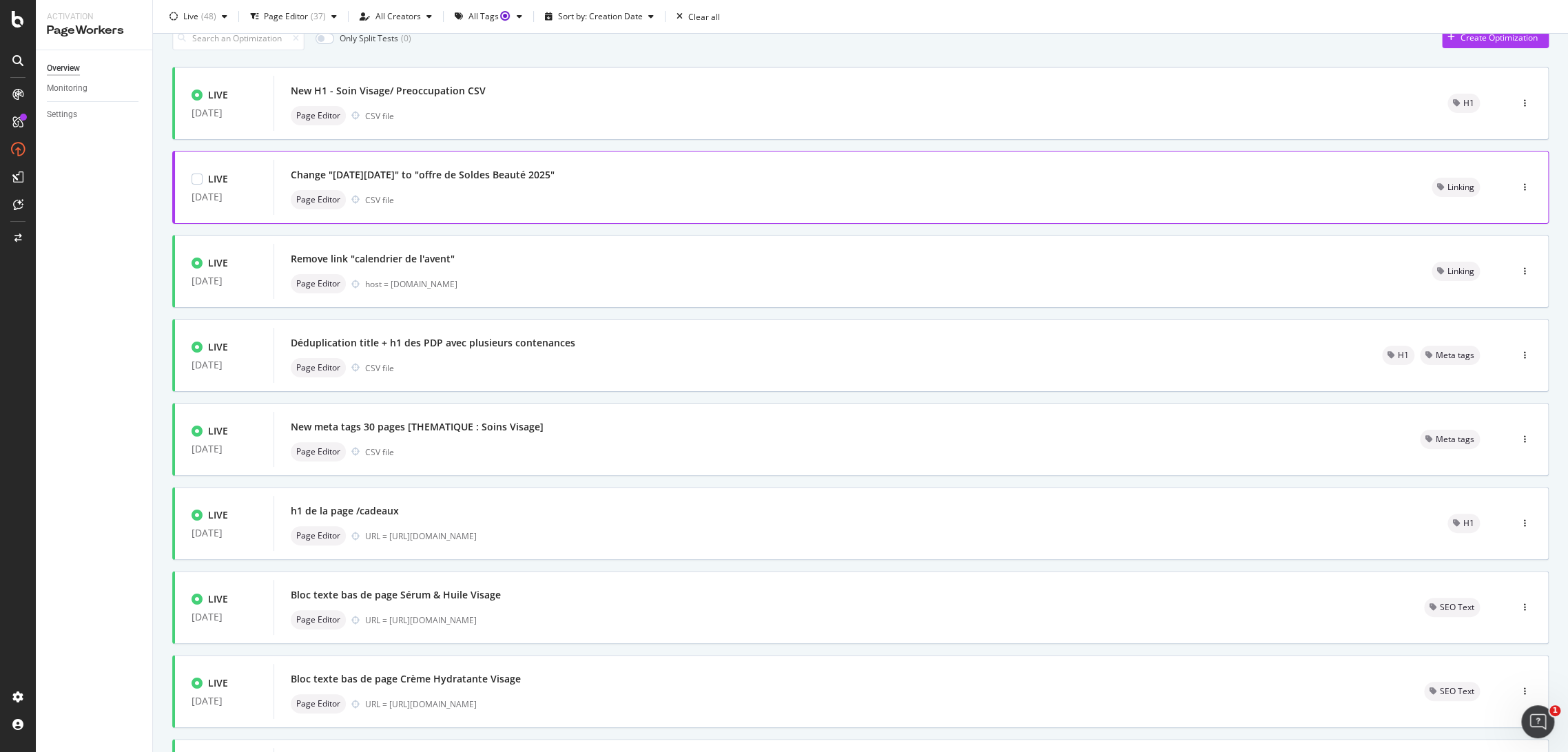
scroll to position [0, 0]
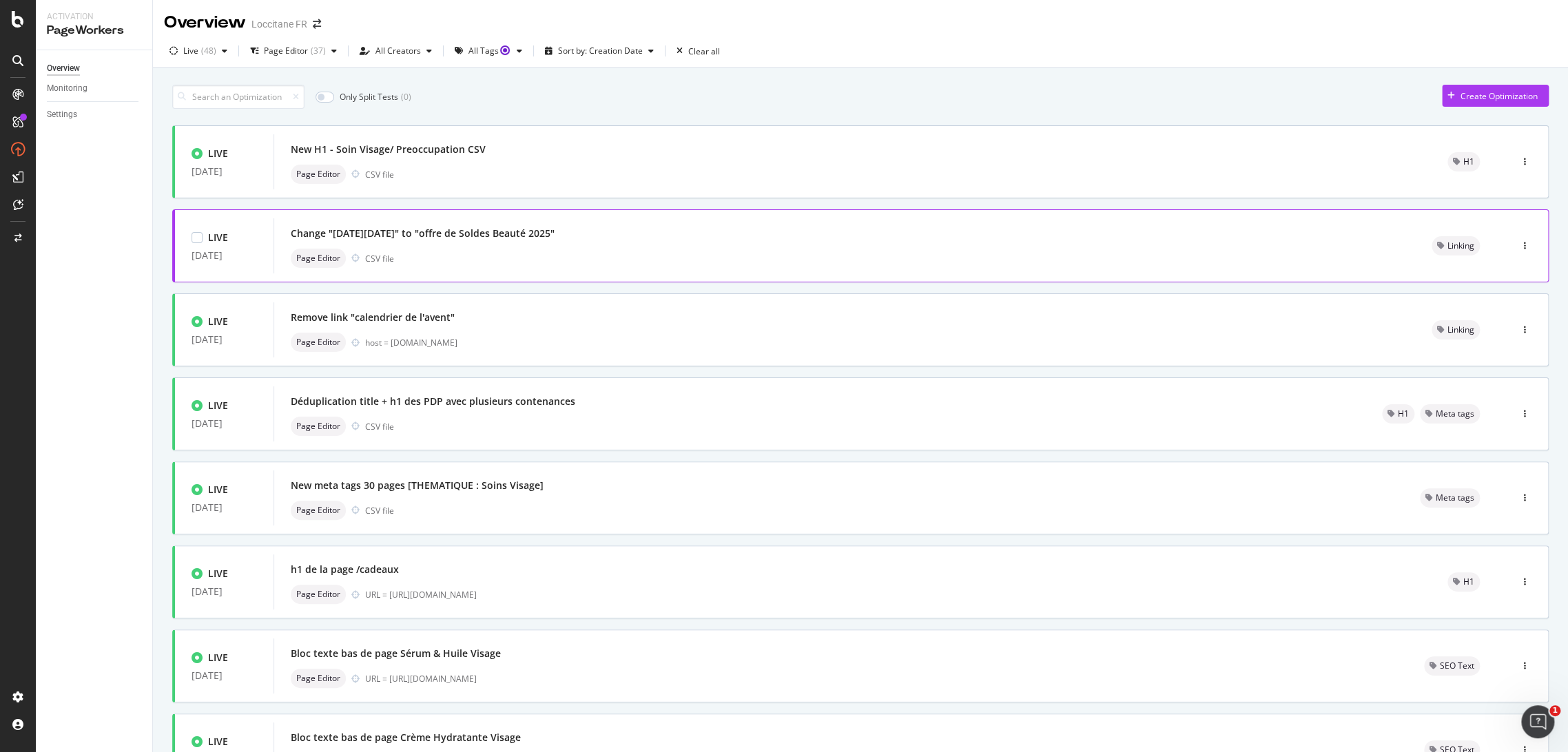
click at [511, 247] on div "Change "[DATE][DATE]" to "offre de Soldes Beauté 2025" Page Editor CSV file" at bounding box center [844, 246] width 1108 height 44
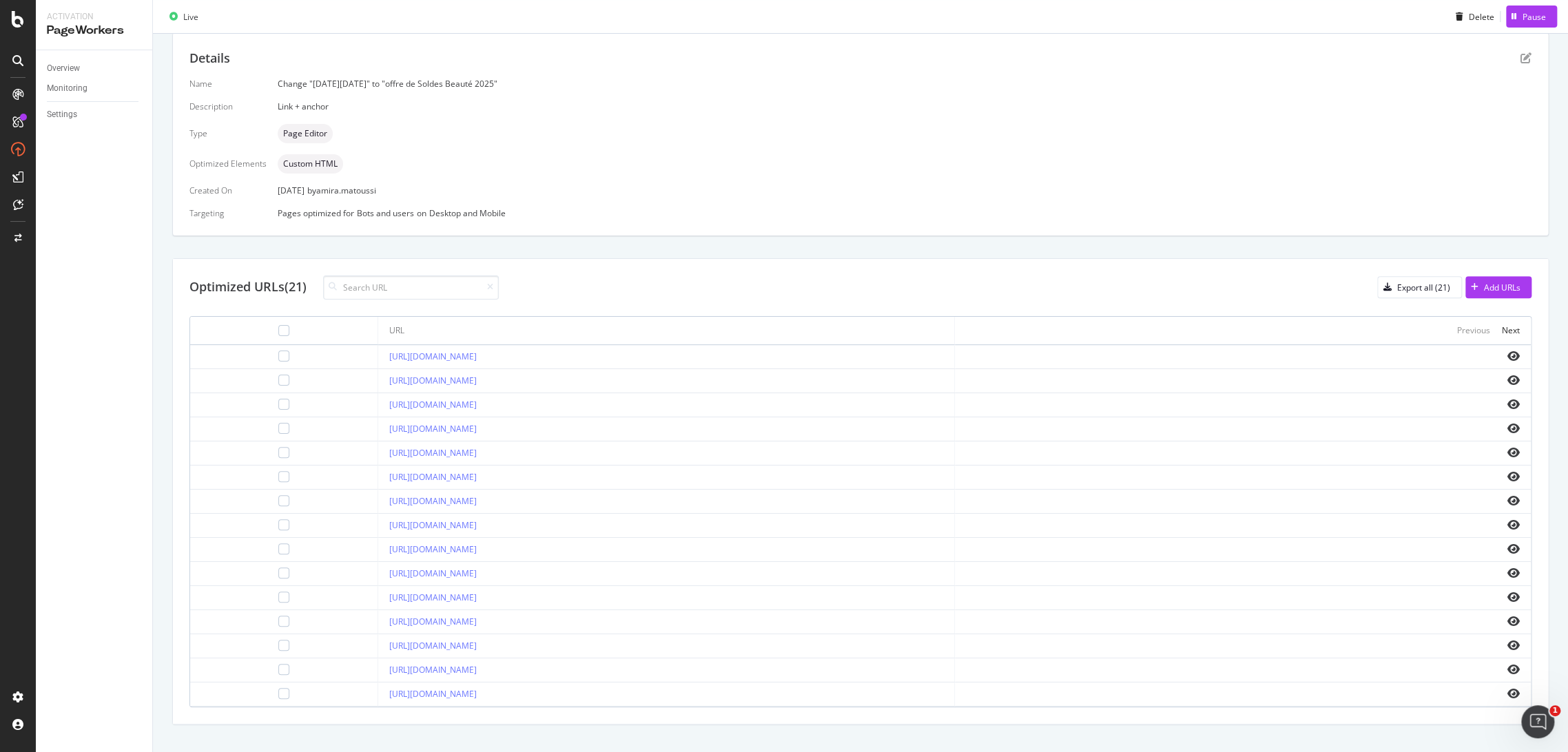
scroll to position [86, 0]
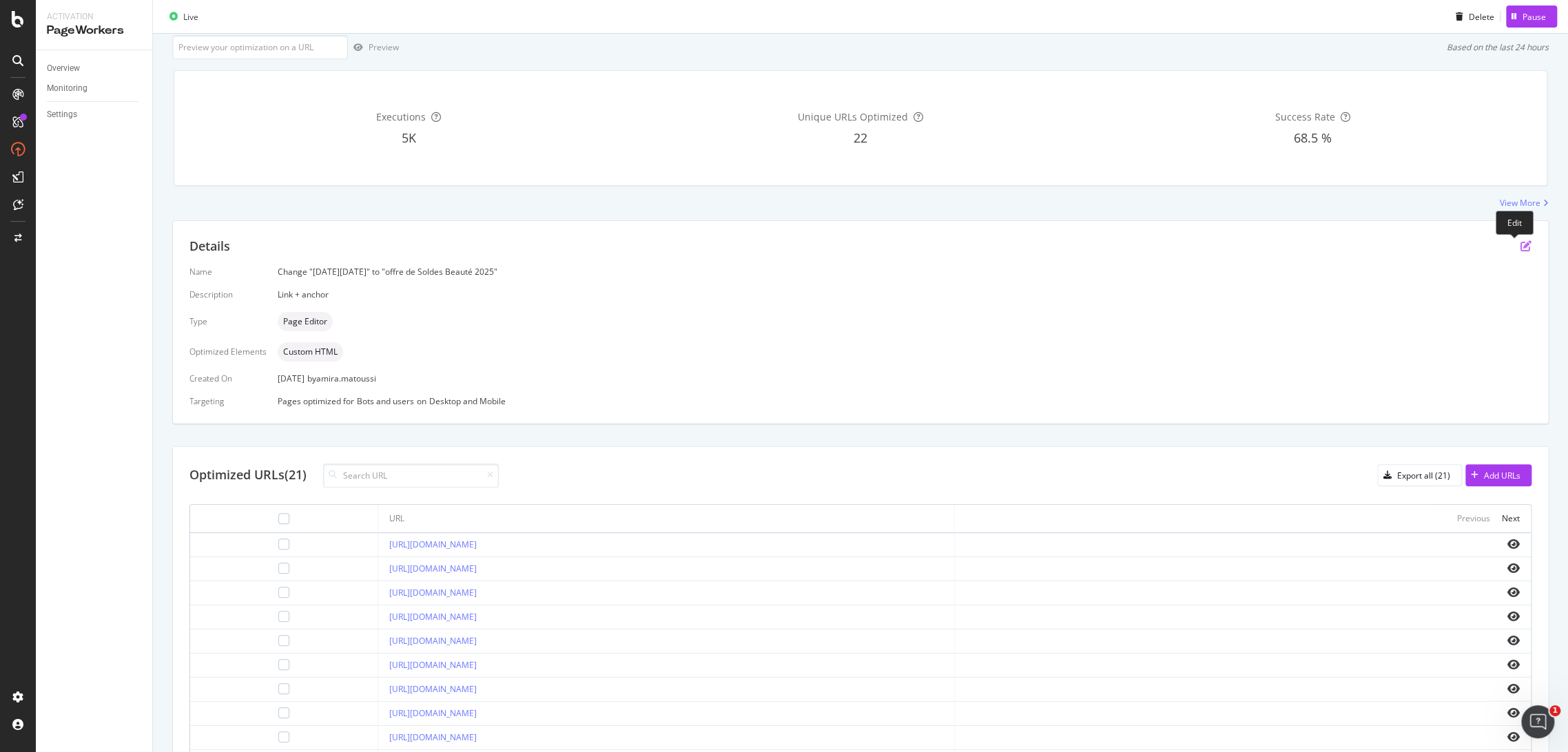
click at [1520, 241] on icon "pen-to-square" at bounding box center [1526, 246] width 11 height 11
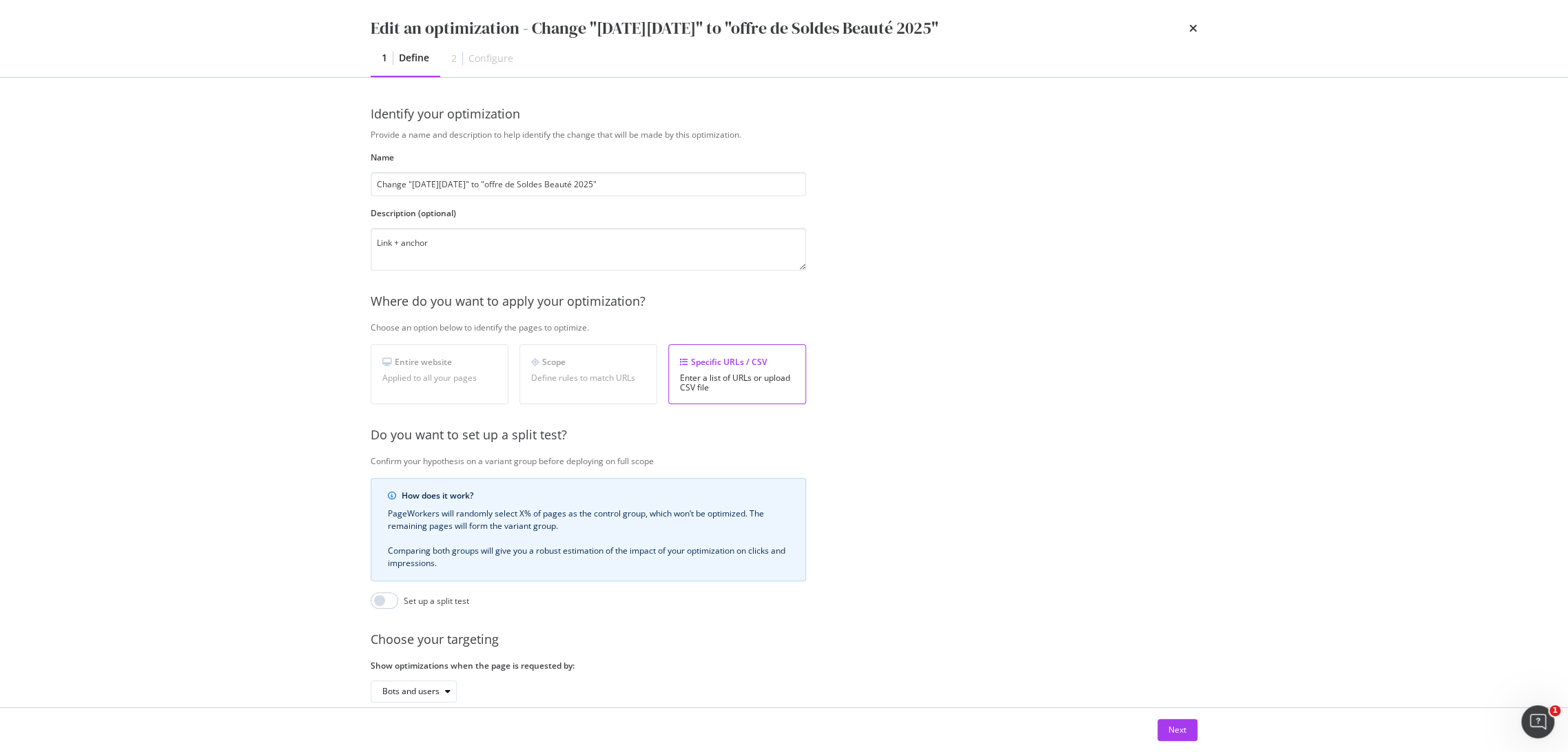
scroll to position [87, 0]
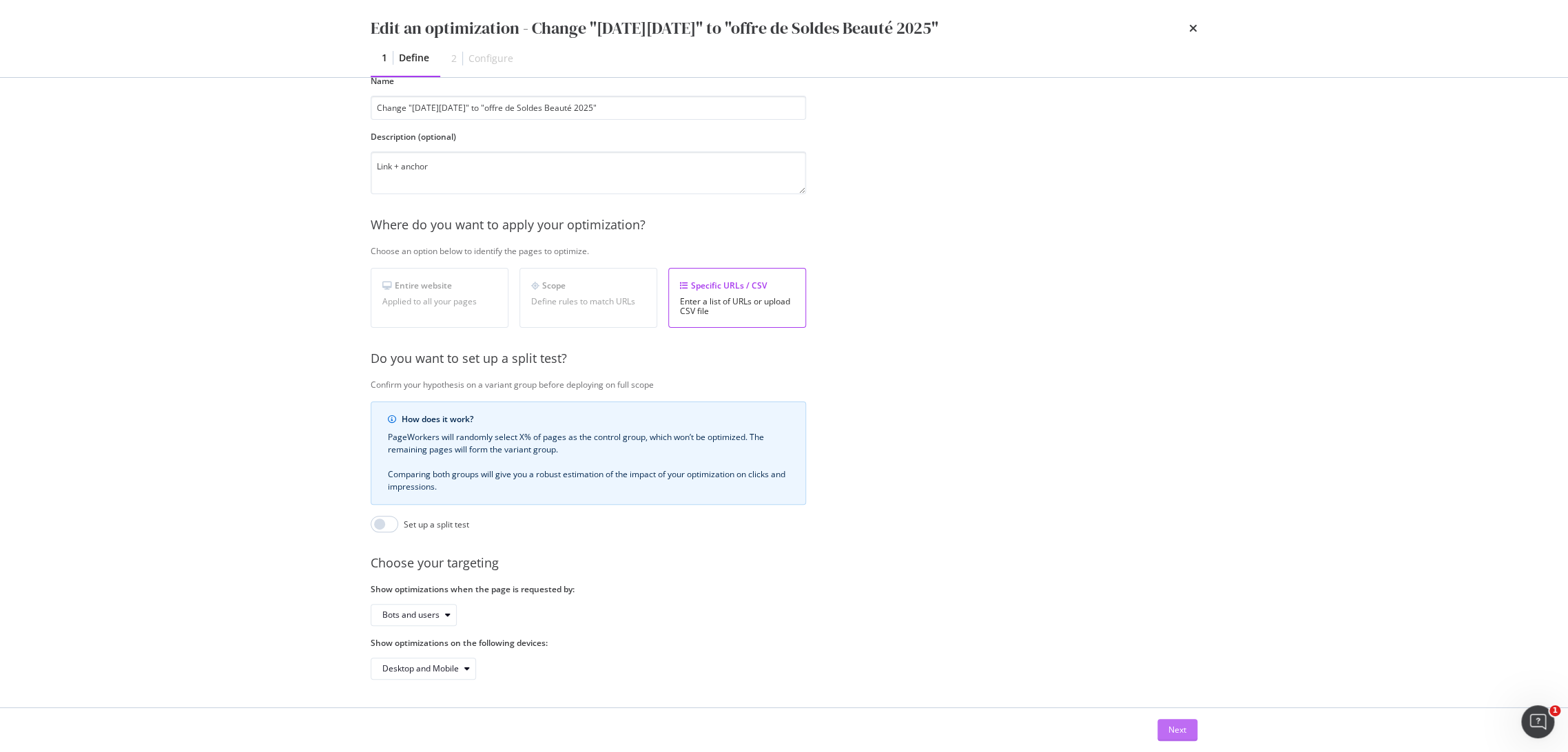
click at [1168, 732] on div "Next" at bounding box center [1177, 729] width 18 height 12
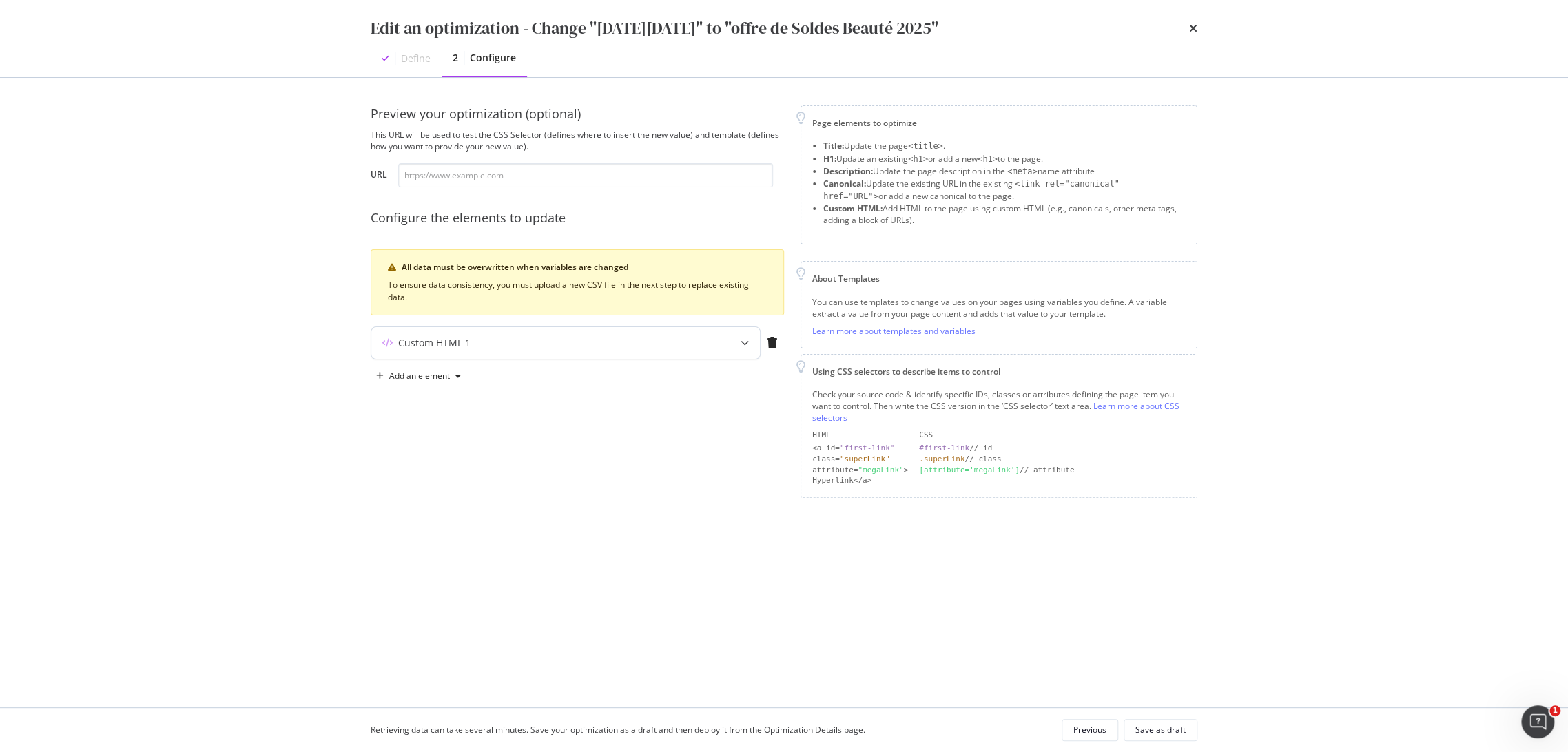
click at [722, 336] on div "Custom HTML 1" at bounding box center [566, 343] width 388 height 32
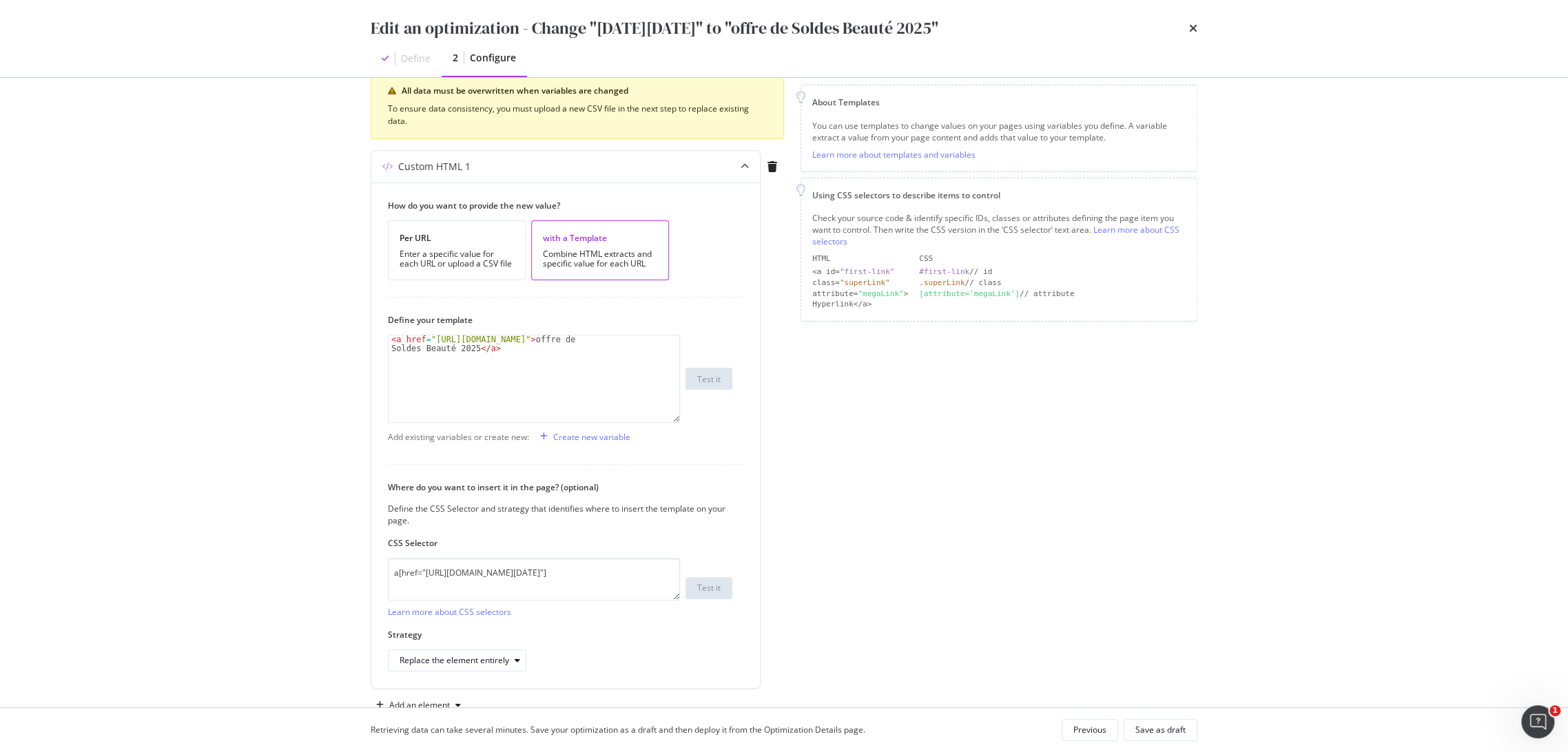
scroll to position [177, 0]
click at [1195, 23] on icon "times" at bounding box center [1193, 28] width 8 height 11
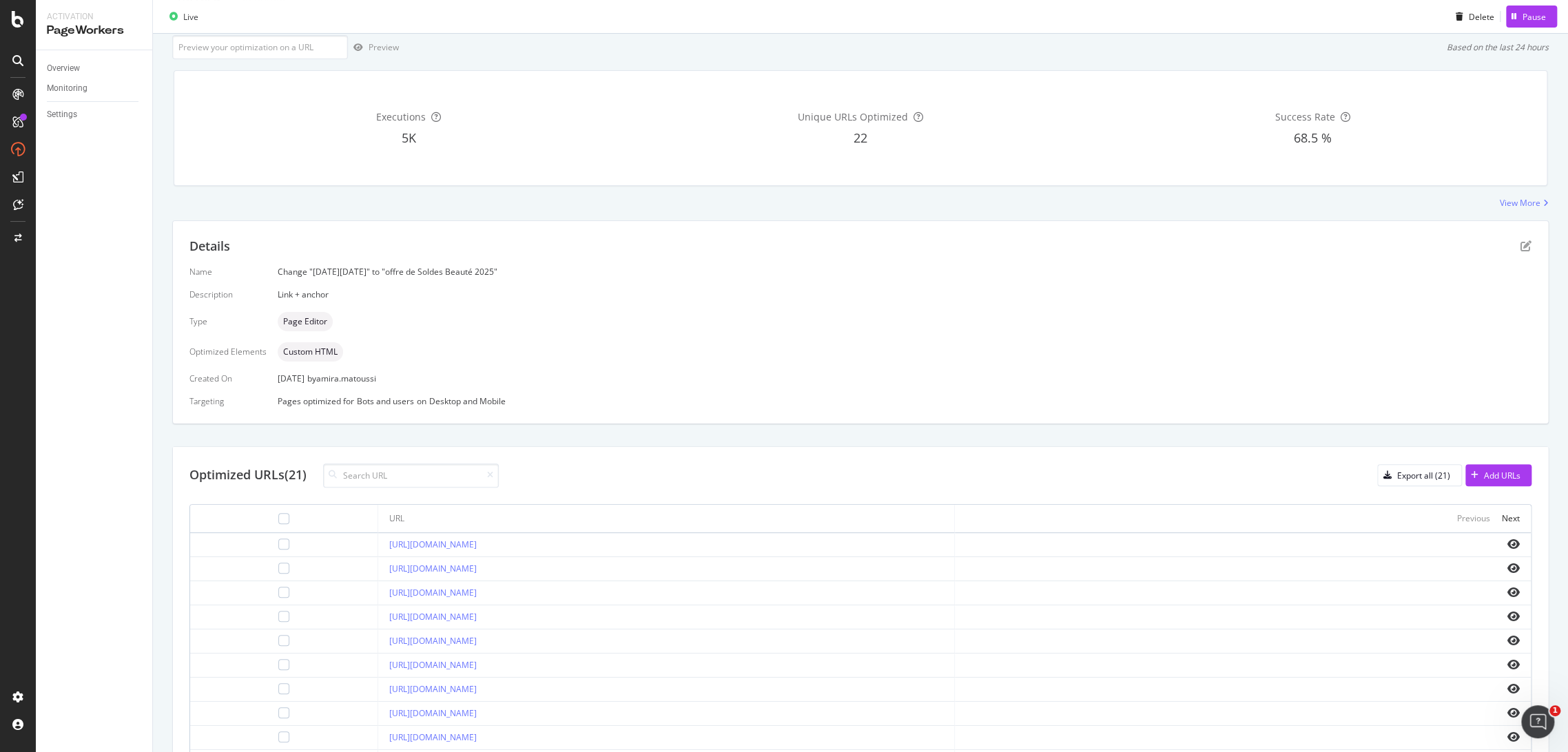
scroll to position [0, 0]
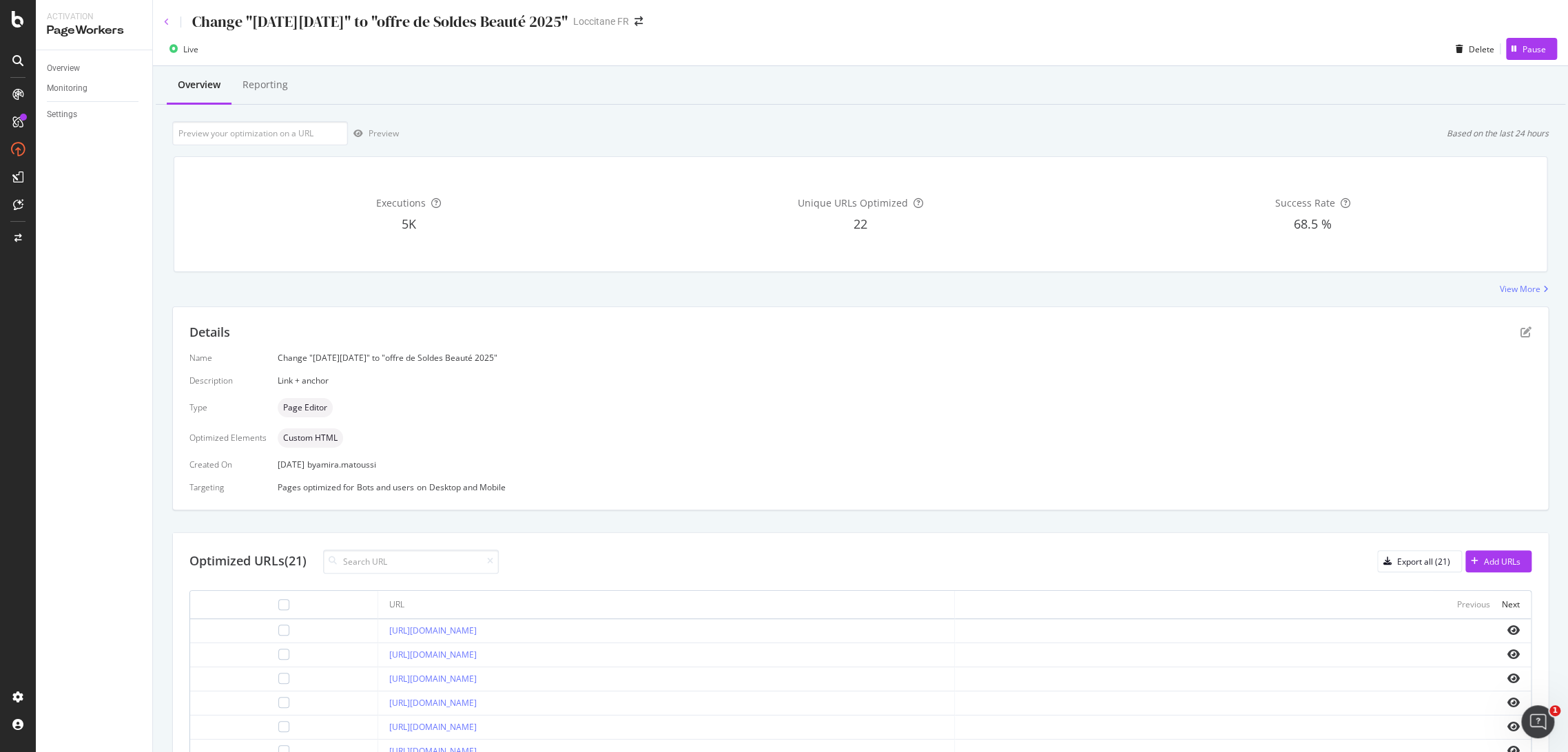
click at [165, 19] on icon at bounding box center [167, 22] width 6 height 8
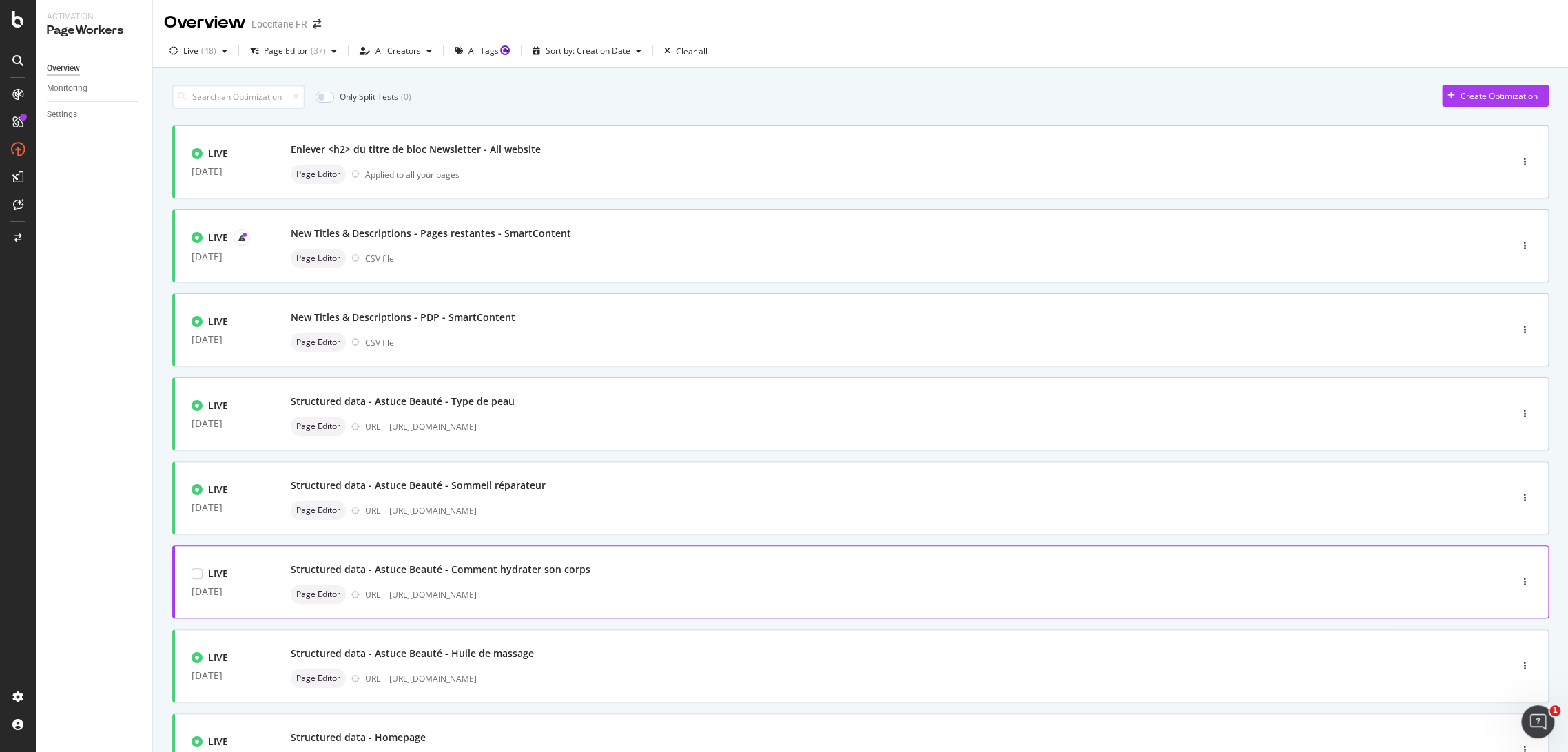
scroll to position [291, 0]
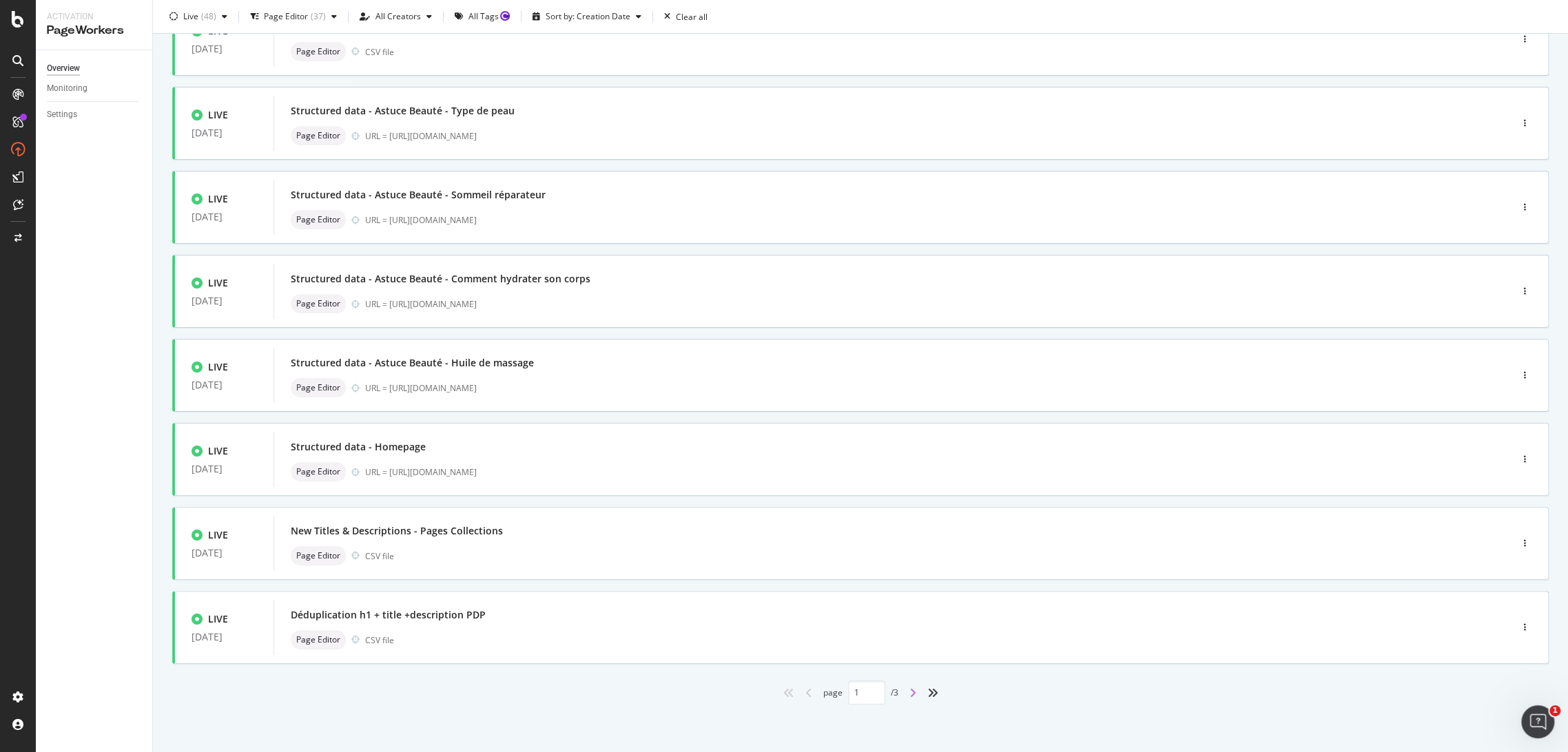
click at [910, 689] on icon "angle-right" at bounding box center [913, 693] width 7 height 11
type input "2"
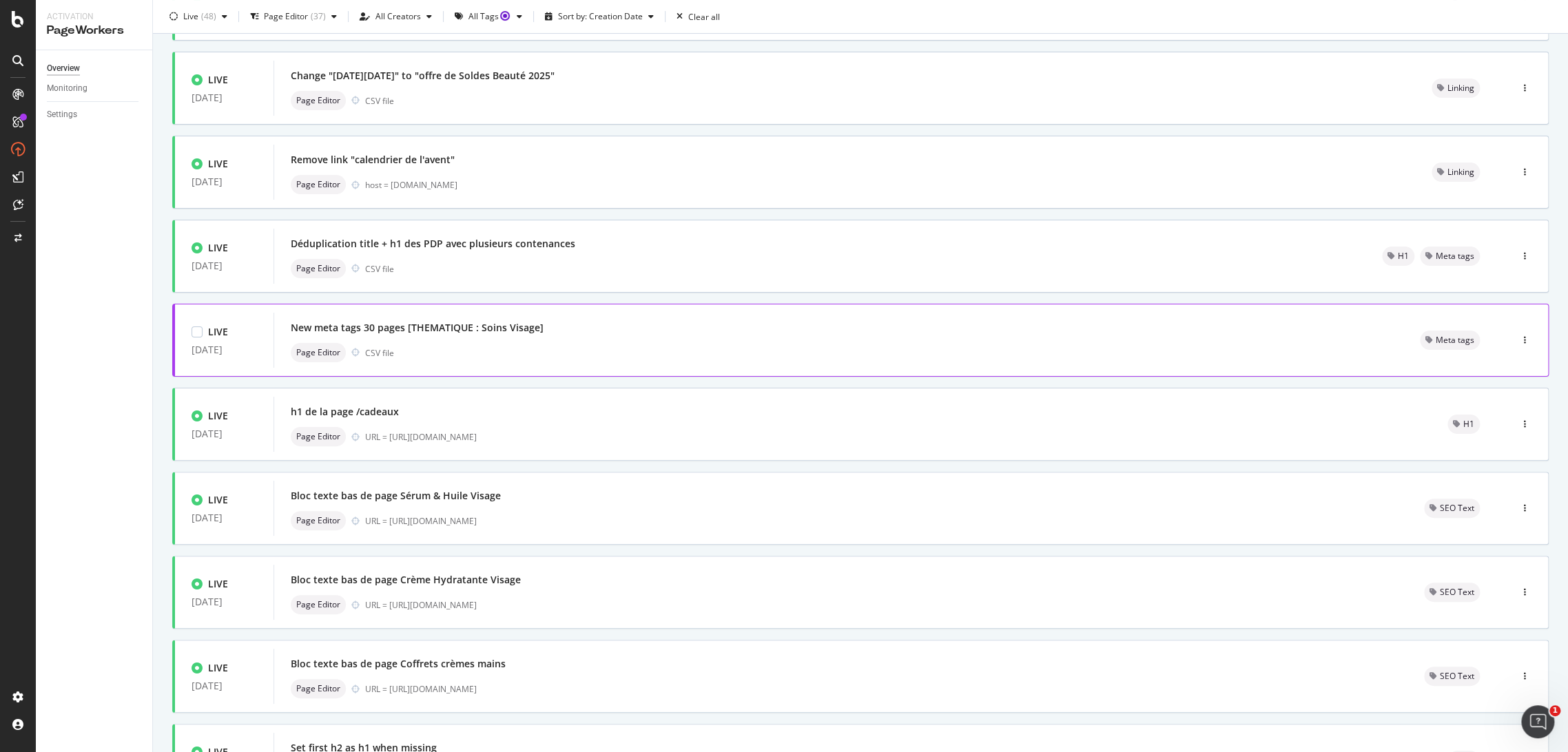
scroll to position [0, 0]
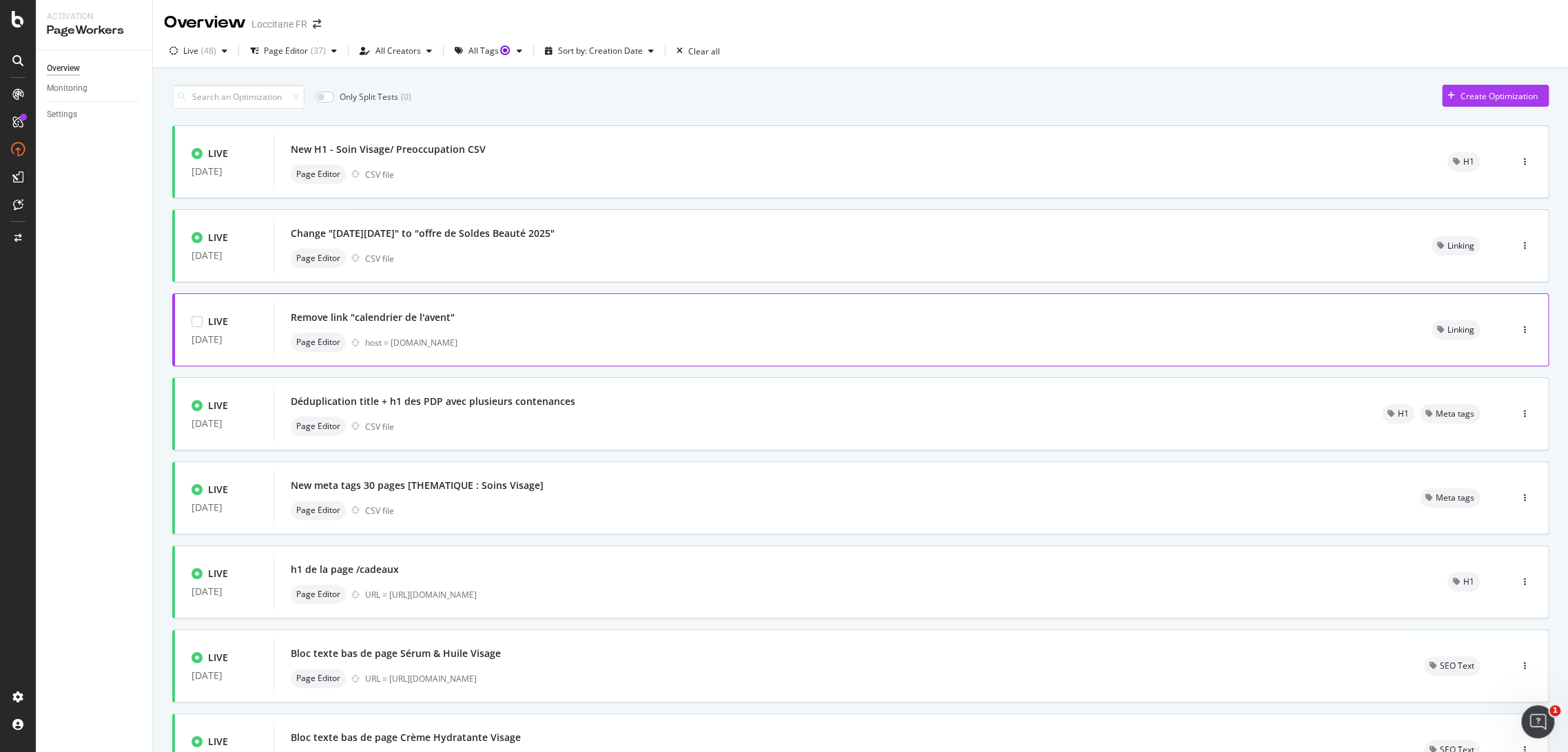
click at [553, 327] on div "Remove link "calendrier de l'avent" Page Editor host = [DOMAIN_NAME]" at bounding box center [844, 330] width 1108 height 44
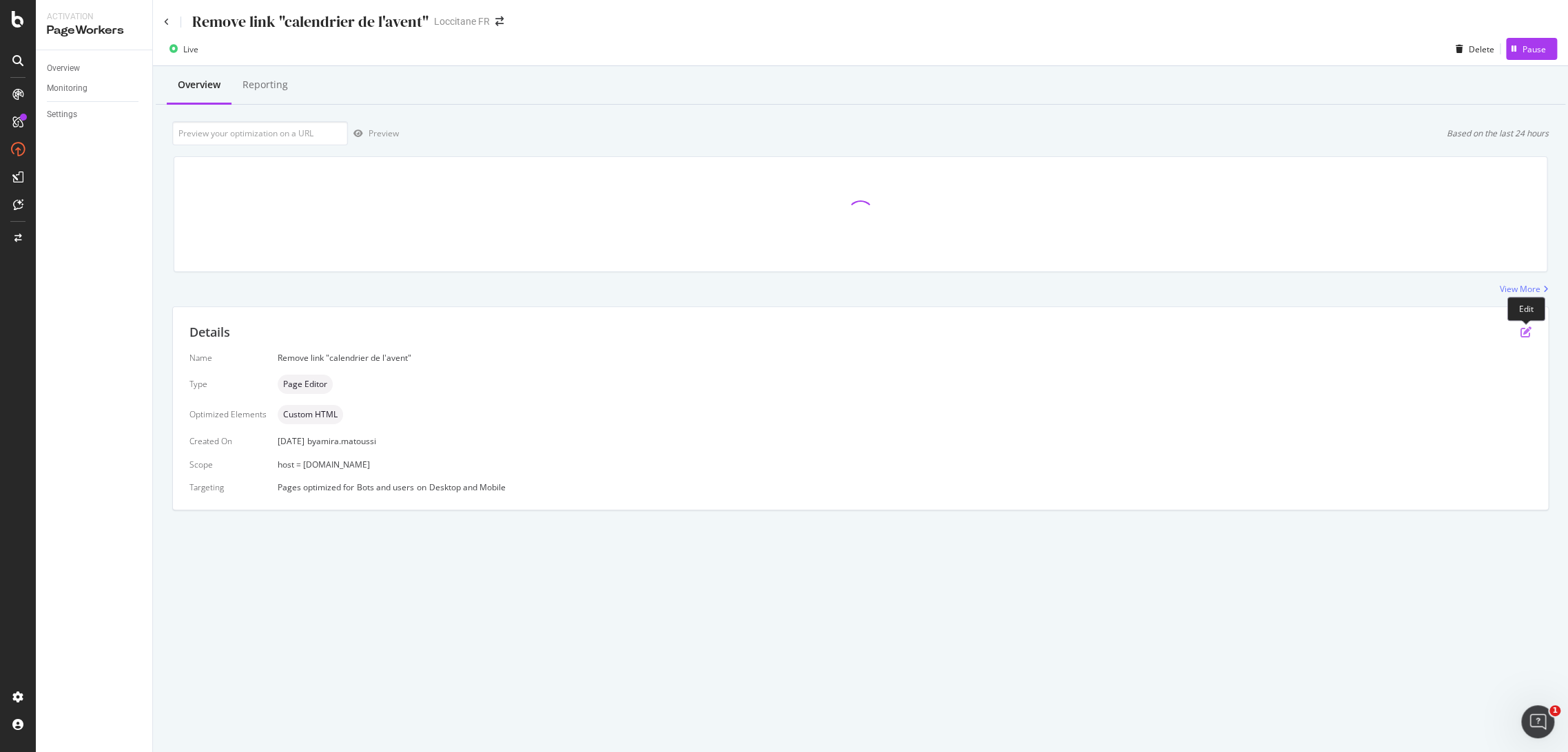
click at [1524, 328] on icon "pen-to-square" at bounding box center [1526, 332] width 11 height 11
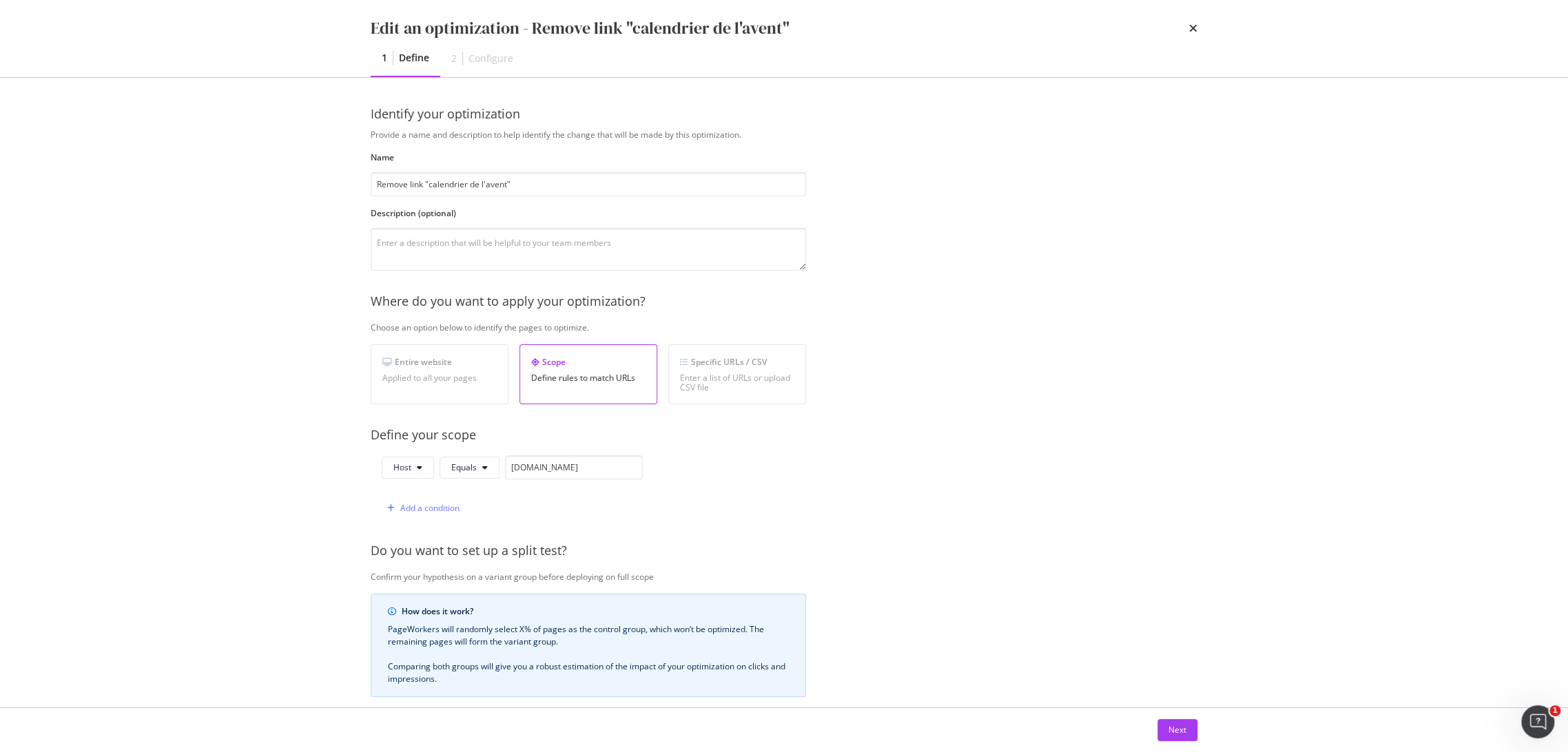
scroll to position [203, 0]
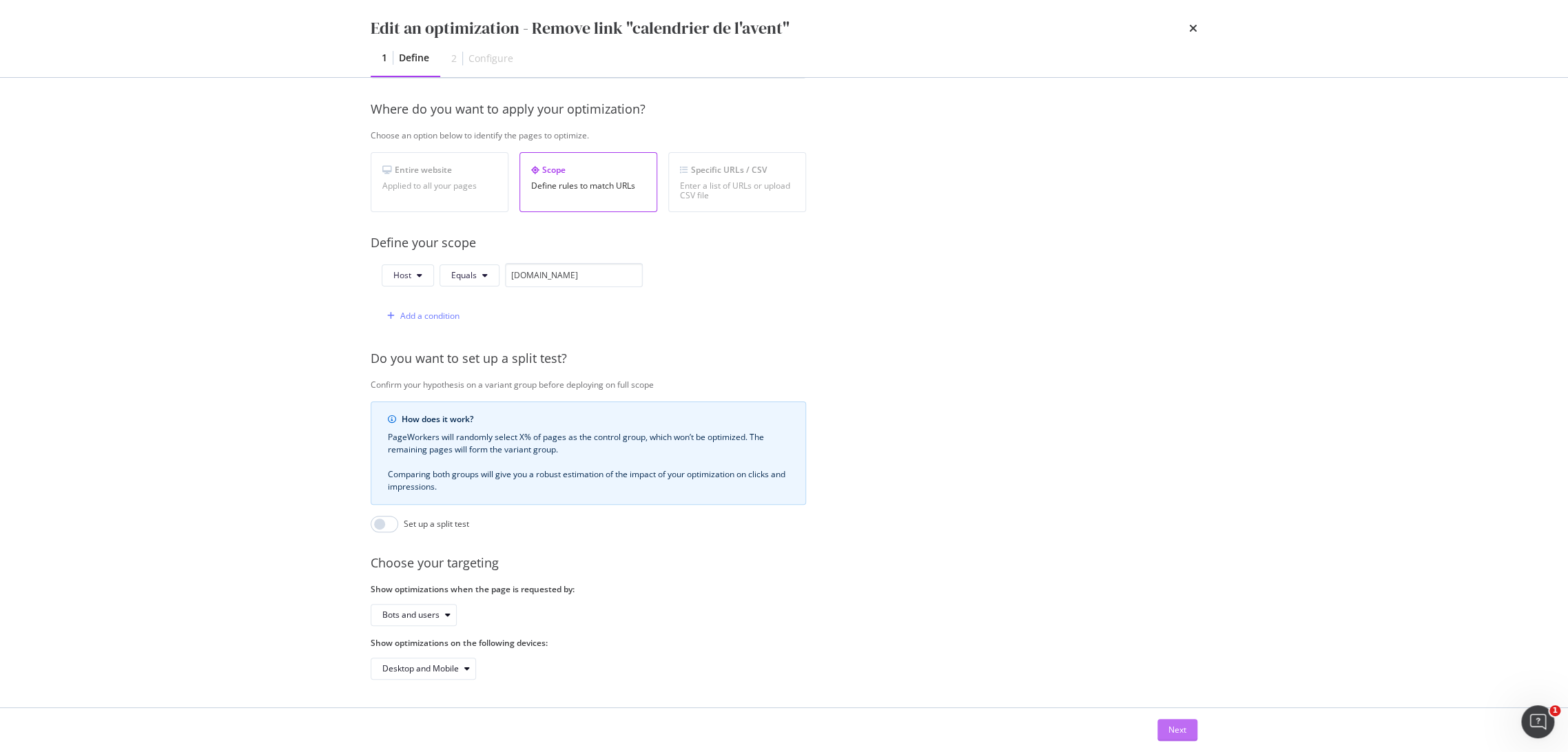
click at [1161, 723] on button "Next" at bounding box center [1177, 729] width 40 height 22
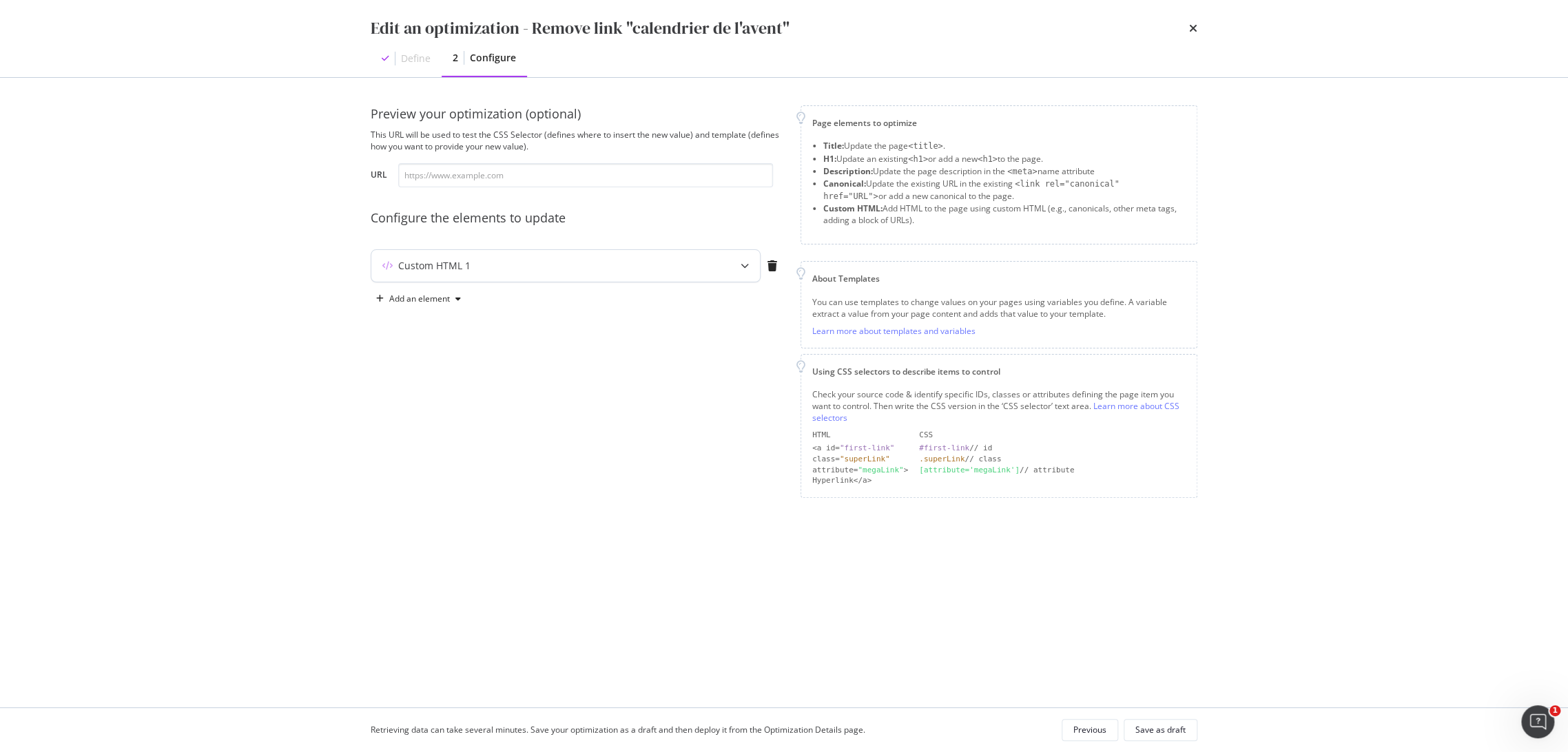
click at [733, 249] on div "Custom HTML 1" at bounding box center [566, 265] width 390 height 33
click at [734, 261] on div "modal" at bounding box center [744, 265] width 30 height 32
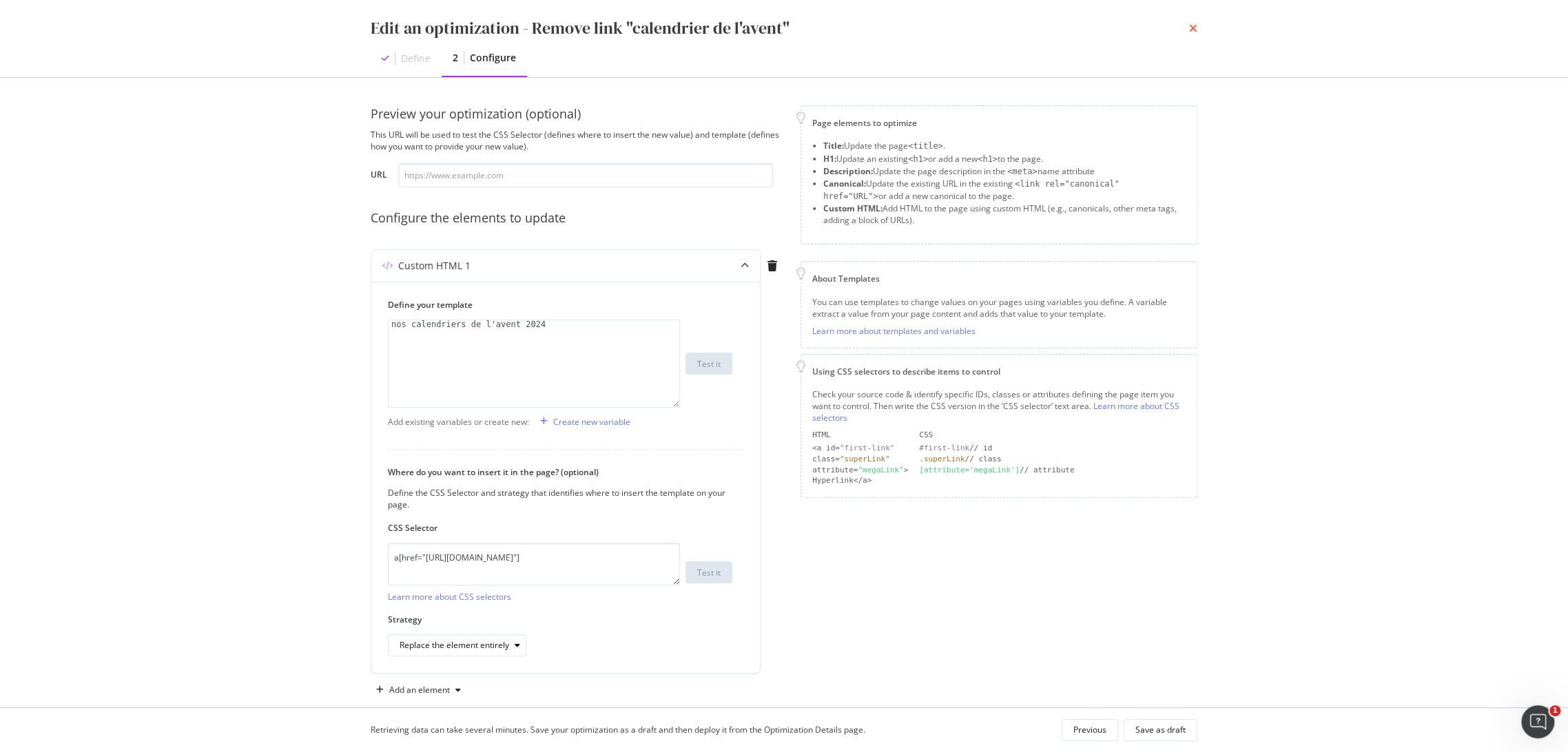
click at [1194, 23] on icon "times" at bounding box center [1193, 28] width 8 height 11
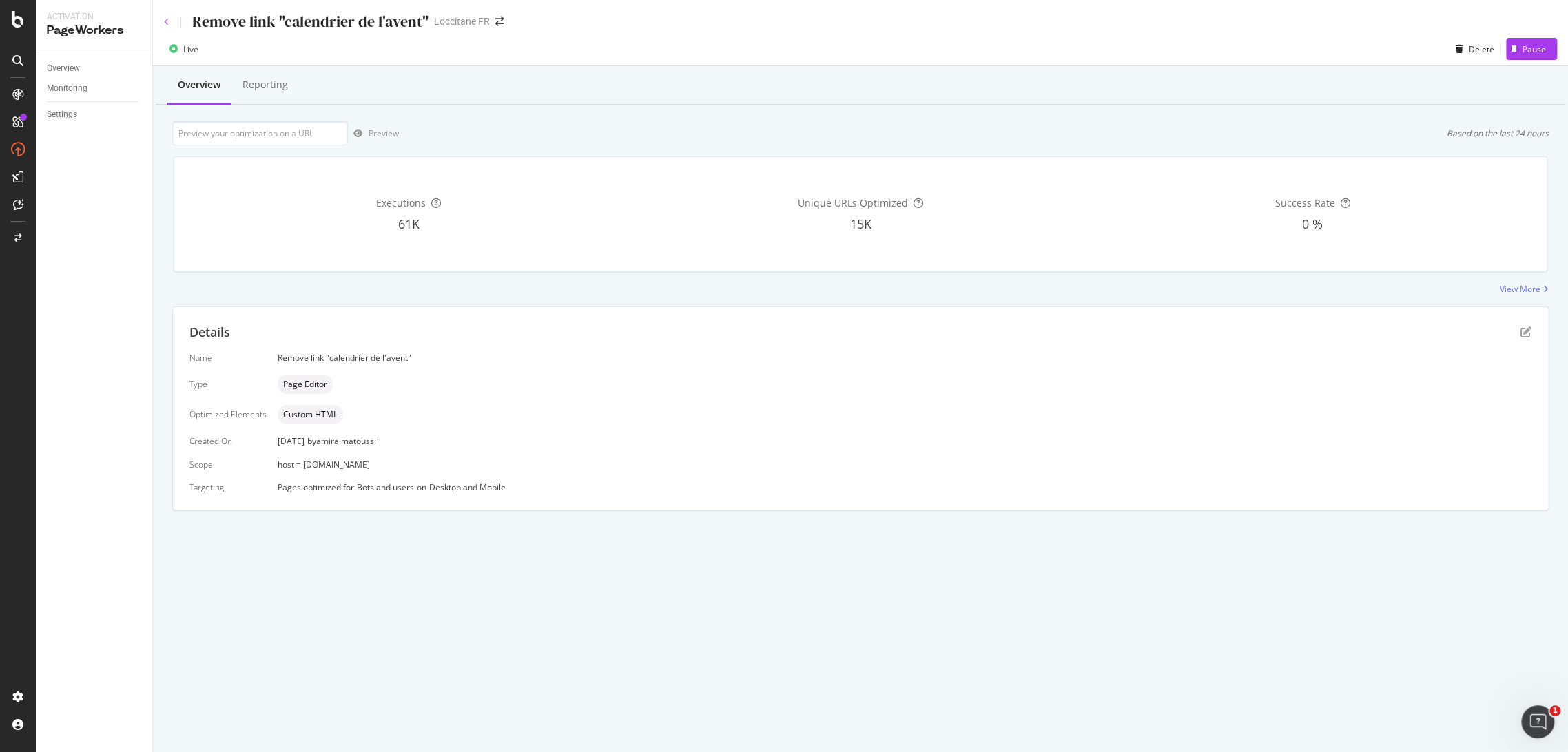
click at [169, 19] on icon at bounding box center [167, 22] width 6 height 8
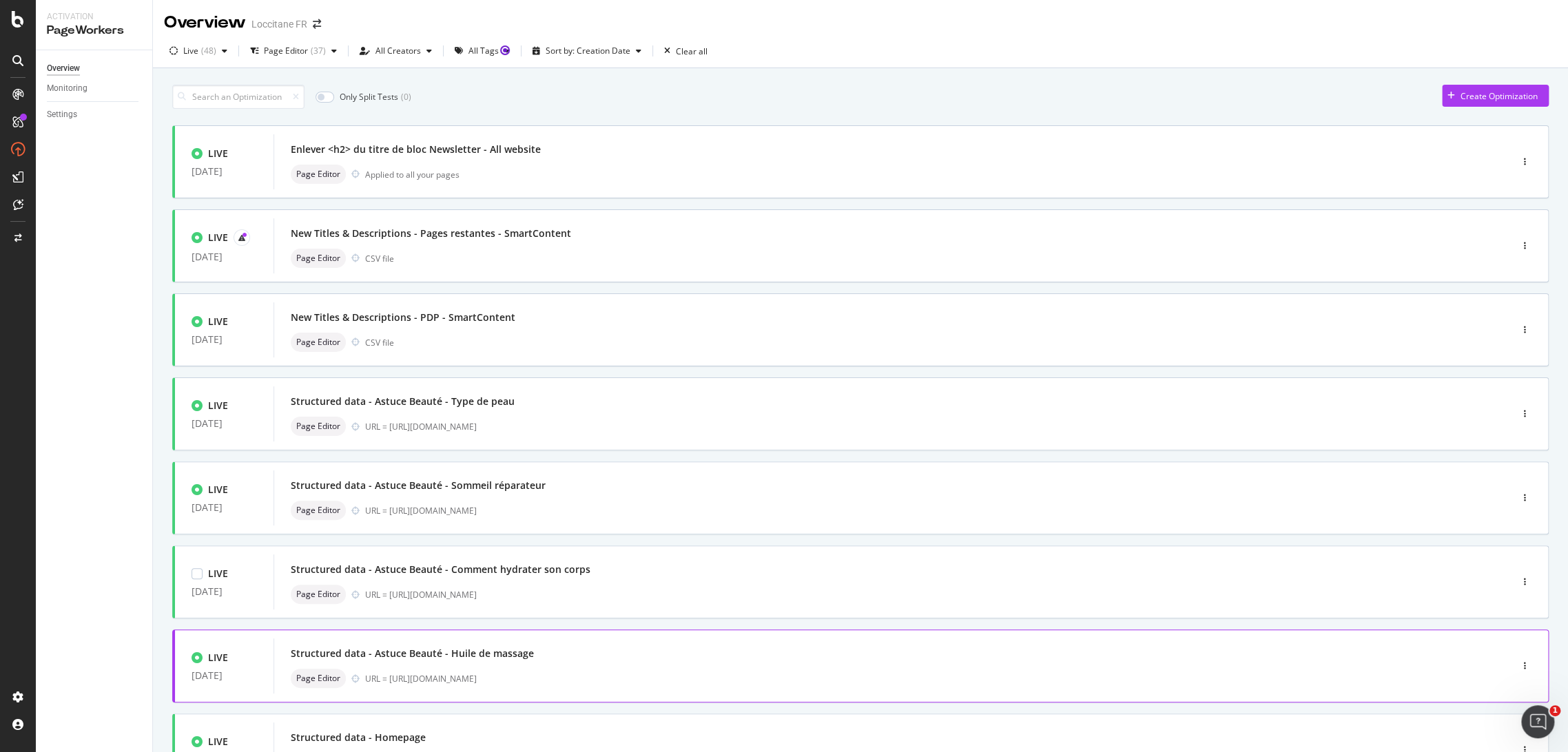
scroll to position [291, 0]
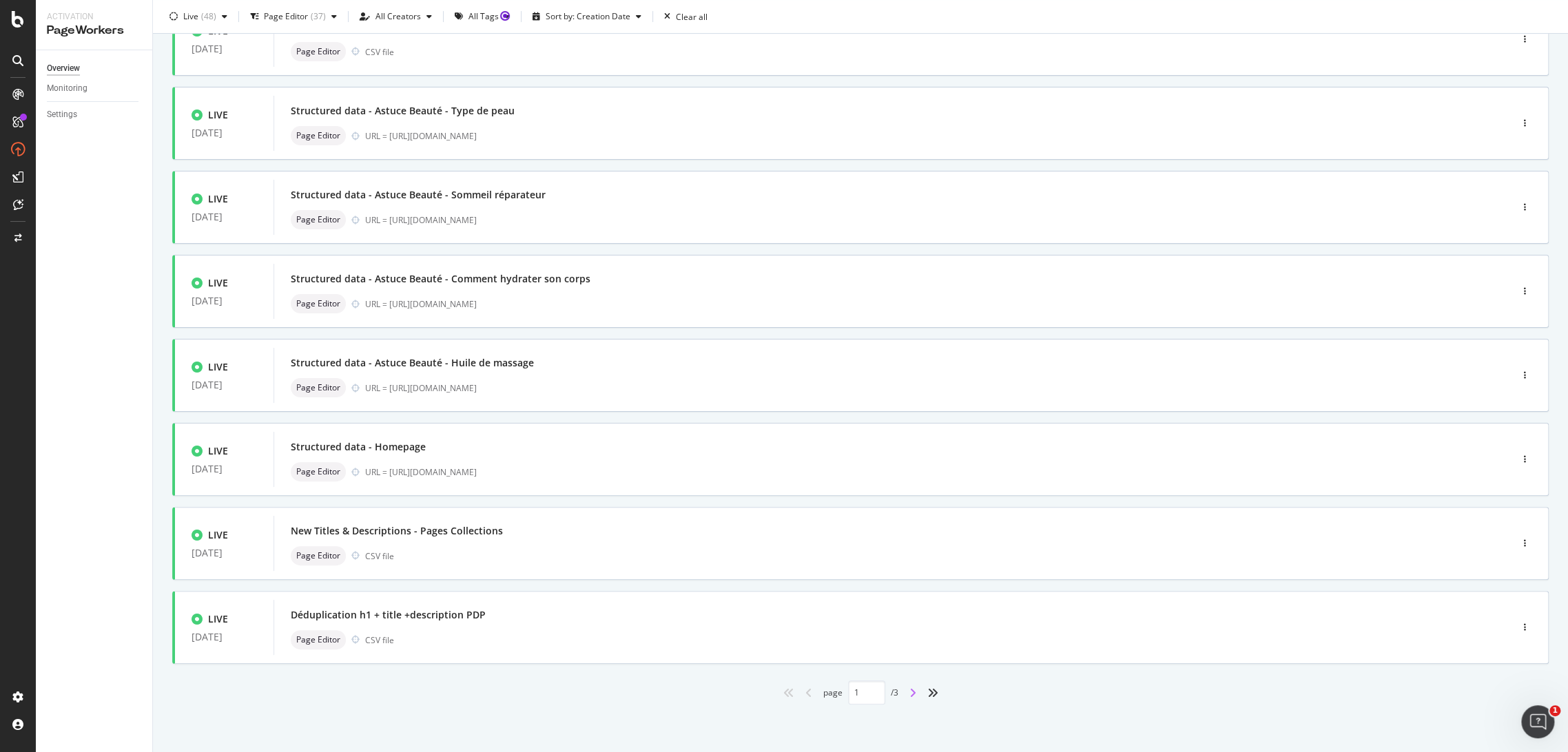
click at [910, 696] on icon "angle-right" at bounding box center [913, 693] width 7 height 11
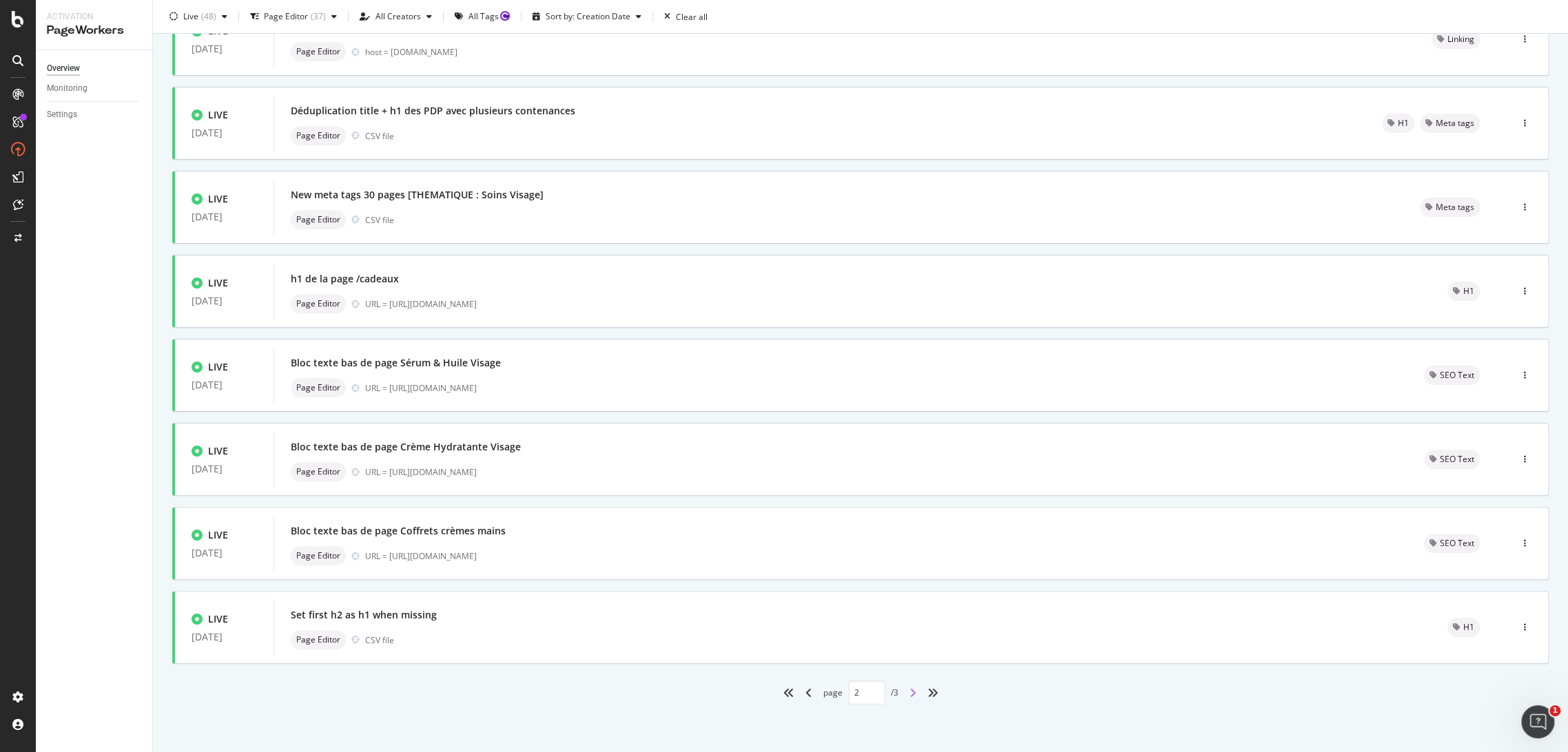
type input "2"
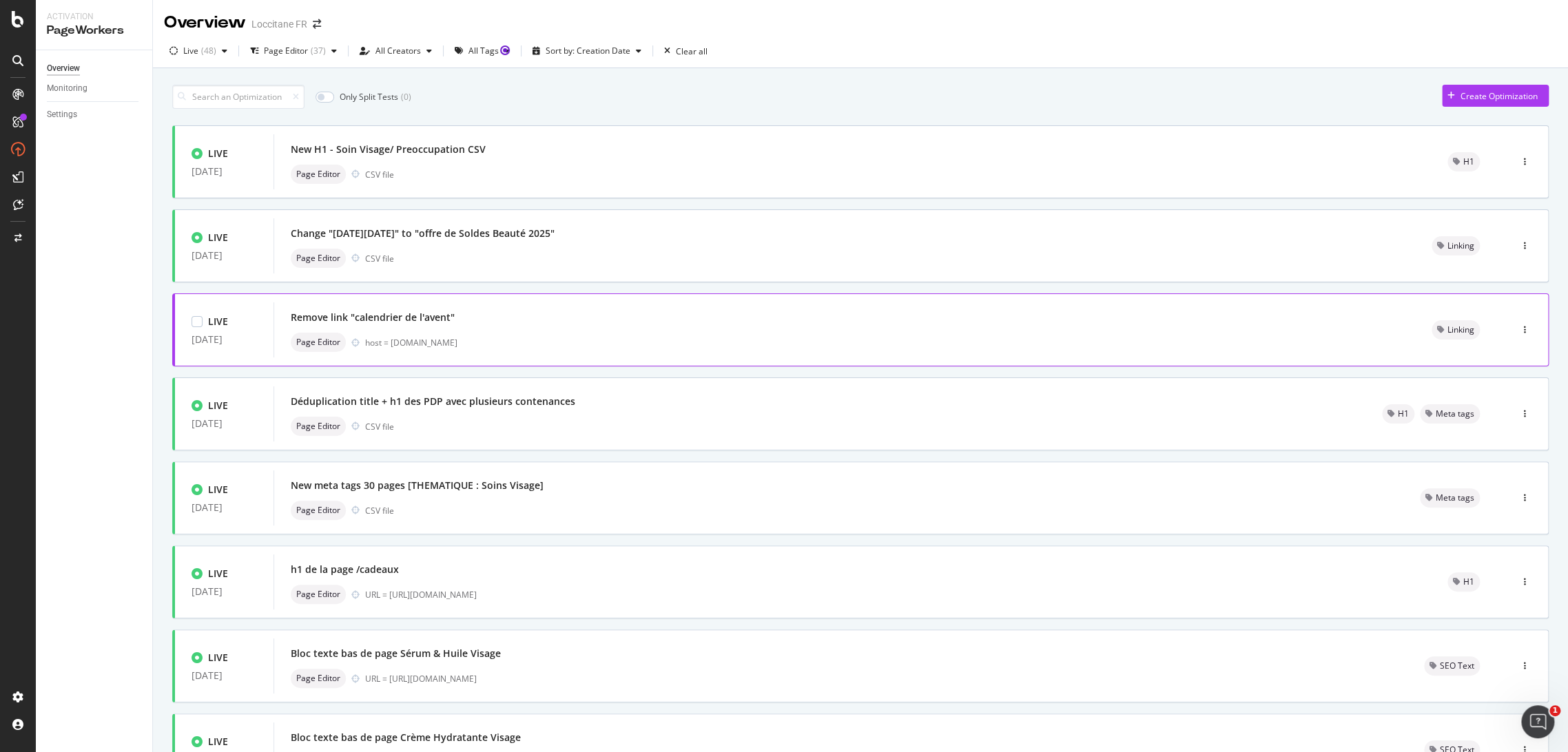
scroll to position [79, 0]
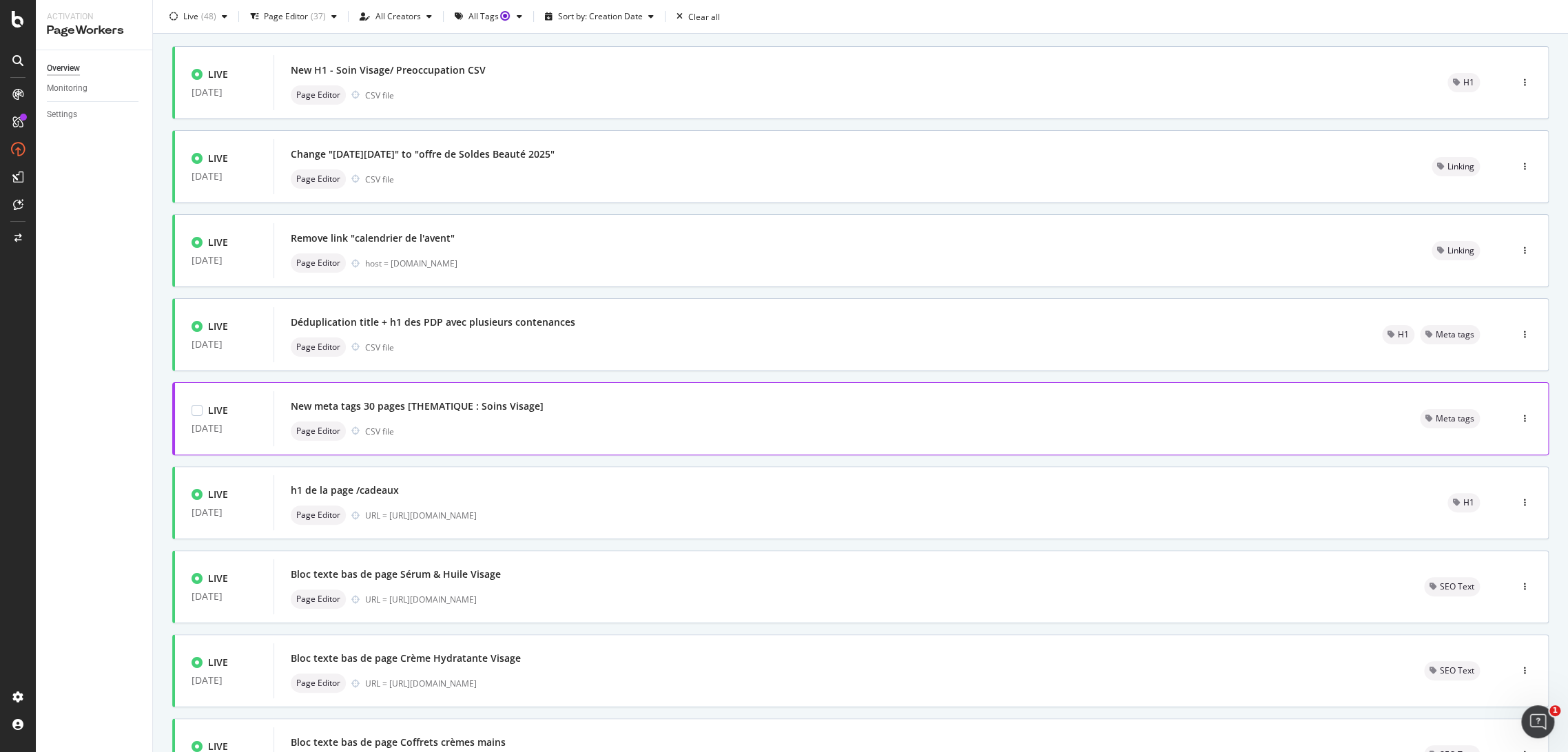
click at [701, 428] on div "Page Editor CSV file" at bounding box center [839, 431] width 1096 height 19
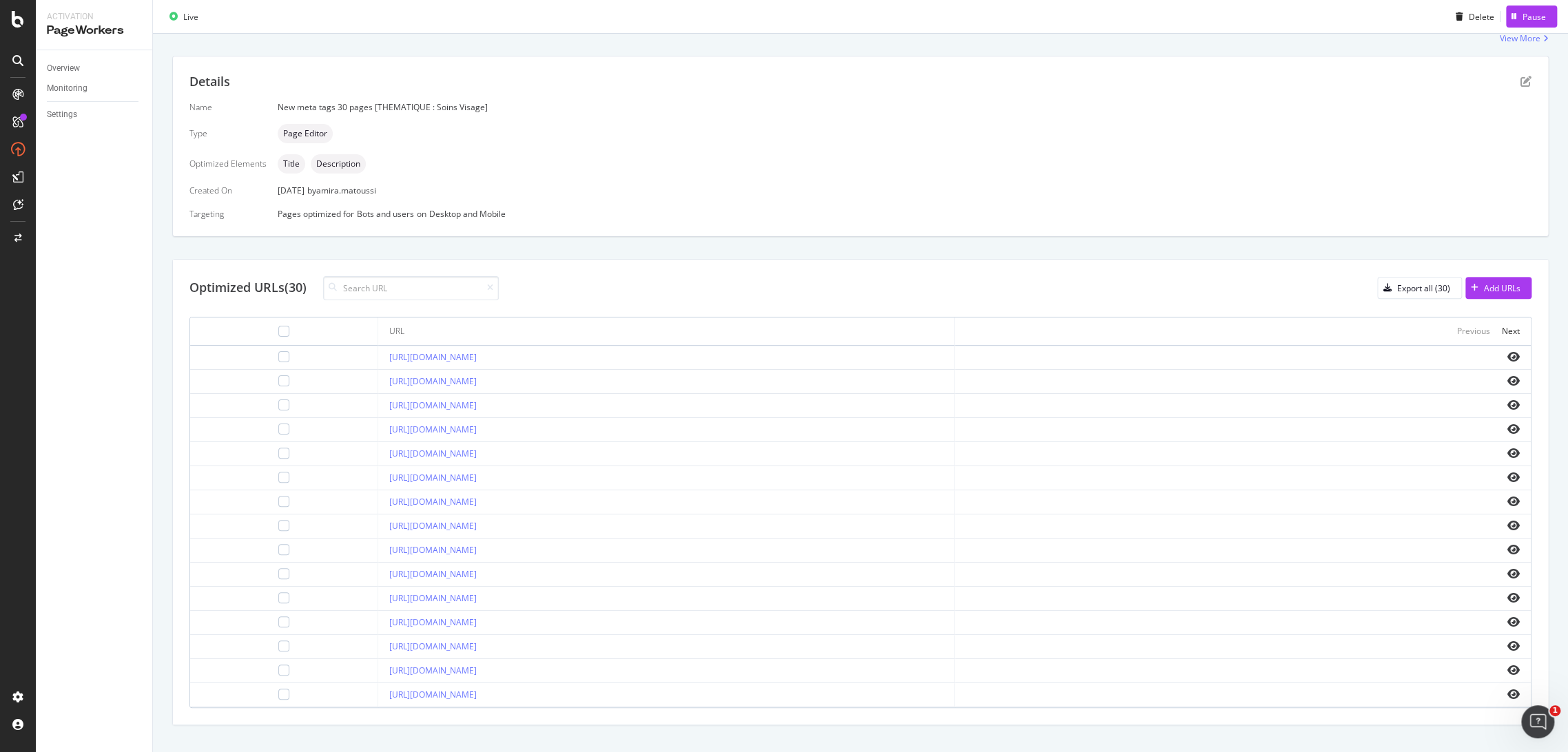
scroll to position [253, 0]
click at [1502, 329] on div "Next" at bounding box center [1510, 328] width 18 height 12
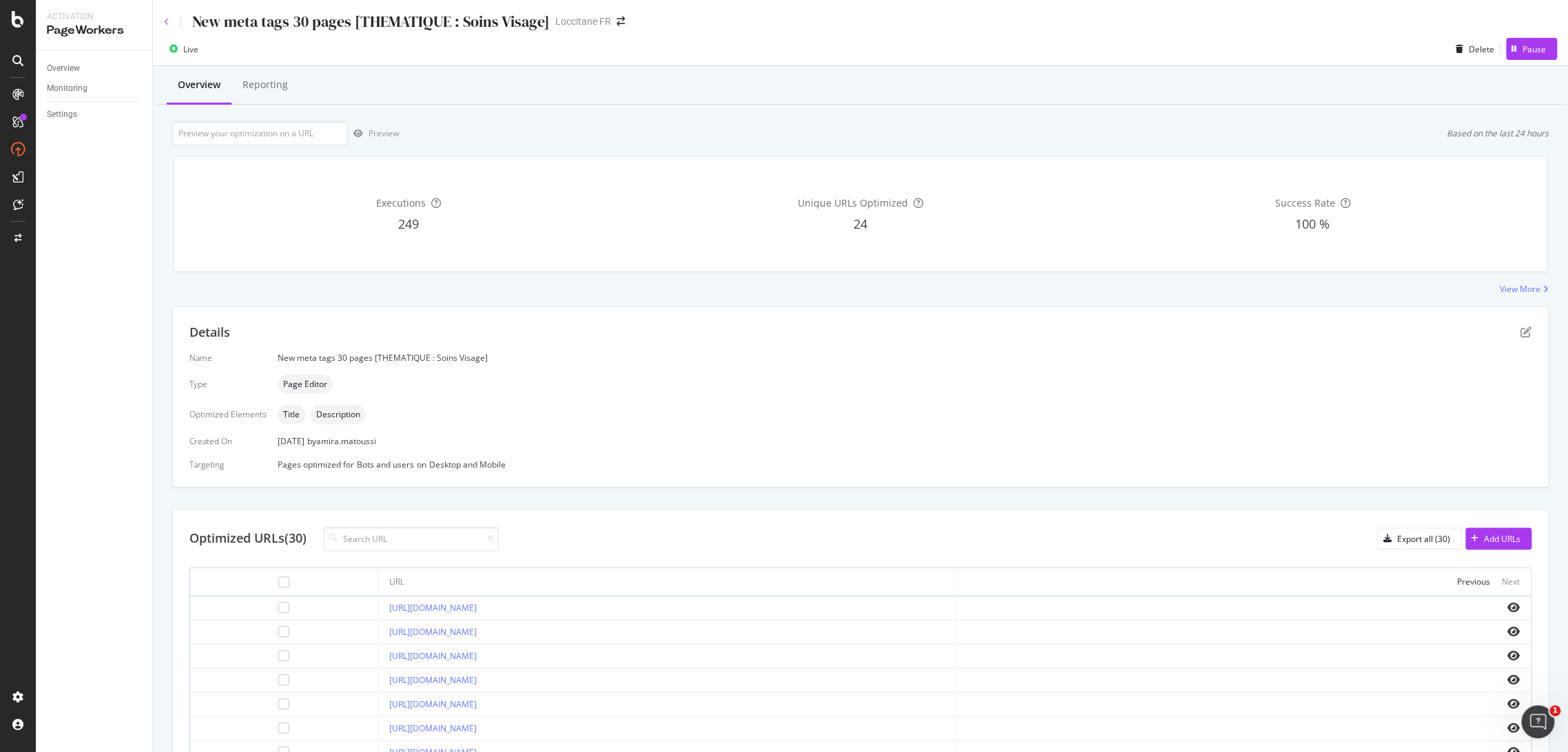
click at [167, 21] on icon at bounding box center [167, 22] width 6 height 8
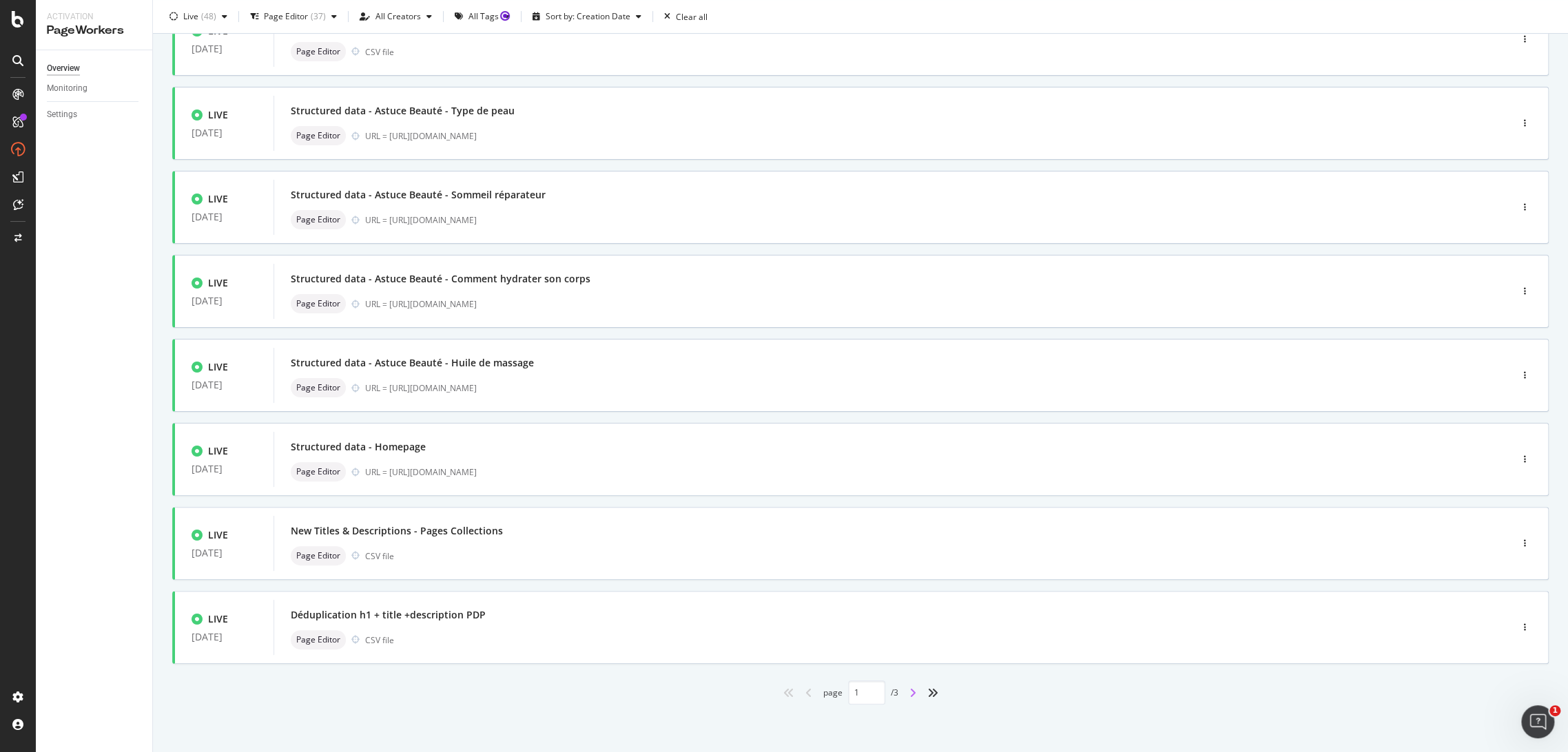
click at [910, 694] on icon "angle-right" at bounding box center [913, 693] width 7 height 11
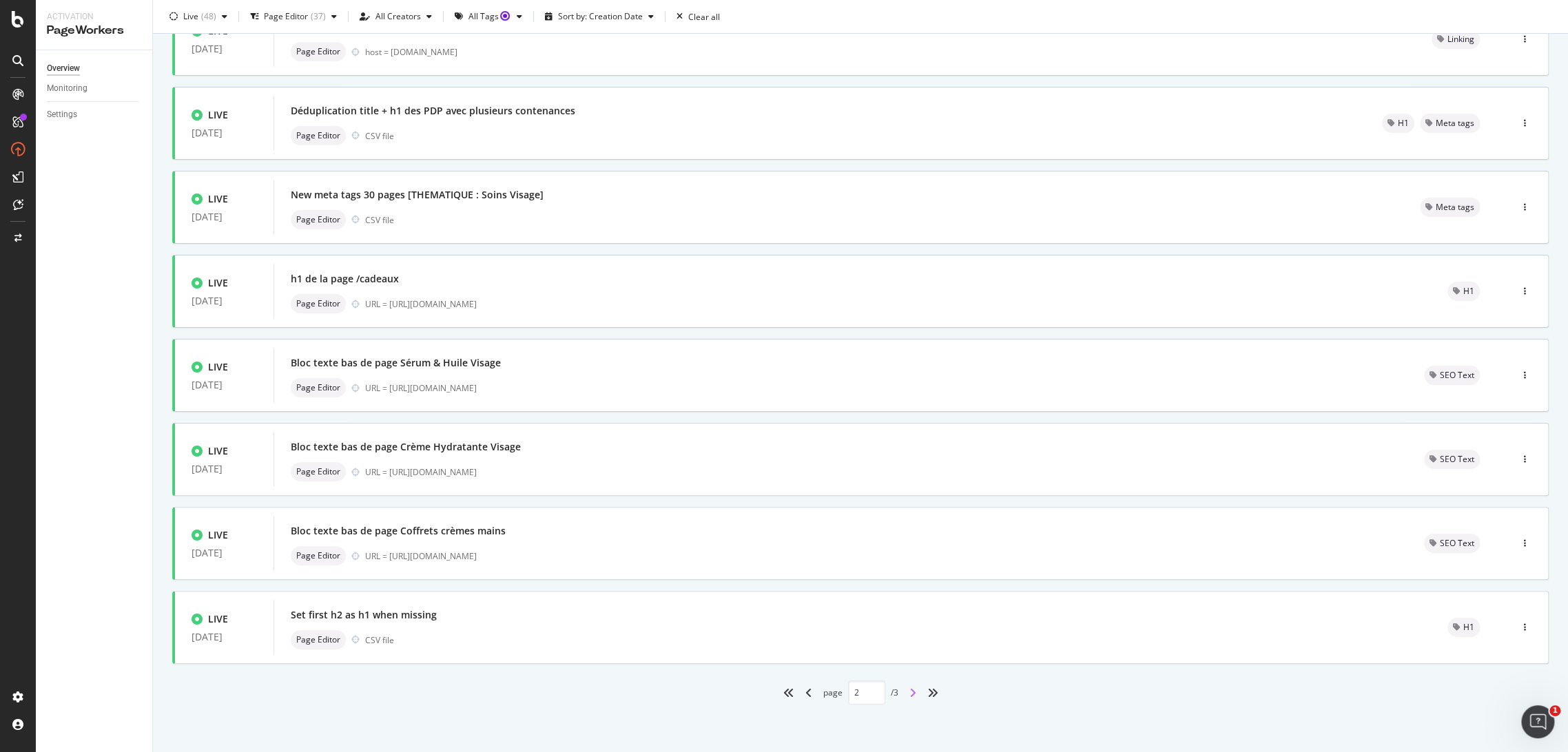
click at [910, 687] on icon "angle-right" at bounding box center [913, 693] width 7 height 11
type input "3"
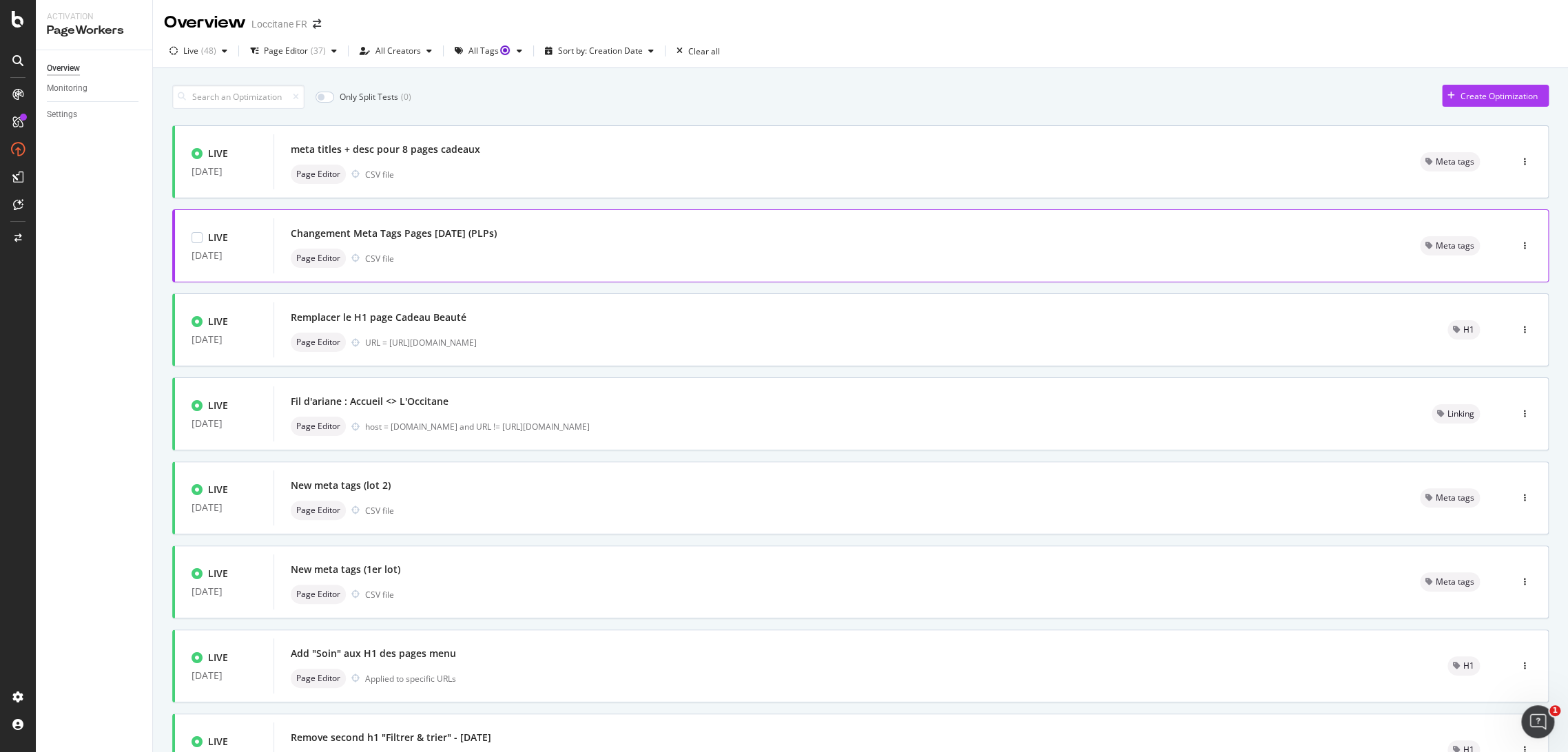
click at [492, 235] on div "Changement Meta Tags Pages [DATE] (PLPs)" at bounding box center [839, 233] width 1096 height 19
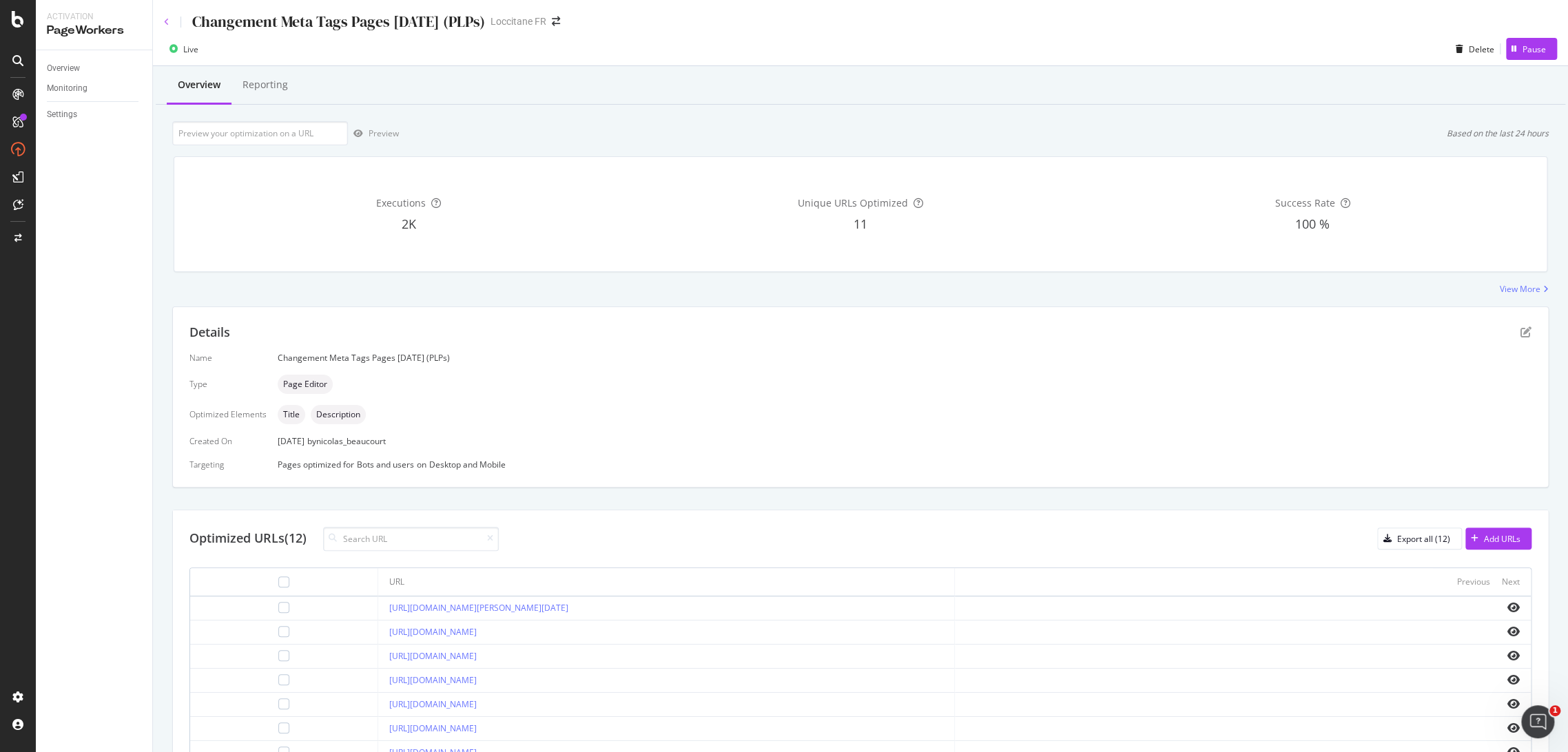
click at [165, 21] on icon at bounding box center [167, 22] width 6 height 8
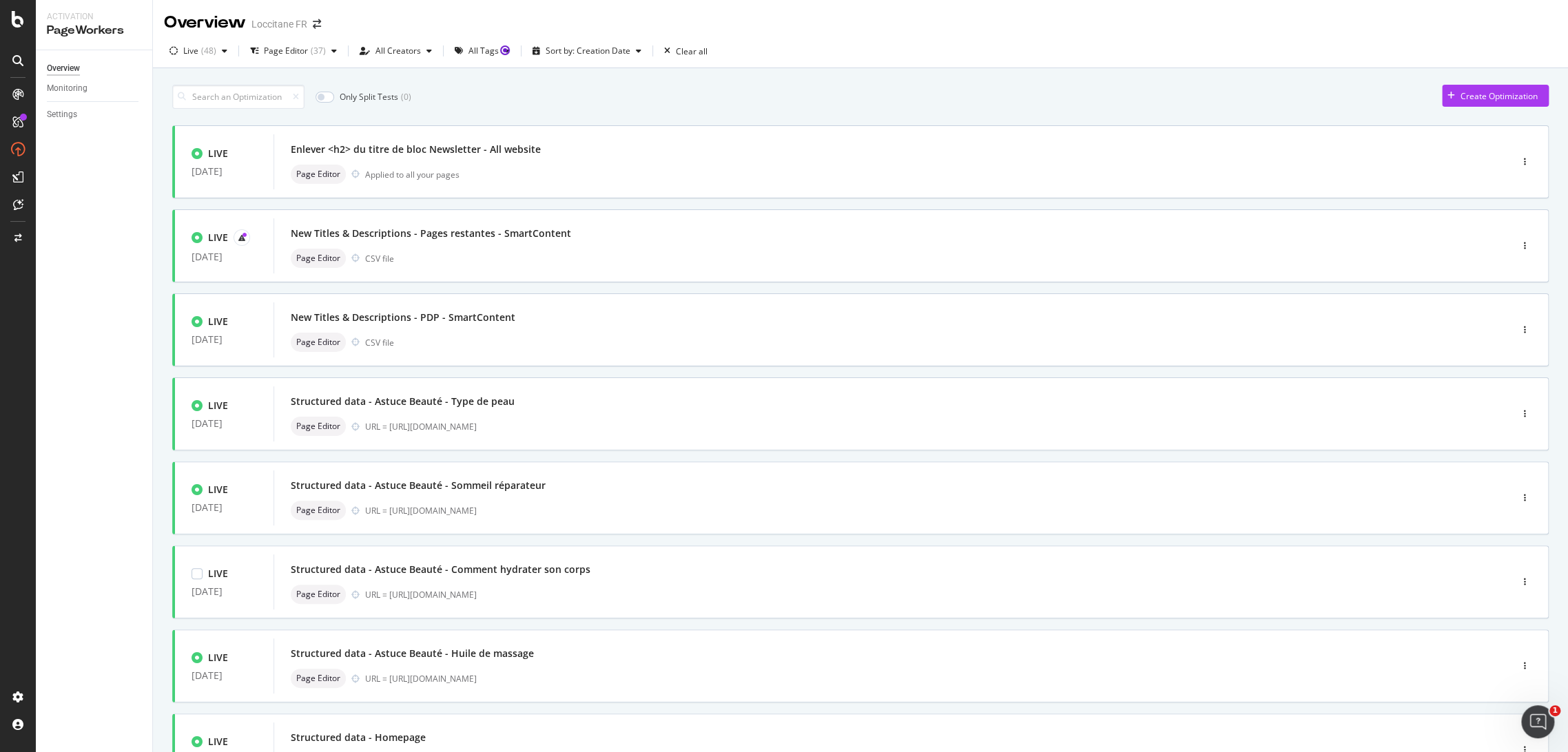
scroll to position [291, 0]
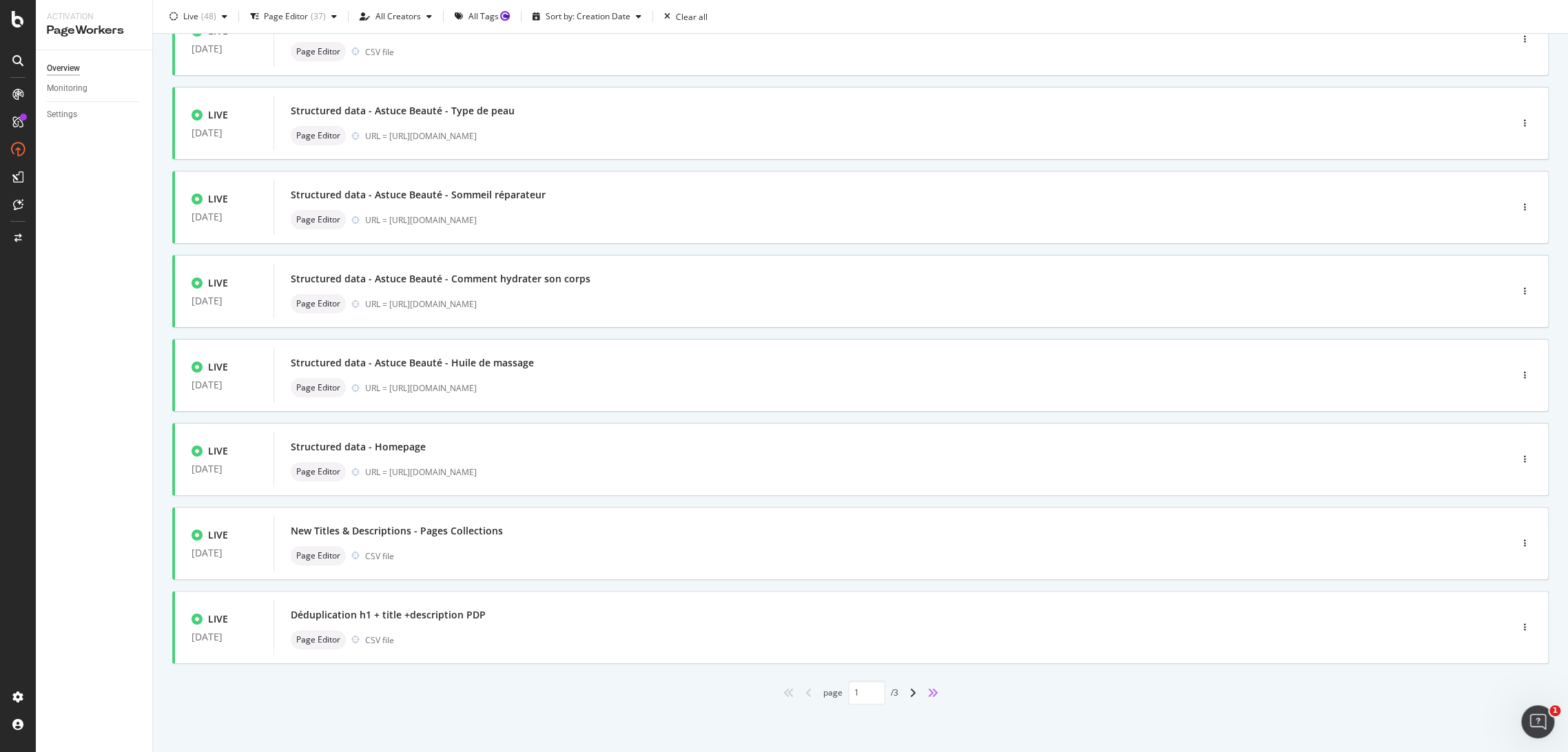
click at [927, 687] on icon "angles-right" at bounding box center [933, 693] width 11 height 11
type input "3"
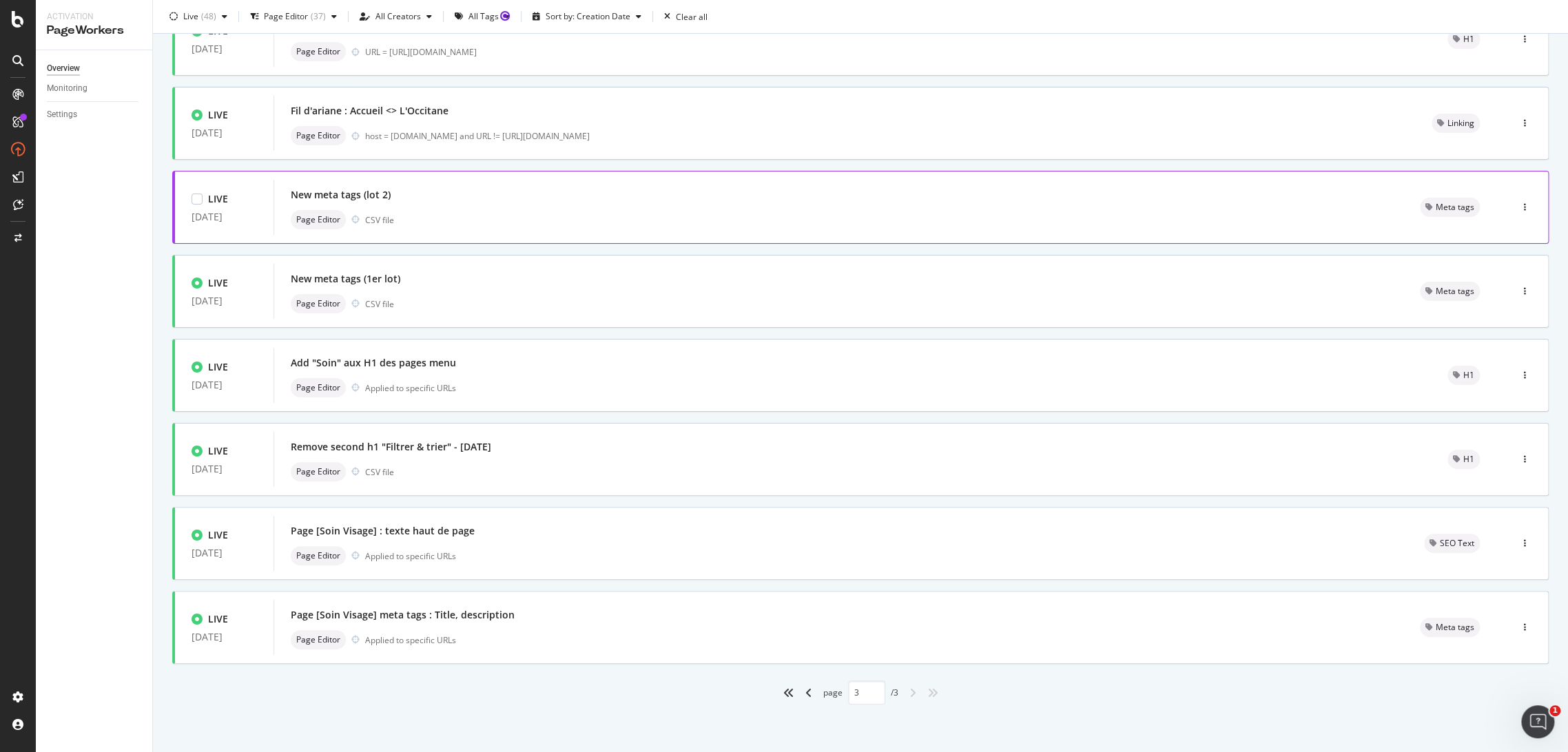
scroll to position [0, 0]
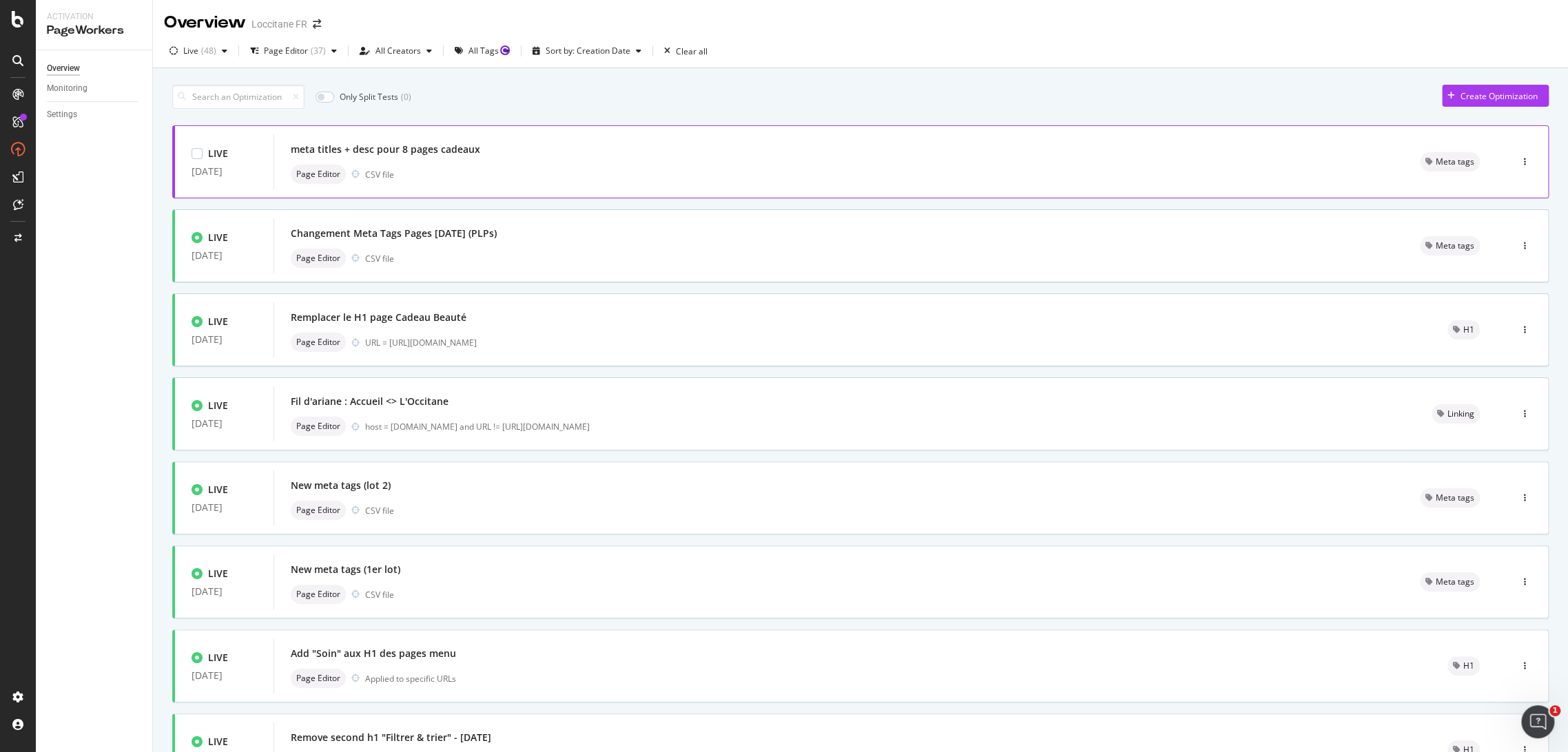
click at [487, 170] on div "Page Editor CSV file" at bounding box center [839, 174] width 1096 height 19
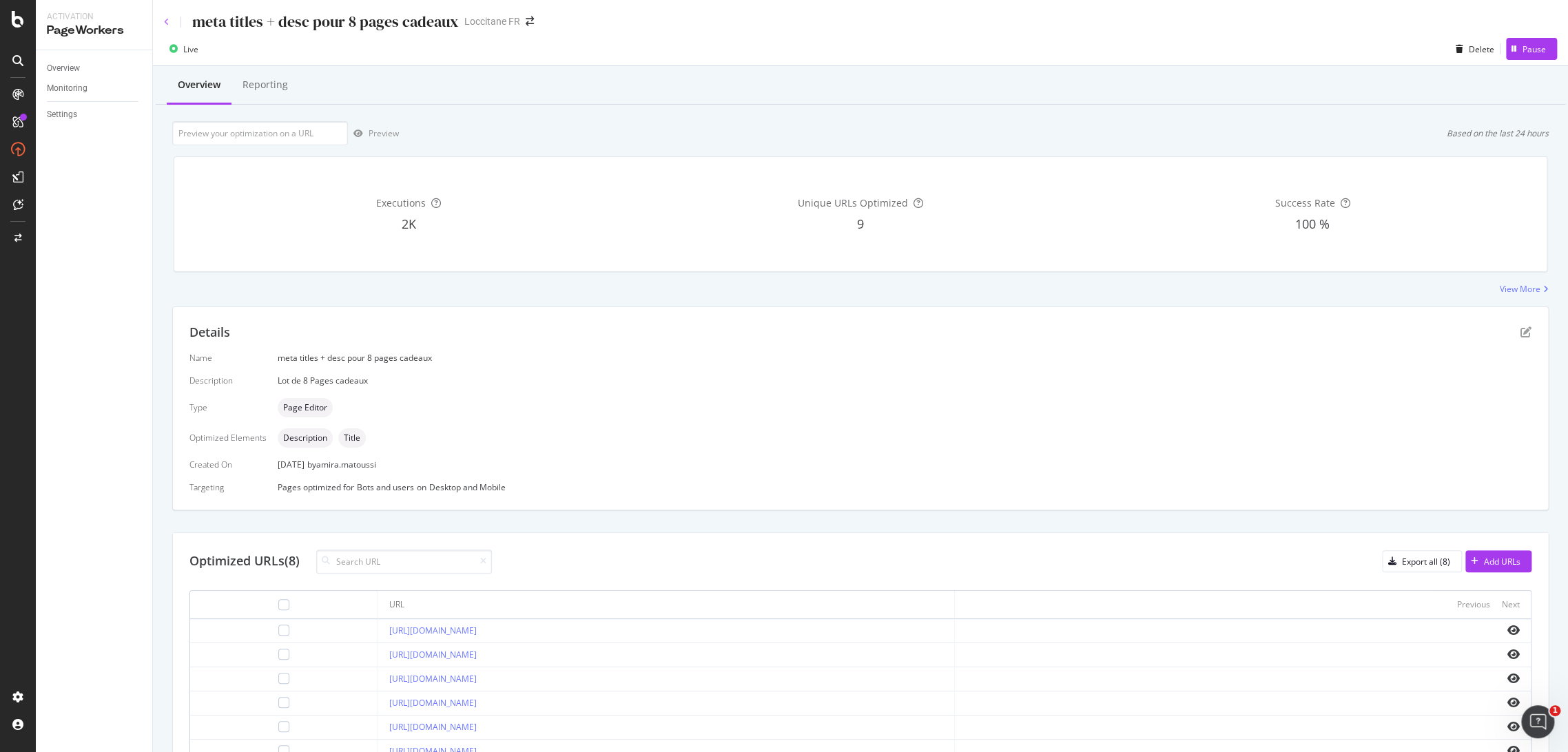
click at [165, 22] on icon at bounding box center [167, 22] width 6 height 8
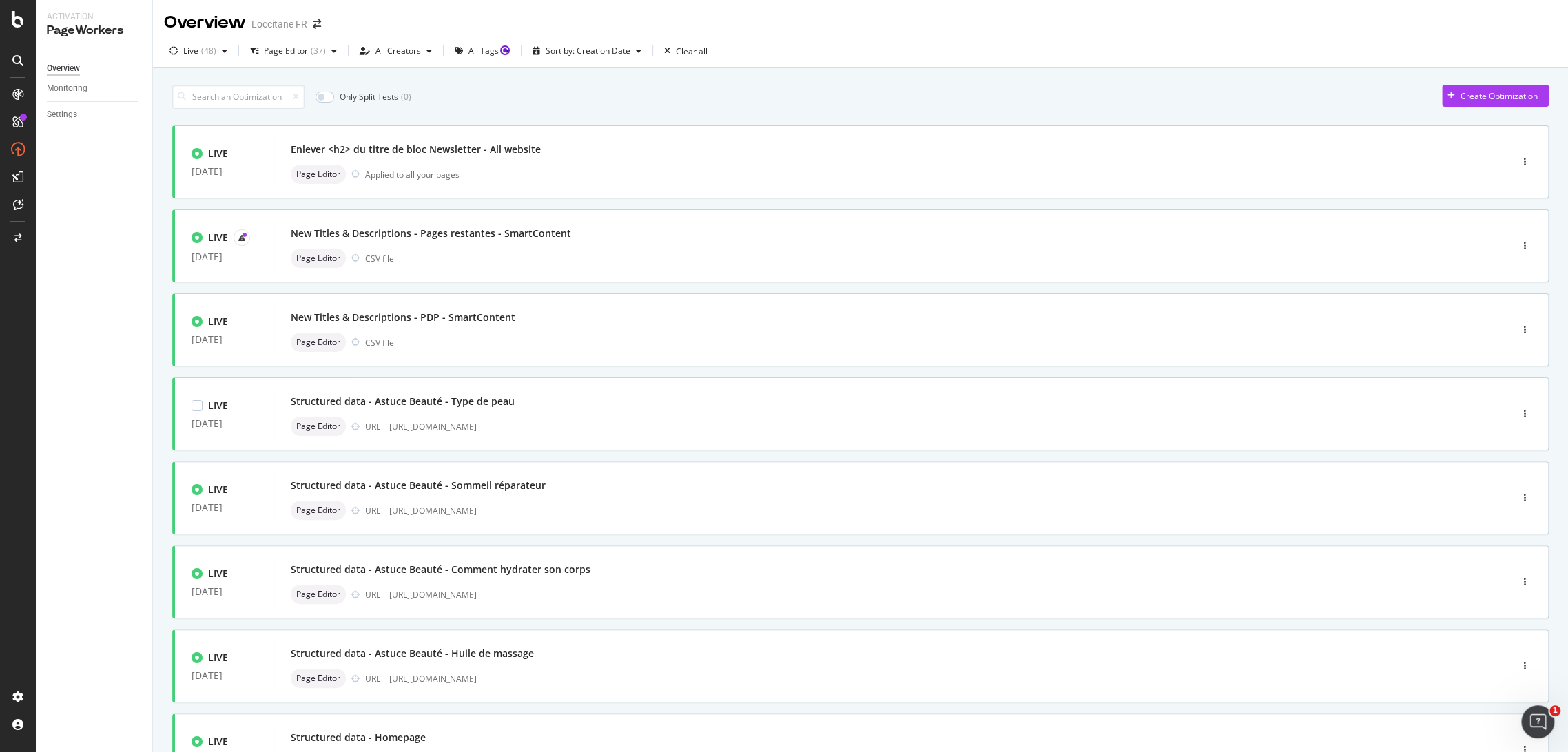
scroll to position [291, 0]
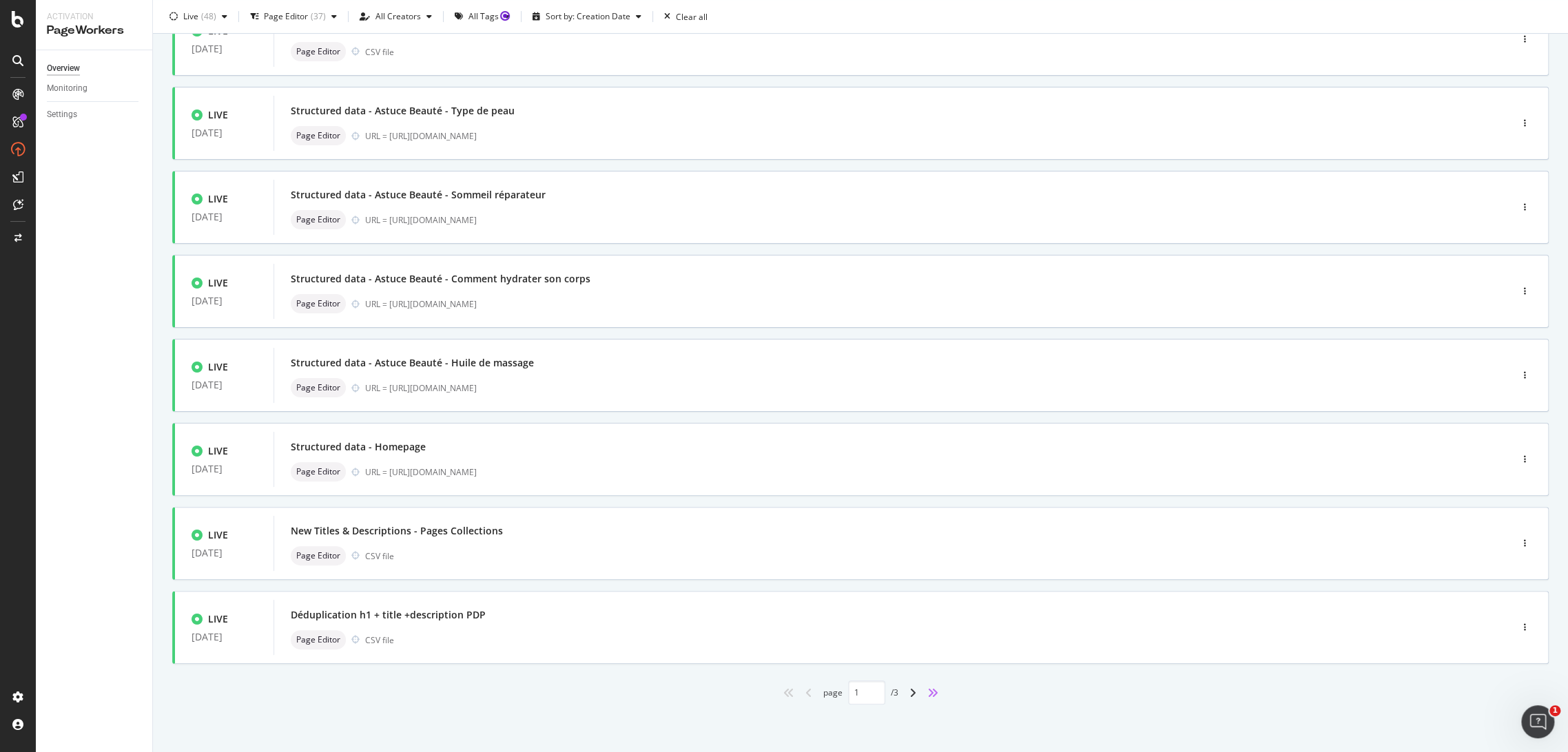
click at [927, 688] on icon "angles-right" at bounding box center [933, 693] width 11 height 11
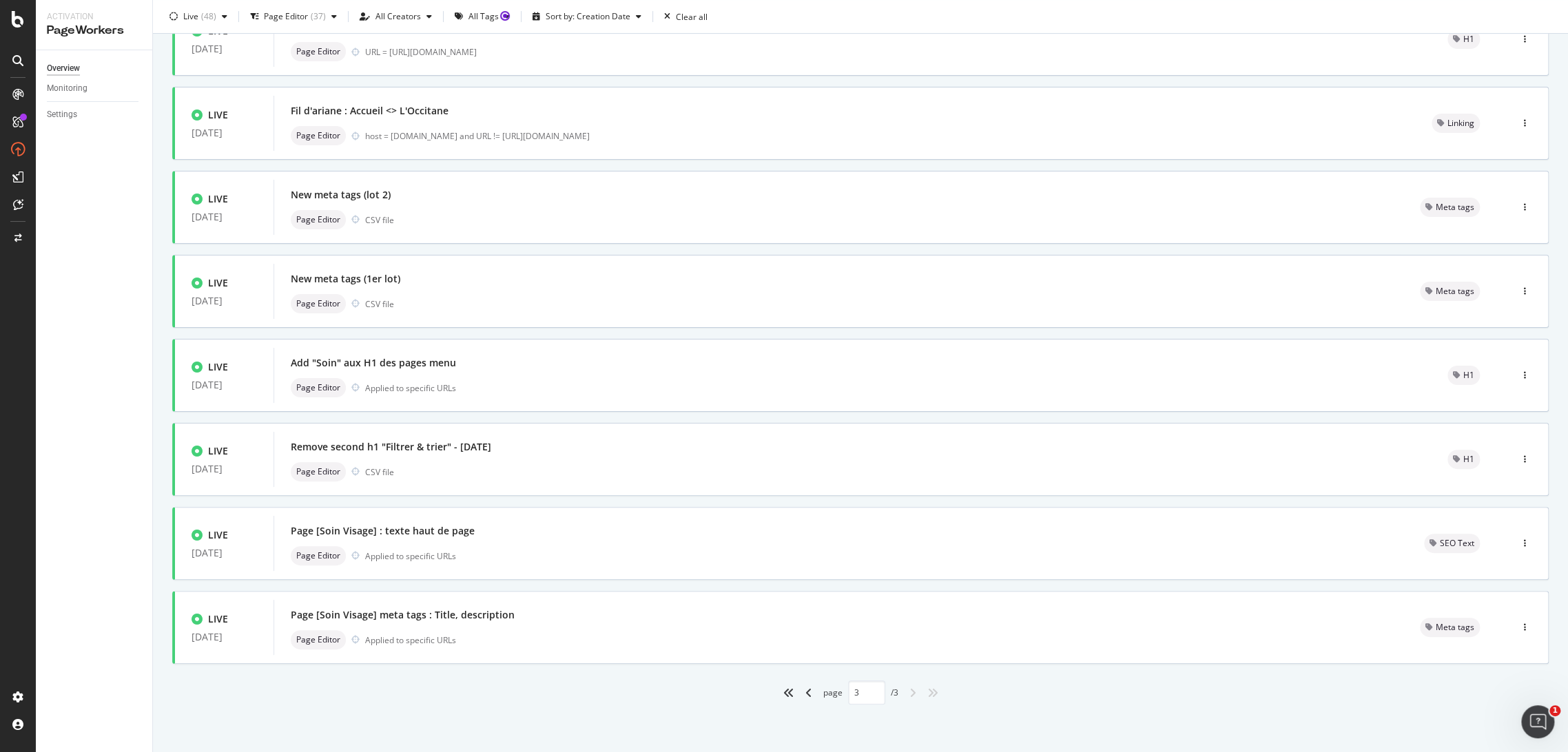
type input "3"
click at [462, 206] on div "New meta tags (lot 2) Page Editor CSV file" at bounding box center [839, 207] width 1096 height 44
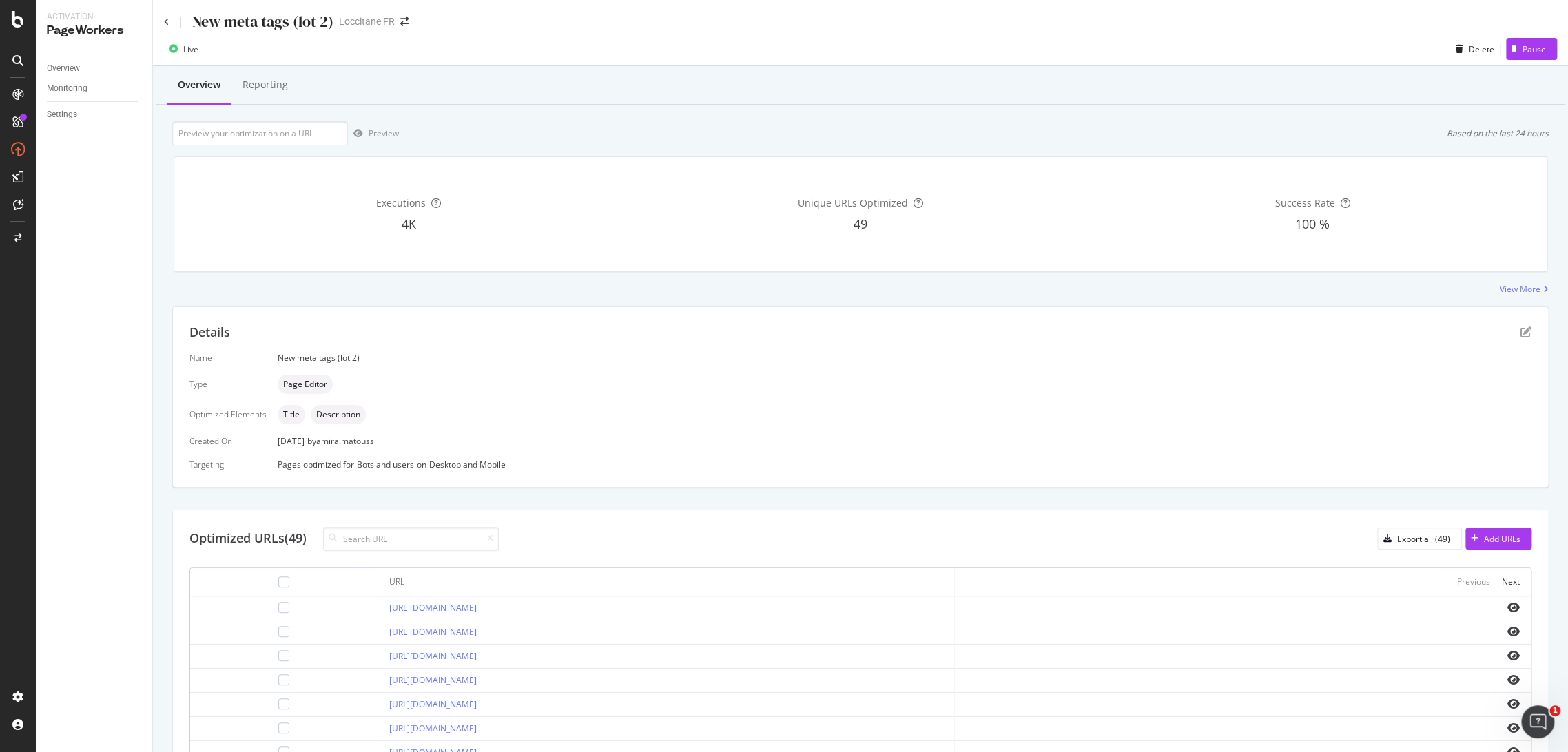
scroll to position [269, 0]
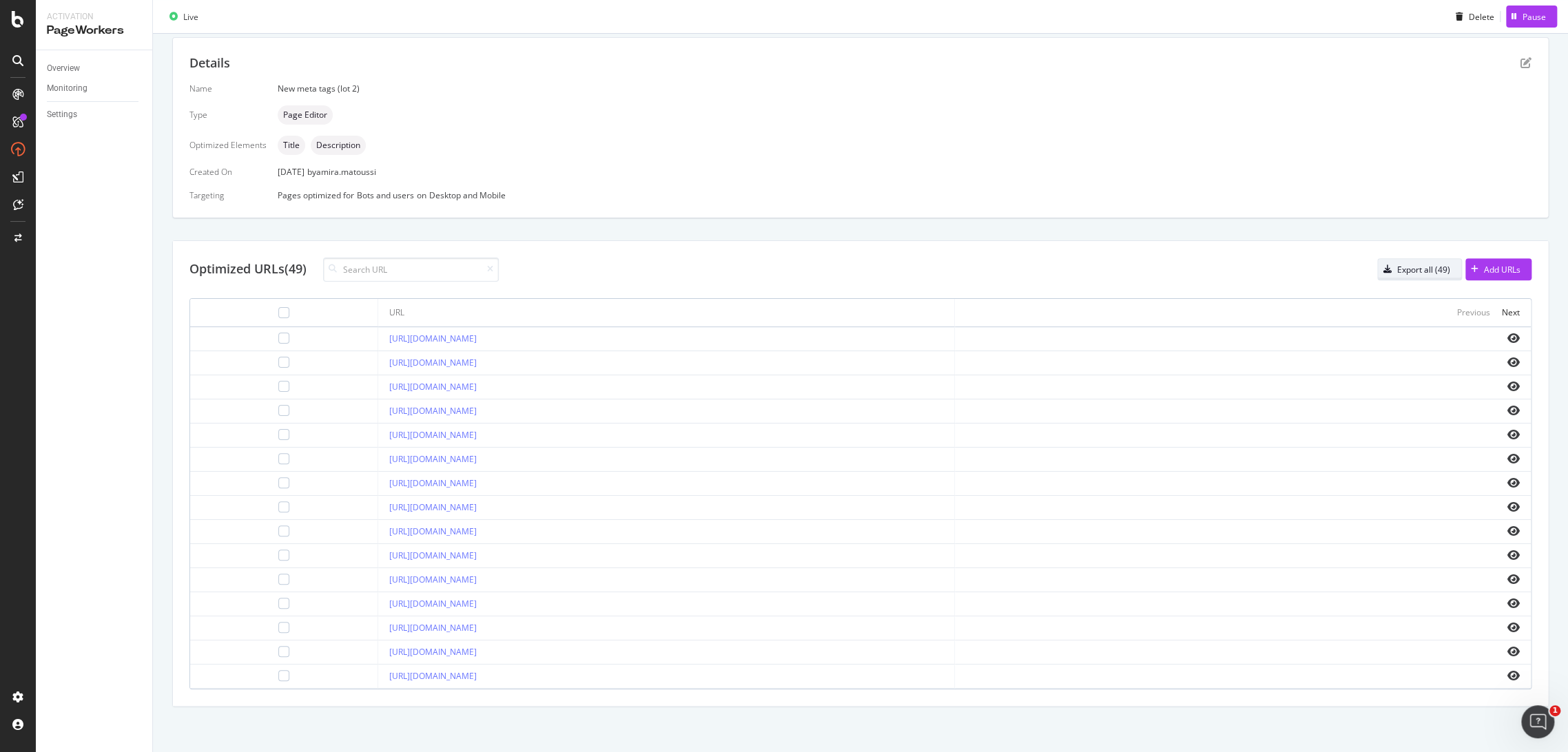
click at [1427, 272] on div "Export all (49)" at bounding box center [1423, 269] width 53 height 12
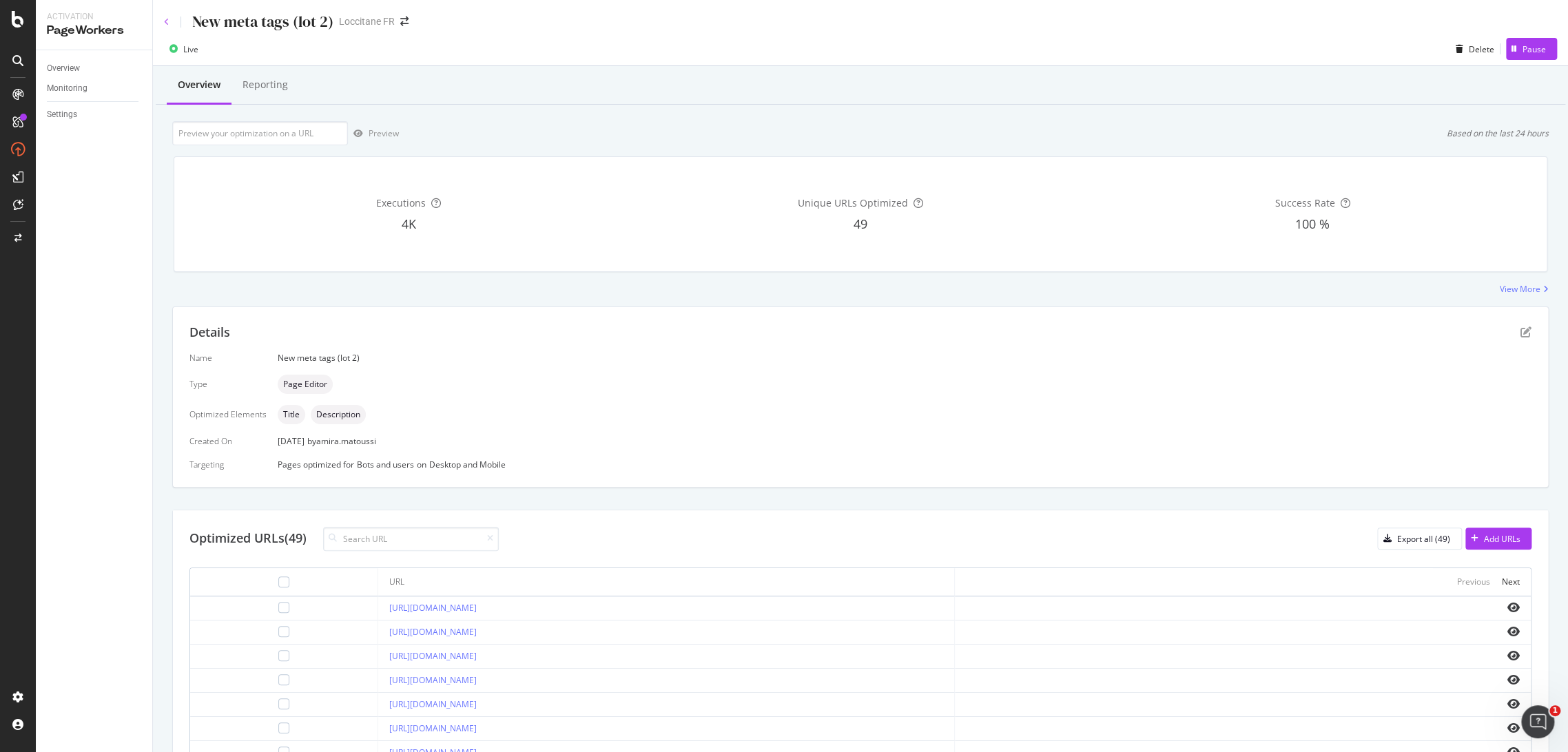
click at [165, 20] on icon at bounding box center [167, 22] width 6 height 8
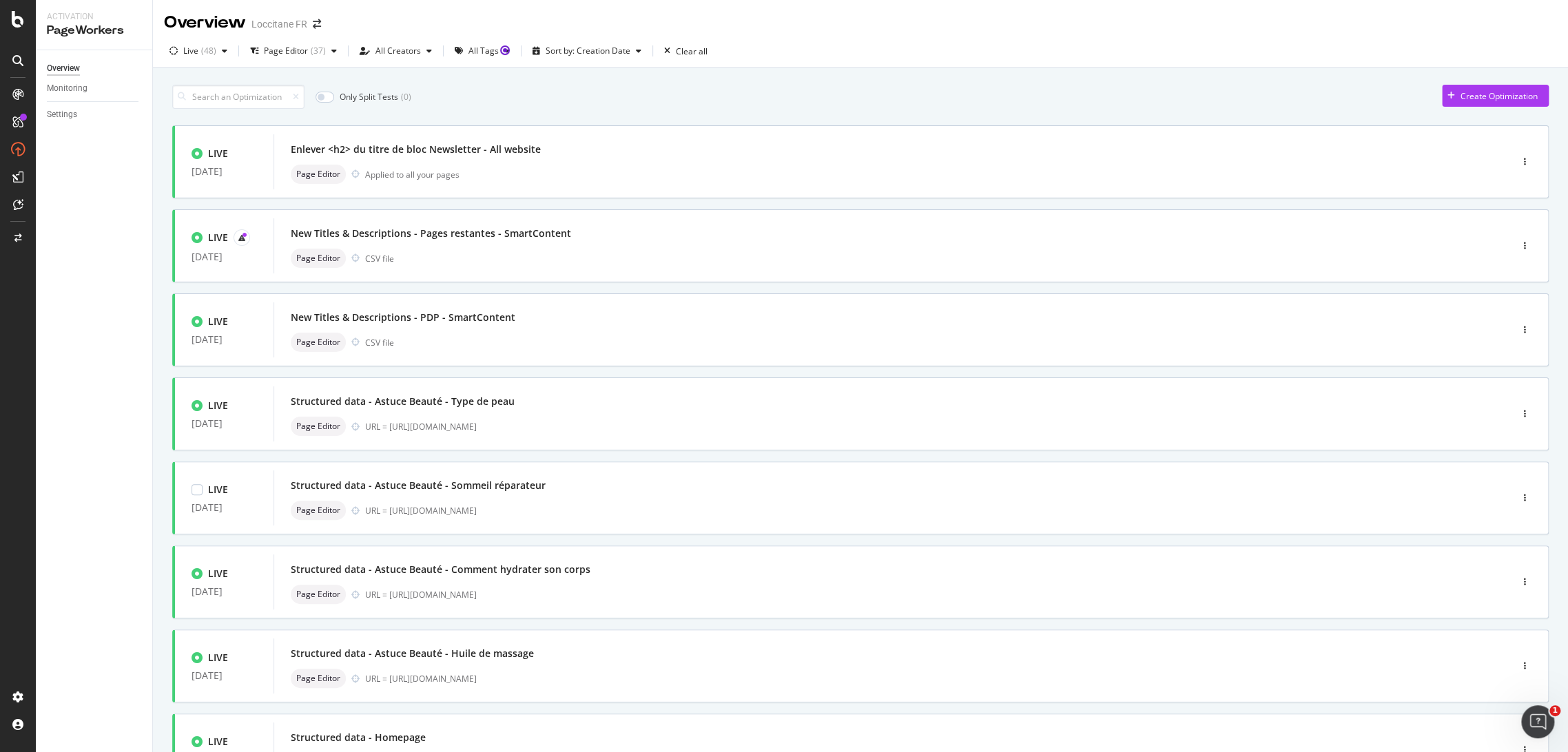
scroll to position [291, 0]
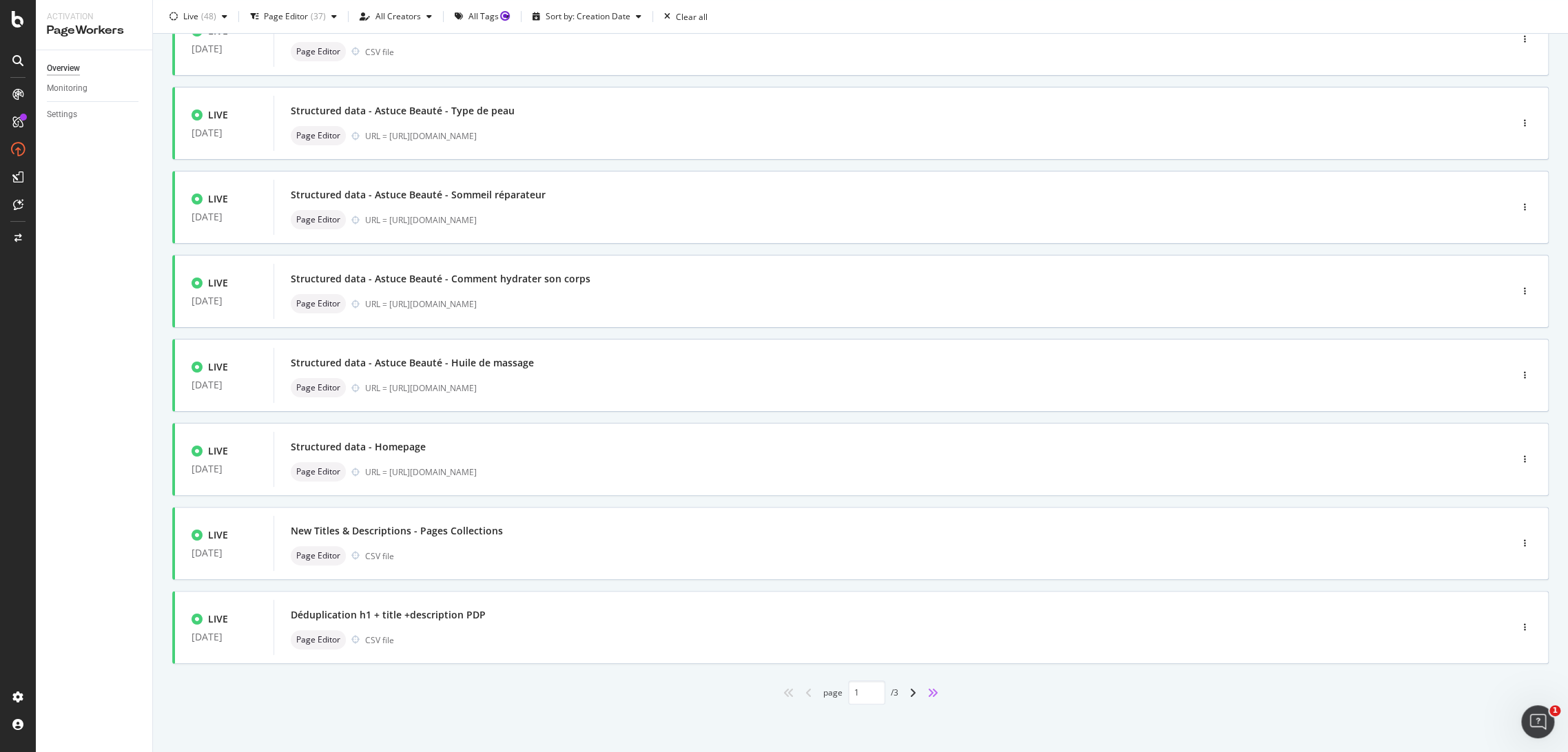
click at [930, 696] on icon "angles-right" at bounding box center [933, 693] width 11 height 11
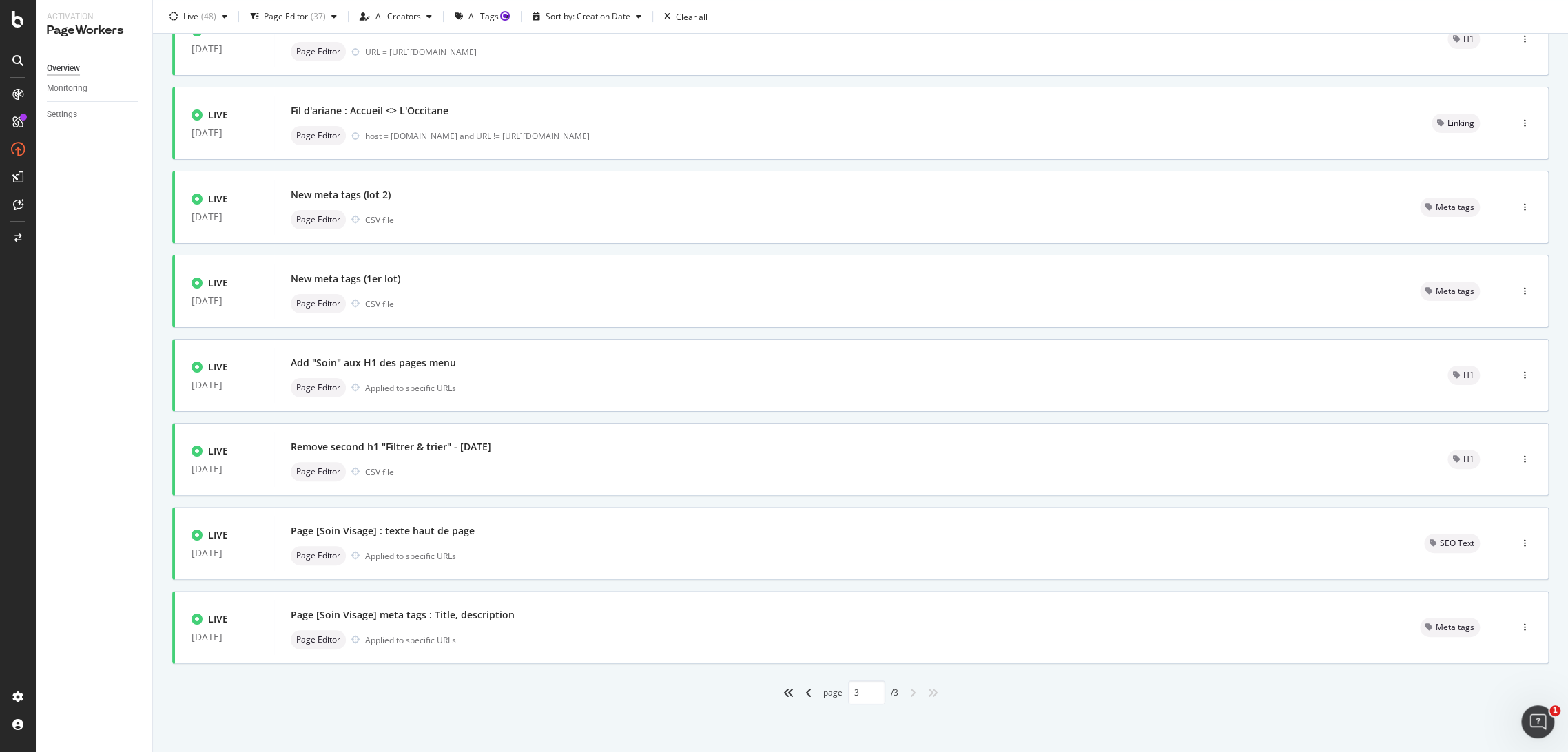
type input "3"
click at [451, 295] on div "Page Editor CSV file" at bounding box center [839, 303] width 1096 height 19
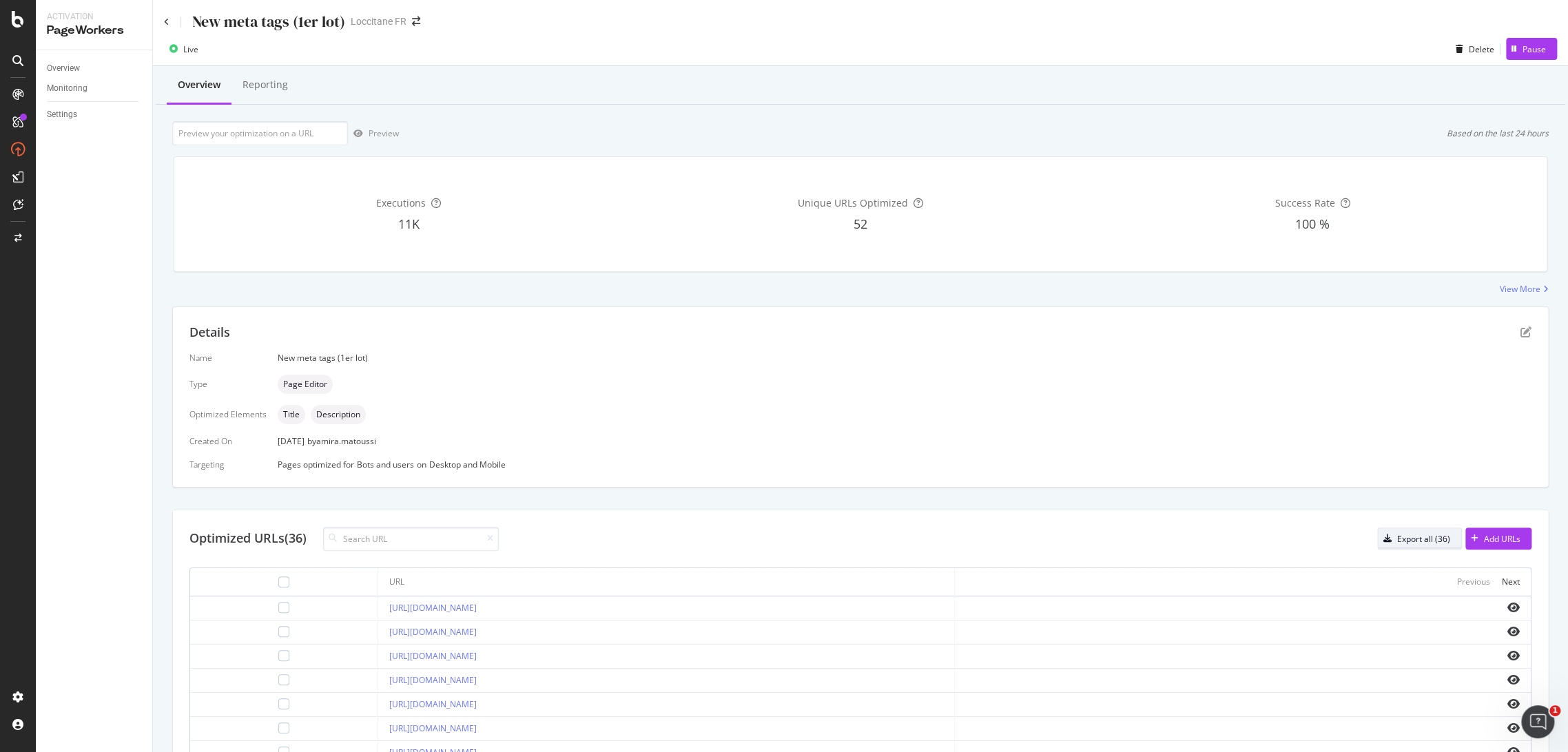
click at [1424, 540] on div "Export all (36)" at bounding box center [1423, 539] width 53 height 12
click at [170, 21] on div "New meta tags (1er lot)" at bounding box center [255, 22] width 181 height 21
click at [167, 19] on icon at bounding box center [167, 22] width 6 height 8
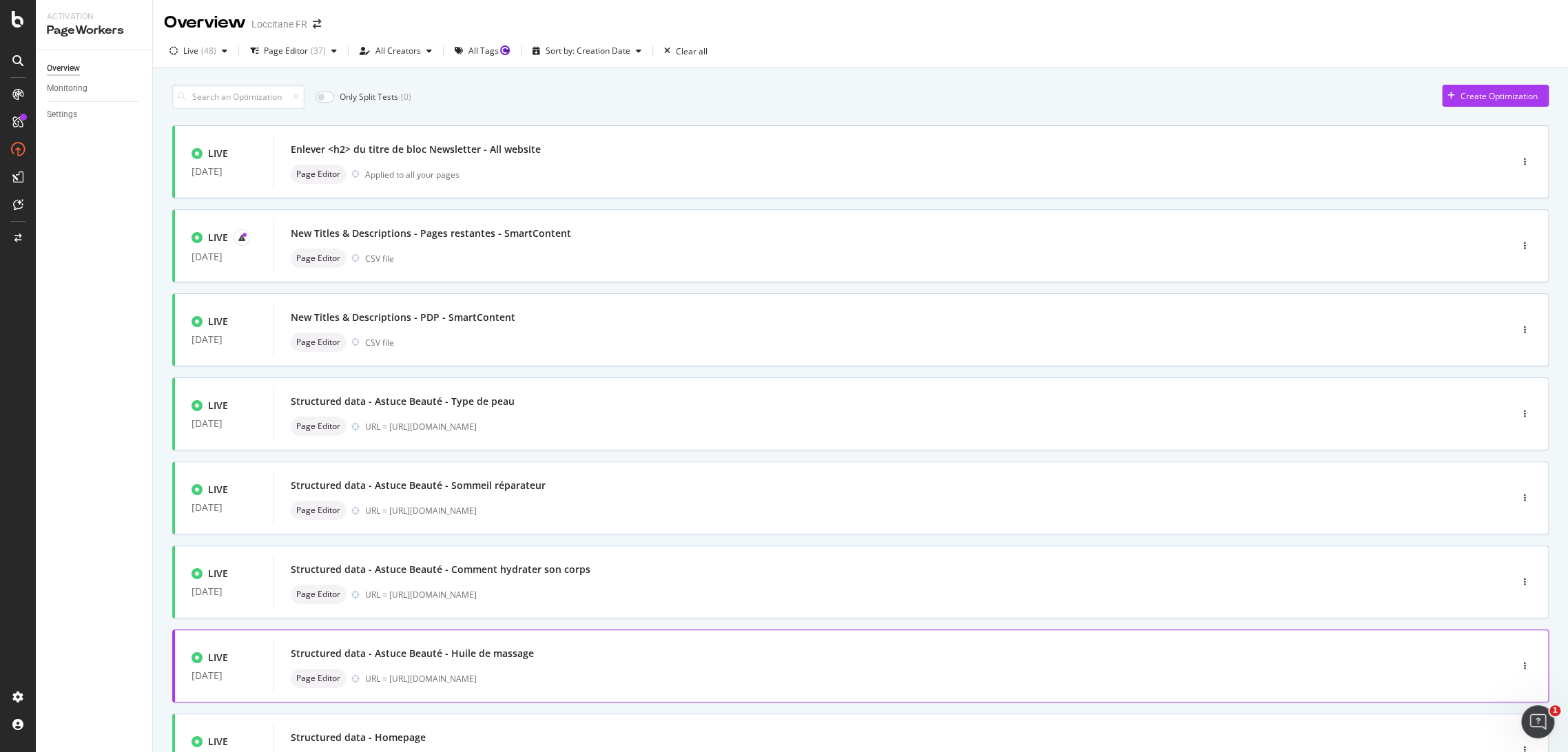
scroll to position [291, 0]
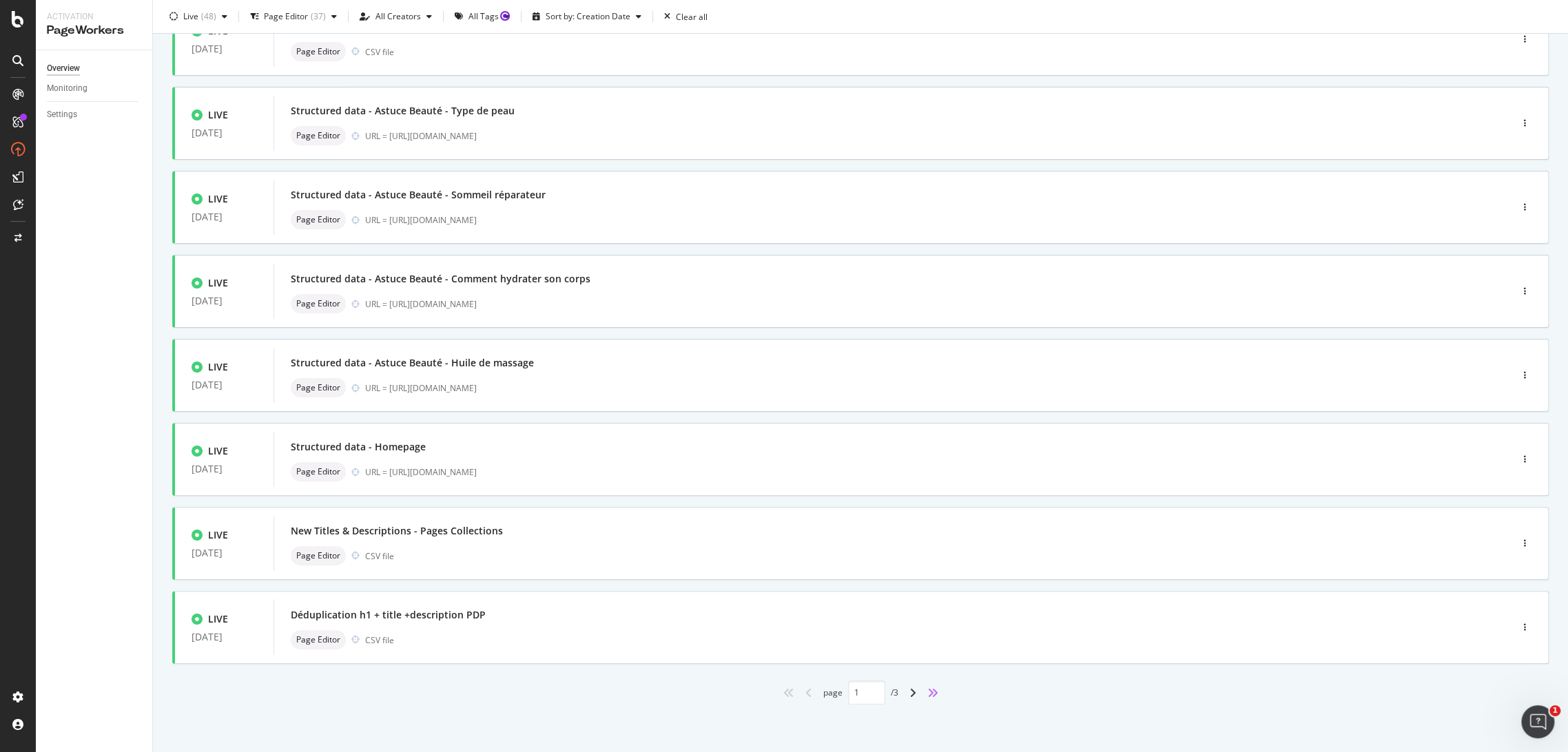
click at [931, 692] on icon "angles-right" at bounding box center [933, 693] width 11 height 11
type input "3"
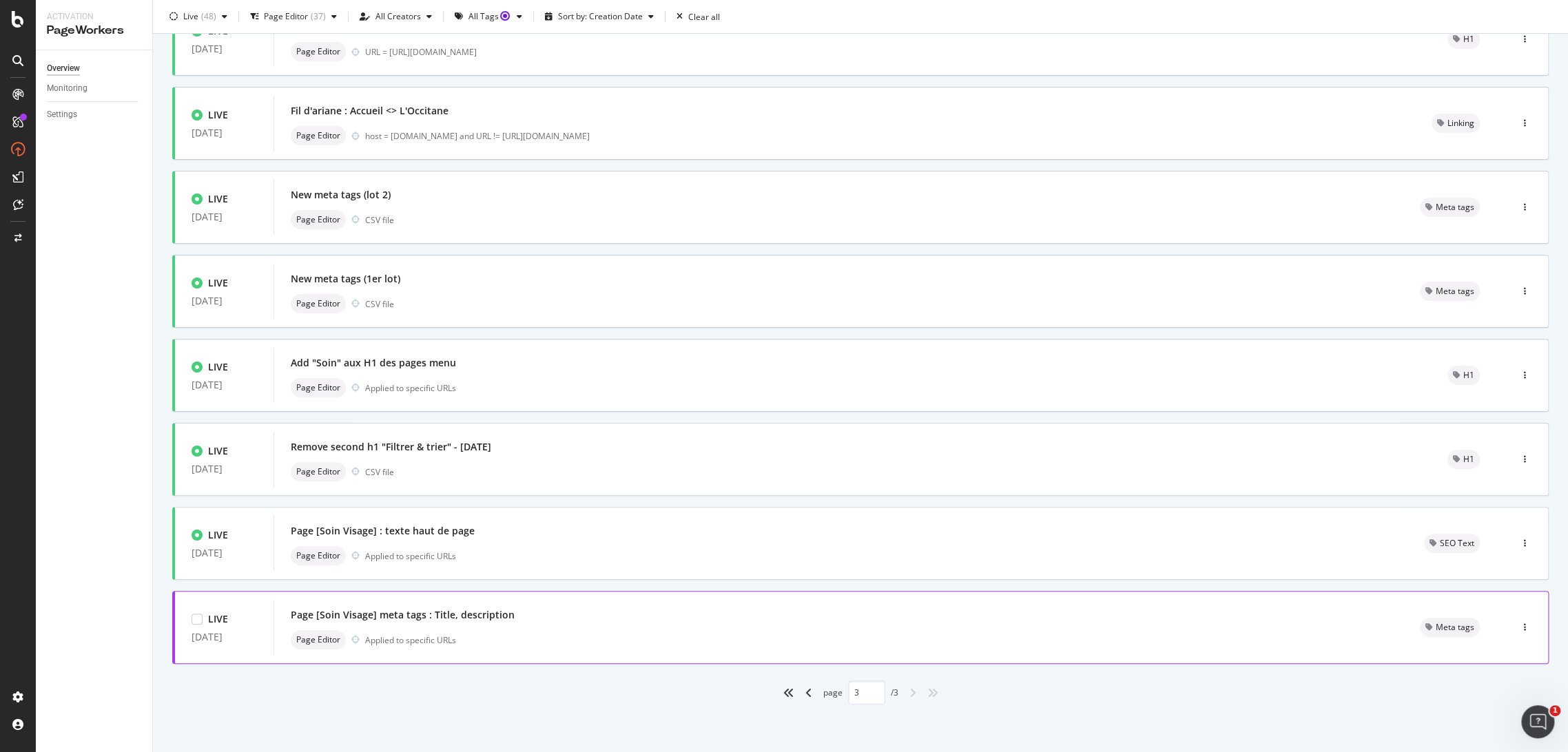
click at [616, 615] on div "Page [Soin Visage] meta tags : Title, description" at bounding box center [839, 615] width 1096 height 19
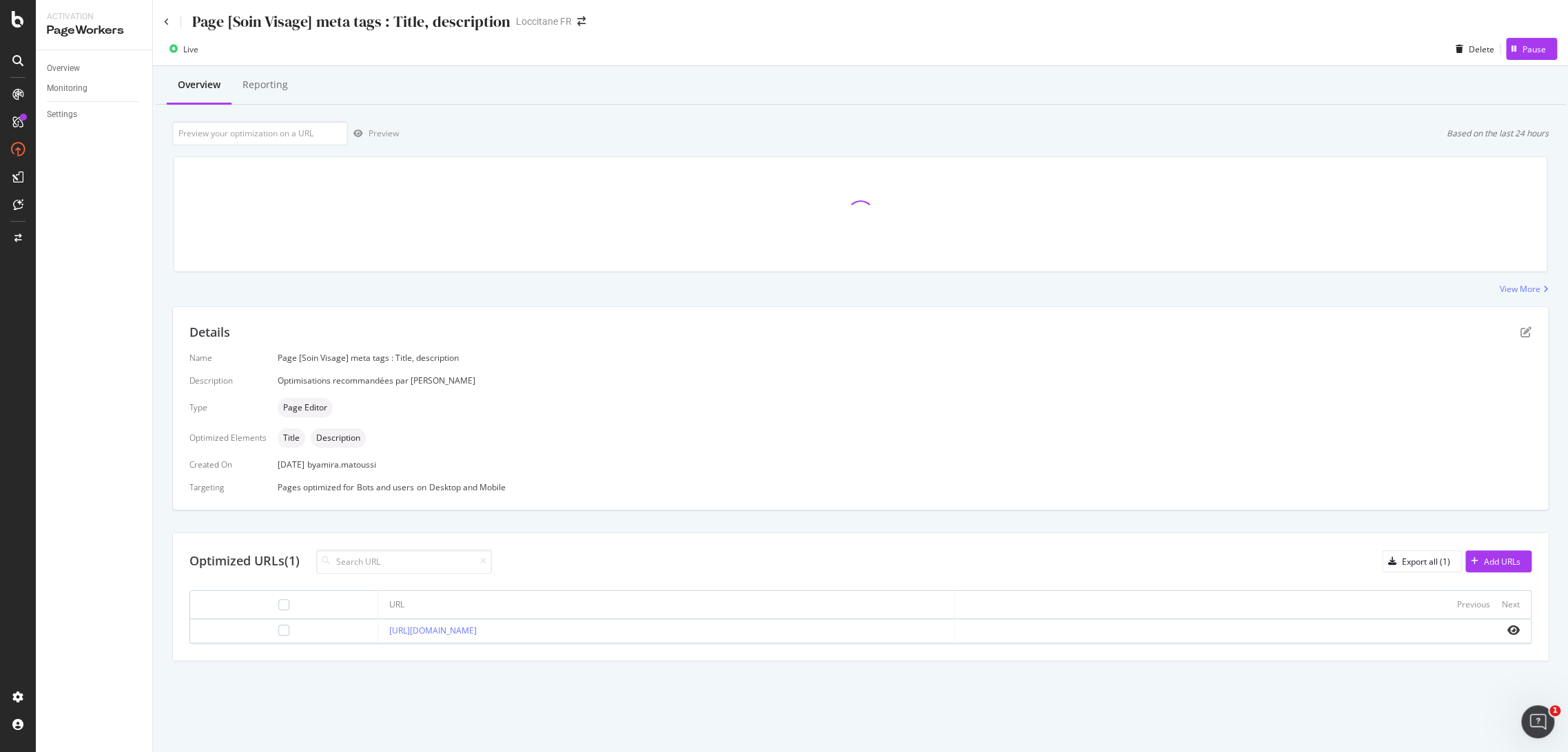
click at [169, 15] on div "Page [Soin Visage] meta tags : Title, description" at bounding box center [337, 22] width 347 height 21
click at [166, 21] on icon at bounding box center [167, 22] width 6 height 8
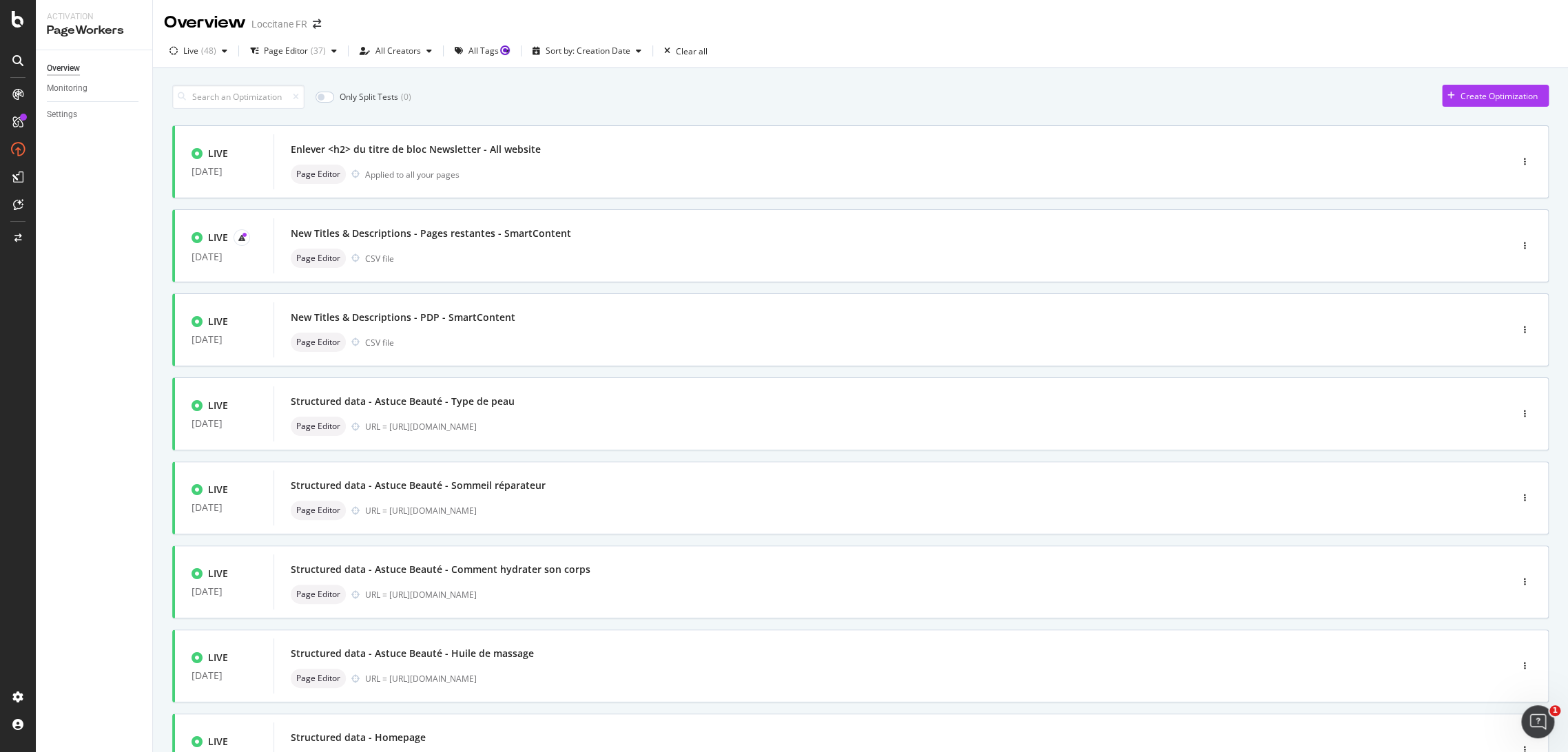
scroll to position [291, 0]
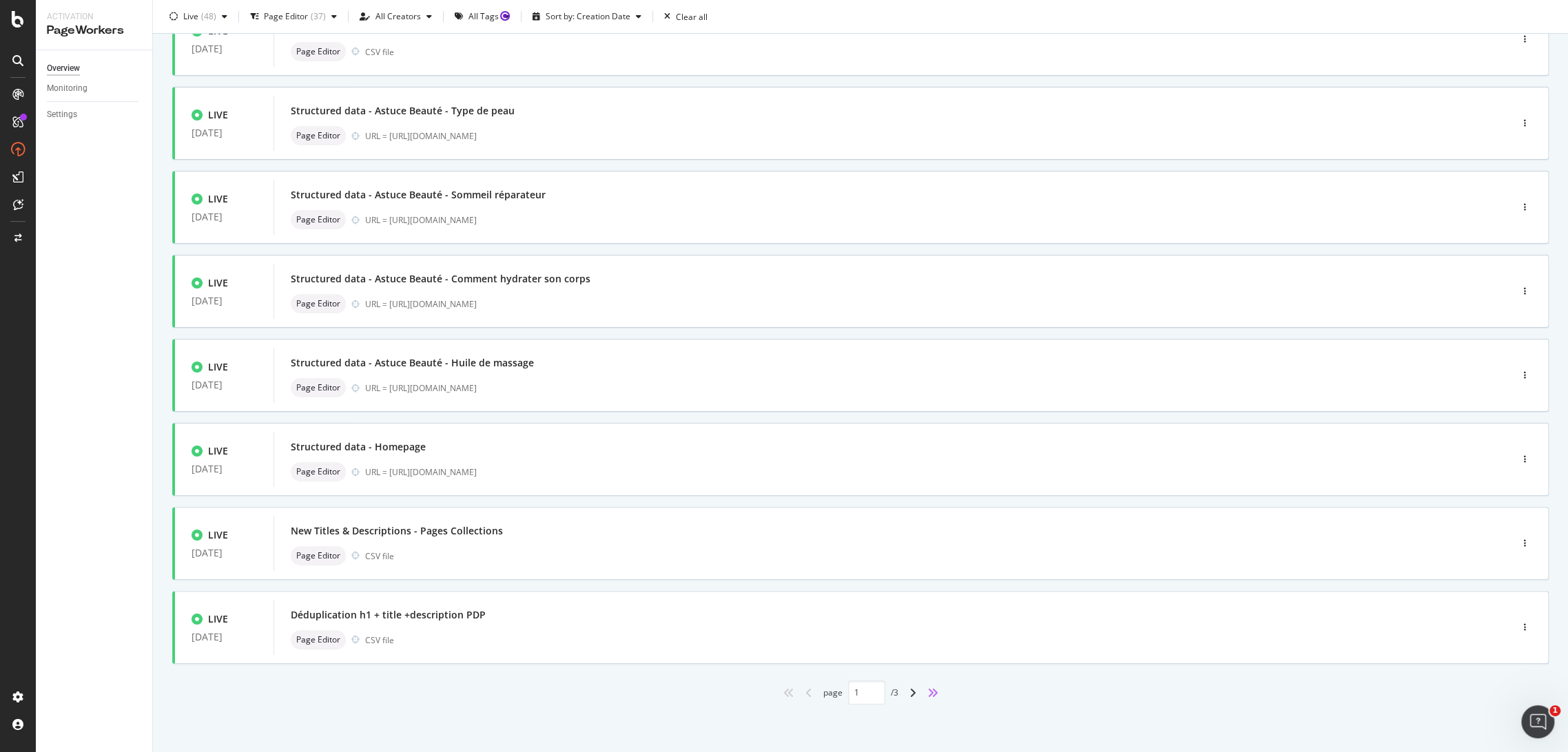
click at [928, 690] on icon "angles-right" at bounding box center [933, 693] width 11 height 11
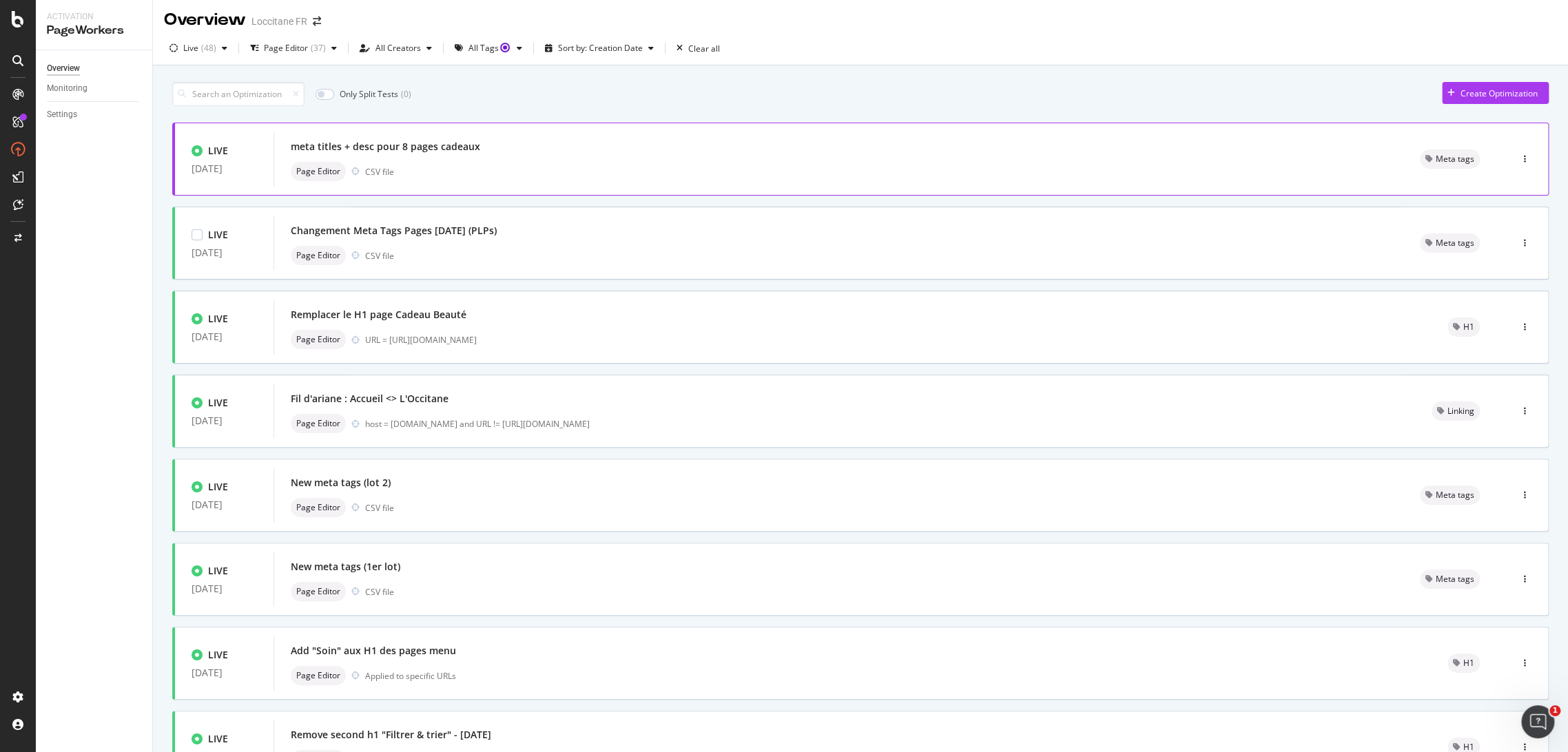
scroll to position [0, 0]
click at [282, 51] on div "Page Editor" at bounding box center [286, 51] width 44 height 8
click at [265, 146] on div "Replace ( 14 )" at bounding box center [297, 148] width 84 height 12
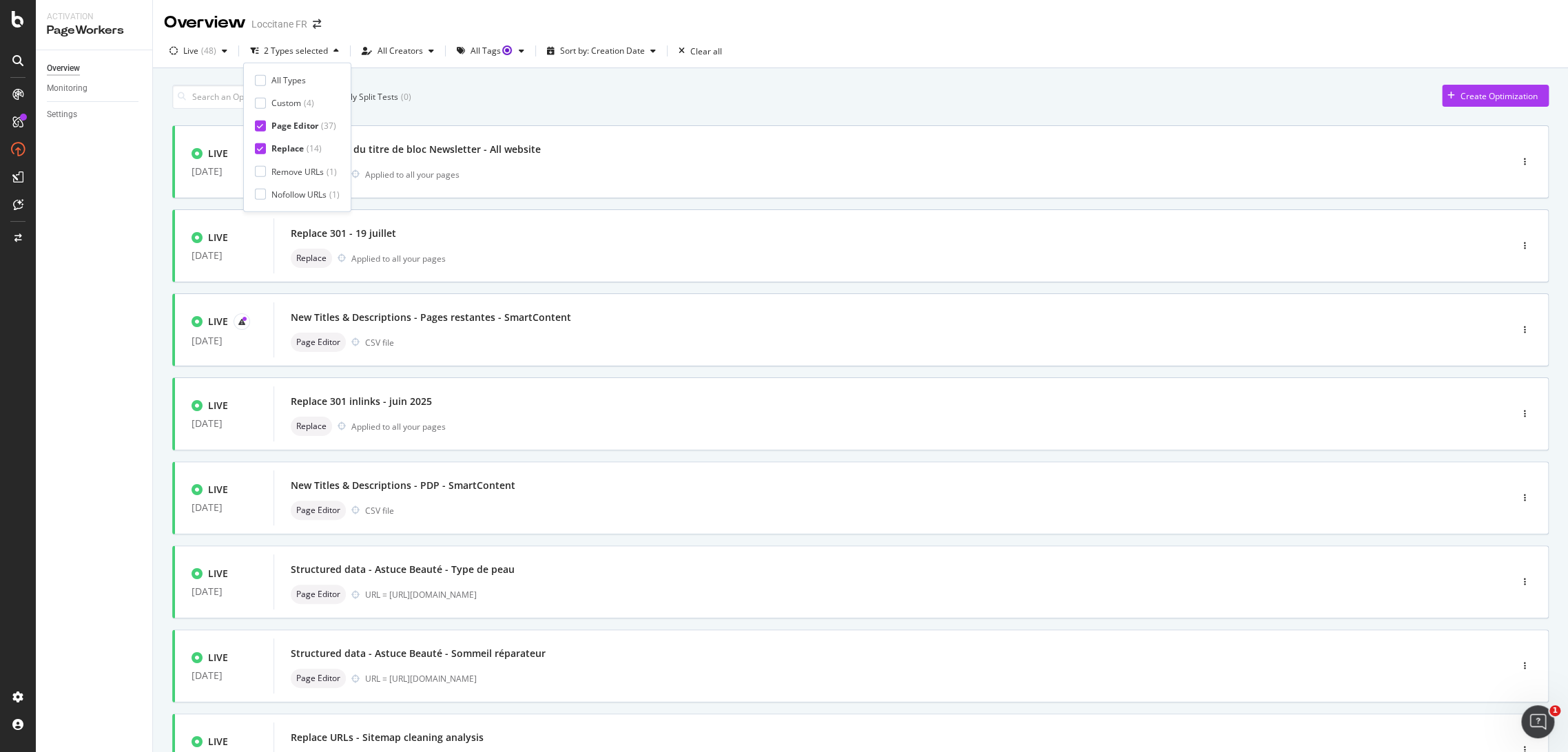
type input "1"
click at [257, 125] on icon at bounding box center [260, 126] width 6 height 7
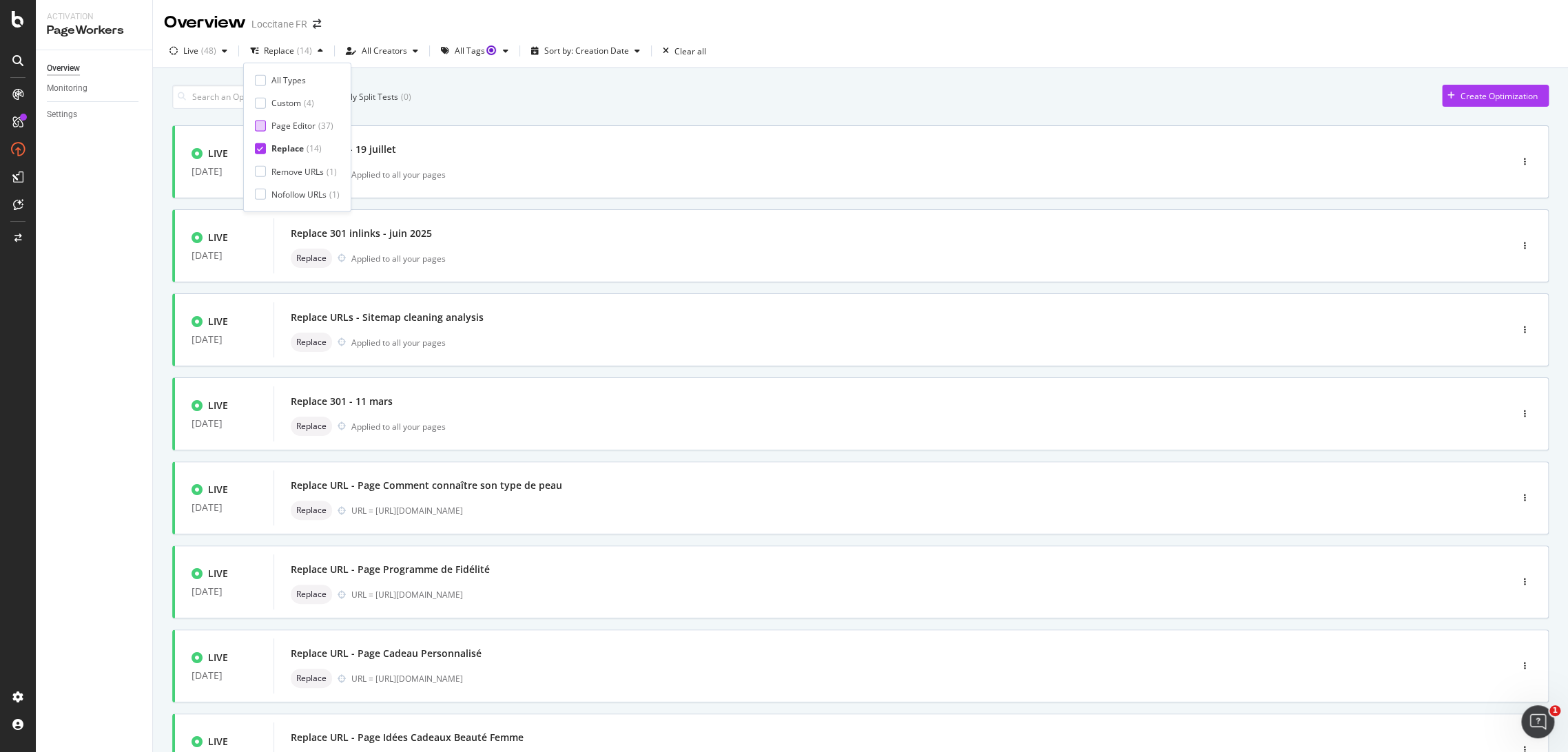
click at [499, 106] on div "Only Split Tests ( 0 ) Create Optimization" at bounding box center [860, 96] width 1376 height 24
click at [297, 51] on div "( 14 )" at bounding box center [305, 51] width 15 height 8
click at [257, 150] on icon at bounding box center [260, 149] width 6 height 7
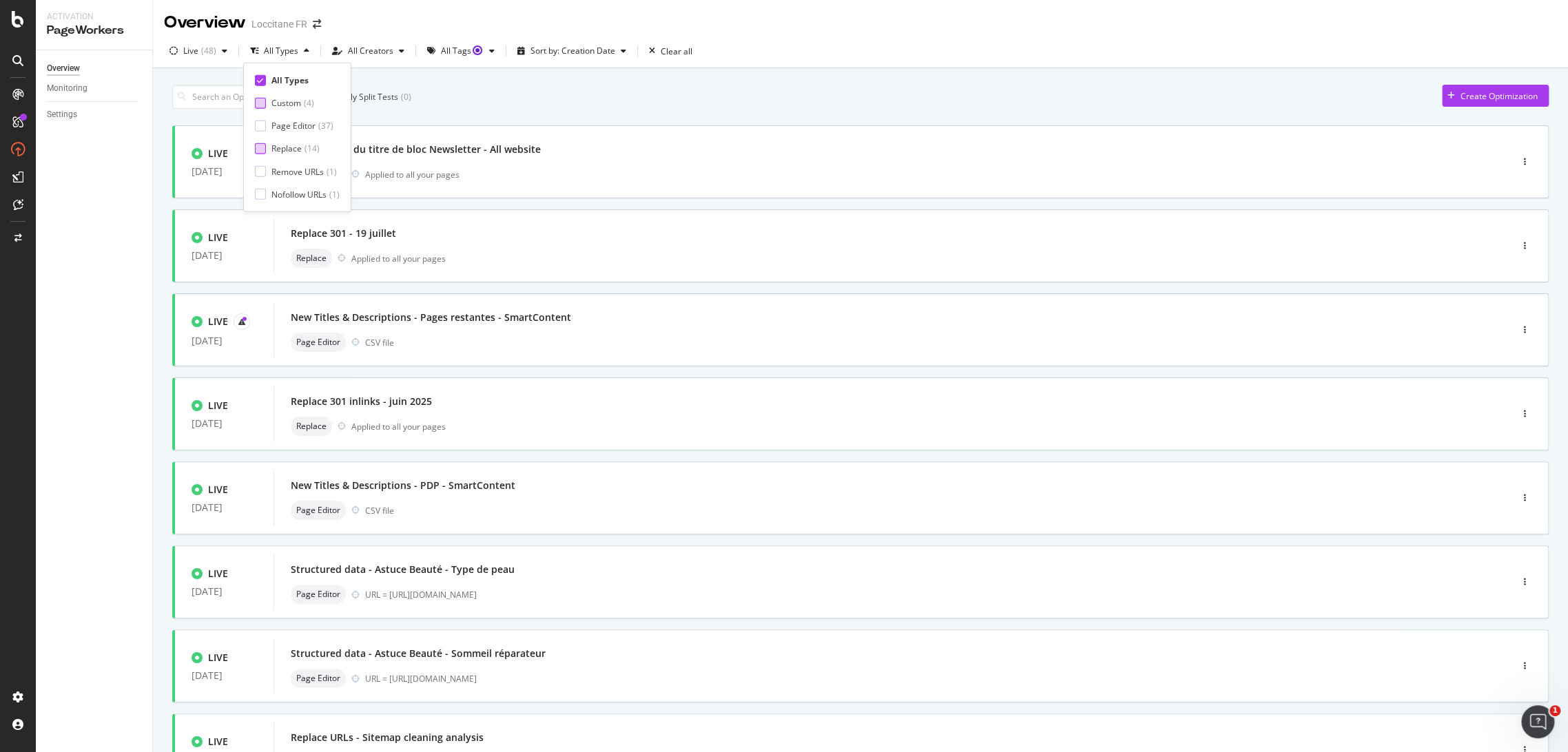
click at [257, 98] on div at bounding box center [260, 103] width 11 height 11
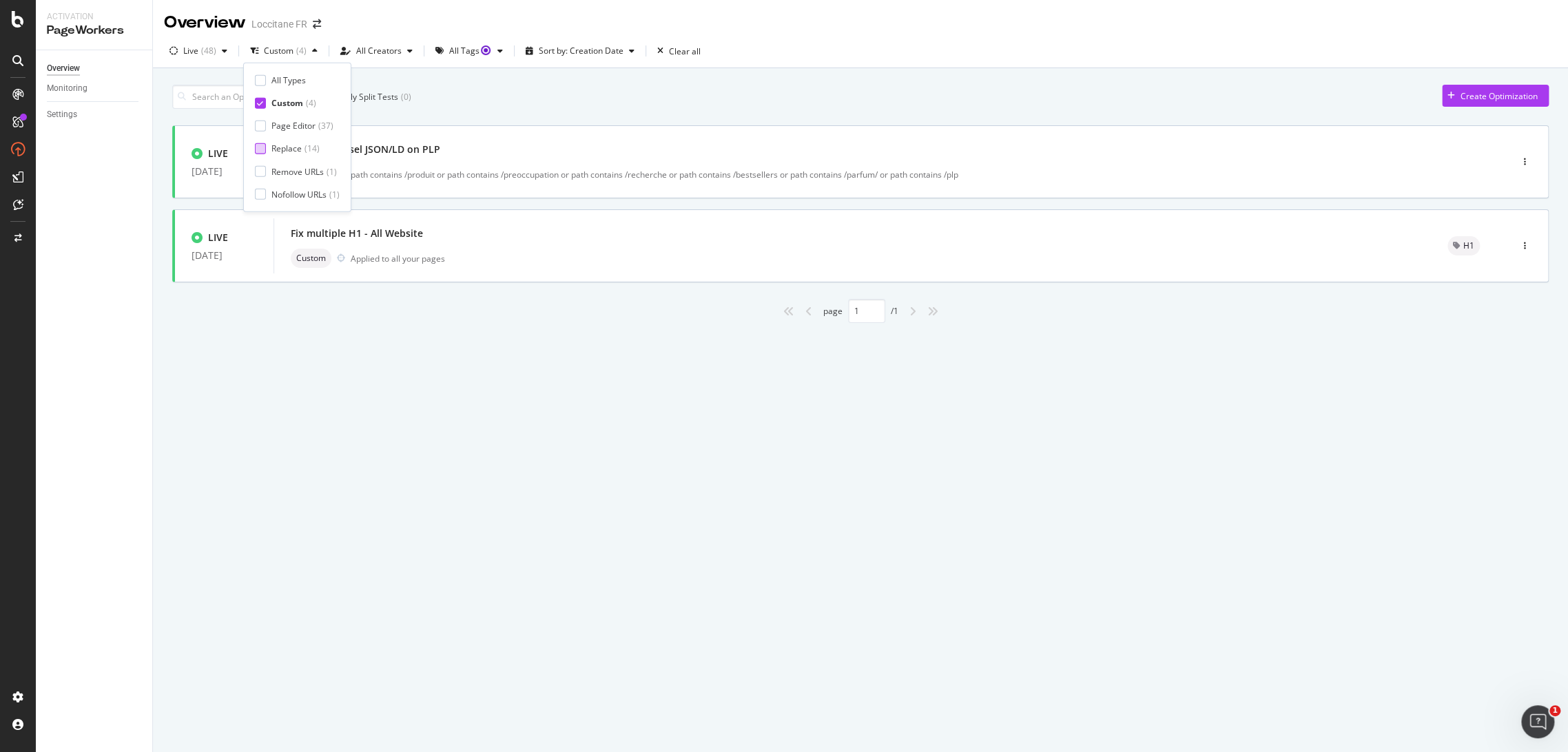
click at [540, 101] on div "Only Split Tests ( 0 ) Create Optimization" at bounding box center [860, 96] width 1376 height 24
click at [215, 49] on div "( 48 )" at bounding box center [209, 51] width 15 height 8
click at [279, 57] on div "Custom ( 4 )" at bounding box center [284, 51] width 79 height 20
click at [263, 79] on div at bounding box center [260, 80] width 11 height 11
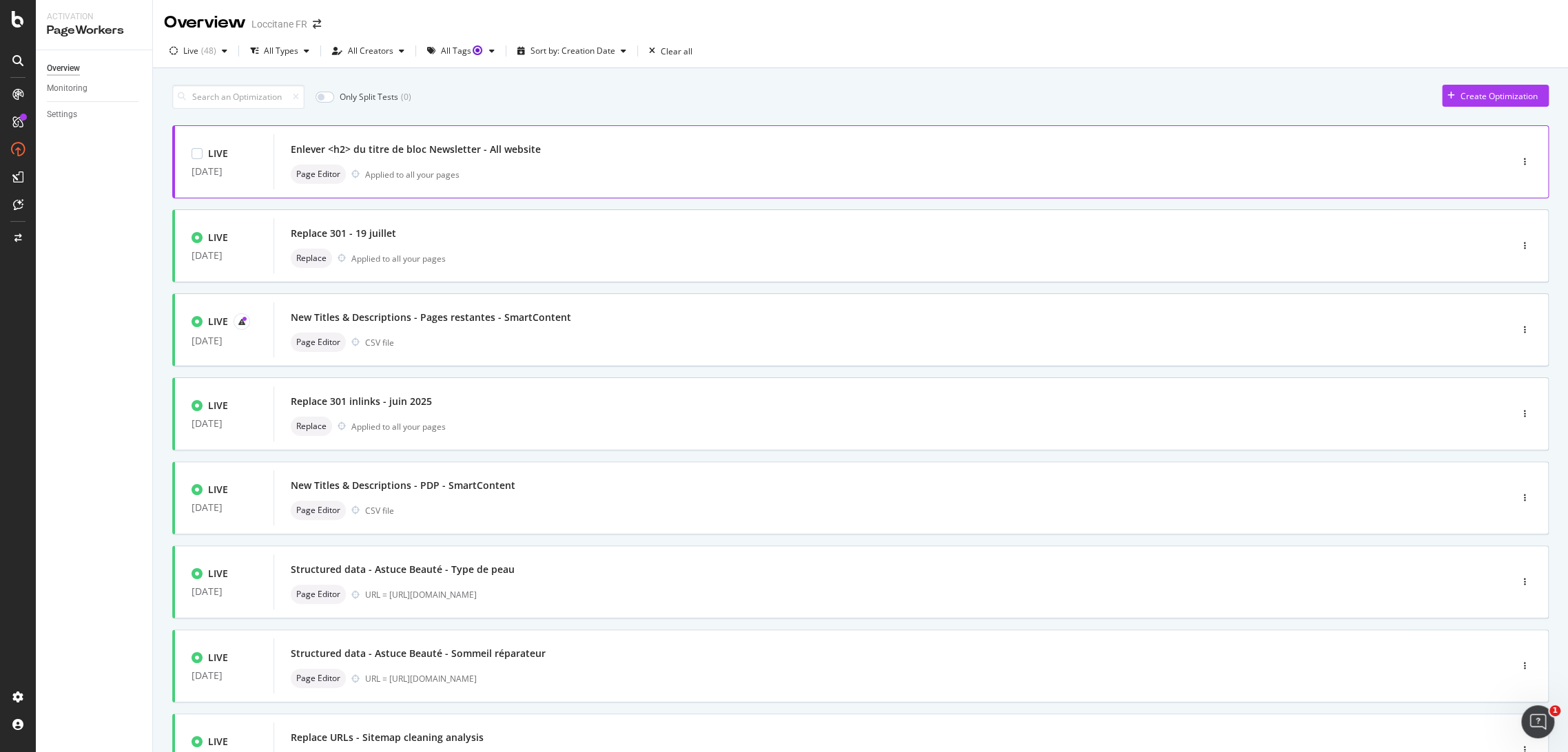
click at [595, 170] on div "Page Editor Applied to all your pages" at bounding box center [871, 174] width 1161 height 19
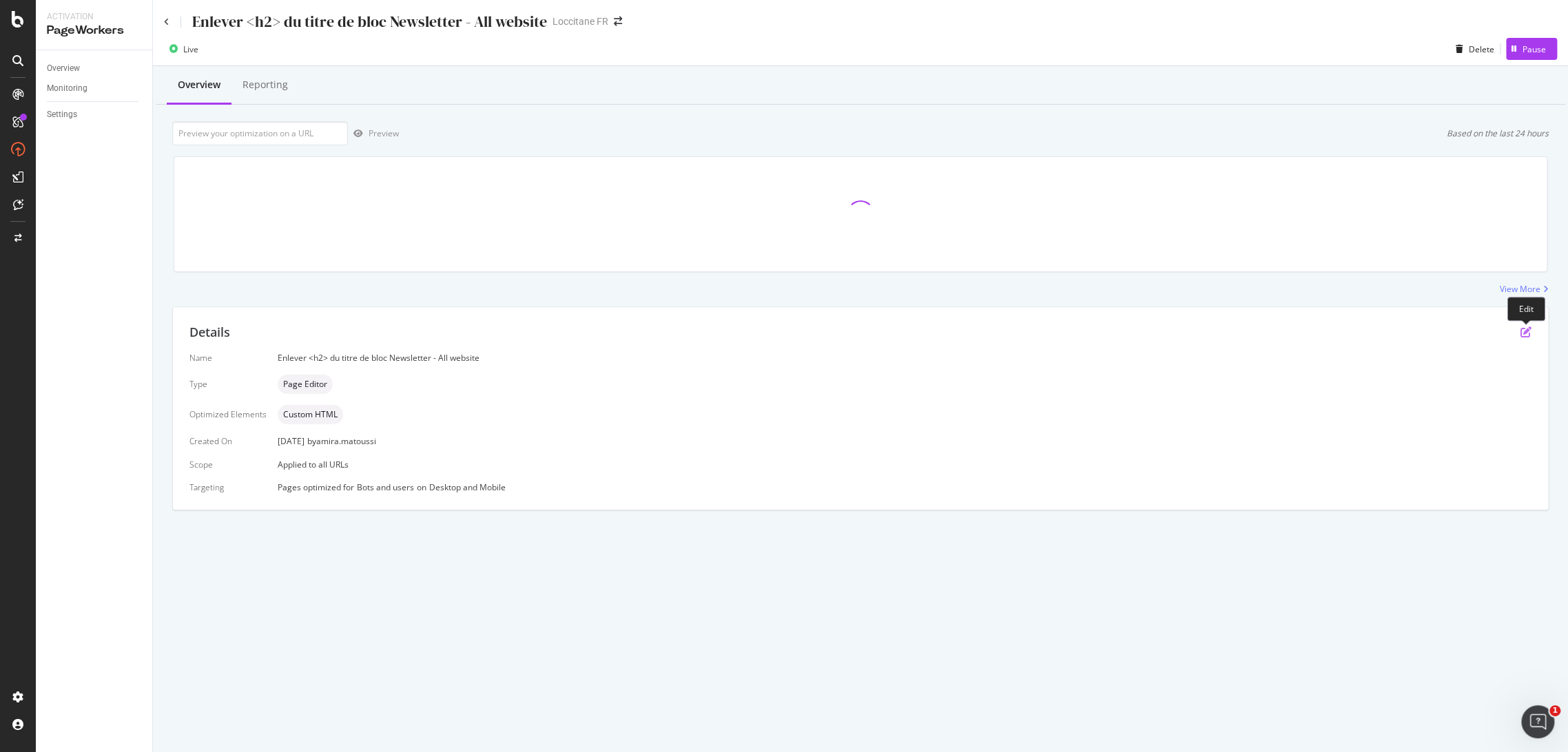
click at [1529, 335] on icon "pen-to-square" at bounding box center [1526, 332] width 11 height 11
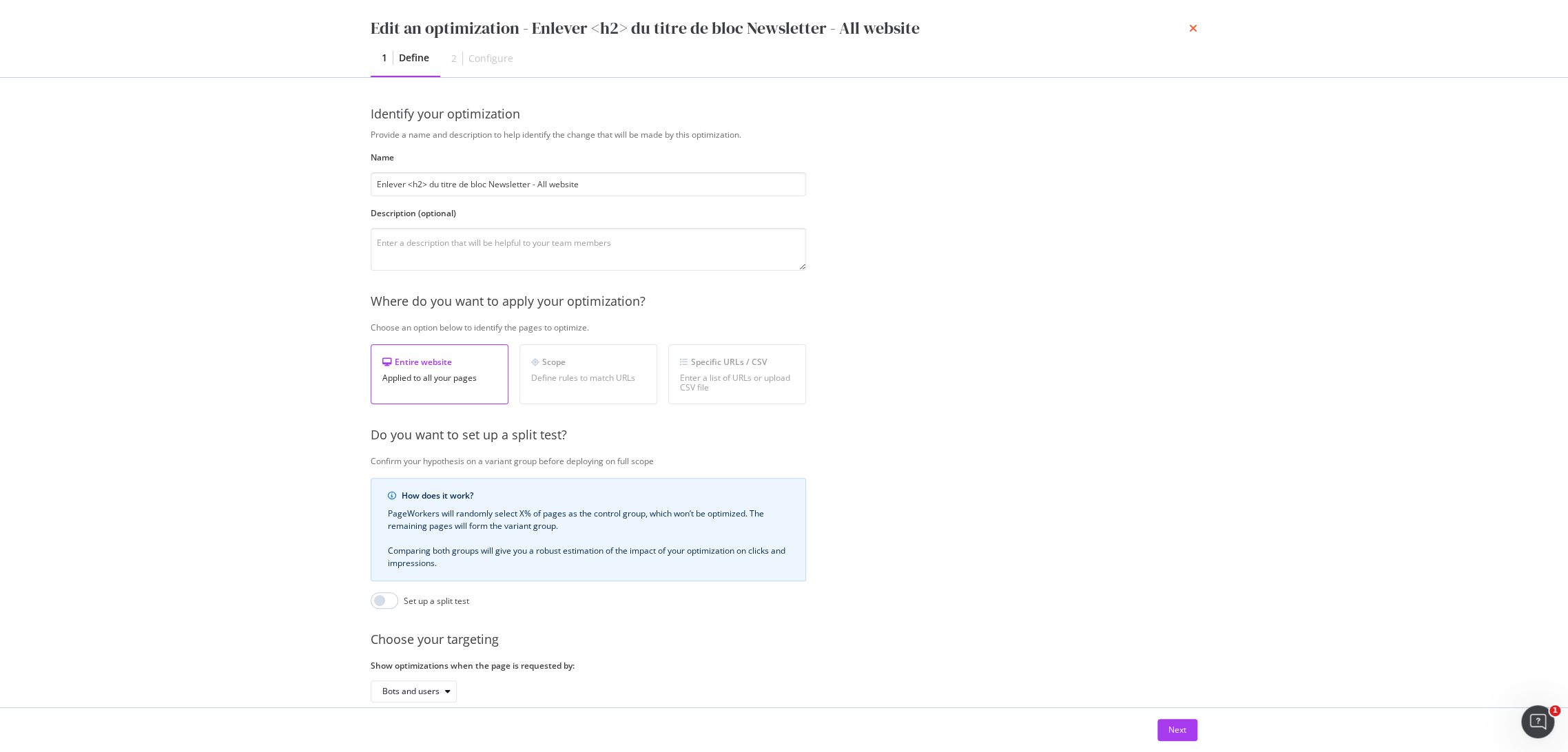
click at [1194, 24] on icon "times" at bounding box center [1193, 28] width 8 height 11
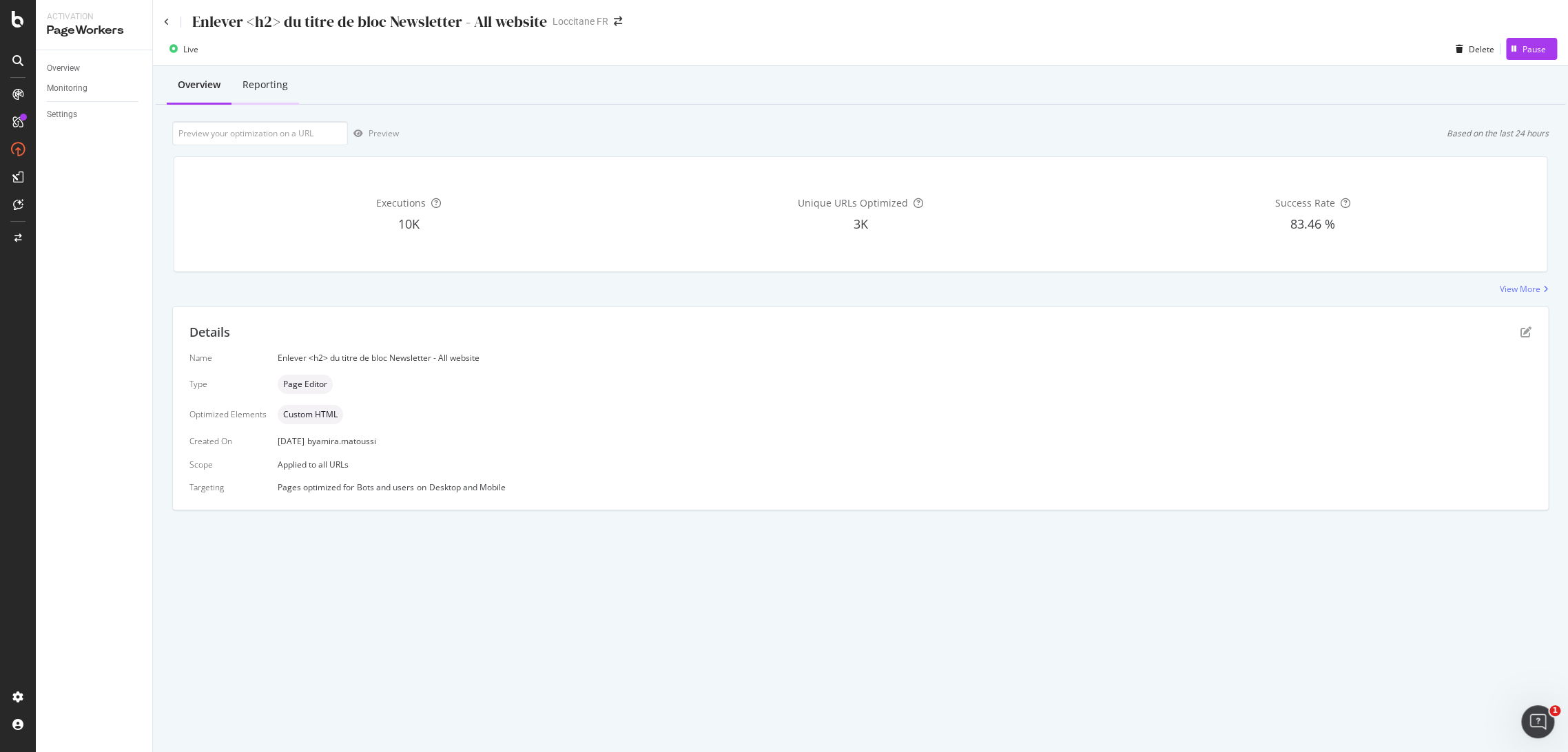
click at [274, 91] on div "Reporting" at bounding box center [265, 85] width 46 height 14
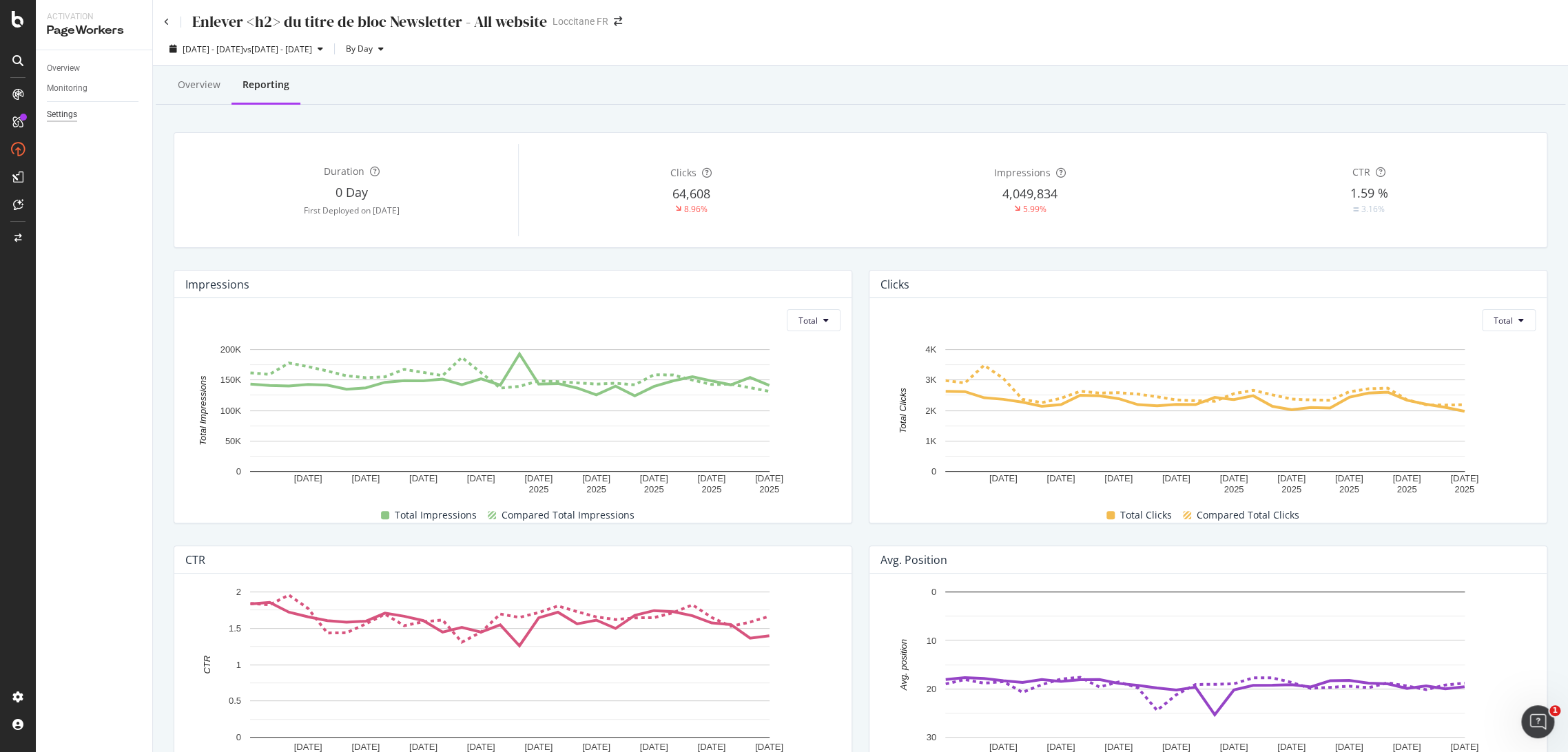
click at [65, 117] on div "Settings" at bounding box center [62, 115] width 30 height 15
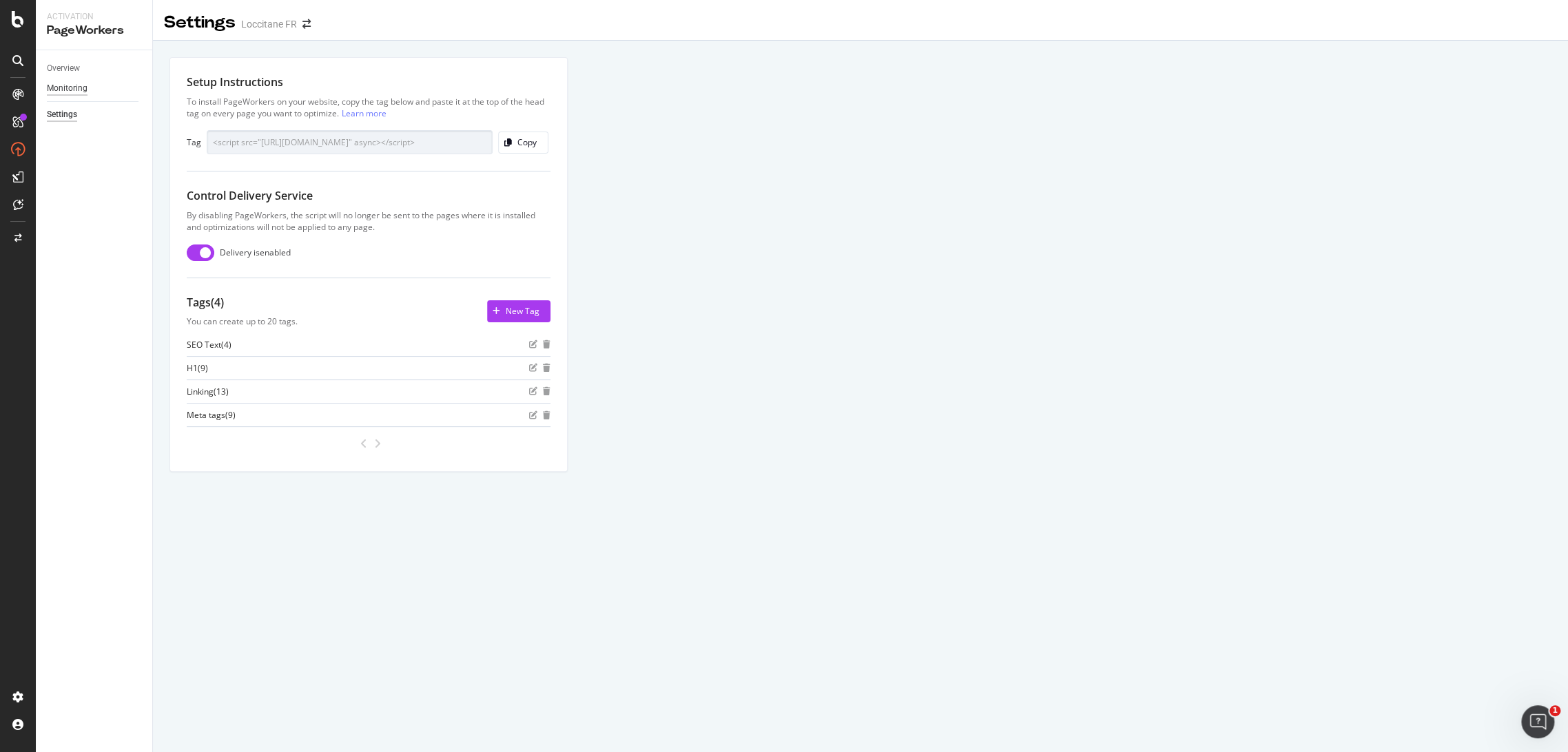
click at [70, 87] on div "Monitoring" at bounding box center [68, 89] width 41 height 15
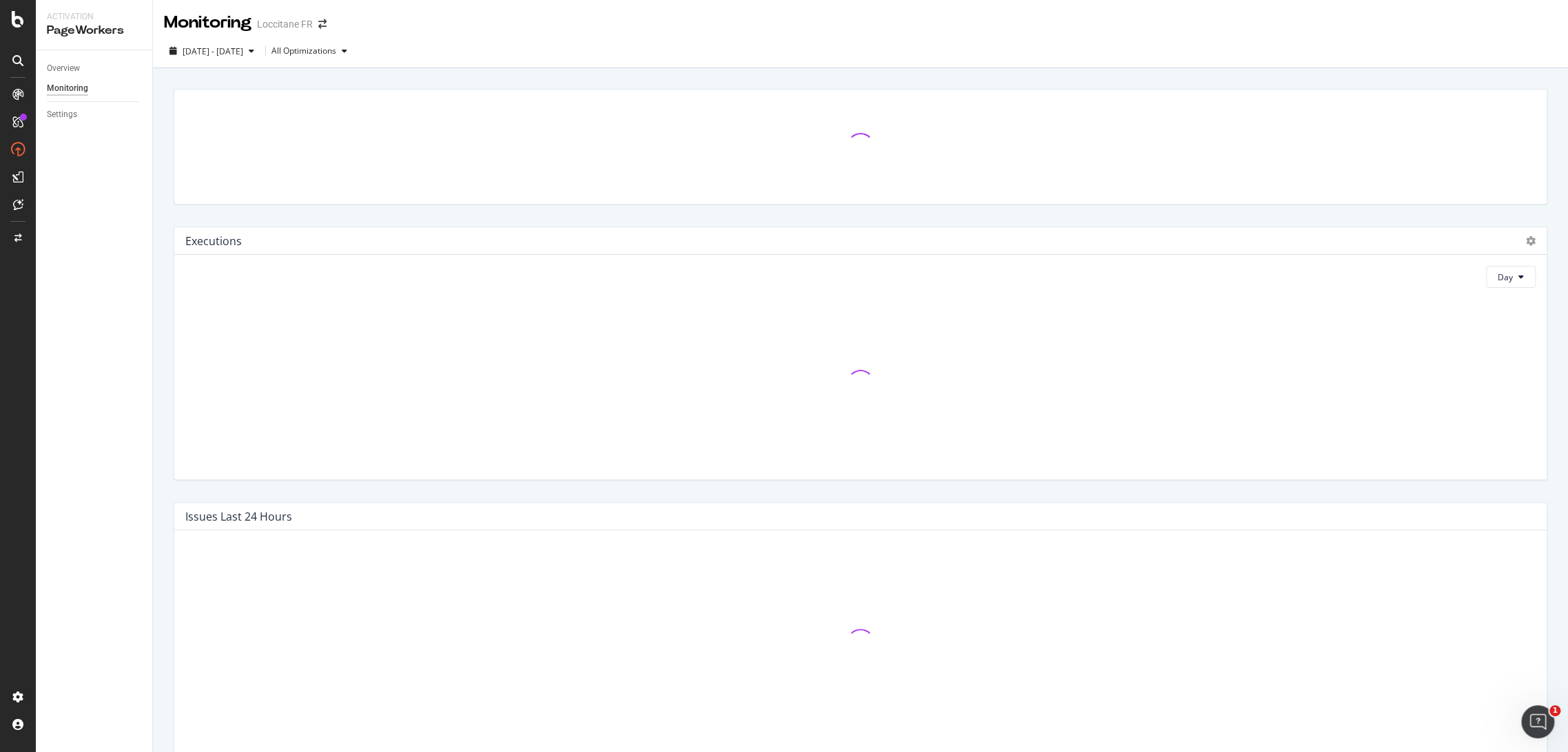
click at [69, 77] on div "Overview" at bounding box center [100, 68] width 106 height 20
click at [73, 67] on div "Overview" at bounding box center [63, 68] width 33 height 15
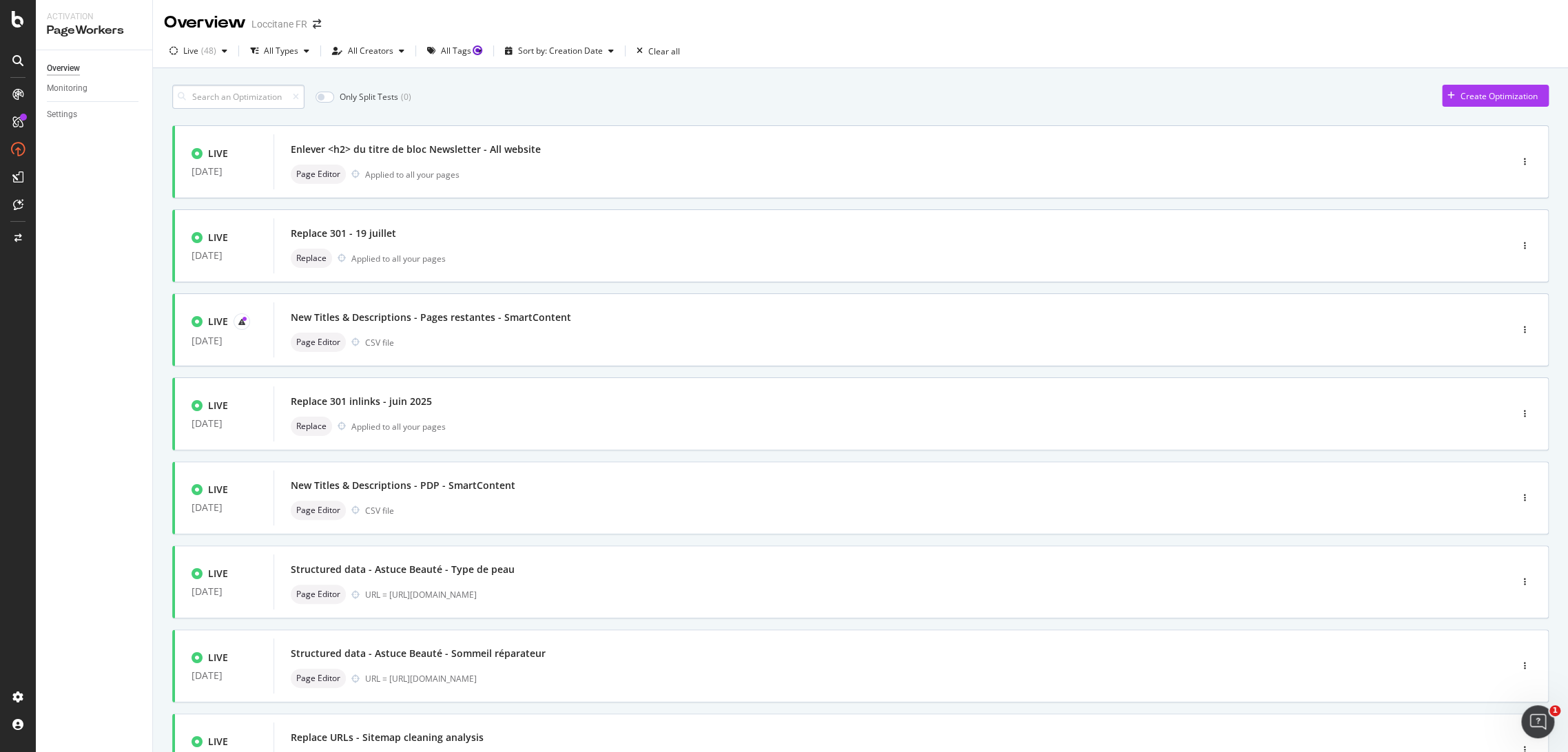
click at [230, 98] on input at bounding box center [238, 96] width 132 height 24
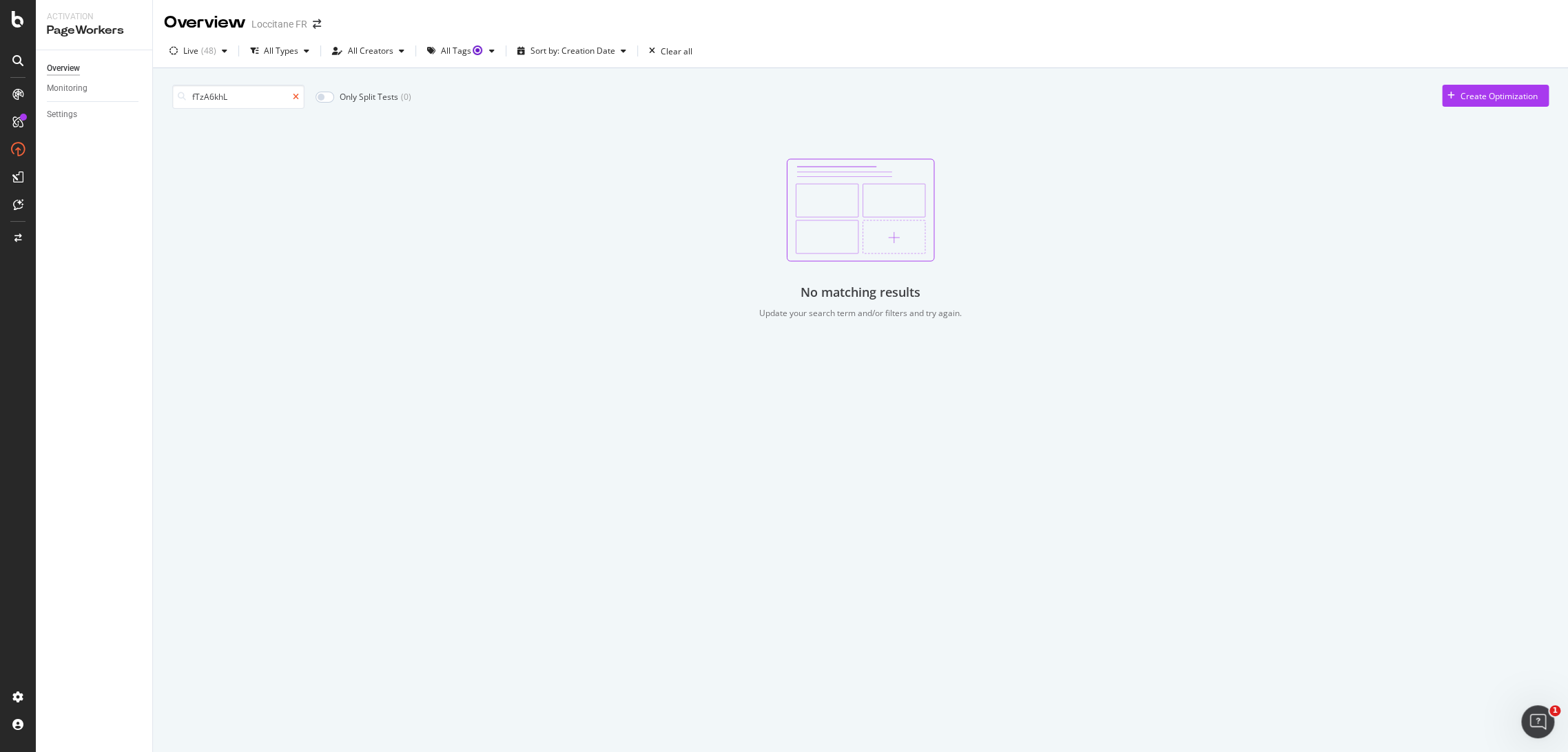
click at [297, 98] on icon at bounding box center [295, 97] width 6 height 8
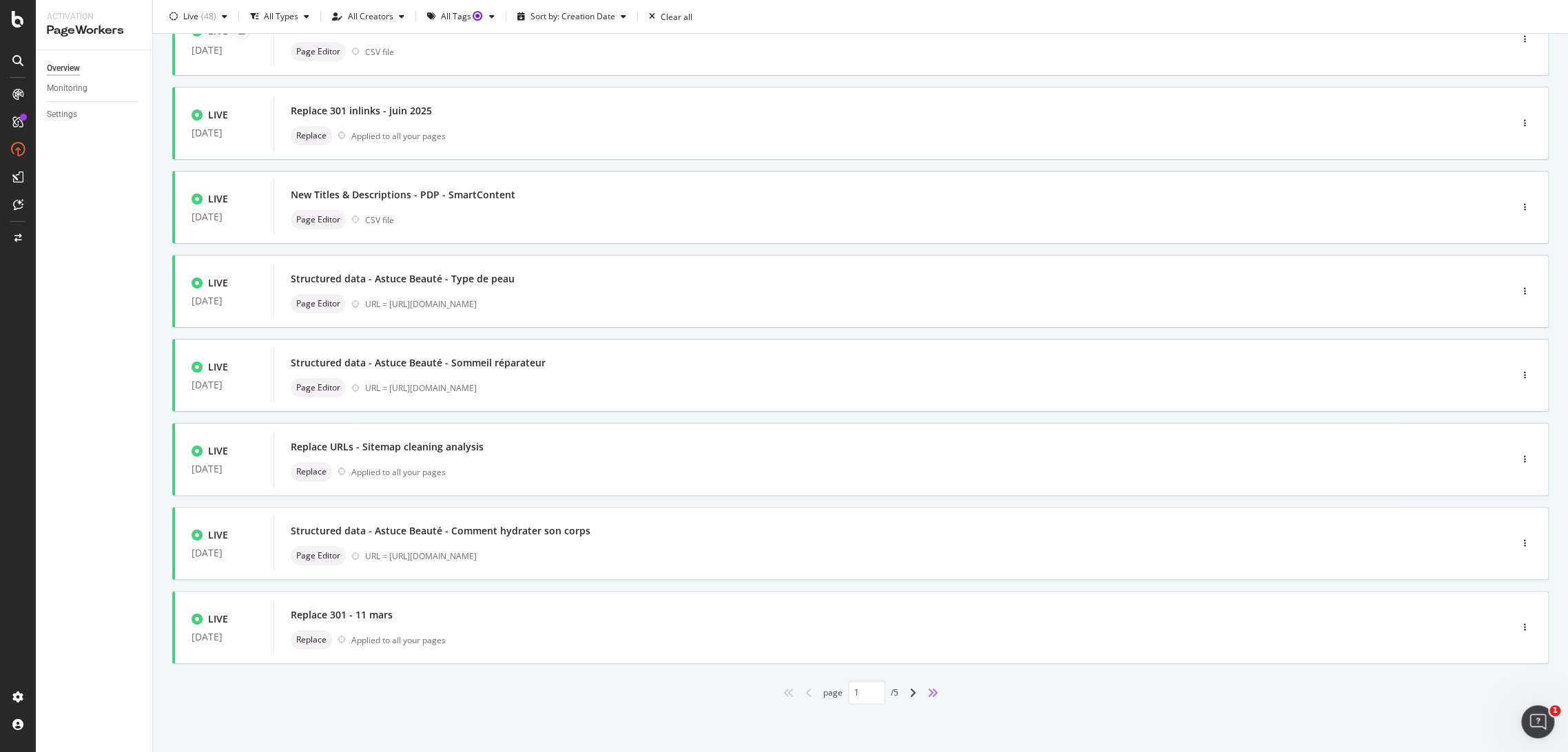
click at [927, 687] on icon "angles-right" at bounding box center [933, 693] width 11 height 11
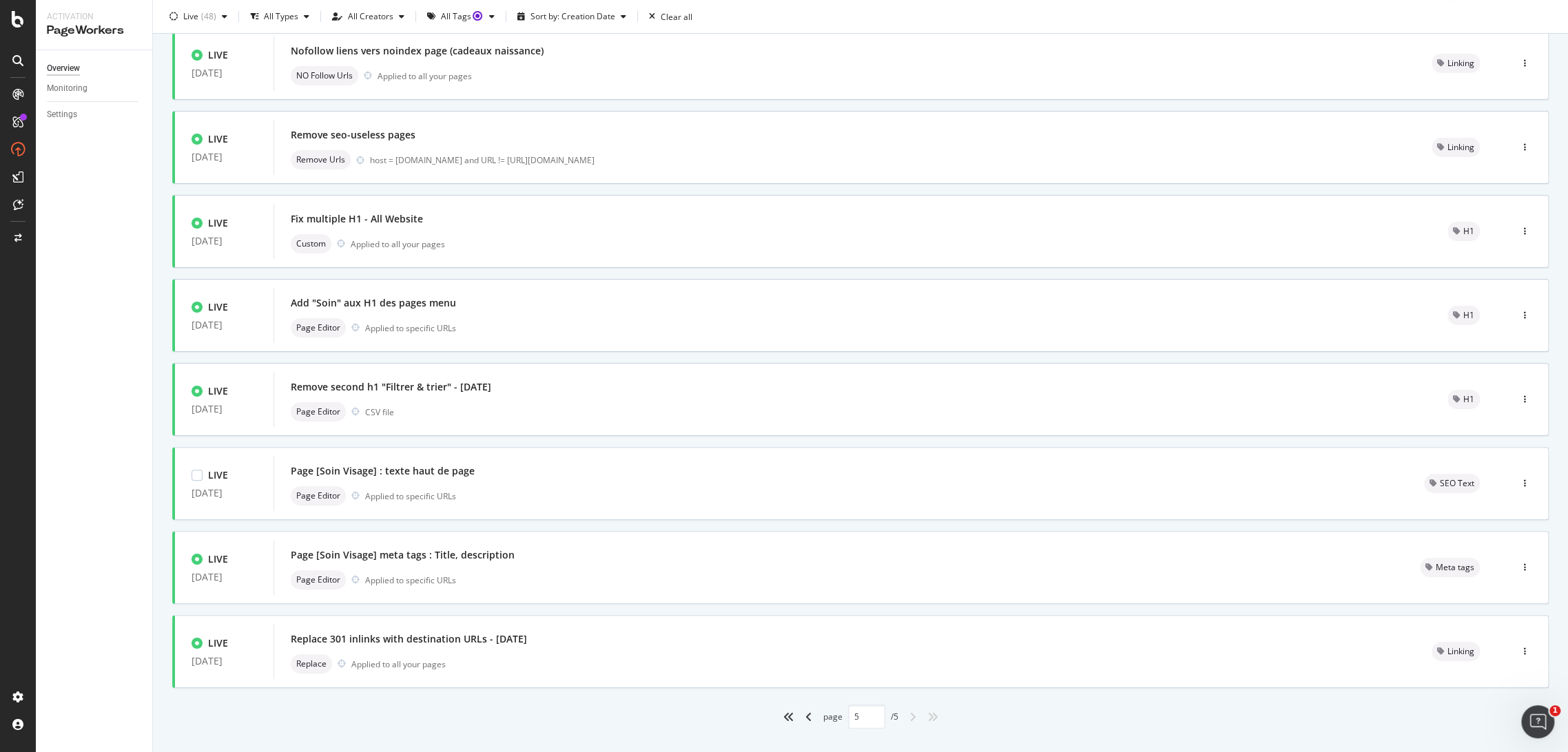
scroll to position [102, 0]
click at [783, 712] on icon "angles-left" at bounding box center [789, 714] width 11 height 11
type input "1"
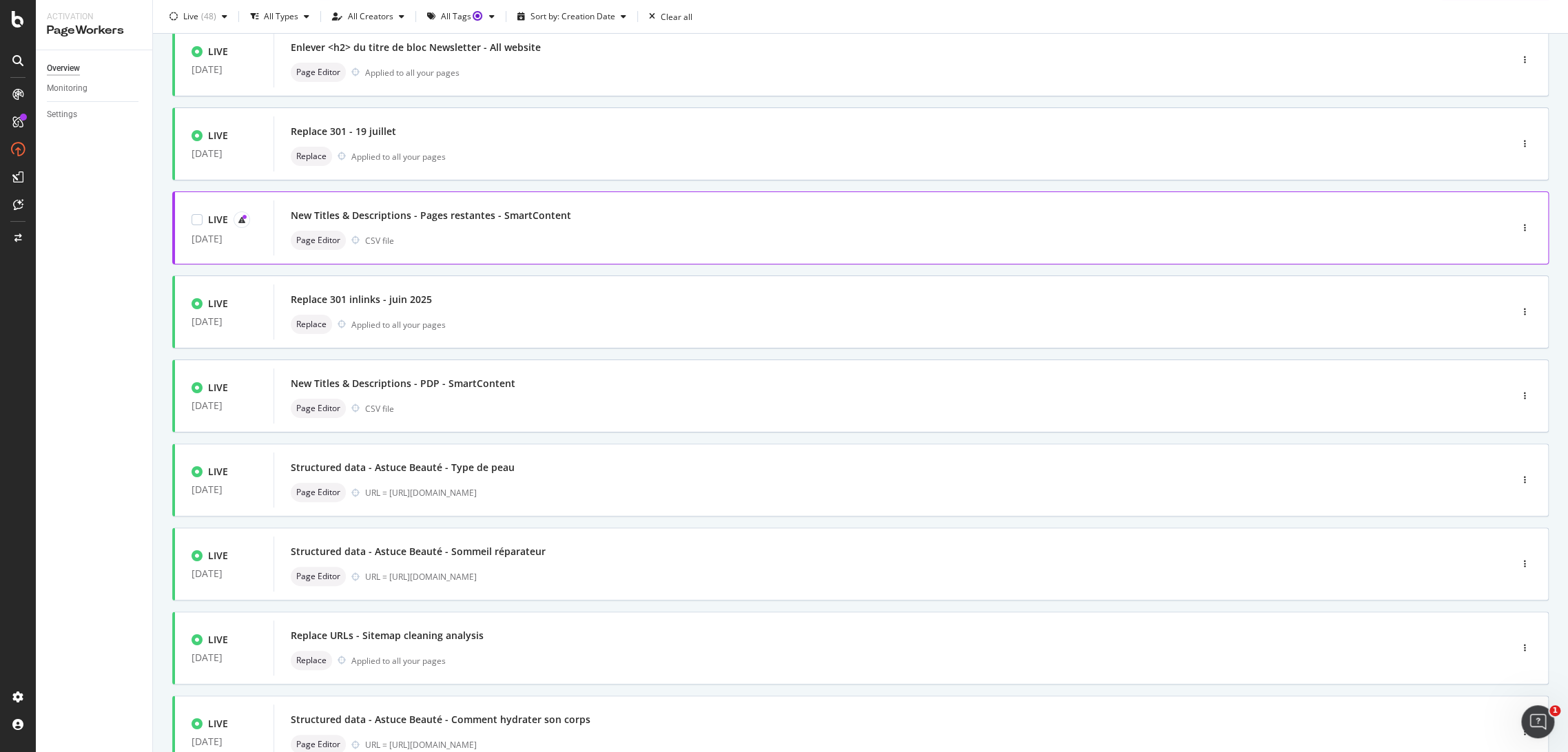
click at [496, 219] on div "New Titles & Descriptions - Pages restantes - SmartContent" at bounding box center [431, 216] width 281 height 14
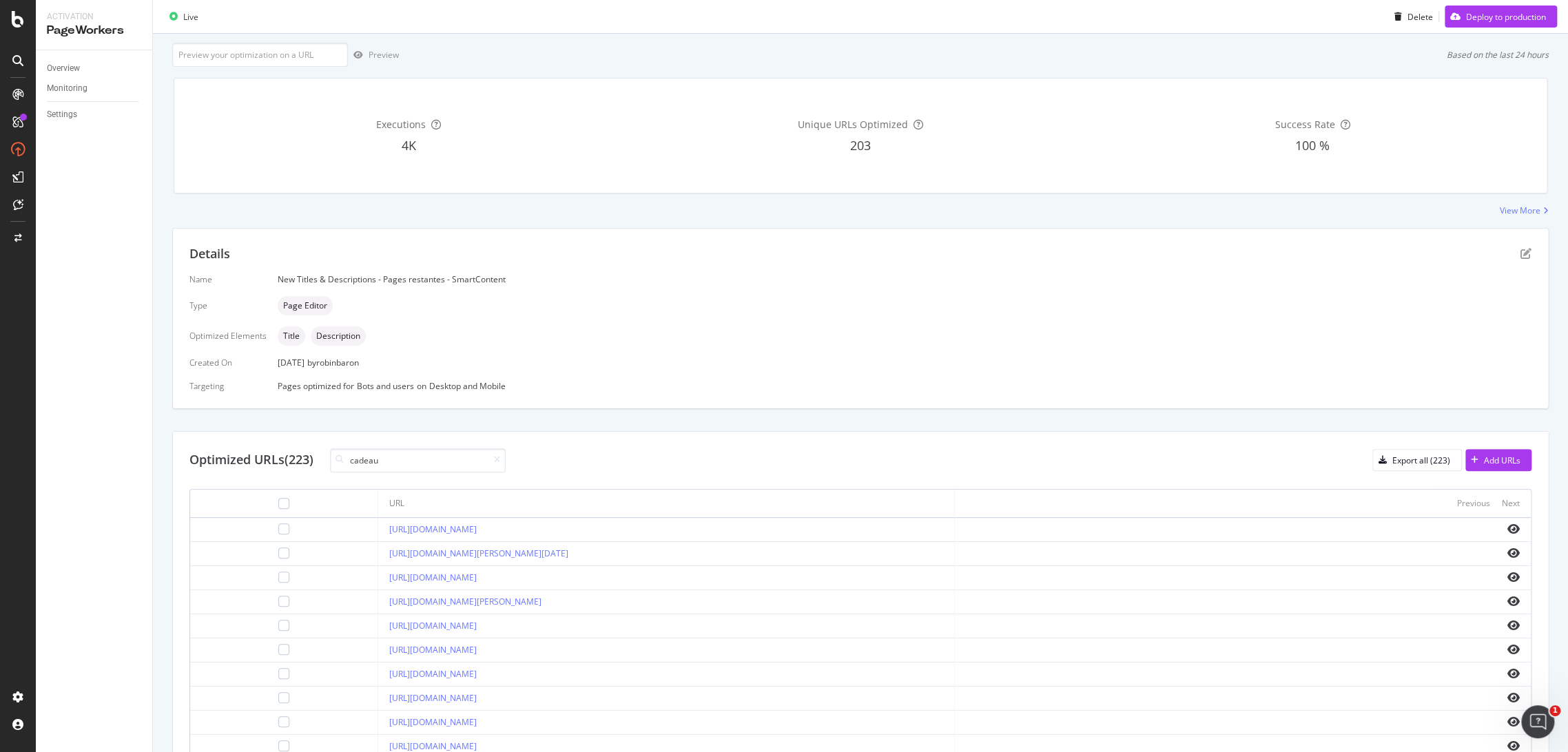
scroll to position [283, 0]
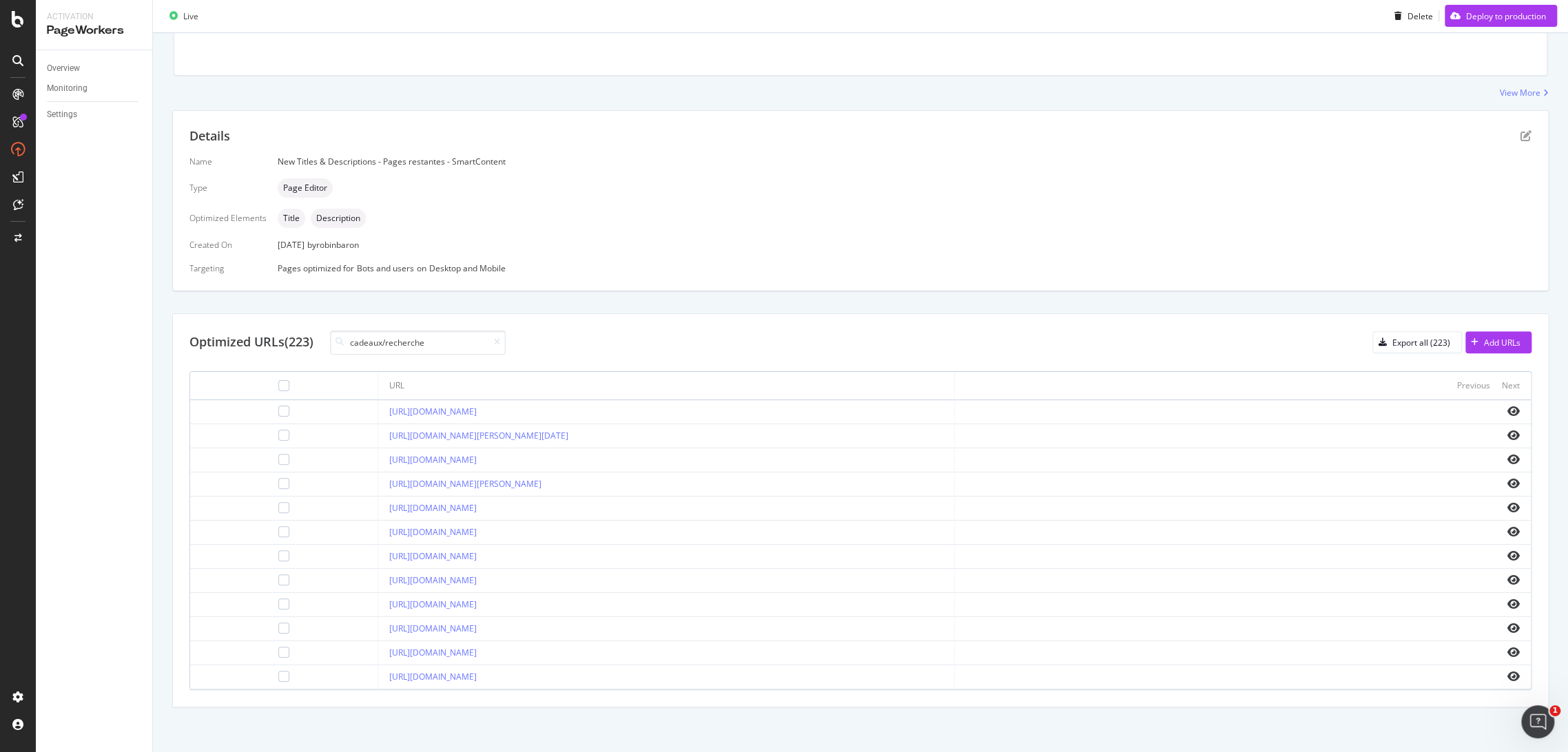
type input "cadeaux/recherche"
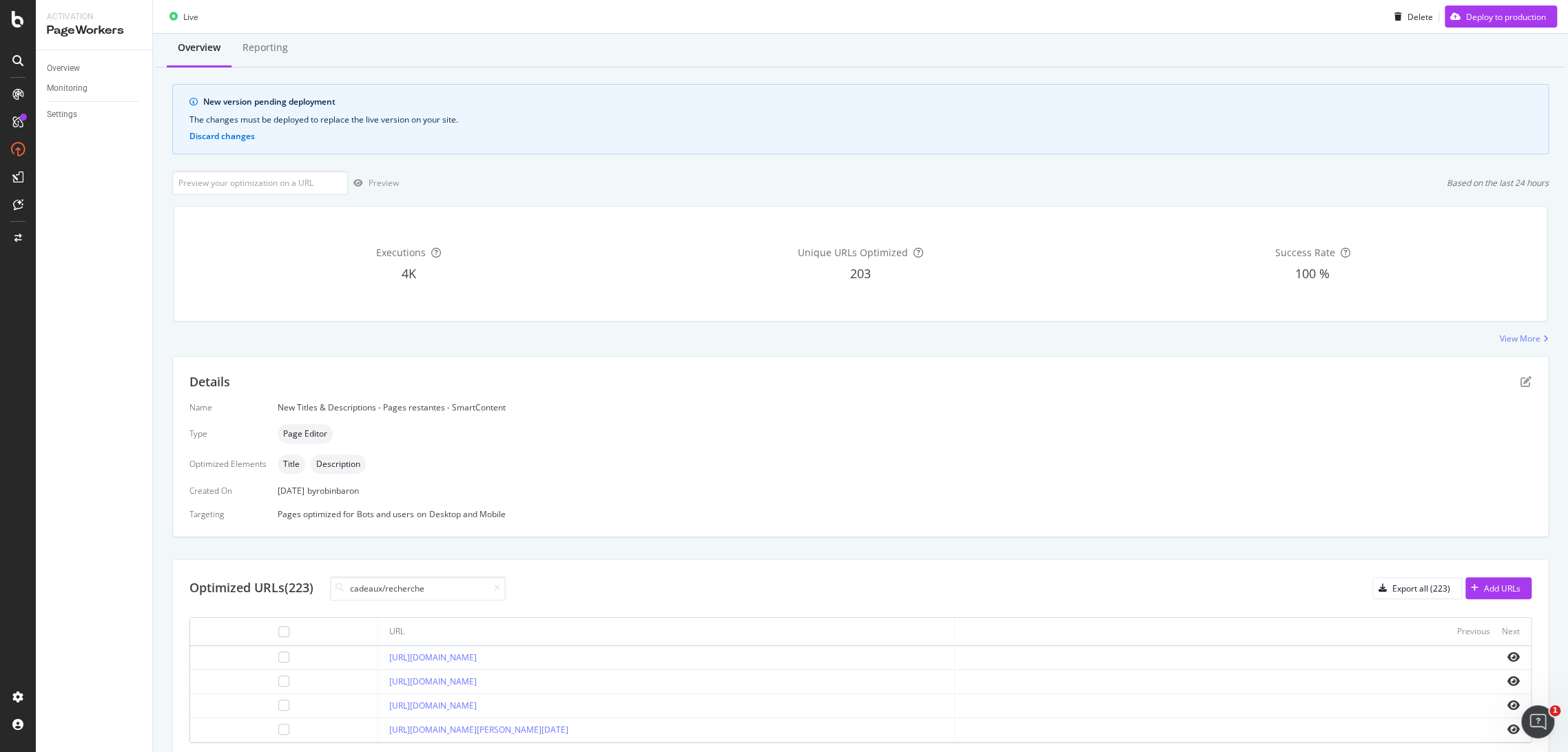
scroll to position [0, 0]
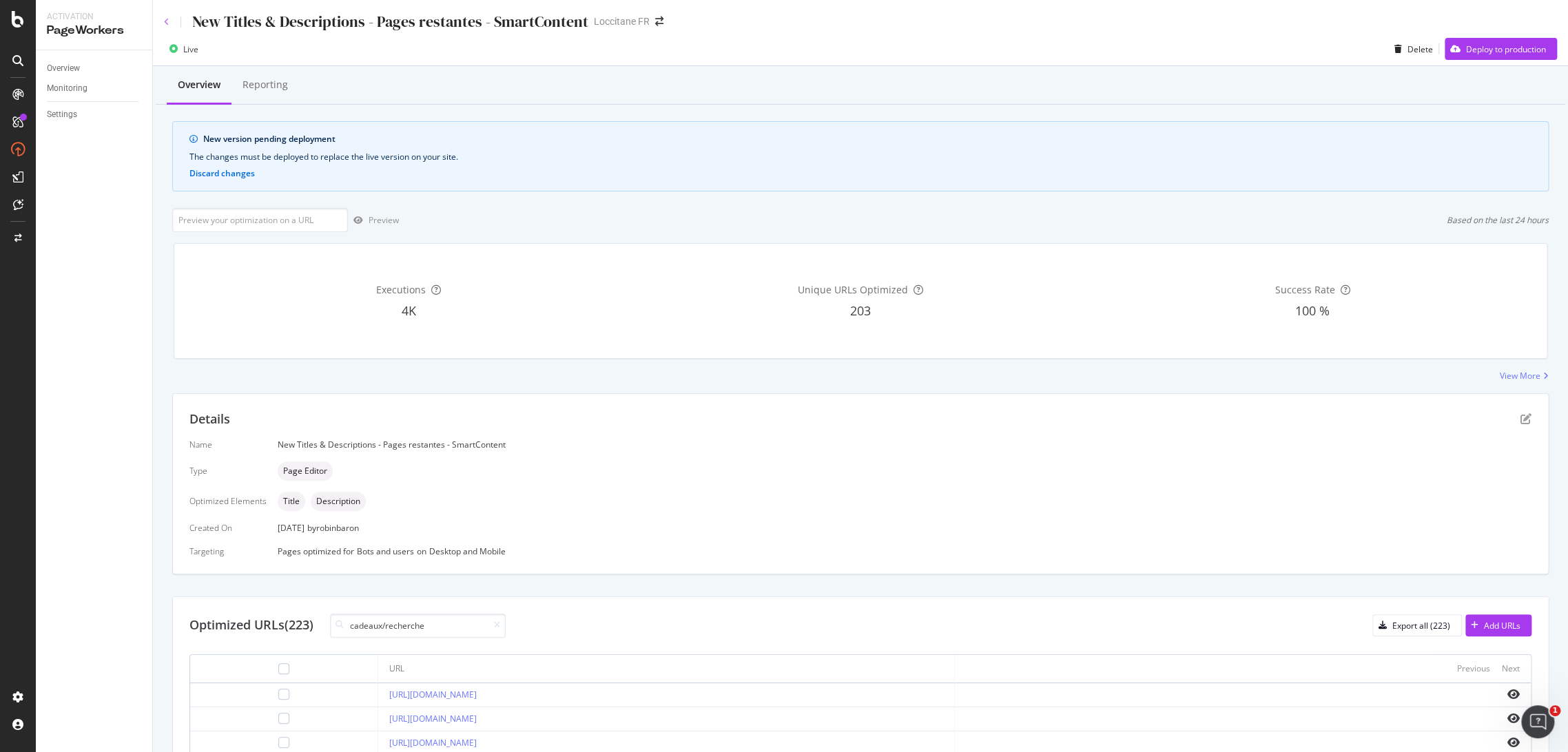
click at [169, 21] on icon at bounding box center [167, 22] width 6 height 8
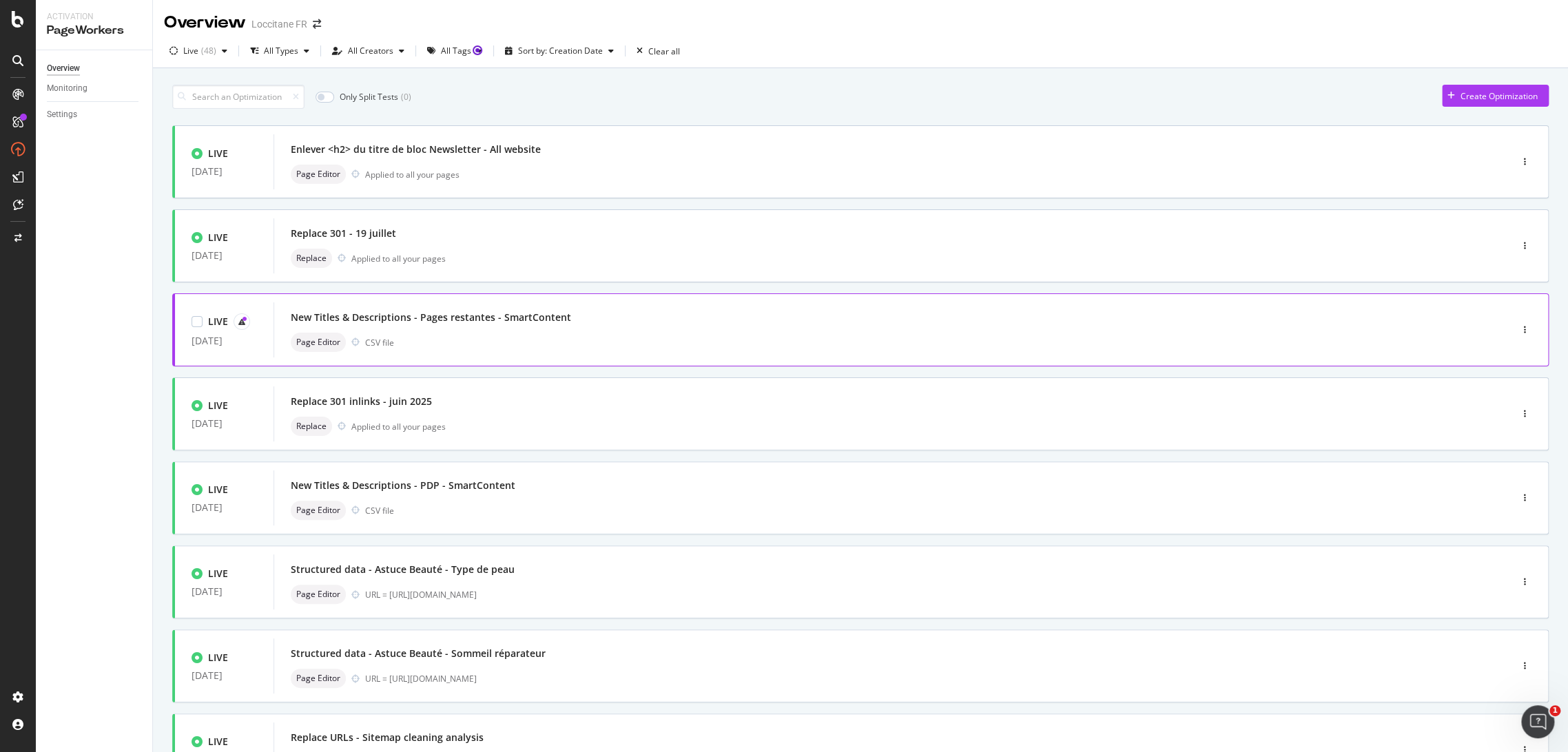
click at [585, 329] on div "New Titles & Descriptions - Pages restantes - SmartContent Page Editor CSV file" at bounding box center [871, 330] width 1161 height 44
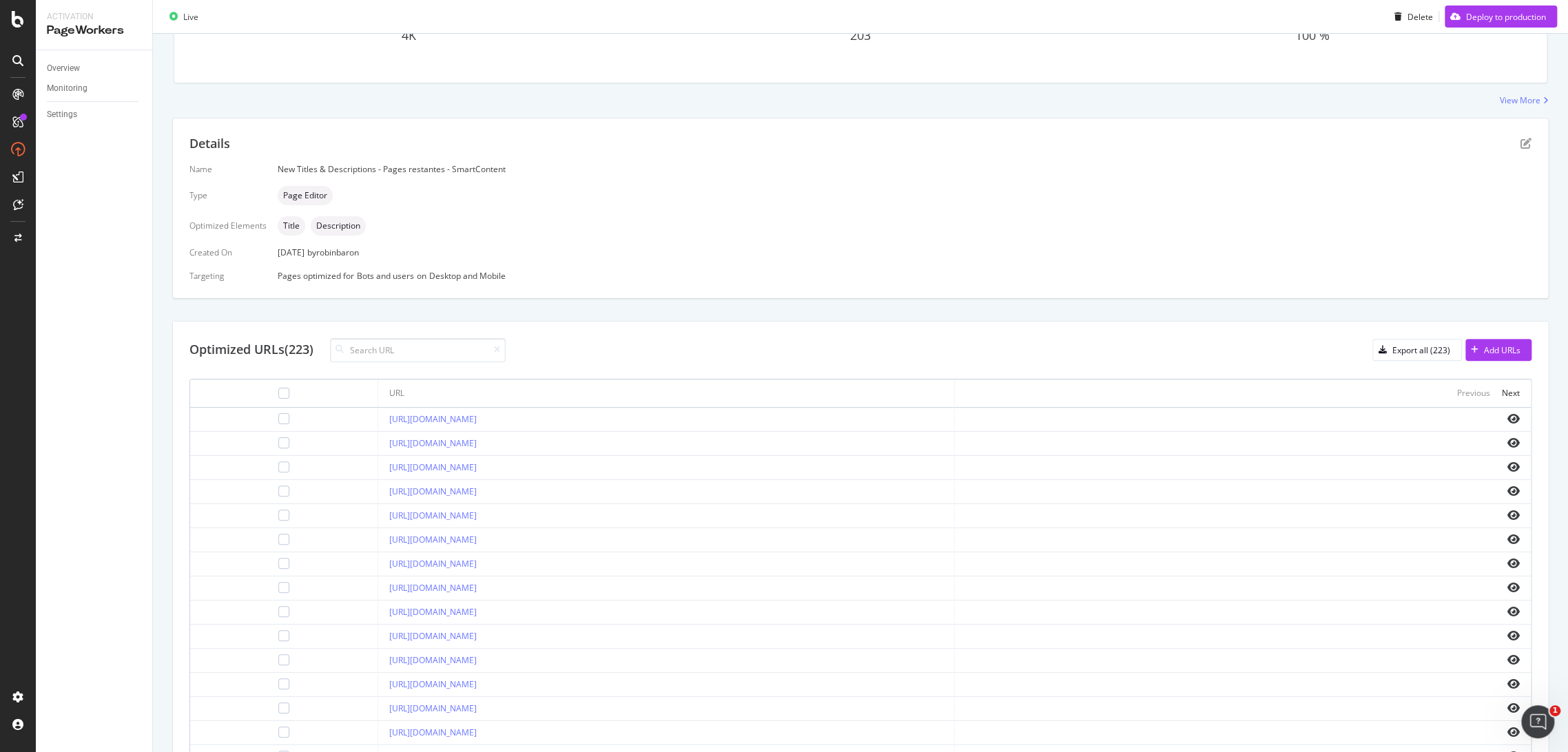
scroll to position [279, 0]
click at [1405, 344] on div "Export all (223)" at bounding box center [1421, 347] width 58 height 12
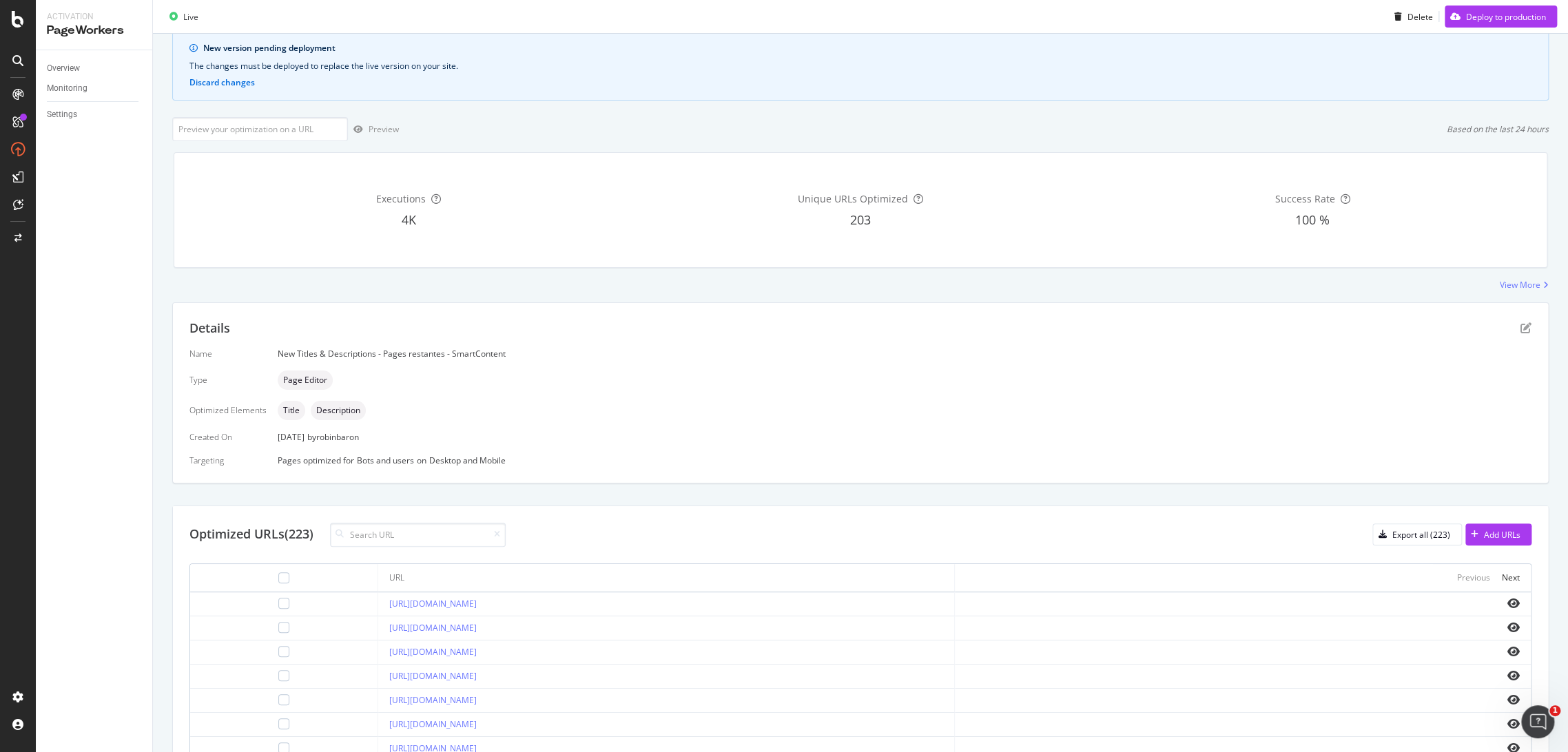
scroll to position [50, 0]
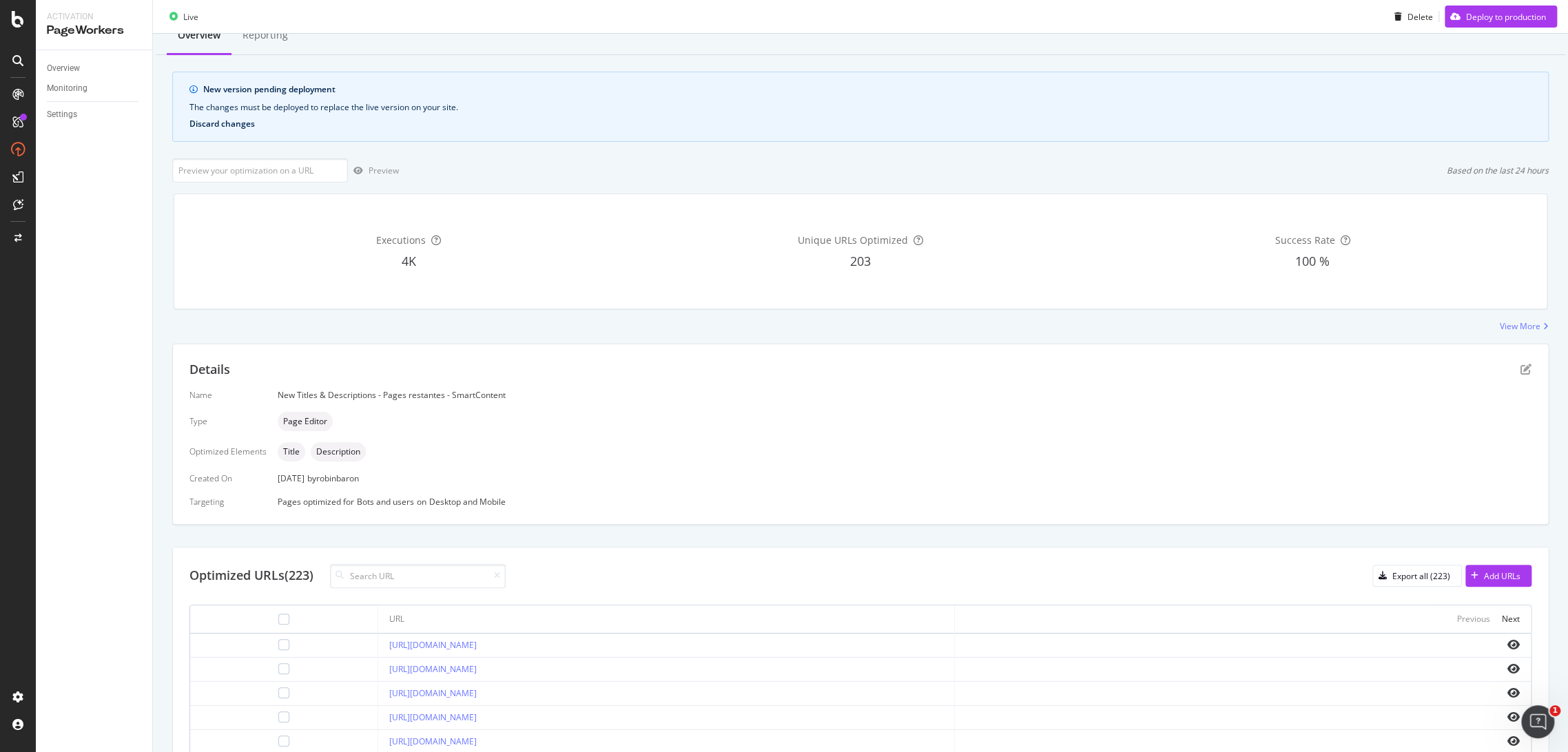
click at [205, 127] on button "Discard changes" at bounding box center [222, 124] width 65 height 10
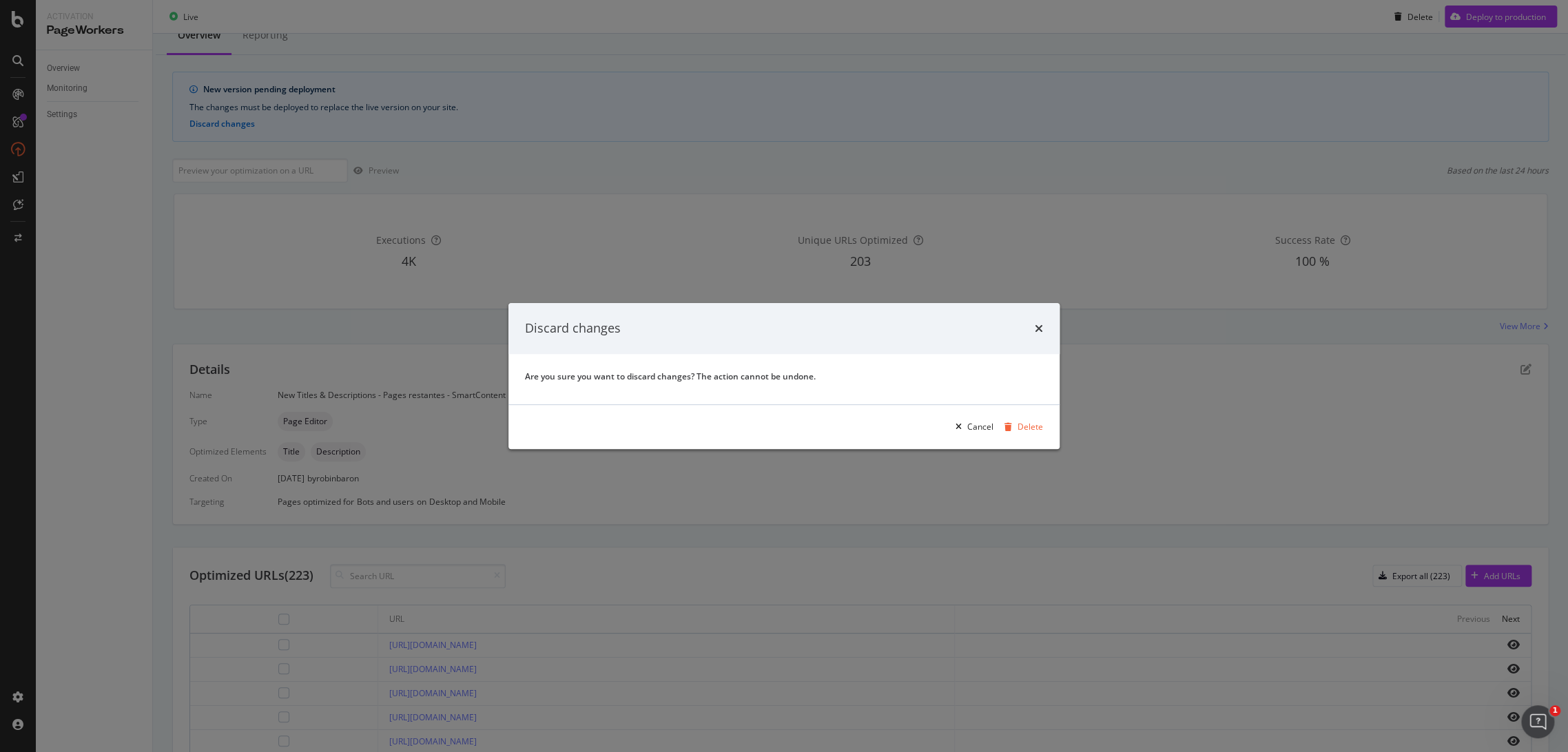
click at [691, 378] on div "Are you sure you want to discard changes? The action cannot be undone." at bounding box center [784, 376] width 518 height 12
drag, startPoint x: 656, startPoint y: 378, endPoint x: 628, endPoint y: 378, distance: 28.0
click at [628, 378] on div "Are you sure you want to discard changes? The action cannot be undone." at bounding box center [784, 376] width 518 height 12
copy div "discard changes"
click at [1031, 431] on div "Delete" at bounding box center [1030, 426] width 25 height 12
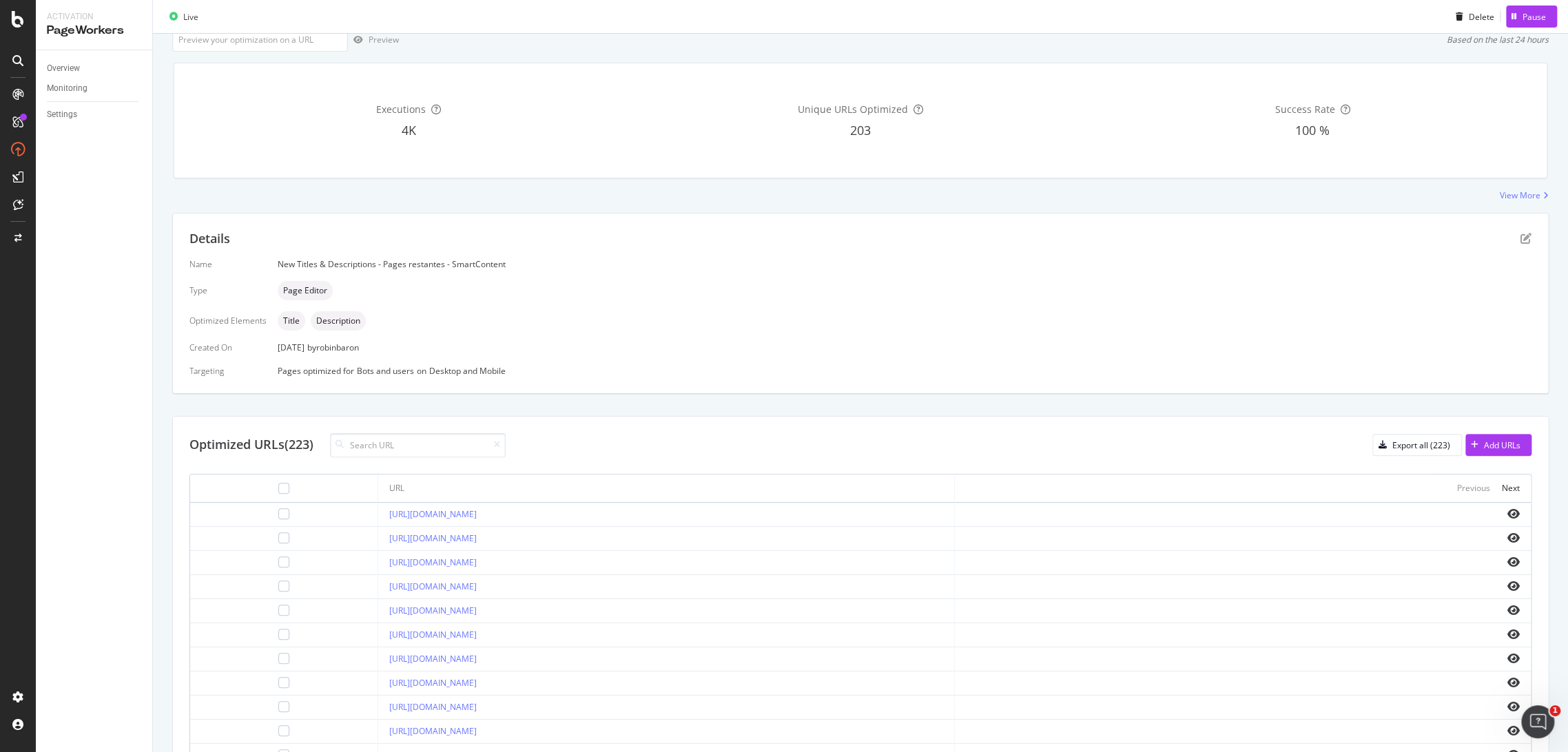
scroll to position [269, 0]
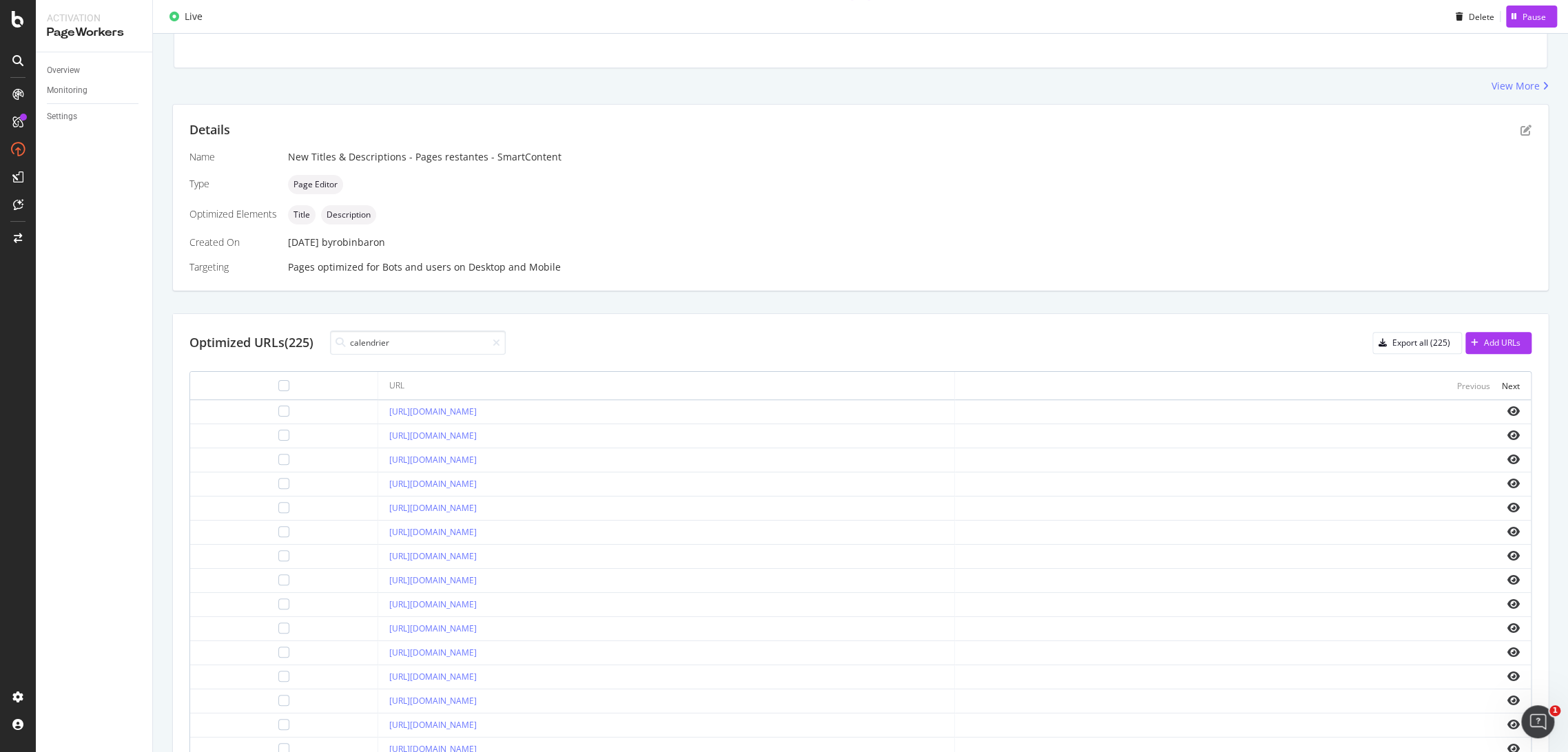
type input "calendrier"
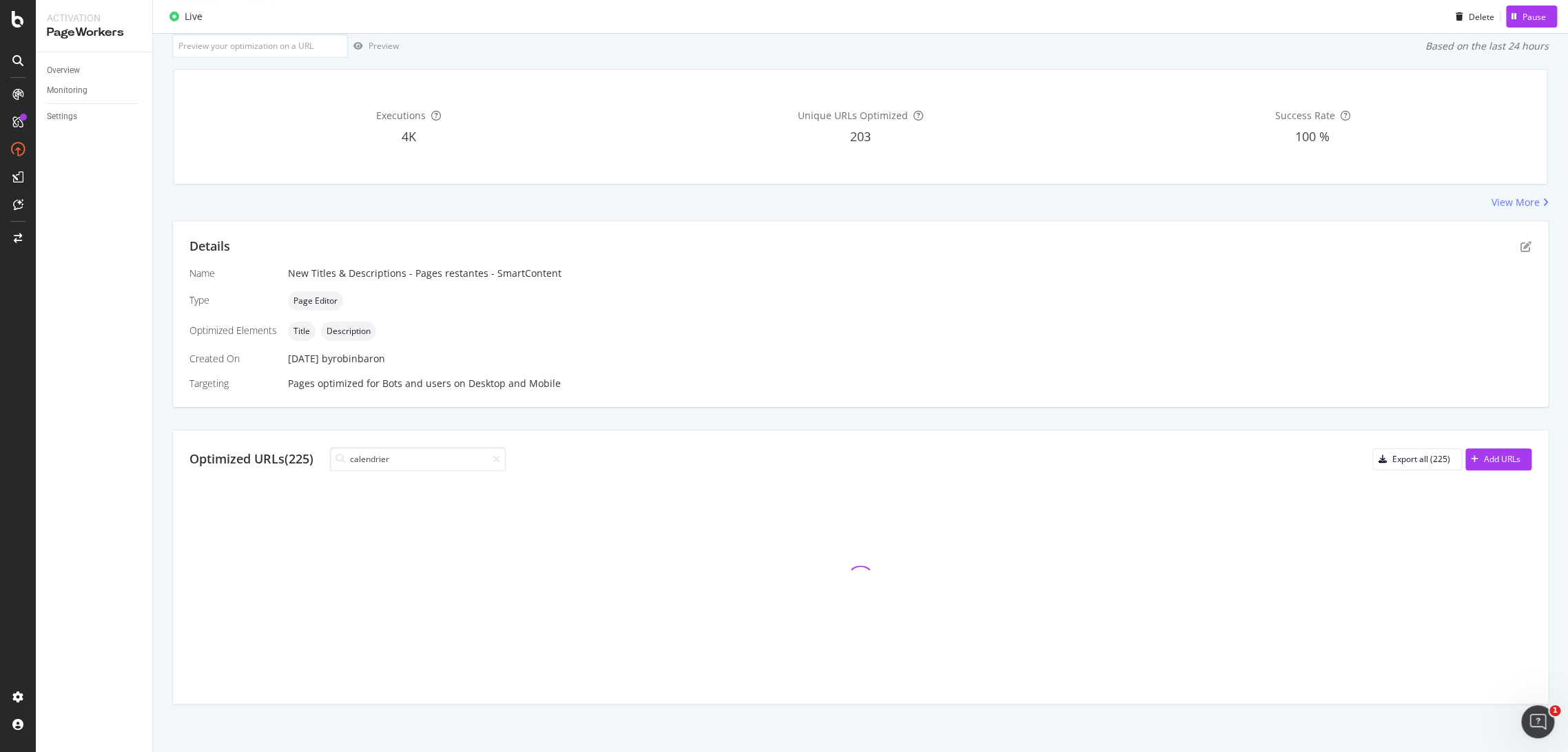
scroll to position [0, 0]
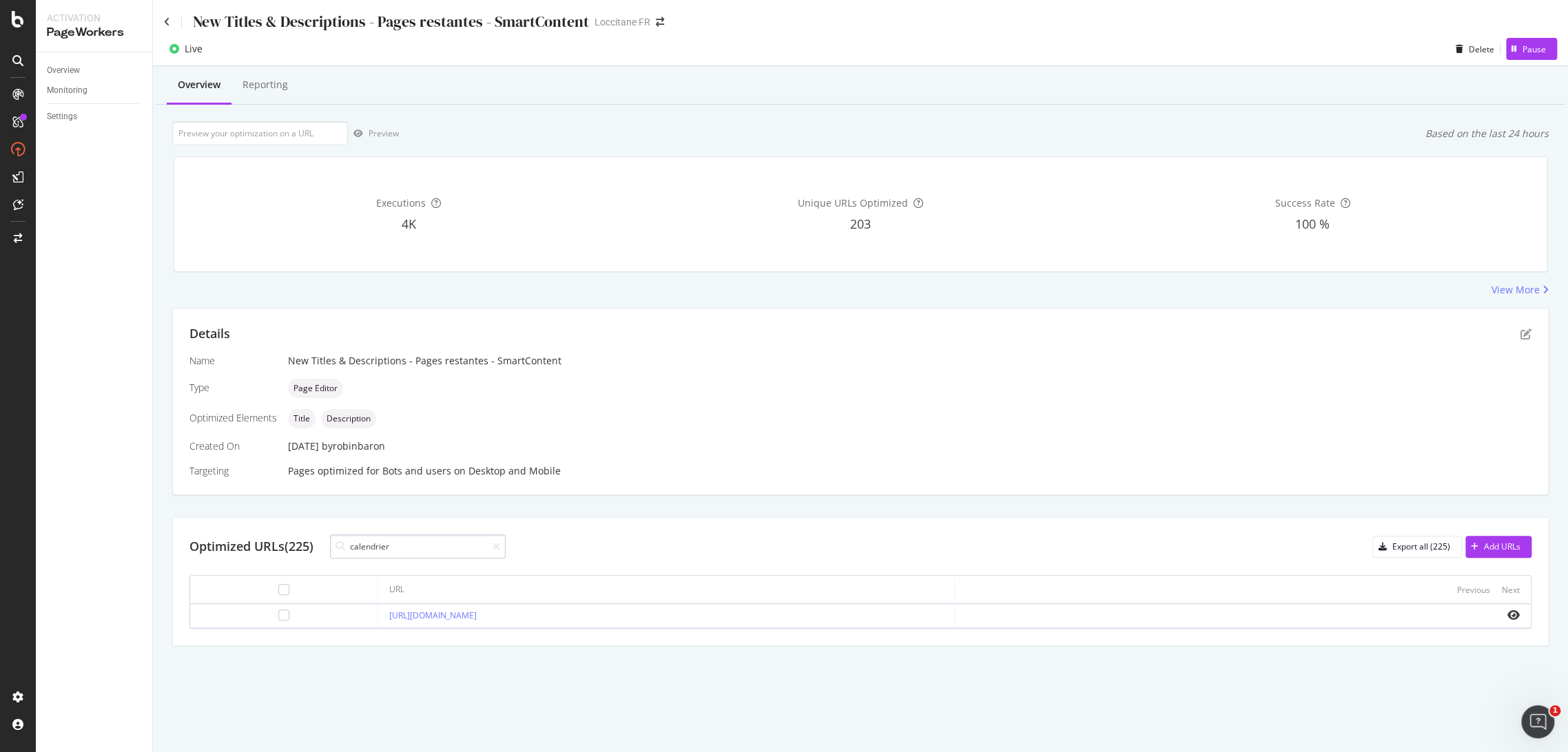
click at [429, 549] on input "calendrier" at bounding box center [418, 547] width 176 height 24
click at [279, 618] on div at bounding box center [284, 616] width 11 height 11
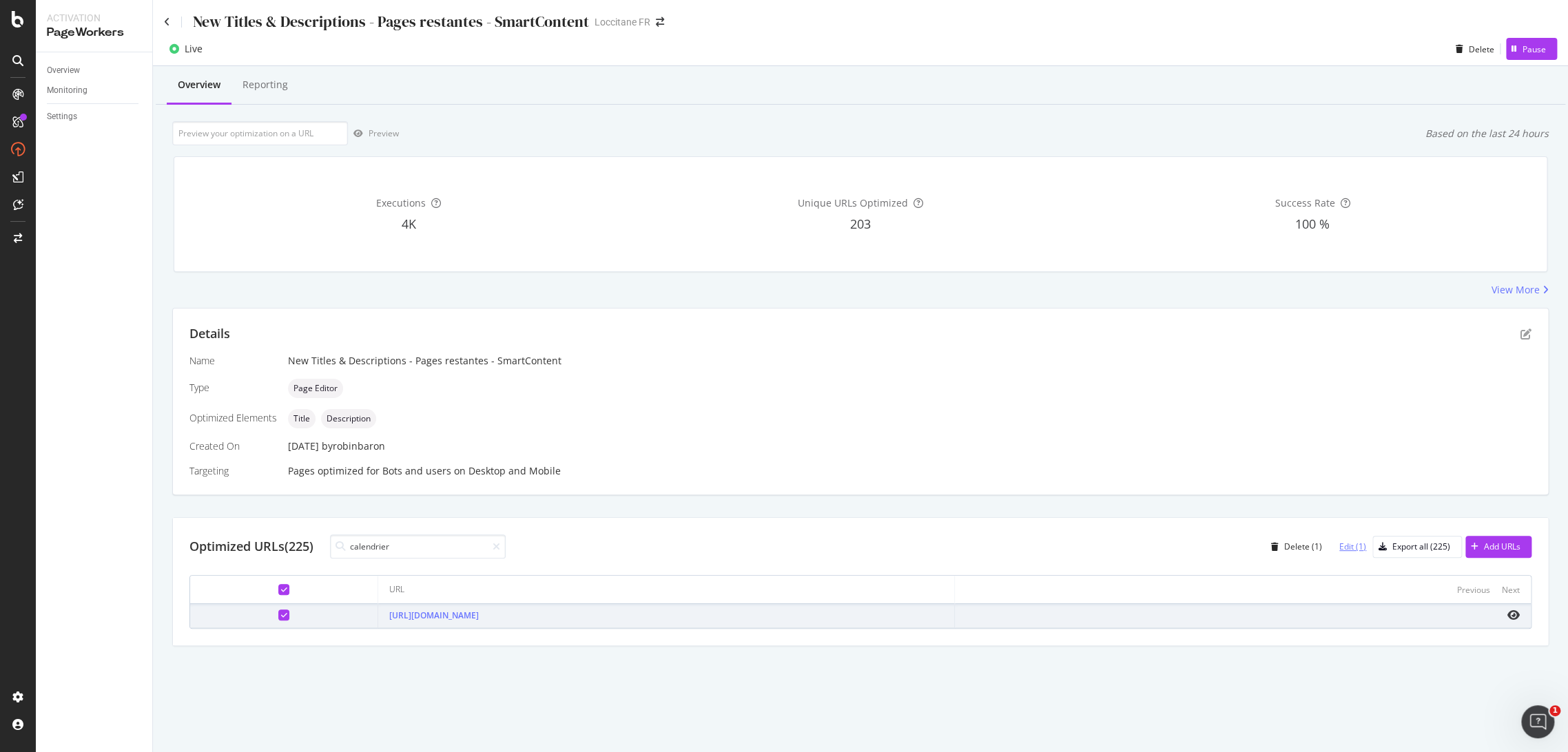
click at [1360, 551] on div "Edit (1)" at bounding box center [1353, 547] width 27 height 12
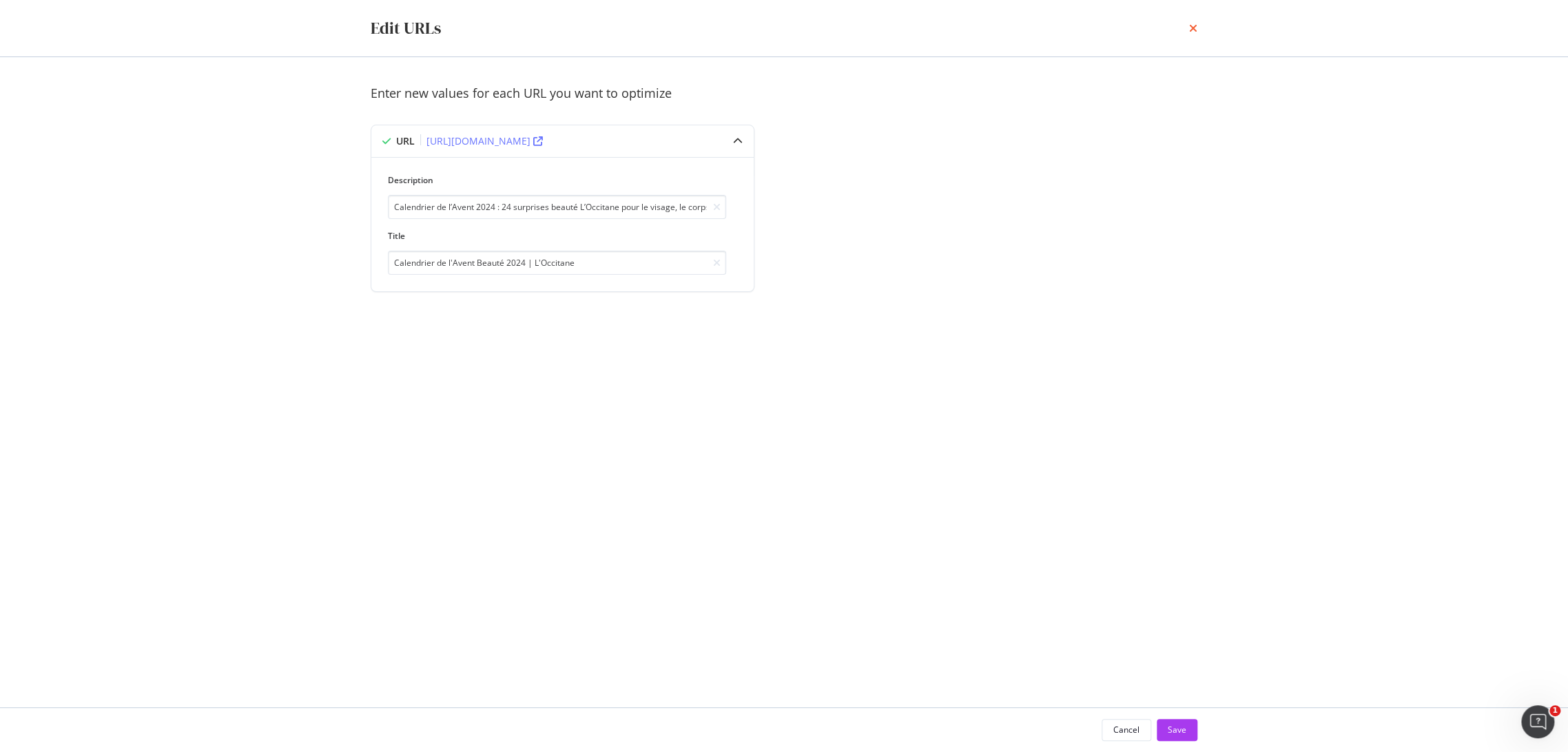
click at [1196, 24] on icon "times" at bounding box center [1193, 28] width 8 height 11
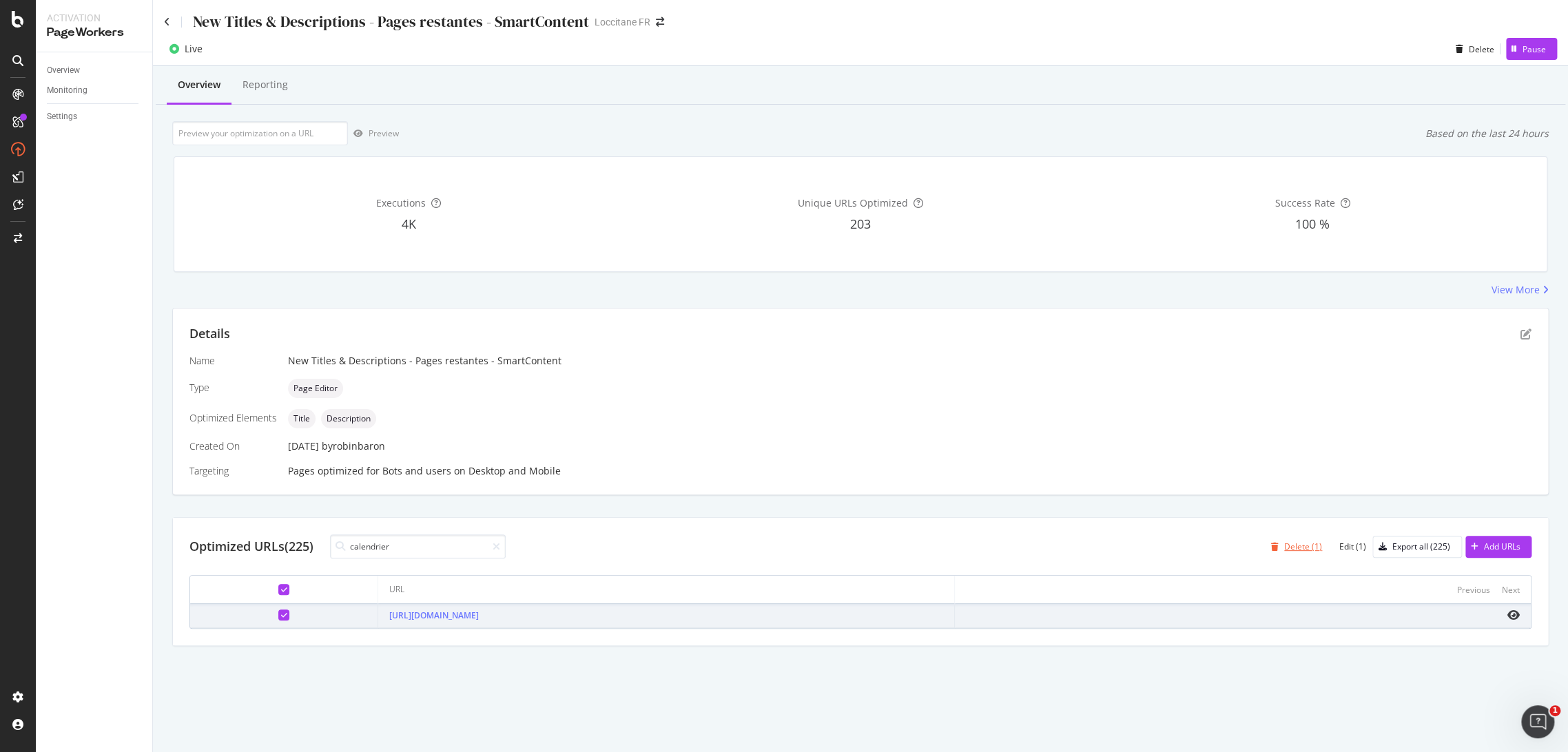
click at [1298, 545] on div "Delete (1)" at bounding box center [1303, 547] width 38 height 12
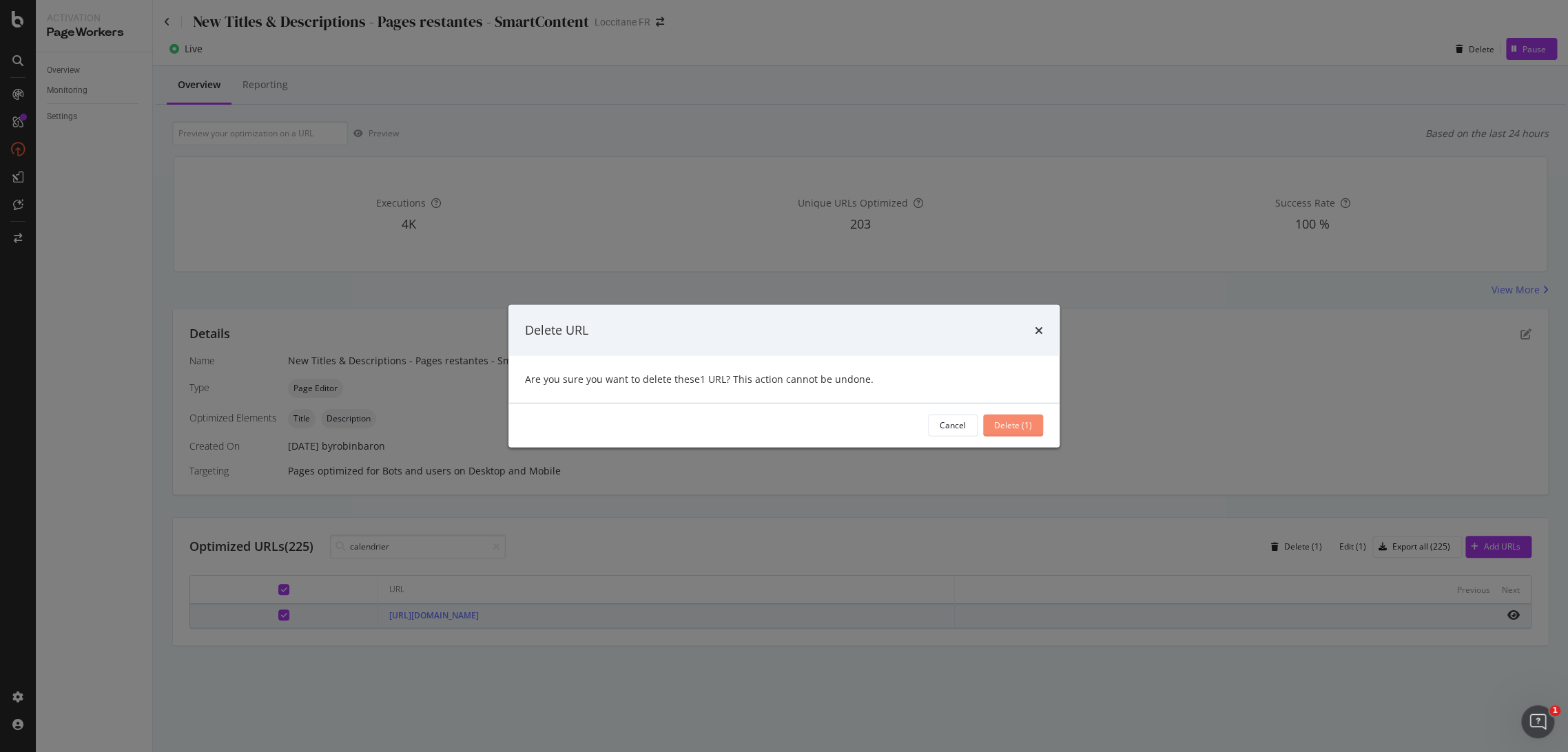
click at [1004, 427] on div "Delete (1)" at bounding box center [1013, 425] width 38 height 12
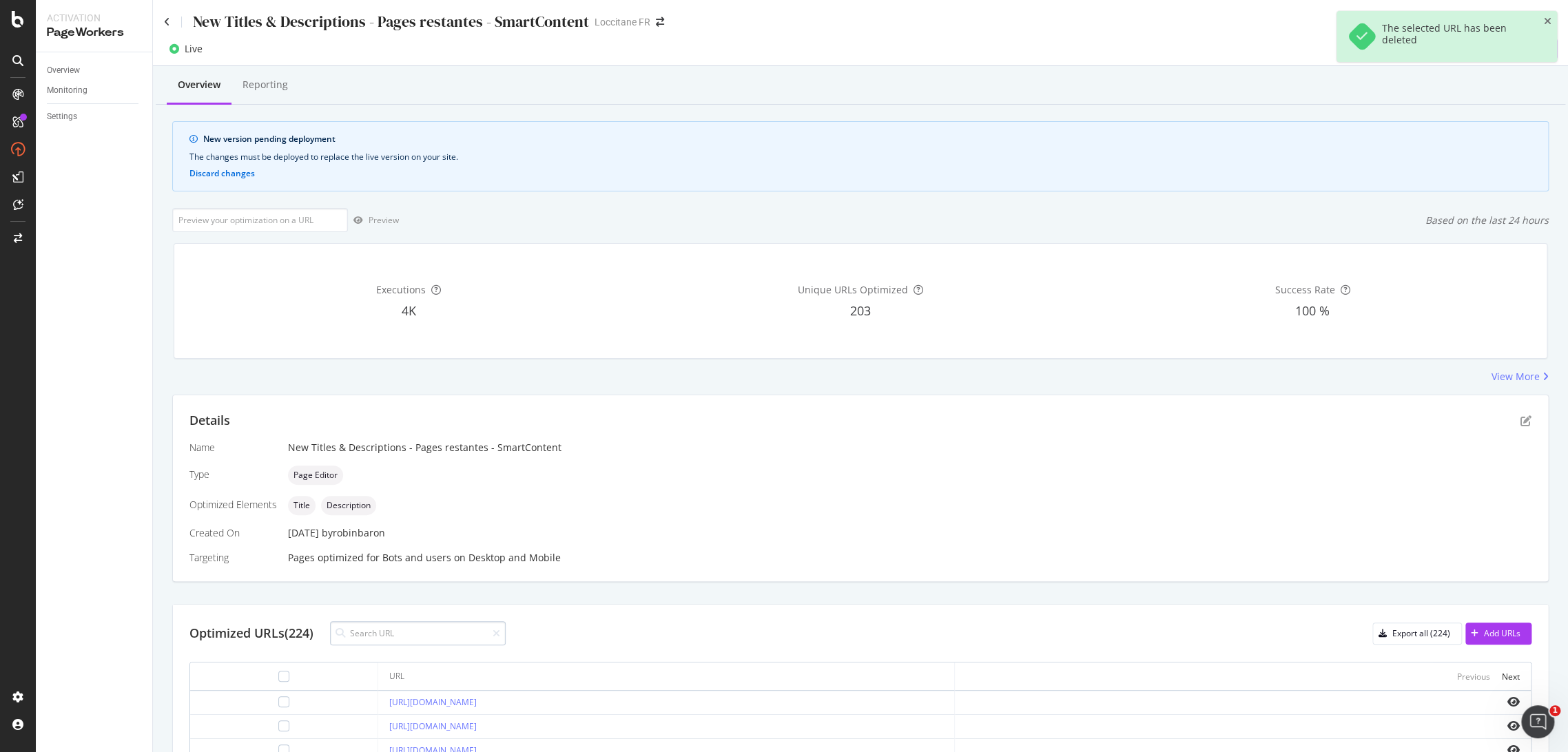
click at [418, 632] on input at bounding box center [418, 633] width 176 height 24
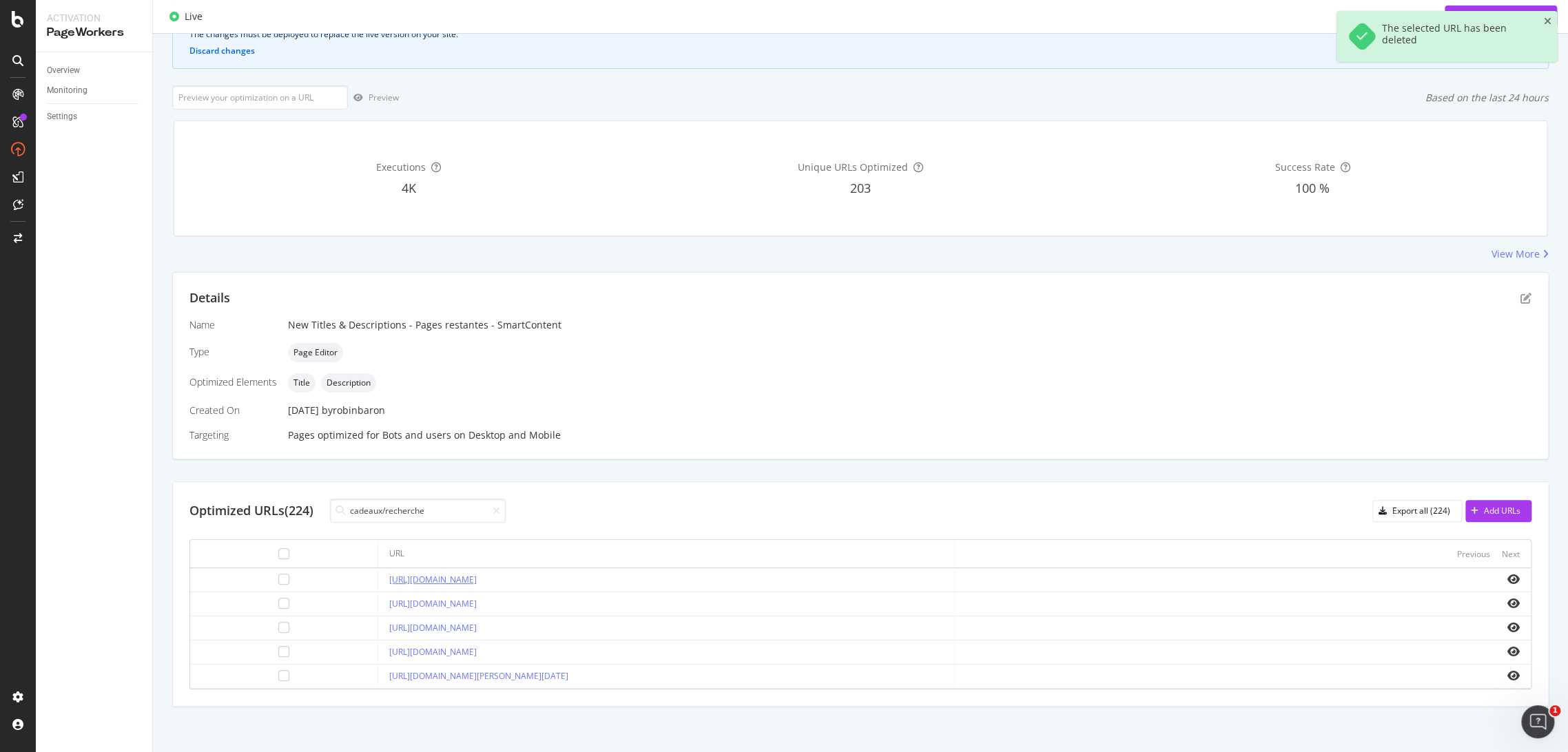
scroll to position [123, 0]
type input "cadeaux/recherche"
click at [279, 646] on div at bounding box center [284, 651] width 11 height 11
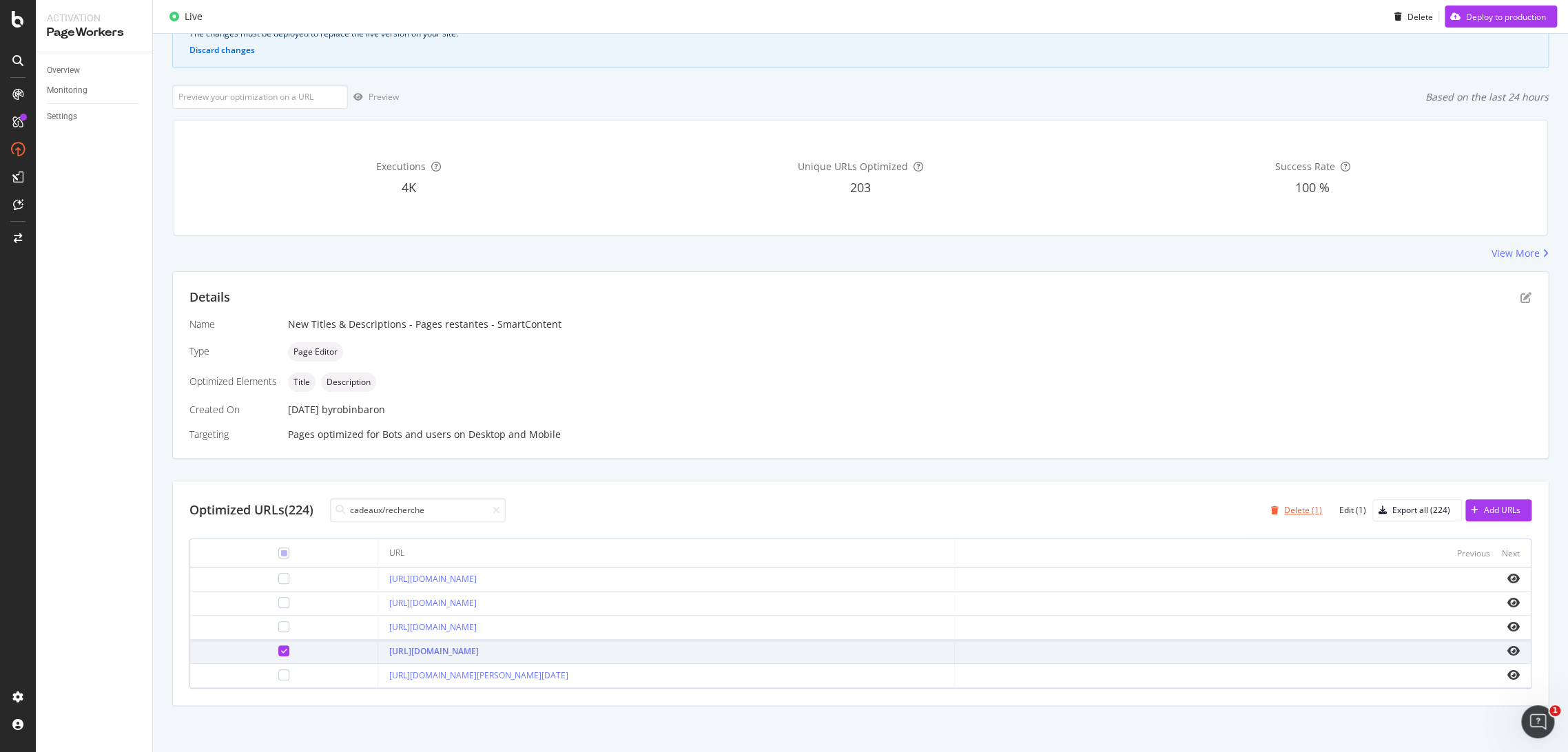
click at [1292, 511] on div "Delete (1)" at bounding box center [1303, 510] width 38 height 12
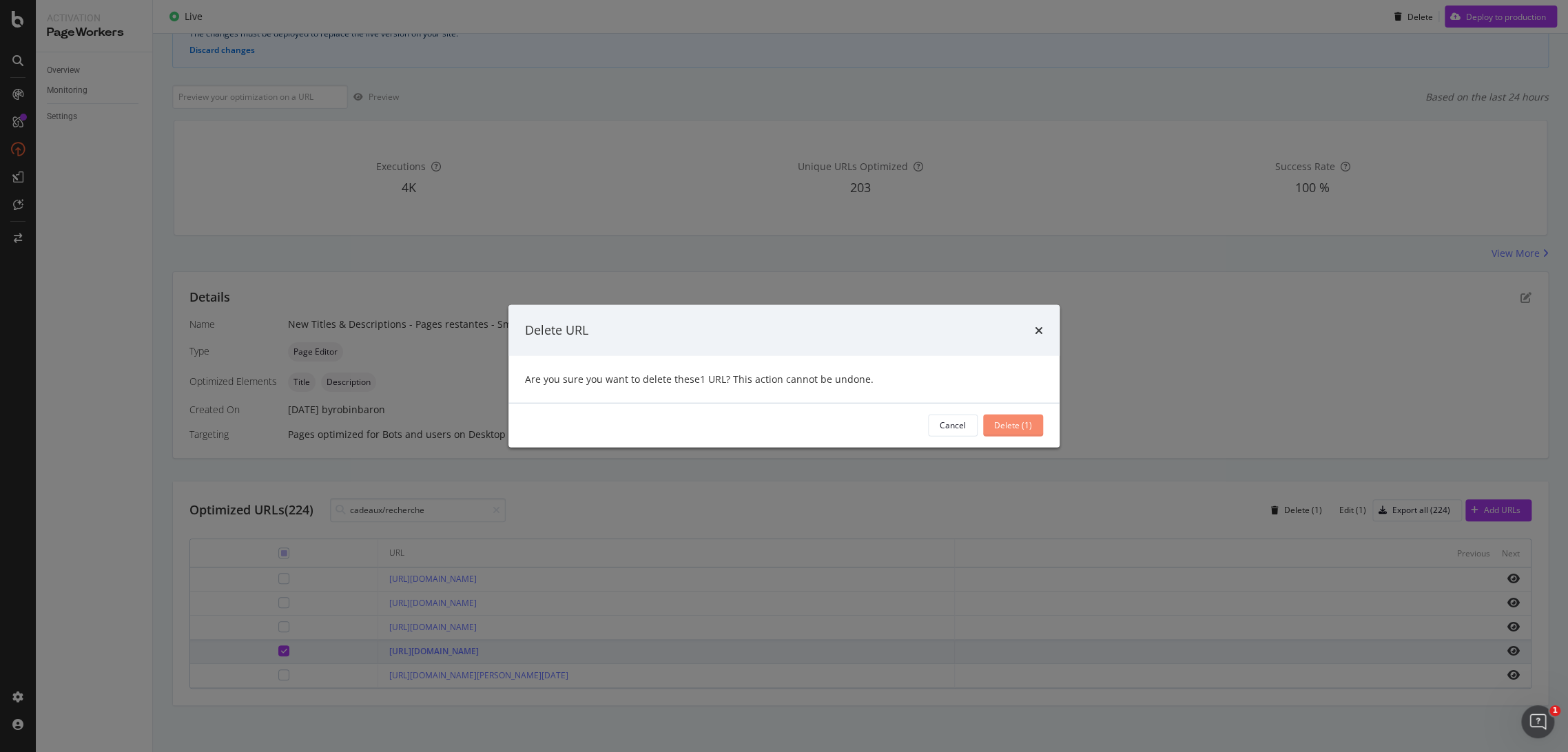
click at [1010, 419] on div "Delete (1)" at bounding box center [1013, 425] width 38 height 12
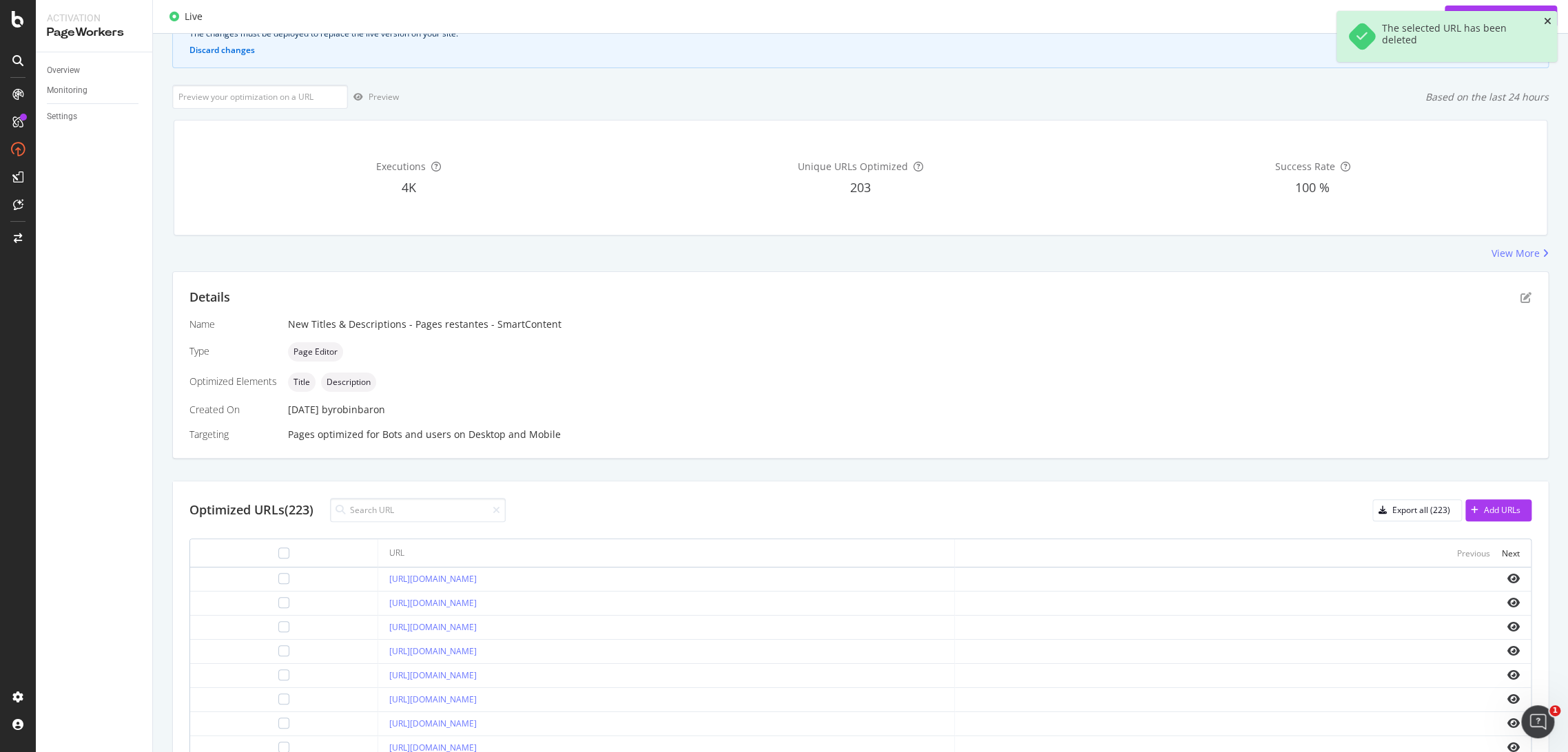
click at [1547, 21] on icon "close toast" at bounding box center [1547, 22] width 8 height 10
click at [1493, 20] on div "Deploy to production" at bounding box center [1506, 16] width 80 height 12
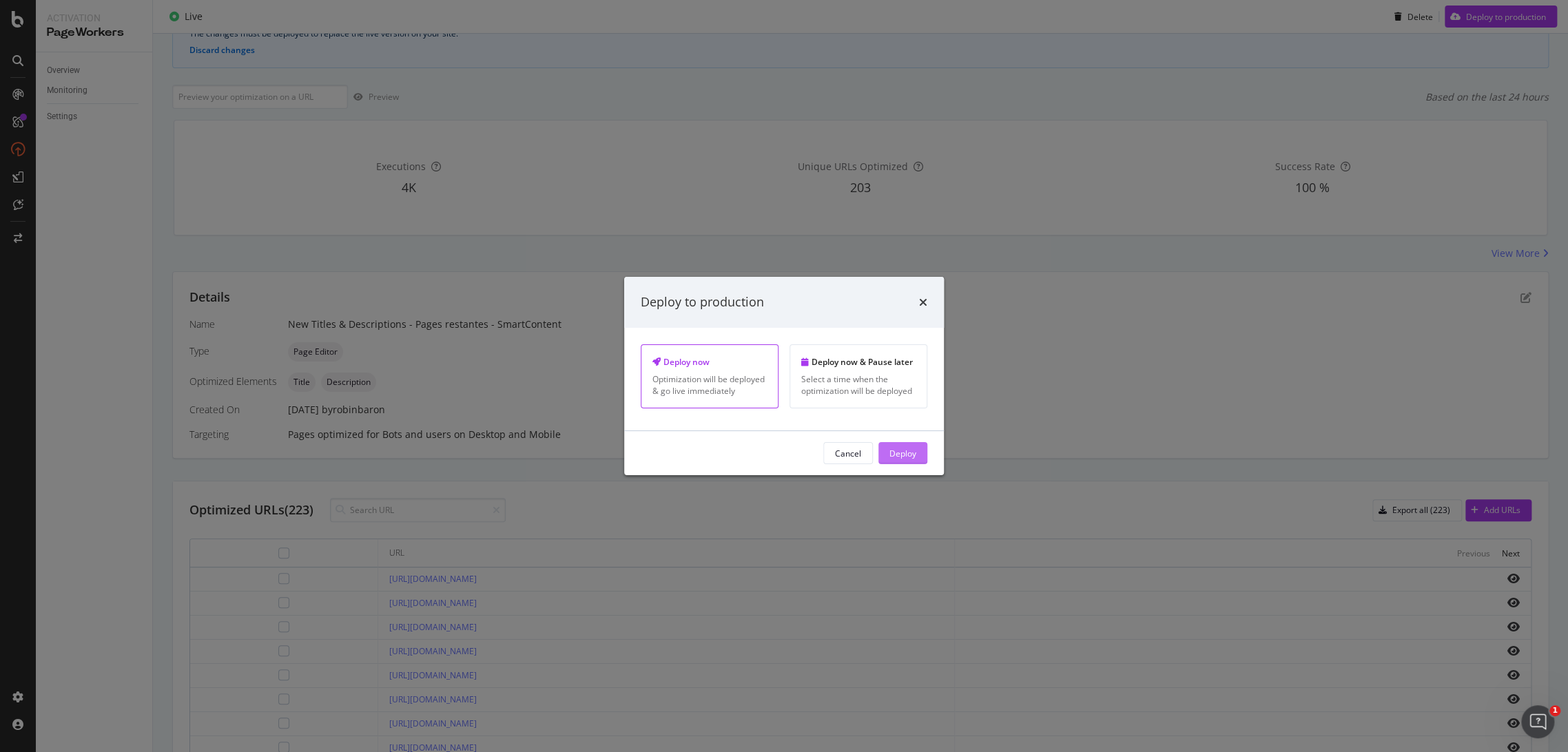
click at [894, 450] on div "Deploy" at bounding box center [903, 452] width 27 height 12
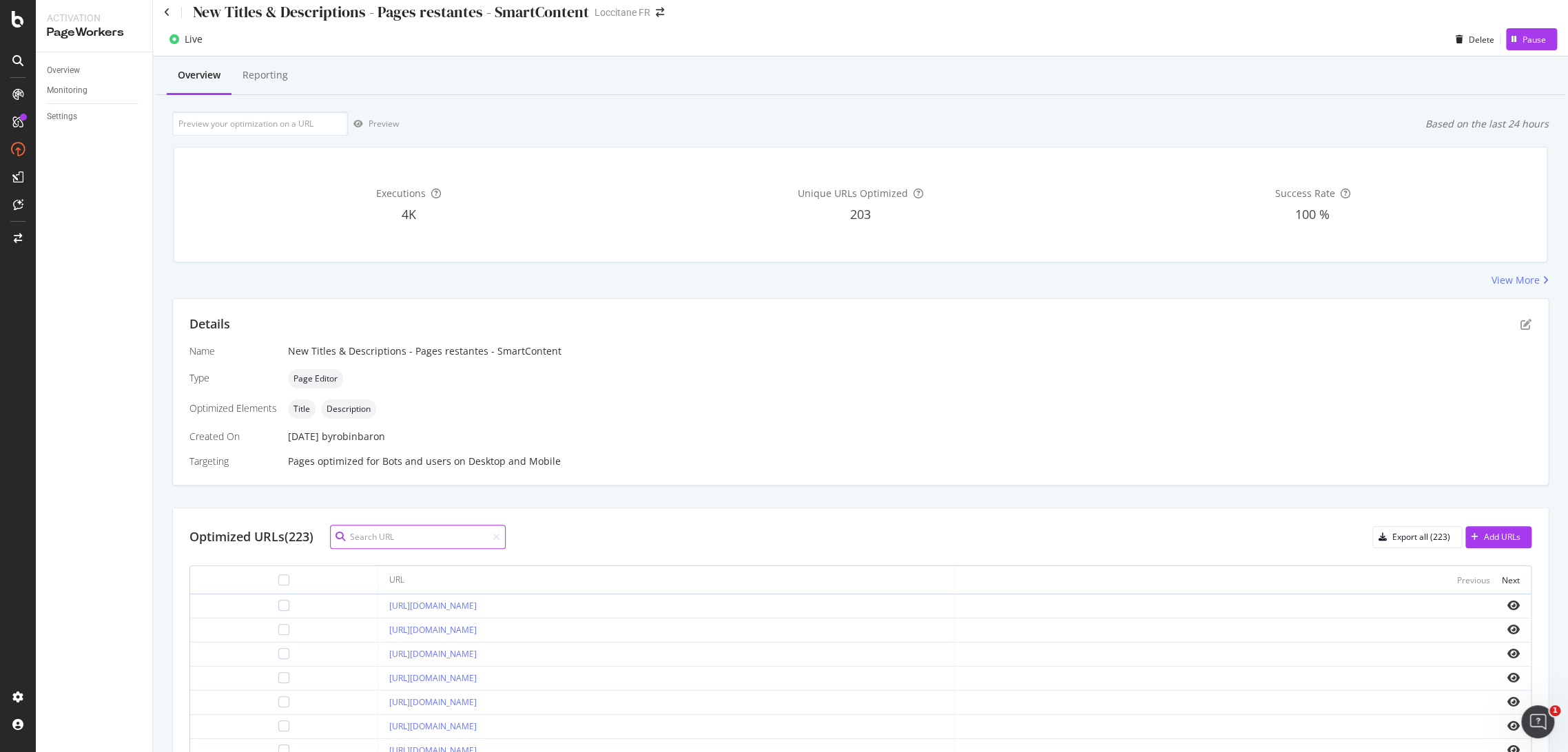
scroll to position [0, 0]
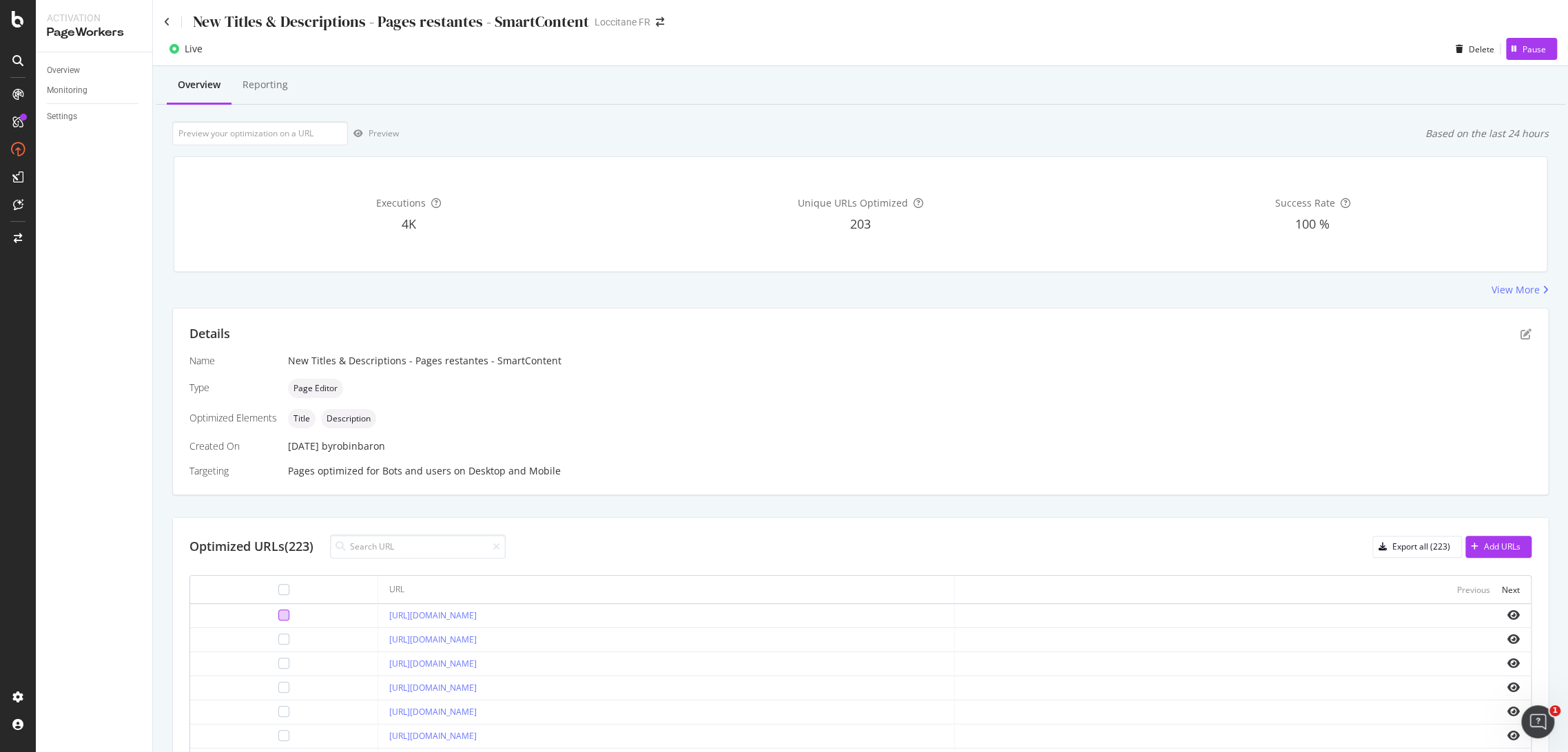
click at [279, 611] on div at bounding box center [284, 616] width 11 height 11
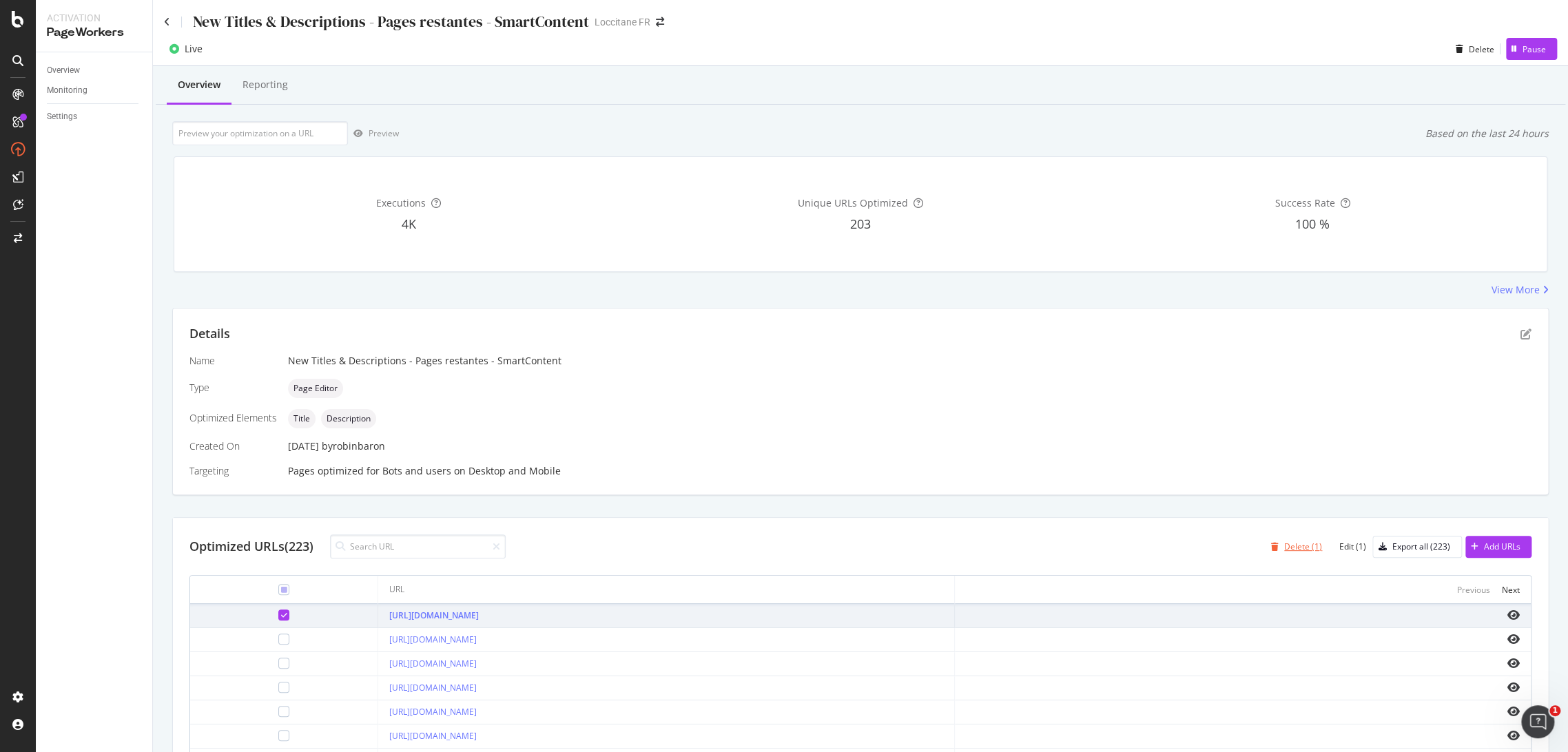
click at [1284, 549] on div "Delete (1)" at bounding box center [1303, 547] width 38 height 12
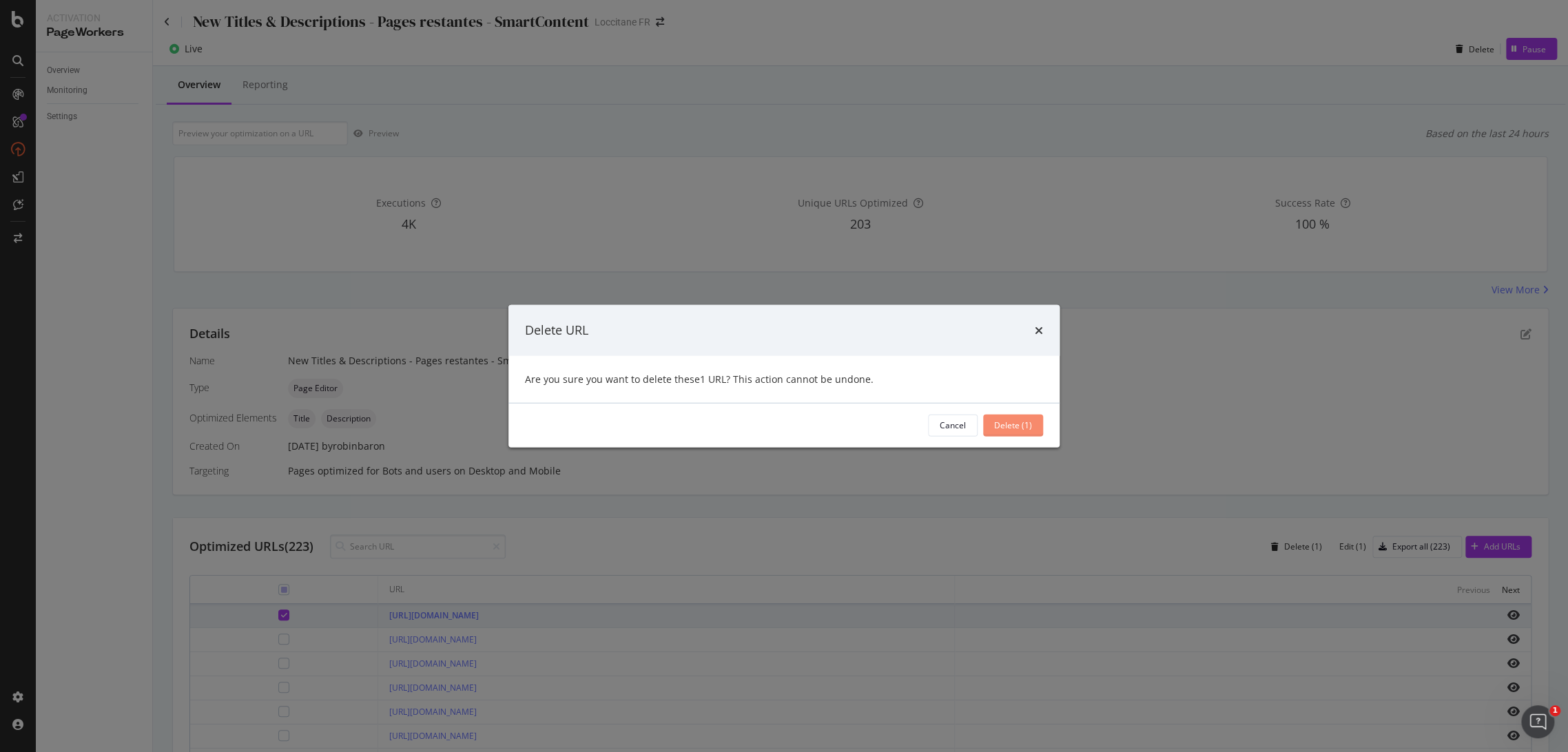
click at [1019, 426] on div "Delete (1)" at bounding box center [1013, 425] width 38 height 12
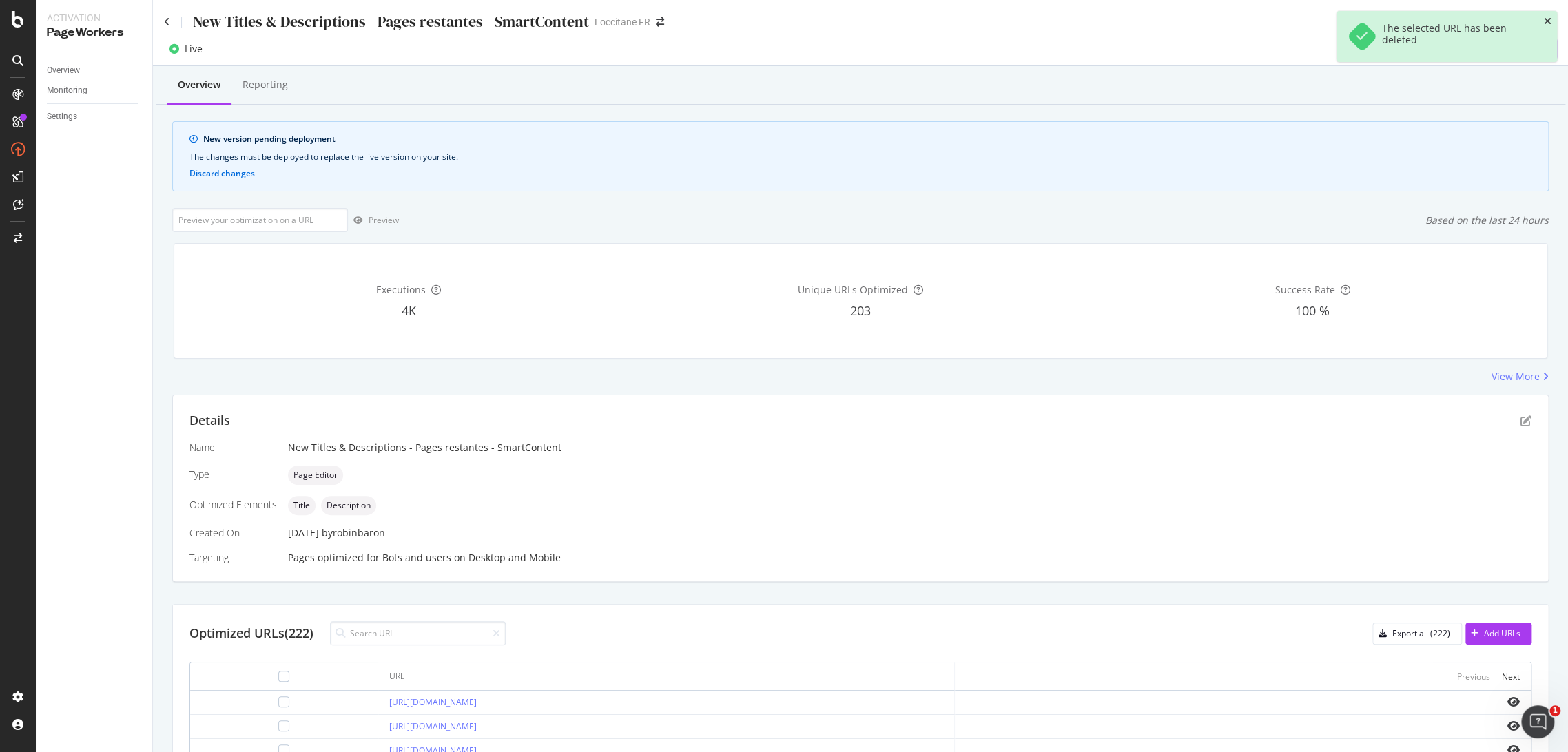
click at [1545, 20] on icon "close toast" at bounding box center [1547, 22] width 8 height 10
click at [240, 173] on button "Discard changes" at bounding box center [222, 174] width 65 height 10
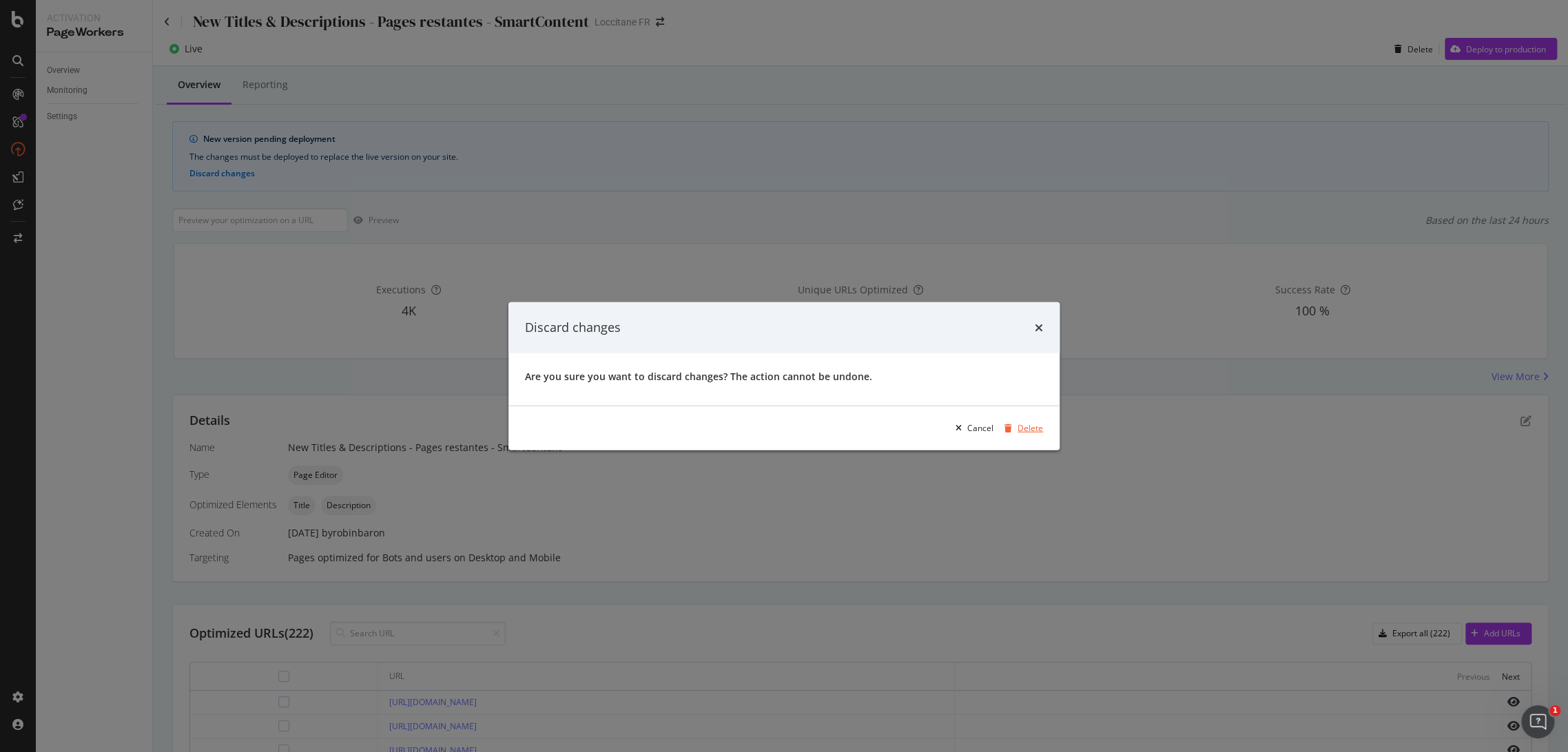
click at [1019, 422] on div "Delete" at bounding box center [1030, 428] width 25 height 12
